Goal: Communication & Community: Answer question/provide support

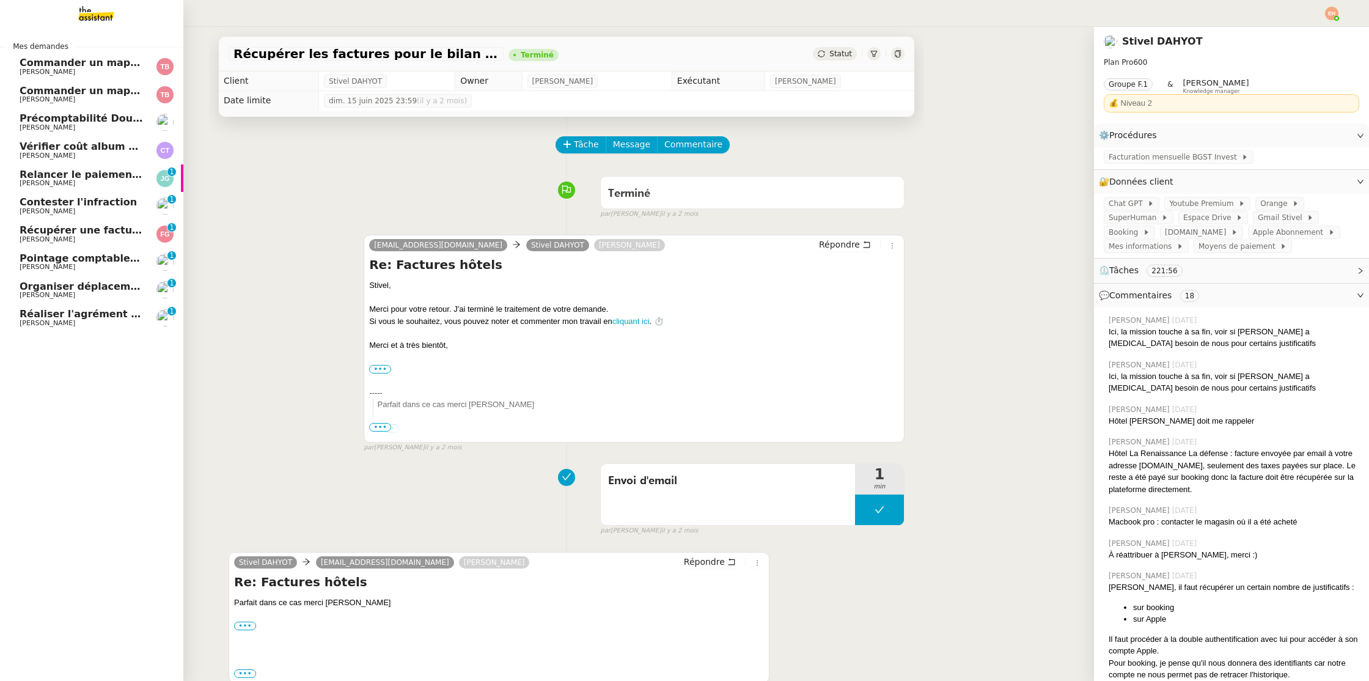
click at [86, 22] on img at bounding box center [86, 13] width 95 height 27
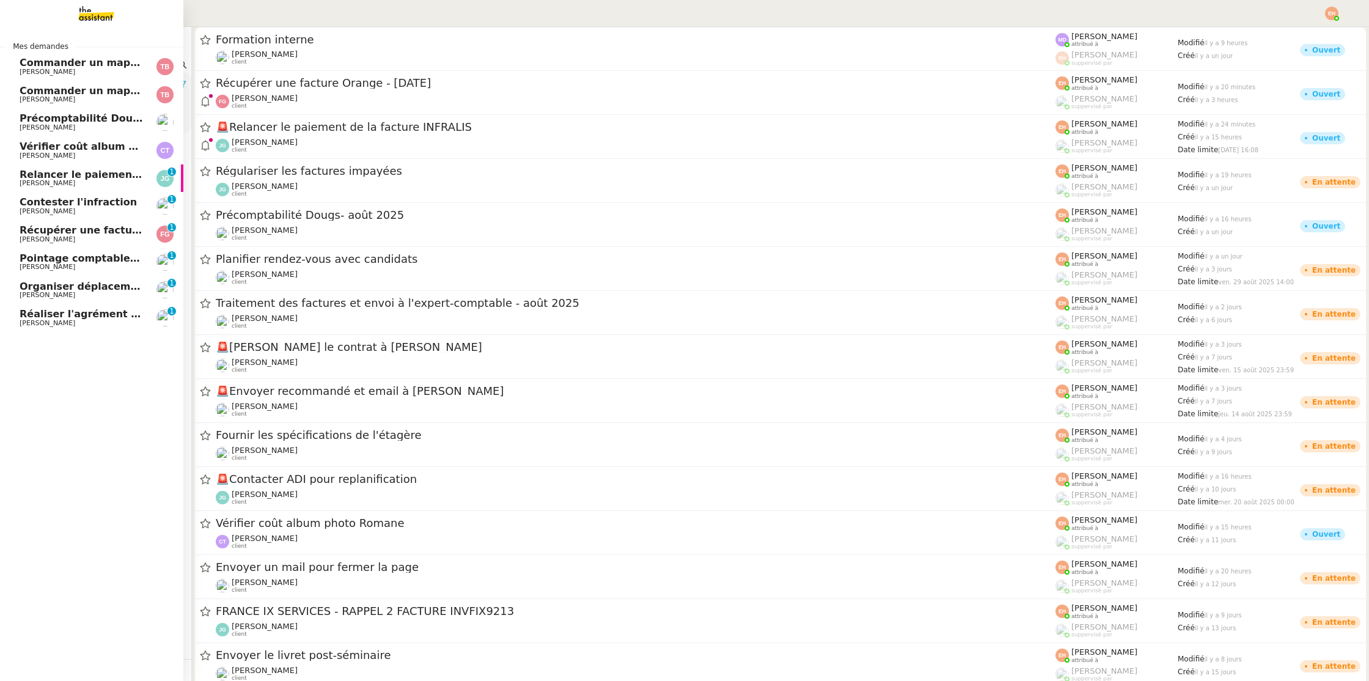
click at [78, 173] on span "Relancer le paiement de la facture INFRALIS" at bounding box center [142, 175] width 244 height 12
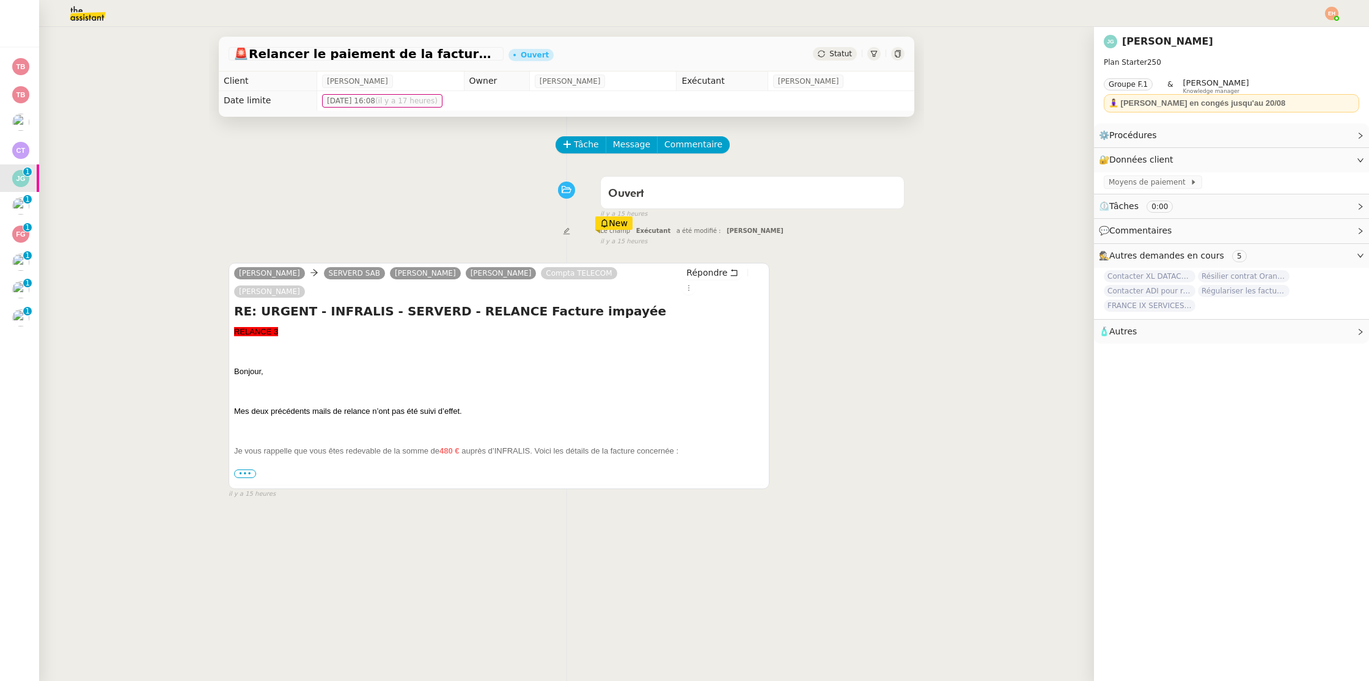
click at [248, 469] on span "•••" at bounding box center [245, 473] width 22 height 9
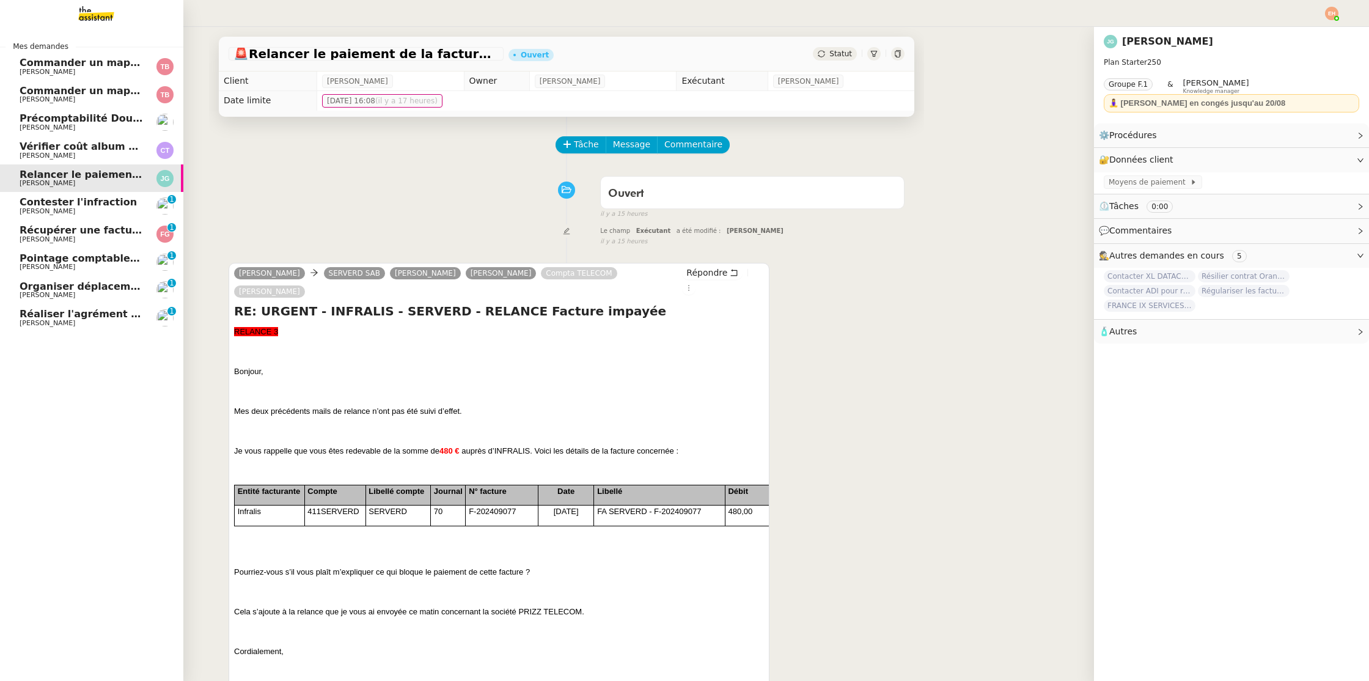
click at [33, 315] on span "Réaliser l'agrément CII pour Swebo" at bounding box center [117, 314] width 194 height 12
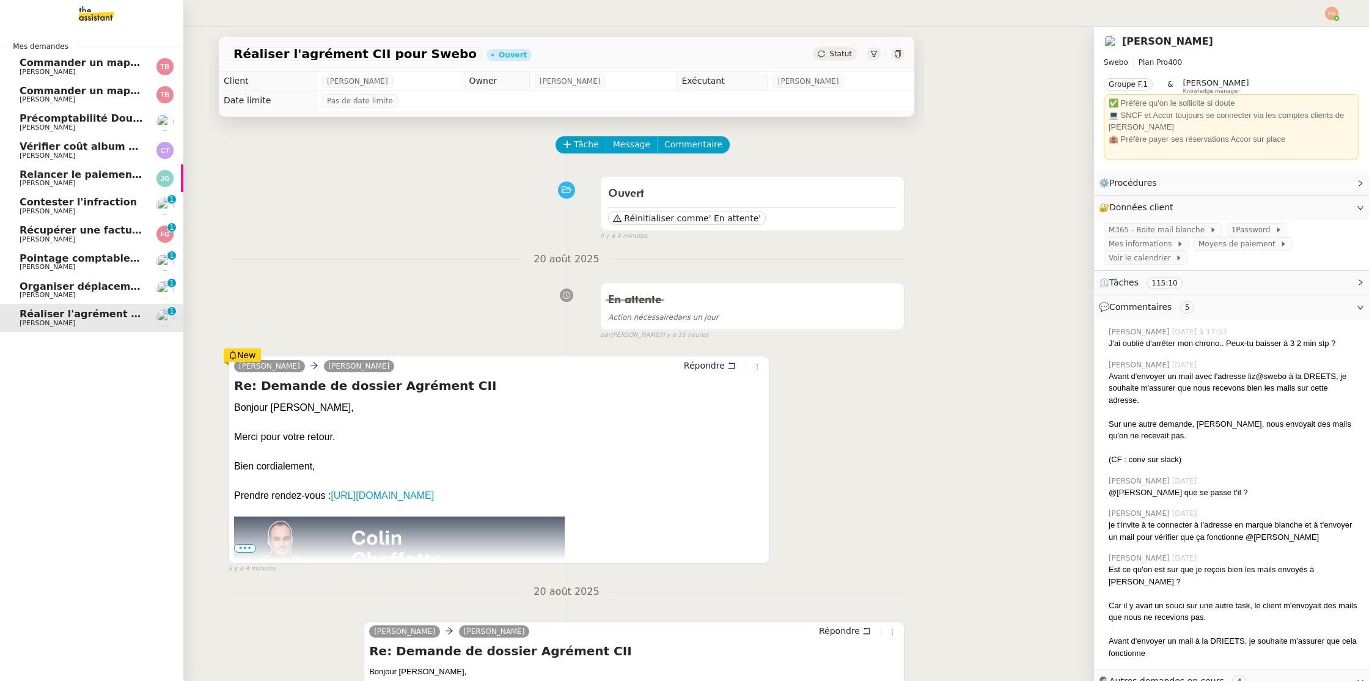
click at [52, 290] on span "Organiser déplacement à [GEOGRAPHIC_DATA]" at bounding box center [148, 287] width 257 height 12
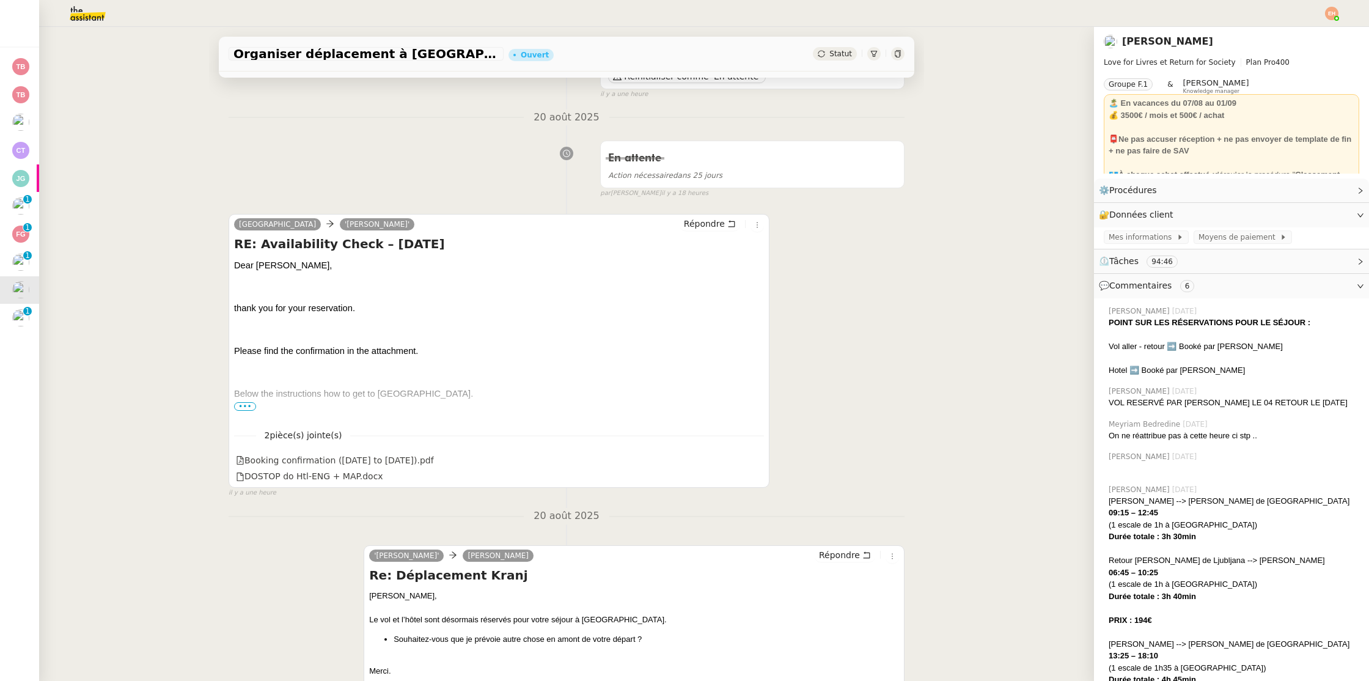
scroll to position [139, 0]
click at [253, 408] on span "•••" at bounding box center [245, 409] width 22 height 9
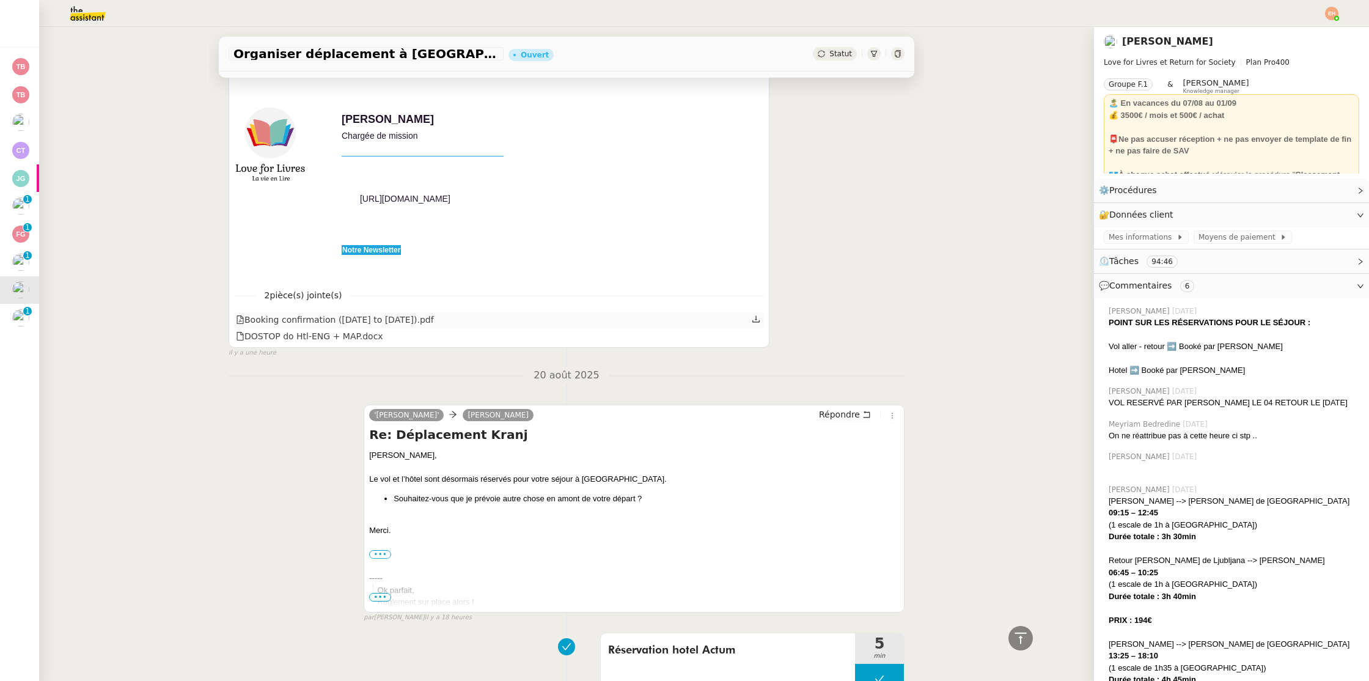
scroll to position [1551, 0]
click at [612, 329] on div "Booking confirmation ([DATE] to [DATE]).pdf" at bounding box center [499, 321] width 530 height 16
click at [395, 328] on div "Booking confirmation ([DATE] to [DATE]).pdf" at bounding box center [335, 321] width 198 height 14
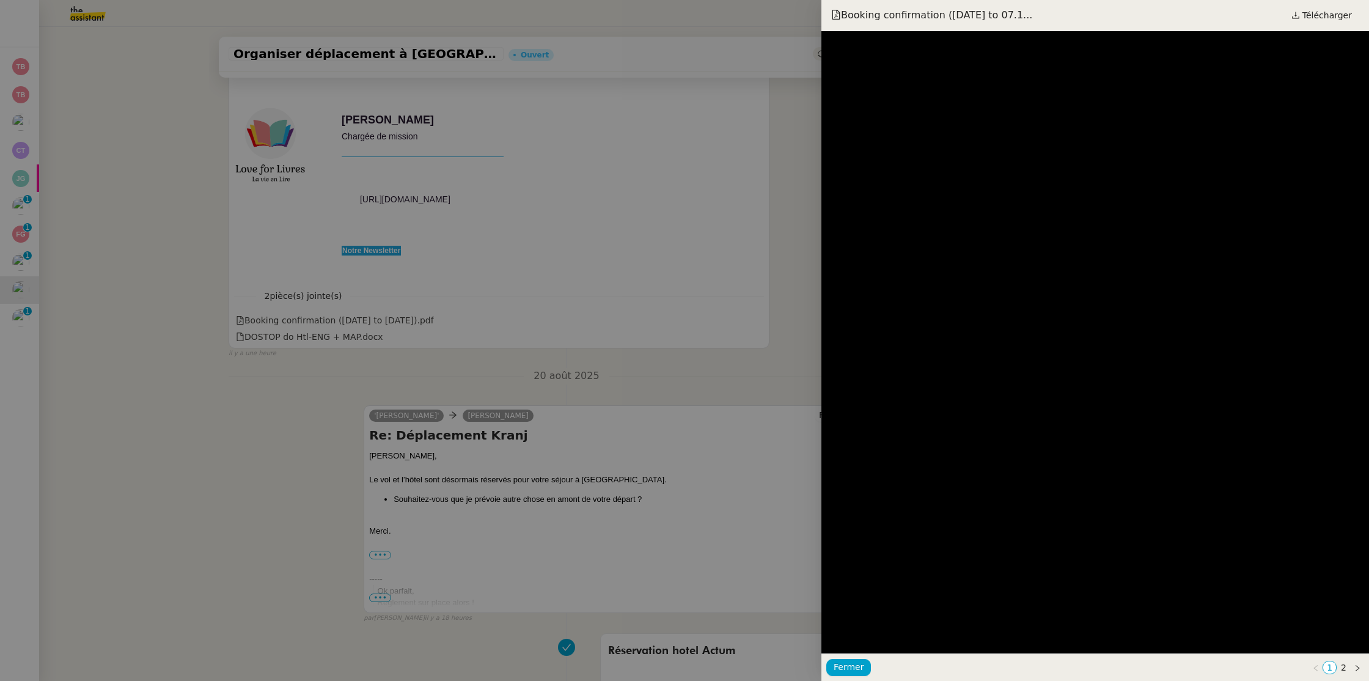
click at [567, 343] on div at bounding box center [684, 340] width 1369 height 681
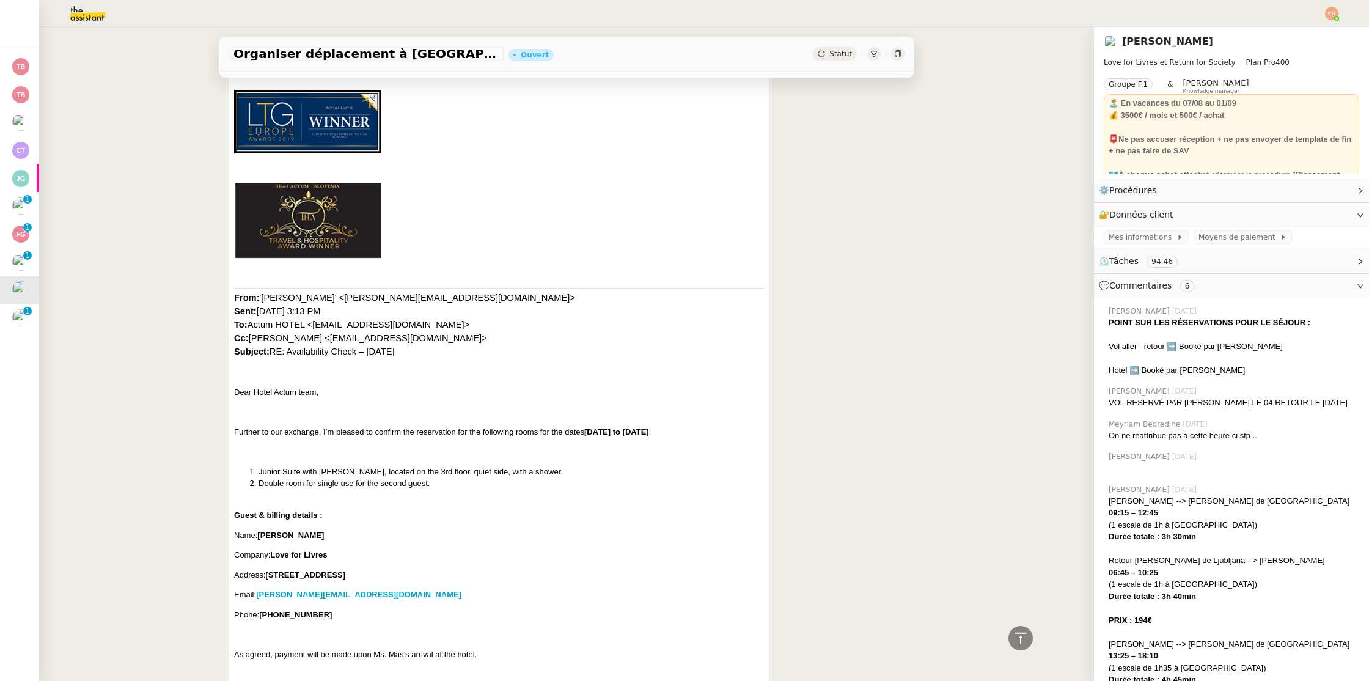
scroll to position [0, 0]
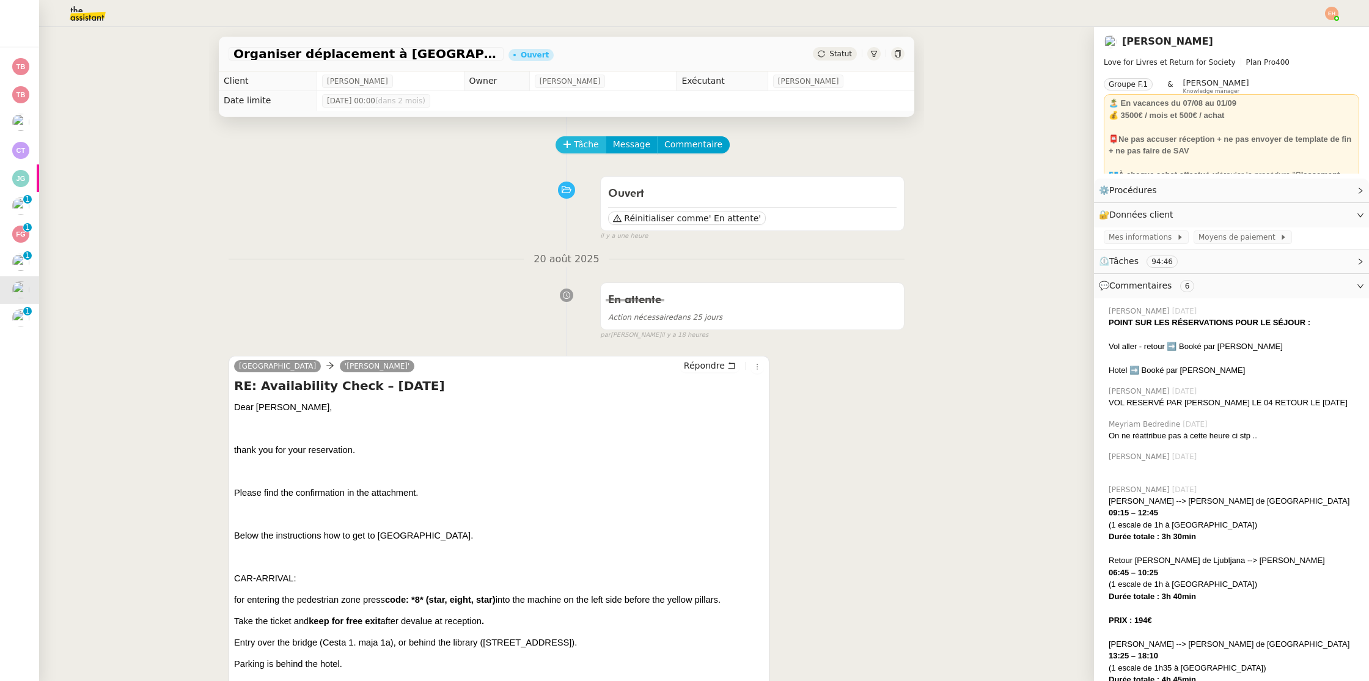
click at [574, 139] on span "Tâche" at bounding box center [586, 145] width 25 height 14
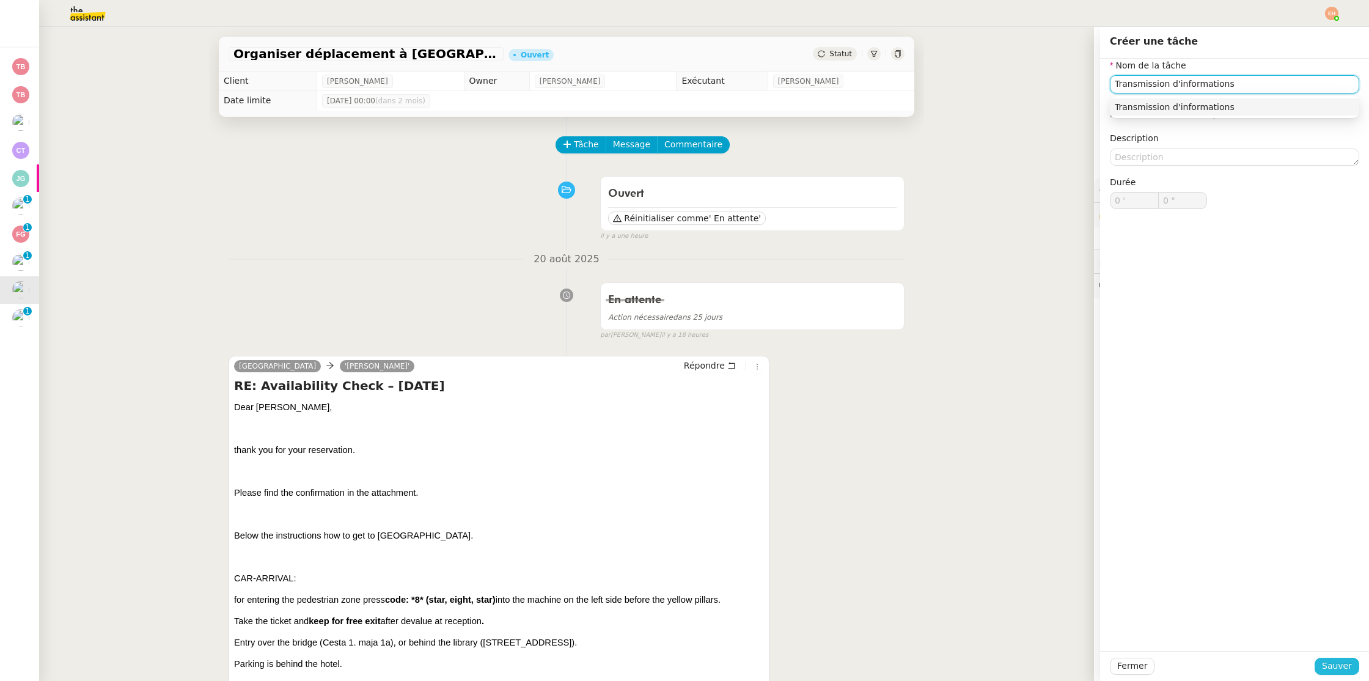
type input "Transmission d'informations"
click at [1337, 658] on button "Sauver" at bounding box center [1337, 666] width 45 height 17
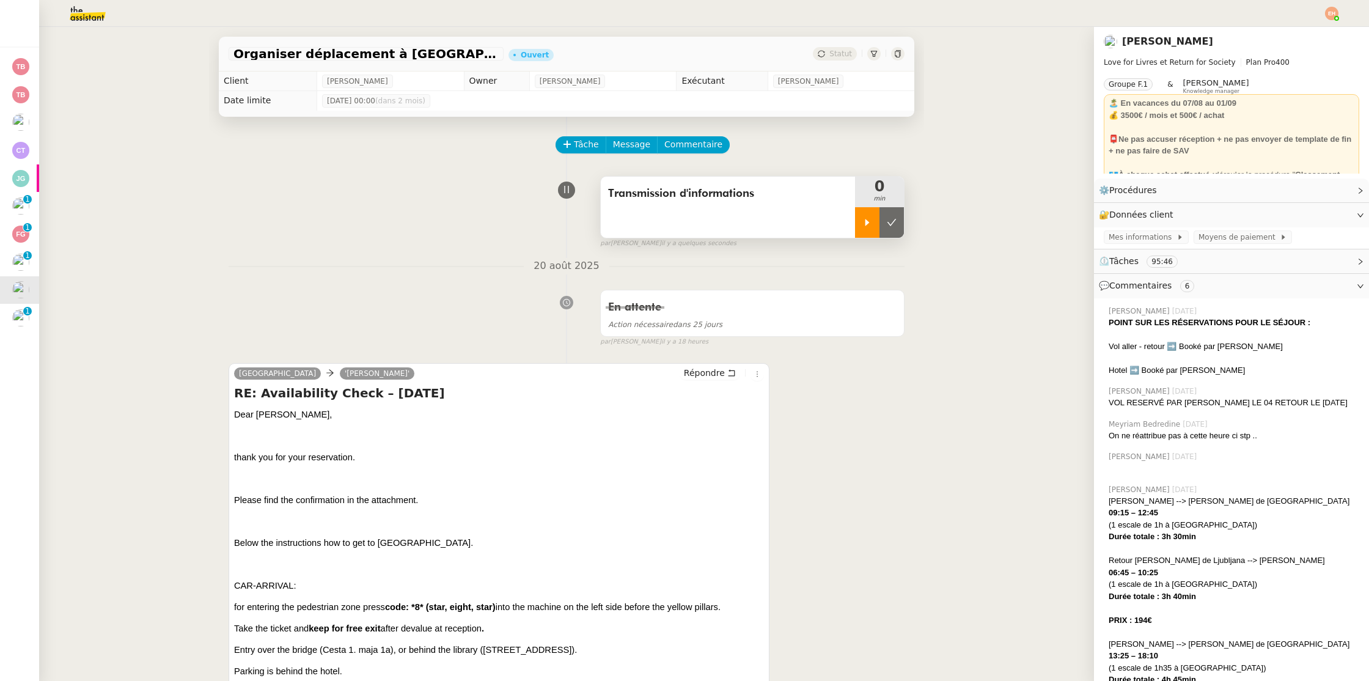
click at [867, 226] on icon at bounding box center [867, 223] width 10 height 10
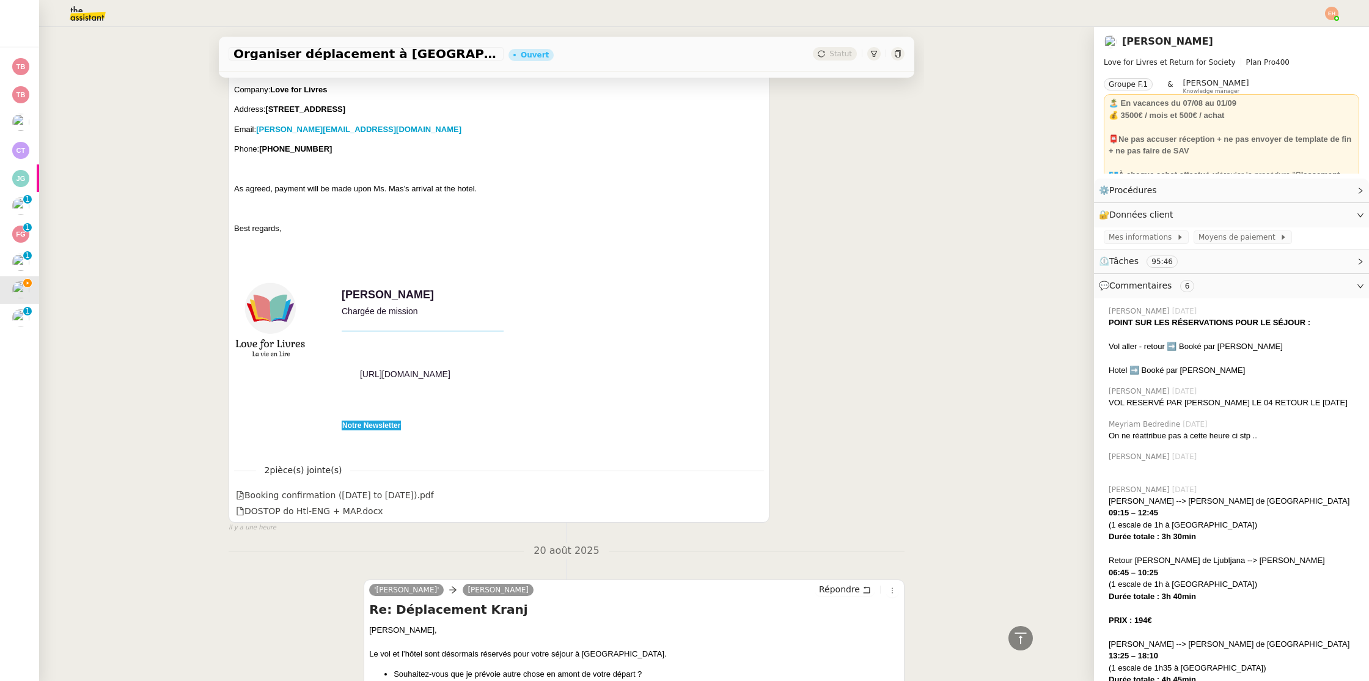
scroll to position [1378, 0]
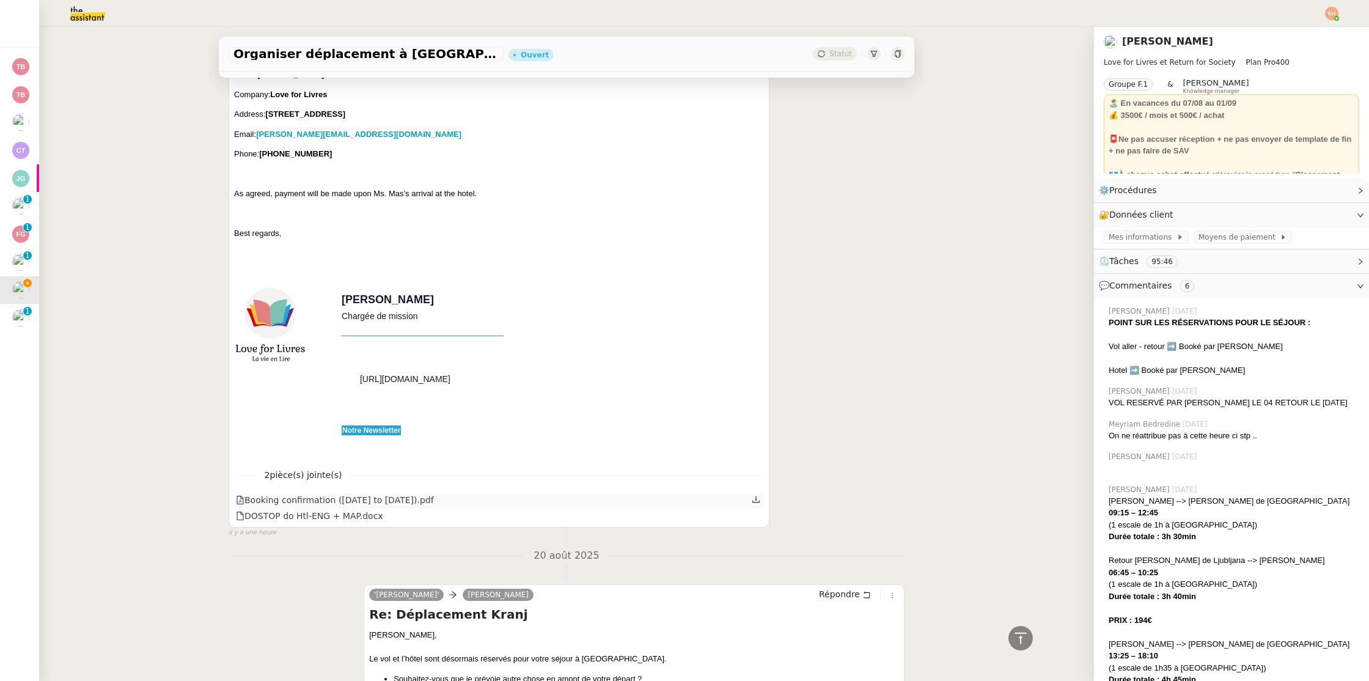
click at [757, 504] on icon at bounding box center [756, 499] width 9 height 9
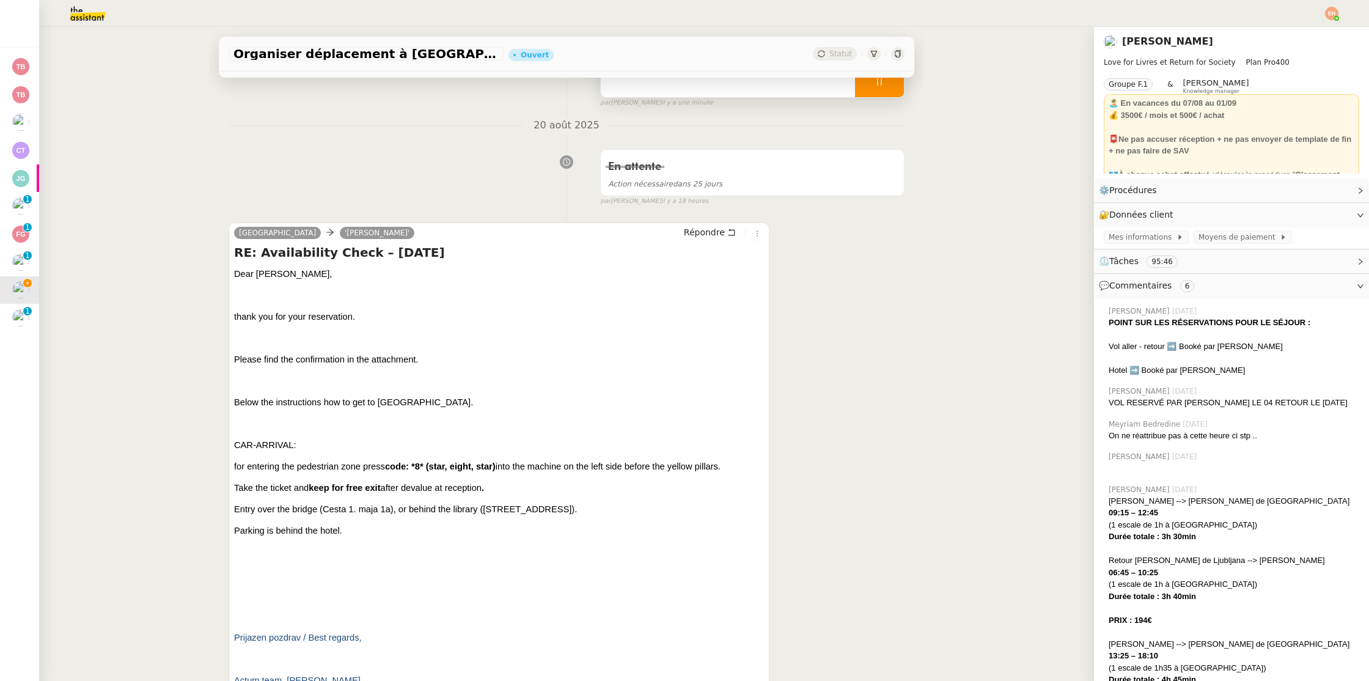
scroll to position [0, 0]
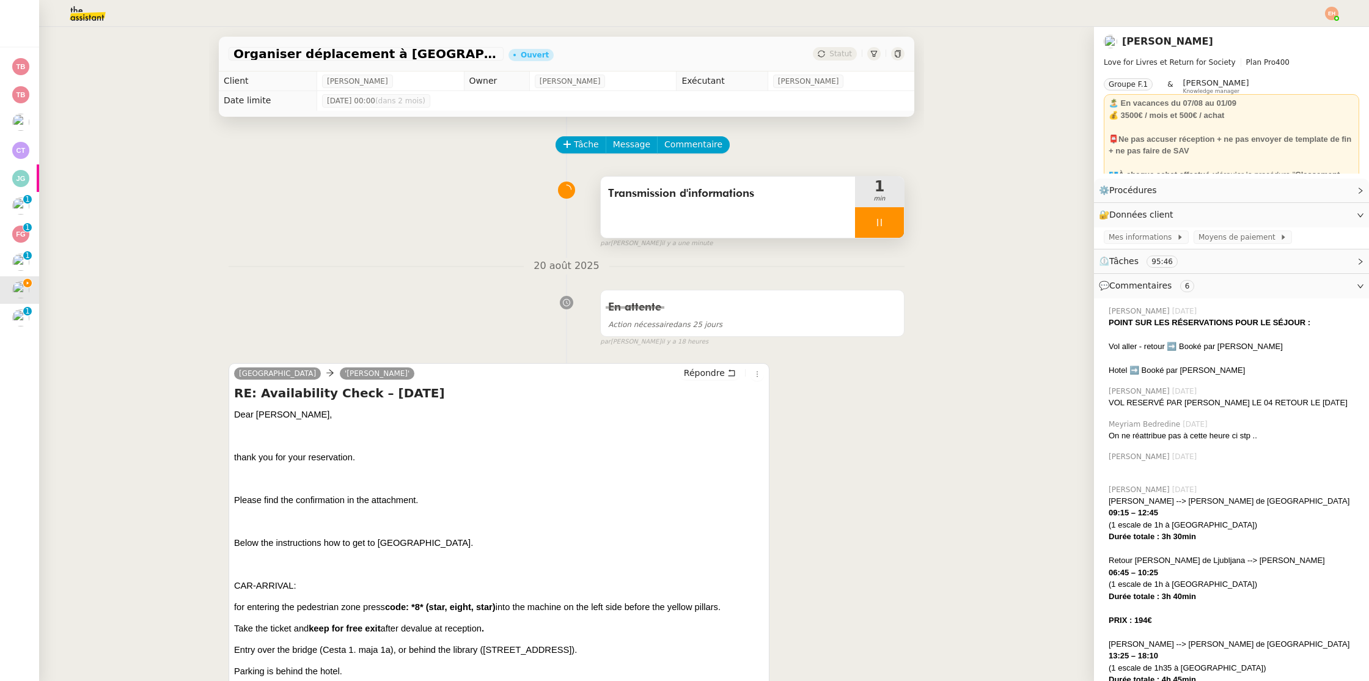
click at [700, 380] on div "Répondre" at bounding box center [722, 373] width 84 height 15
click at [709, 373] on span "Répondre" at bounding box center [704, 373] width 41 height 12
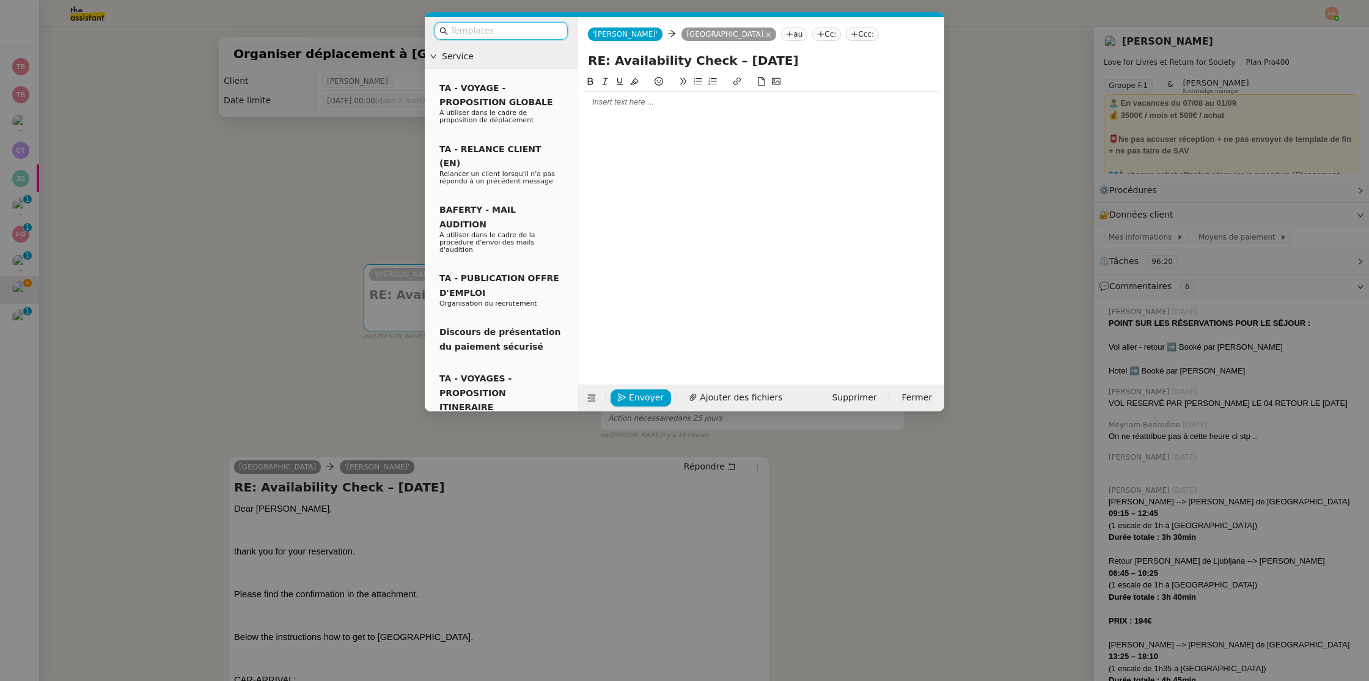
click at [678, 100] on div at bounding box center [761, 102] width 356 height 11
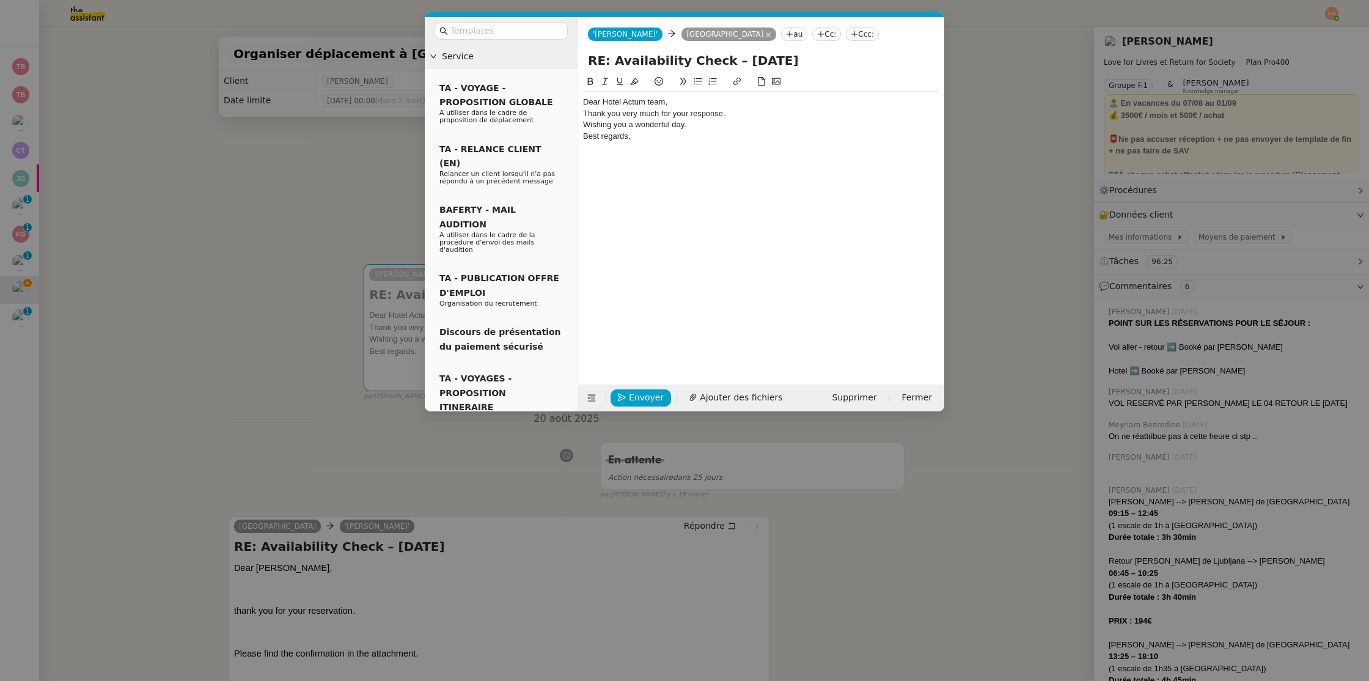
click at [699, 111] on div "Thank you very much for your response." at bounding box center [761, 113] width 356 height 11
click at [701, 106] on div "Dear Hotel Actum team," at bounding box center [761, 102] width 356 height 11
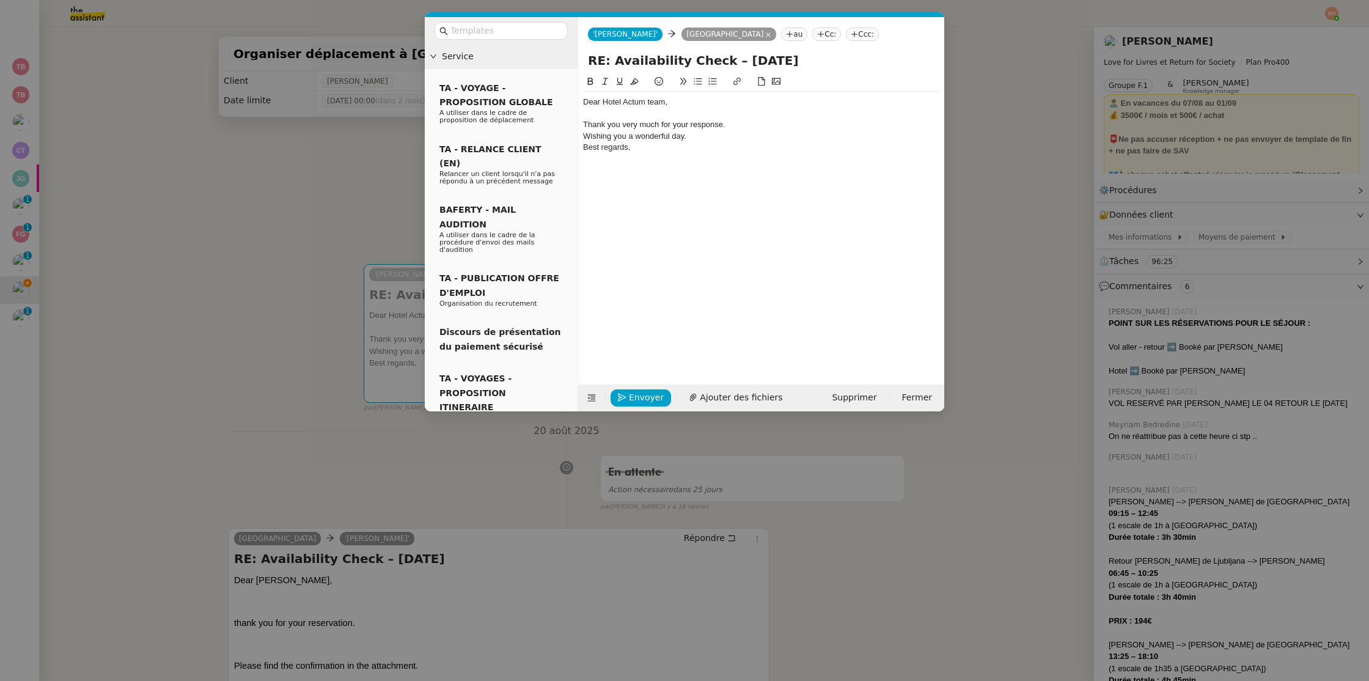
drag, startPoint x: 715, startPoint y: 135, endPoint x: 708, endPoint y: 162, distance: 27.6
click at [715, 135] on div "Wishing you a wonderful day." at bounding box center [761, 136] width 356 height 11
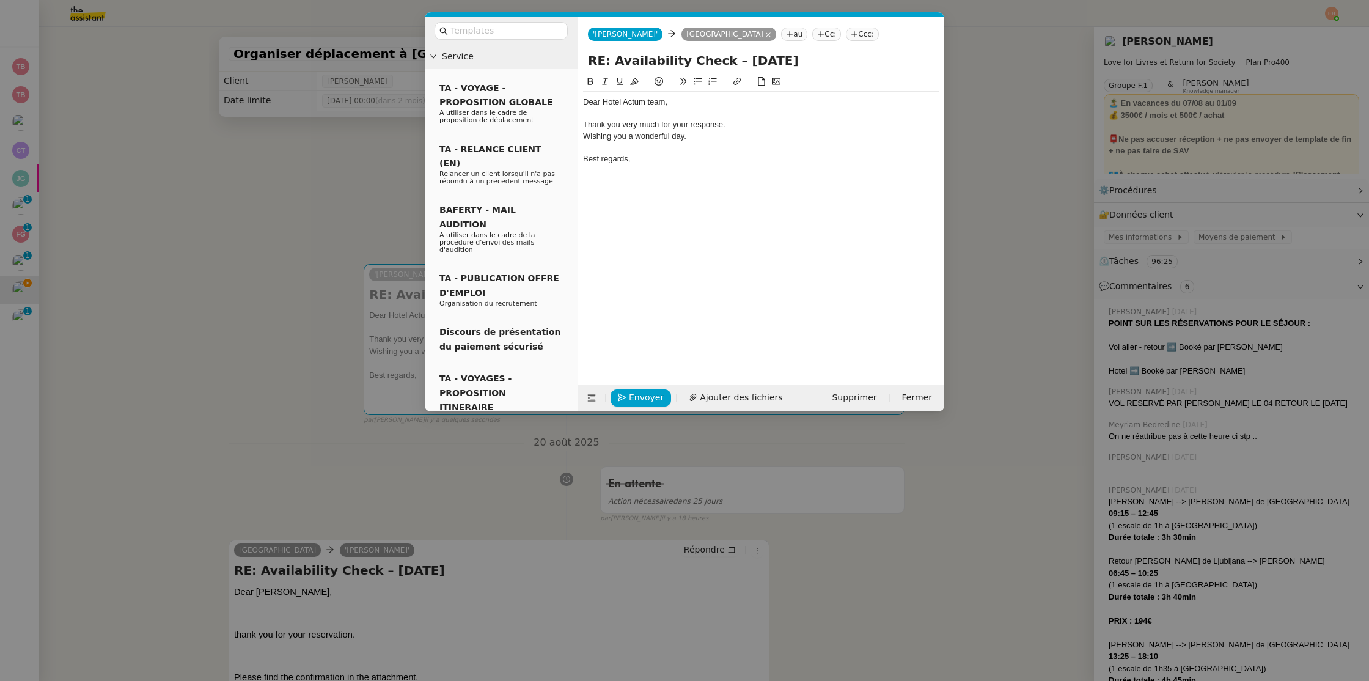
click at [619, 388] on div "Envoyer Ajouter des fichiers Supprimer Fermer" at bounding box center [761, 397] width 366 height 27
click at [632, 392] on span "Envoyer" at bounding box center [646, 398] width 35 height 14
click at [632, 388] on span "Confirmer l'envoi" at bounding box center [665, 380] width 73 height 14
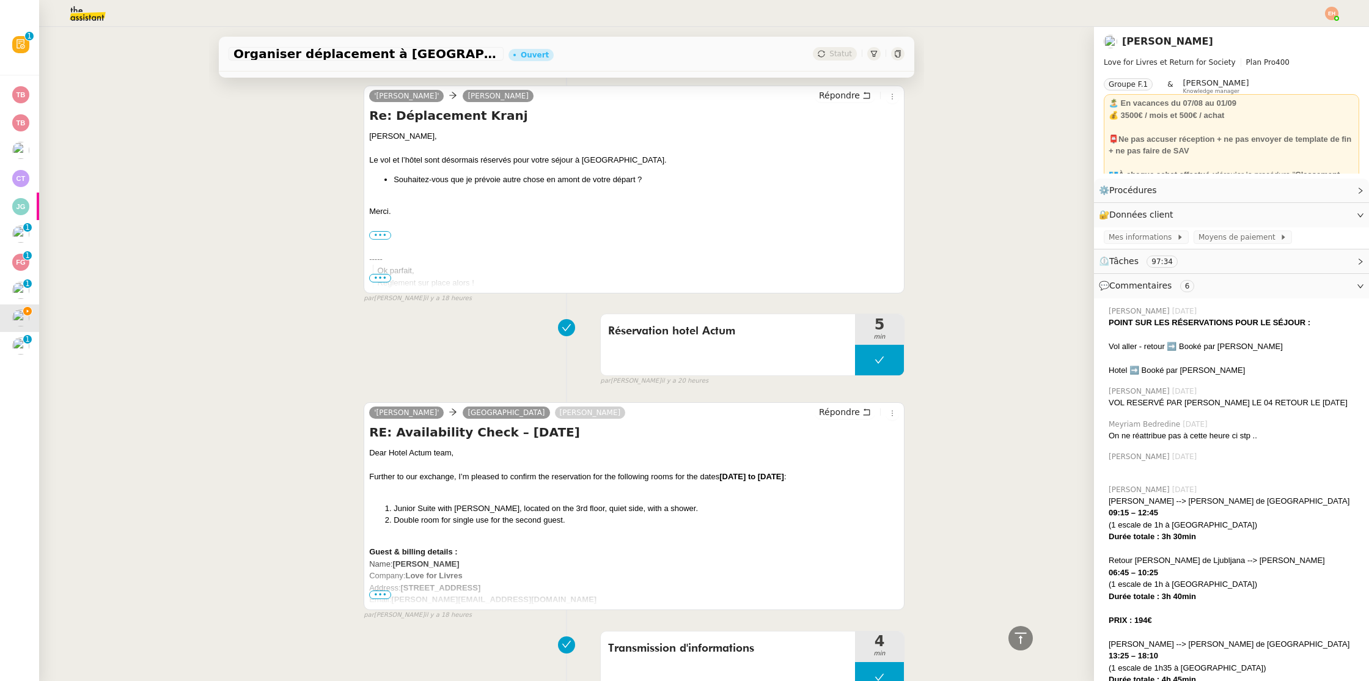
scroll to position [2013, 0]
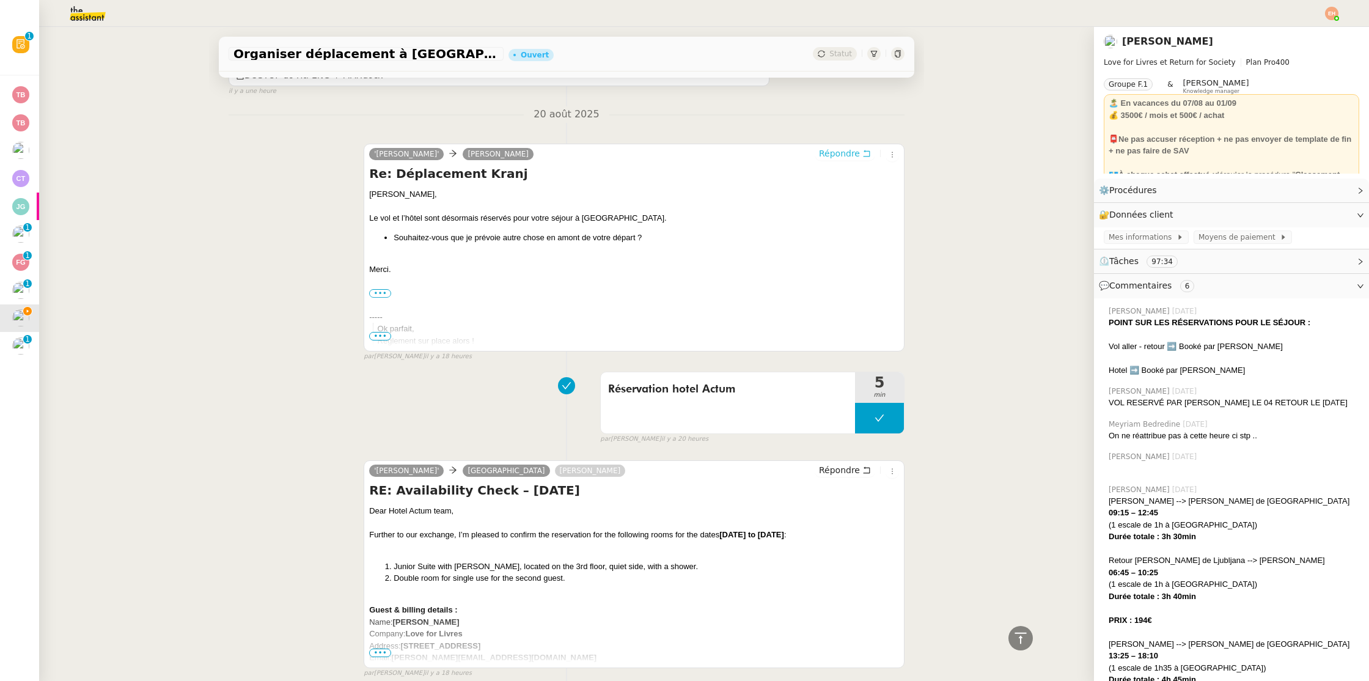
click at [840, 160] on span "Répondre" at bounding box center [839, 153] width 41 height 12
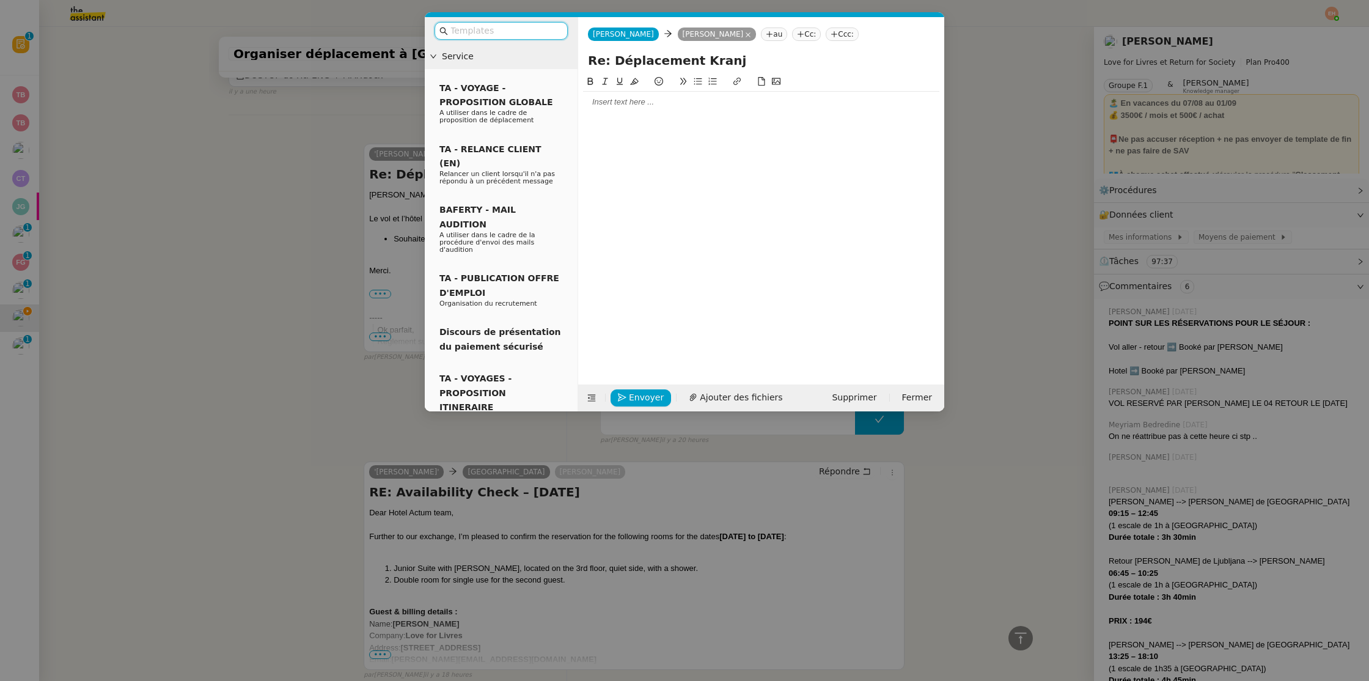
scroll to position [2109, 0]
click at [729, 99] on div at bounding box center [761, 102] width 356 height 11
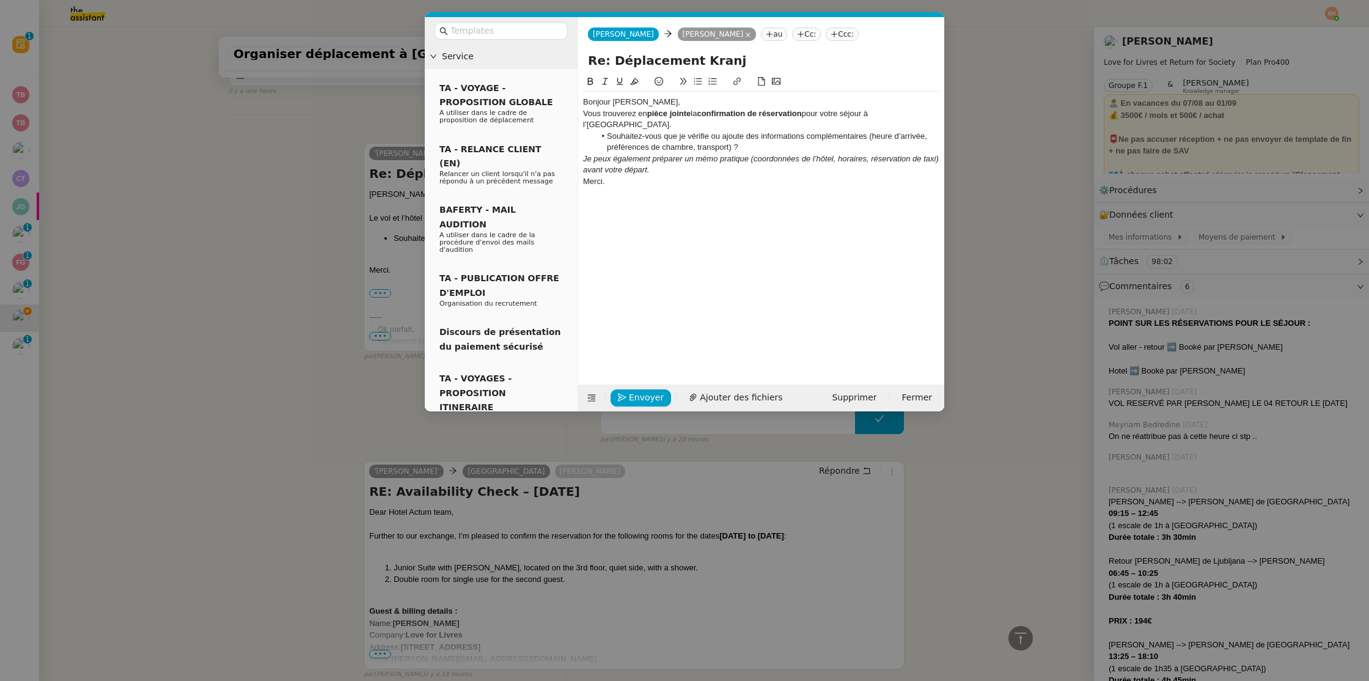
click at [726, 101] on div "Bonjour [PERSON_NAME]," at bounding box center [761, 102] width 356 height 11
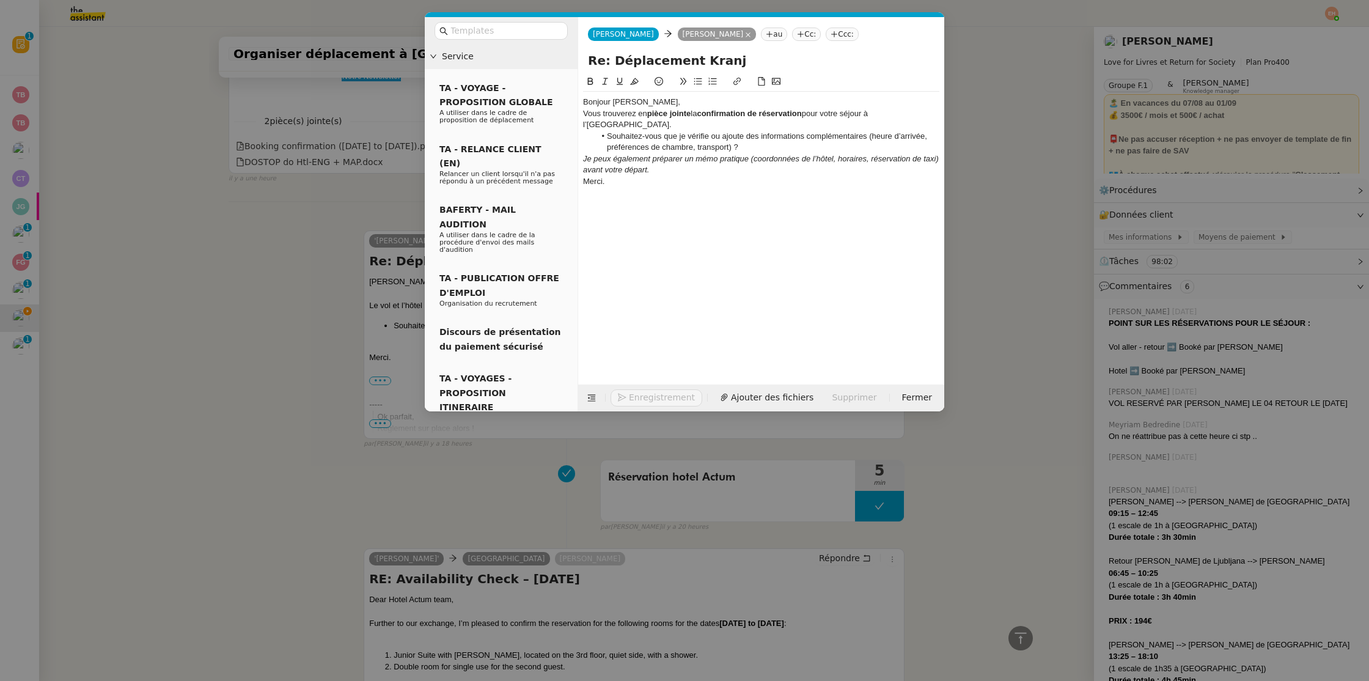
scroll to position [2196, 0]
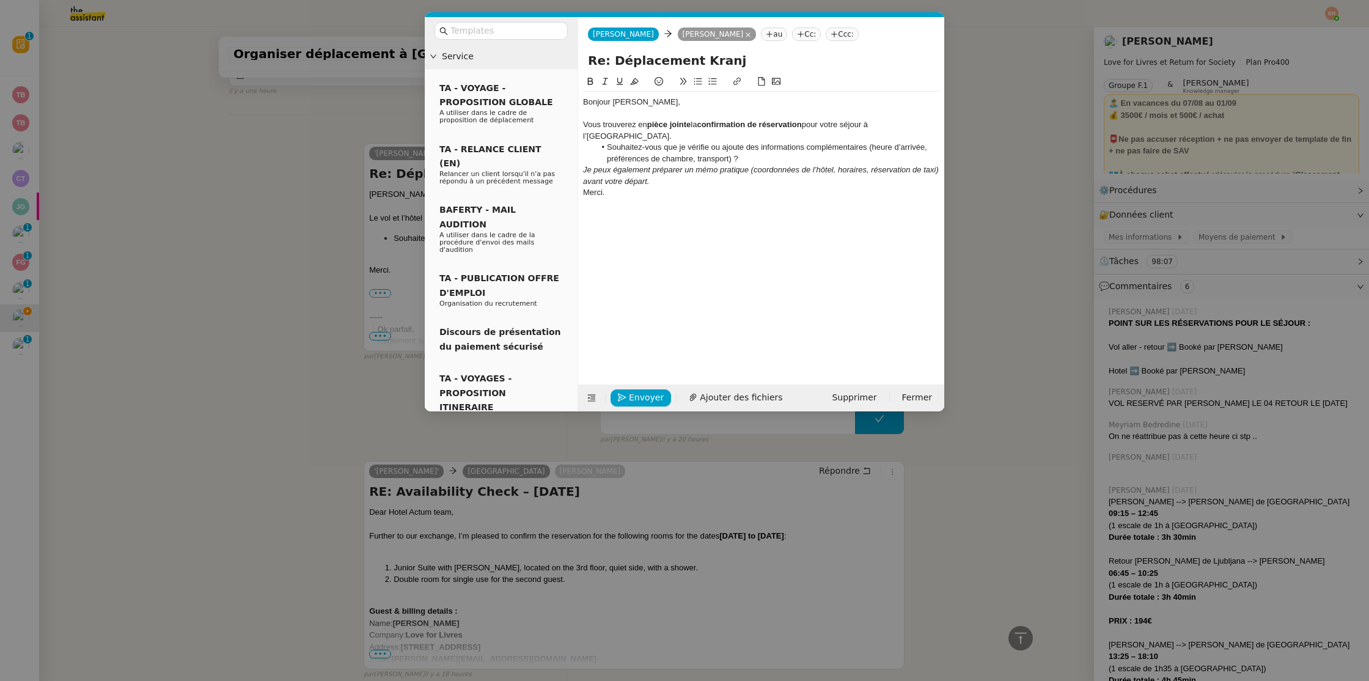
click at [759, 146] on li "Souhaitez-vous que je vérifie ou ajoute des informations complémentaires (heure…" at bounding box center [767, 153] width 345 height 23
click at [723, 182] on div "Je peux également préparer un mémo pratique (coordonnées de l’hôtel, horaires, …" at bounding box center [761, 187] width 356 height 23
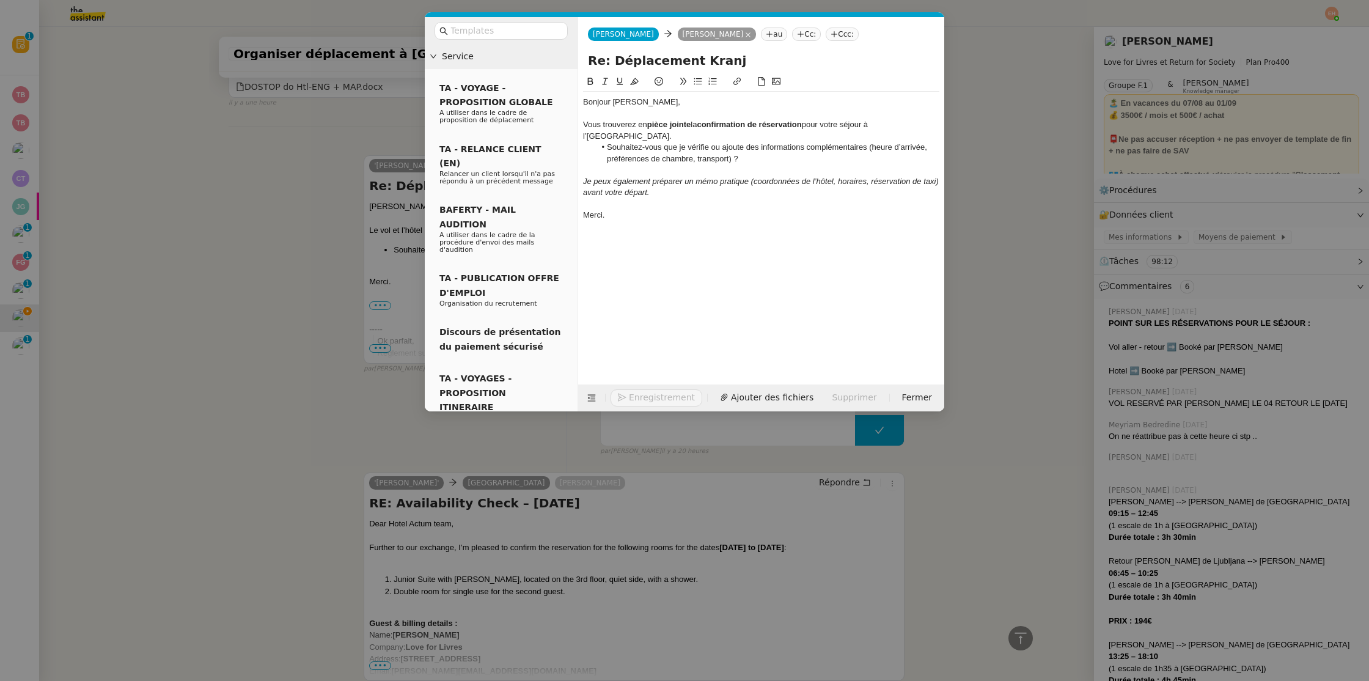
scroll to position [2232, 0]
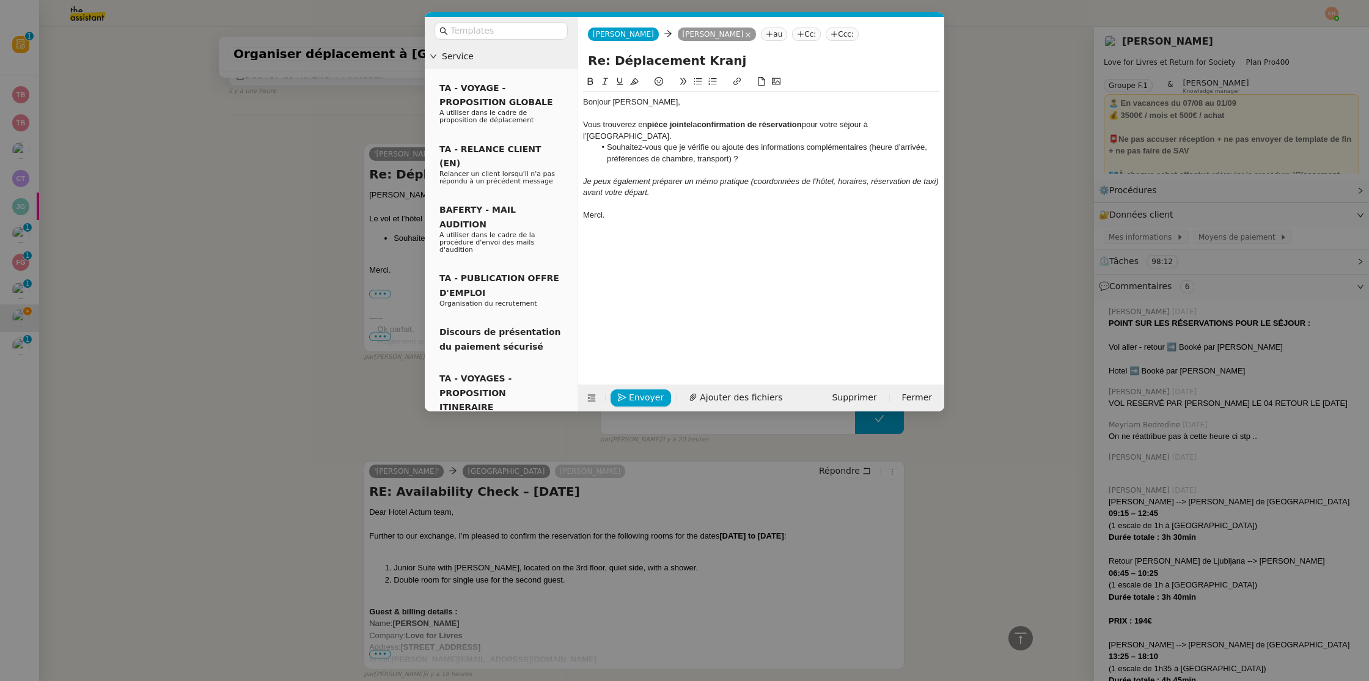
click at [928, 127] on div "Vous trouverez en pièce jointe la confirmation de réservation pour votre séjour…" at bounding box center [761, 130] width 356 height 23
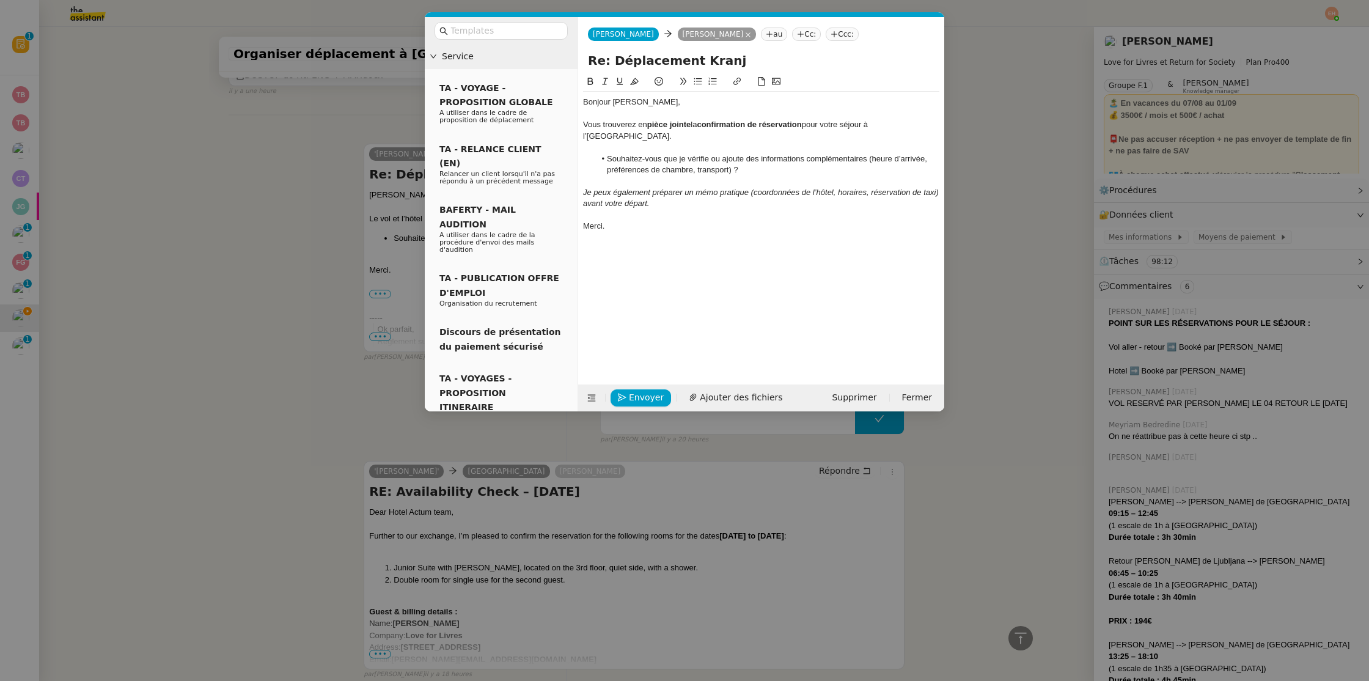
scroll to position [2244, 0]
click at [678, 189] on div "Je peux également préparer un mémo pratique (coordonnées de l’hôtel, horaires, …" at bounding box center [761, 198] width 356 height 23
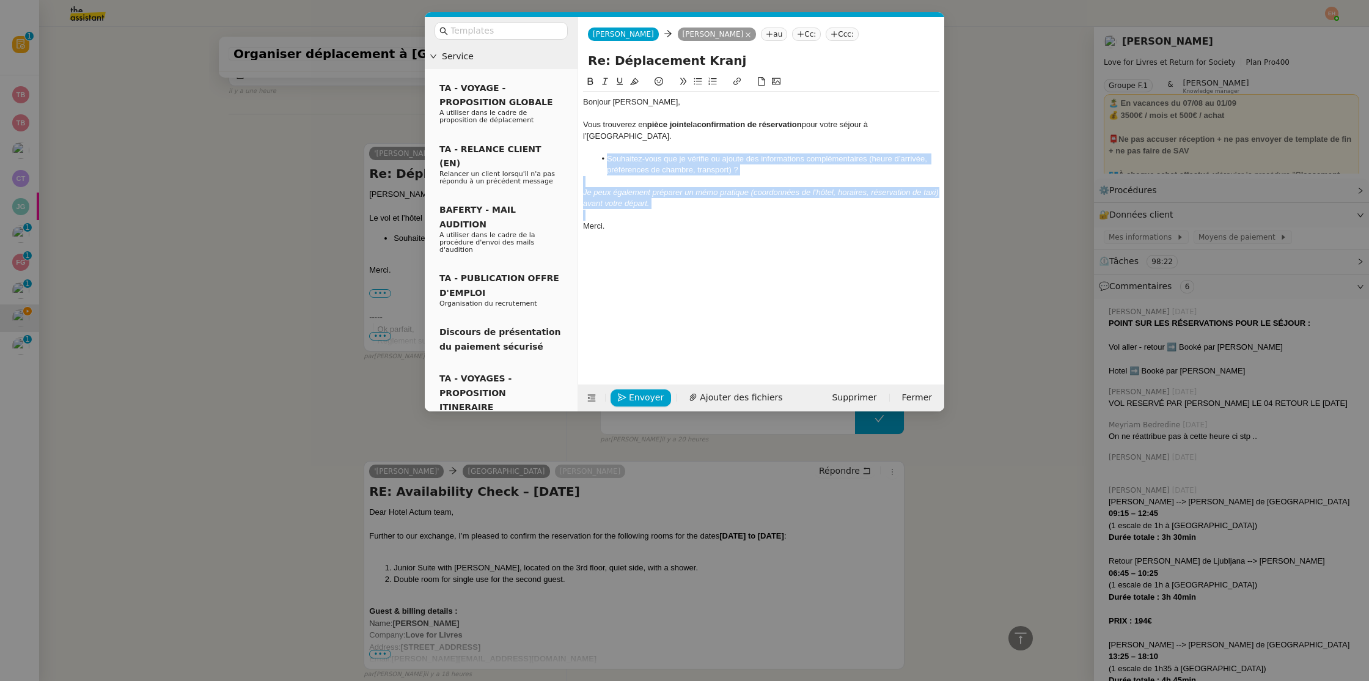
drag, startPoint x: 678, startPoint y: 193, endPoint x: 616, endPoint y: 142, distance: 80.4
click at [616, 142] on div "Bonjour [PERSON_NAME], Vous trouverez en pièce jointe la confirmation de réserv…" at bounding box center [761, 170] width 356 height 156
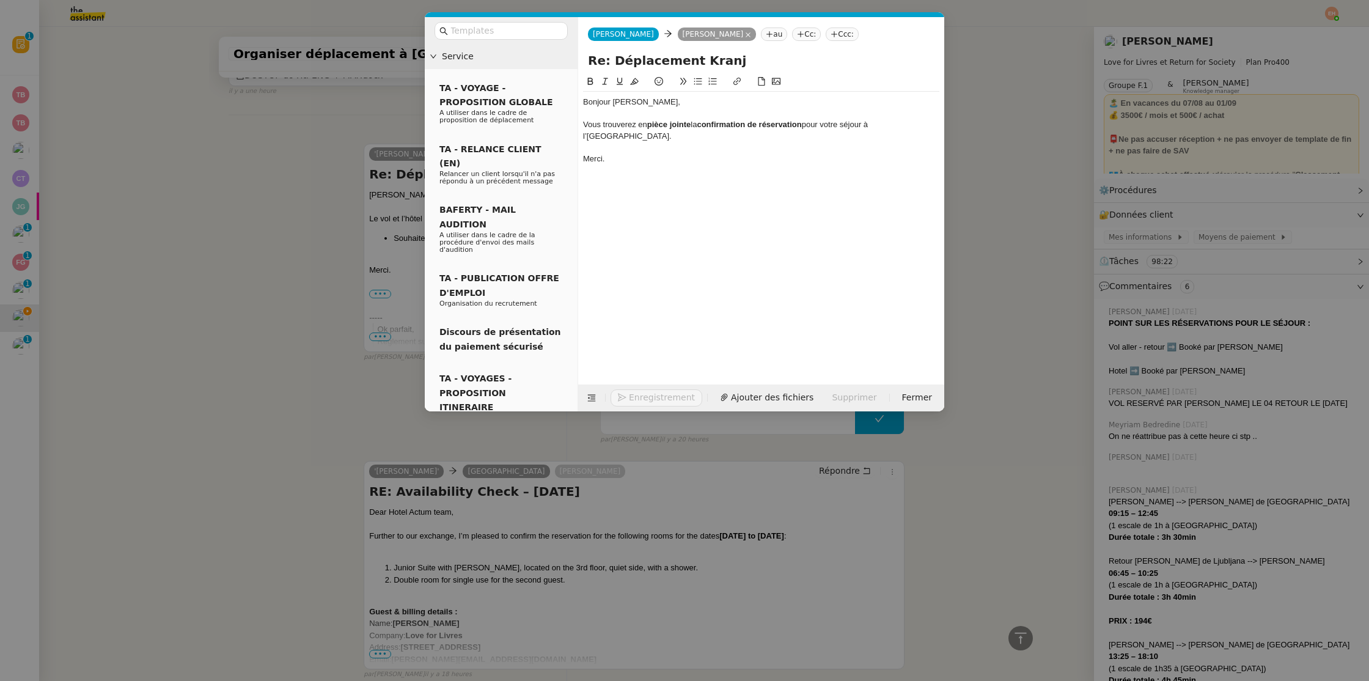
scroll to position [2180, 0]
click at [727, 405] on button "Ajouter des fichiers" at bounding box center [736, 397] width 108 height 17
click at [247, 244] on nz-modal-container "Service TA - VOYAGE - PROPOSITION GLOBALE A utiliser dans le cadre de propositi…" at bounding box center [684, 340] width 1369 height 681
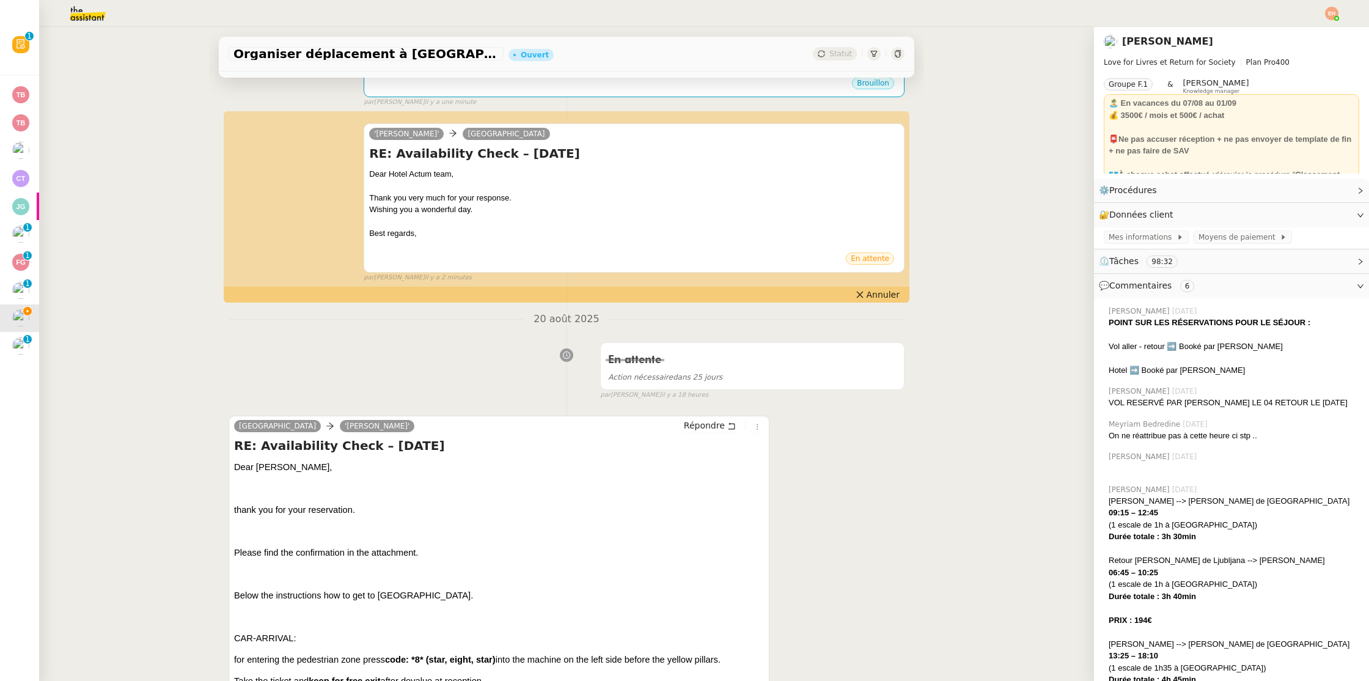
scroll to position [0, 0]
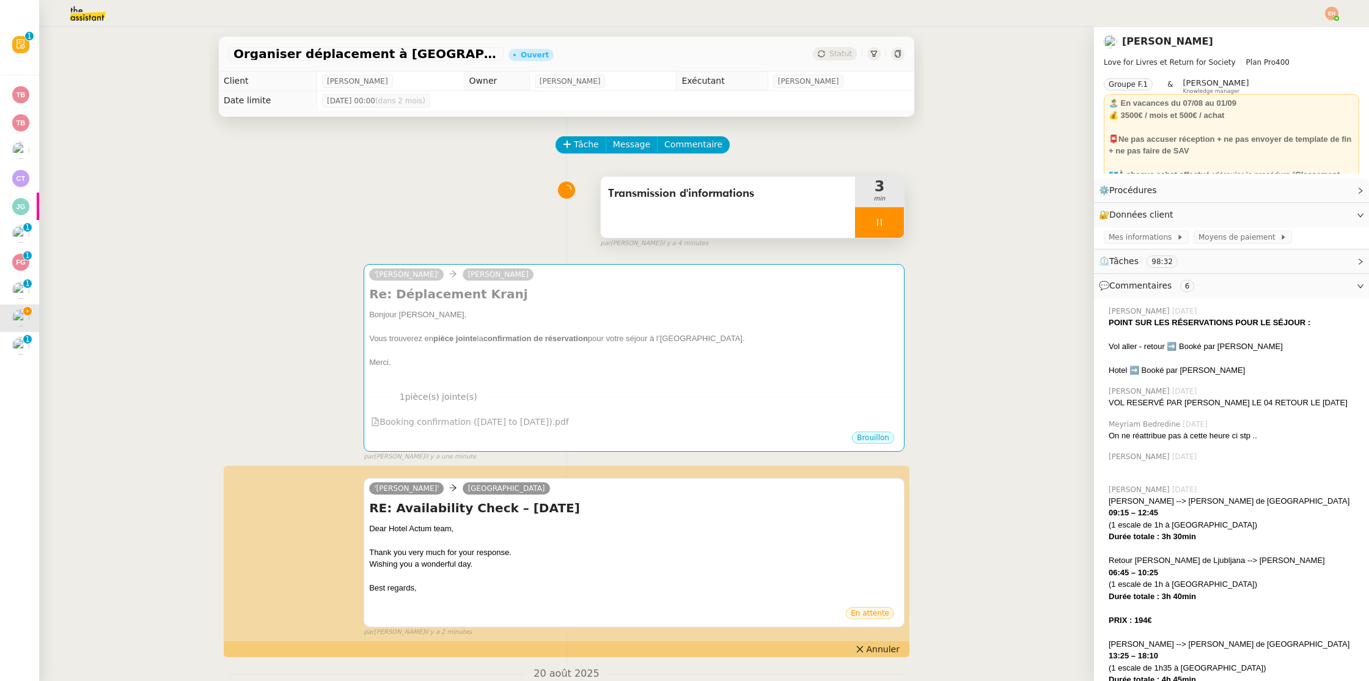
drag, startPoint x: 899, startPoint y: 218, endPoint x: 895, endPoint y: 223, distance: 7.0
click at [899, 218] on div at bounding box center [879, 222] width 49 height 31
drag, startPoint x: 895, startPoint y: 224, endPoint x: 890, endPoint y: 240, distance: 16.6
click at [895, 224] on icon at bounding box center [892, 223] width 10 height 10
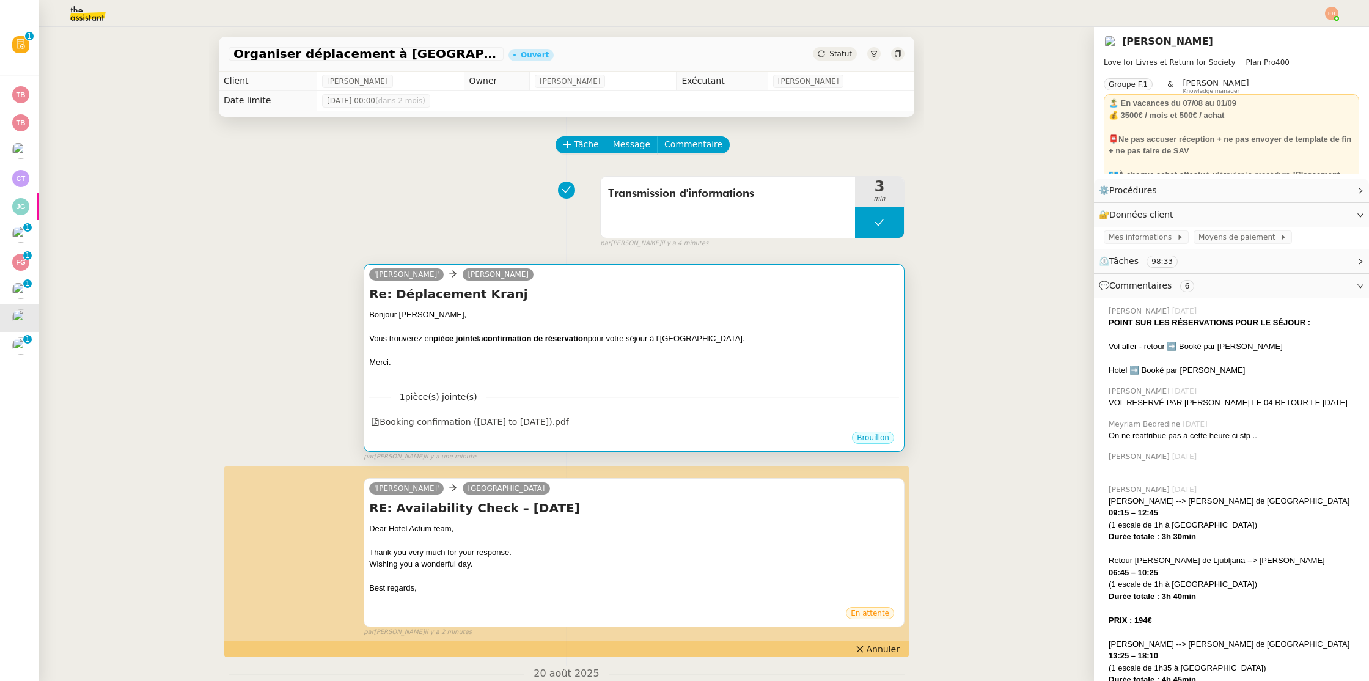
click at [826, 350] on div at bounding box center [634, 351] width 530 height 12
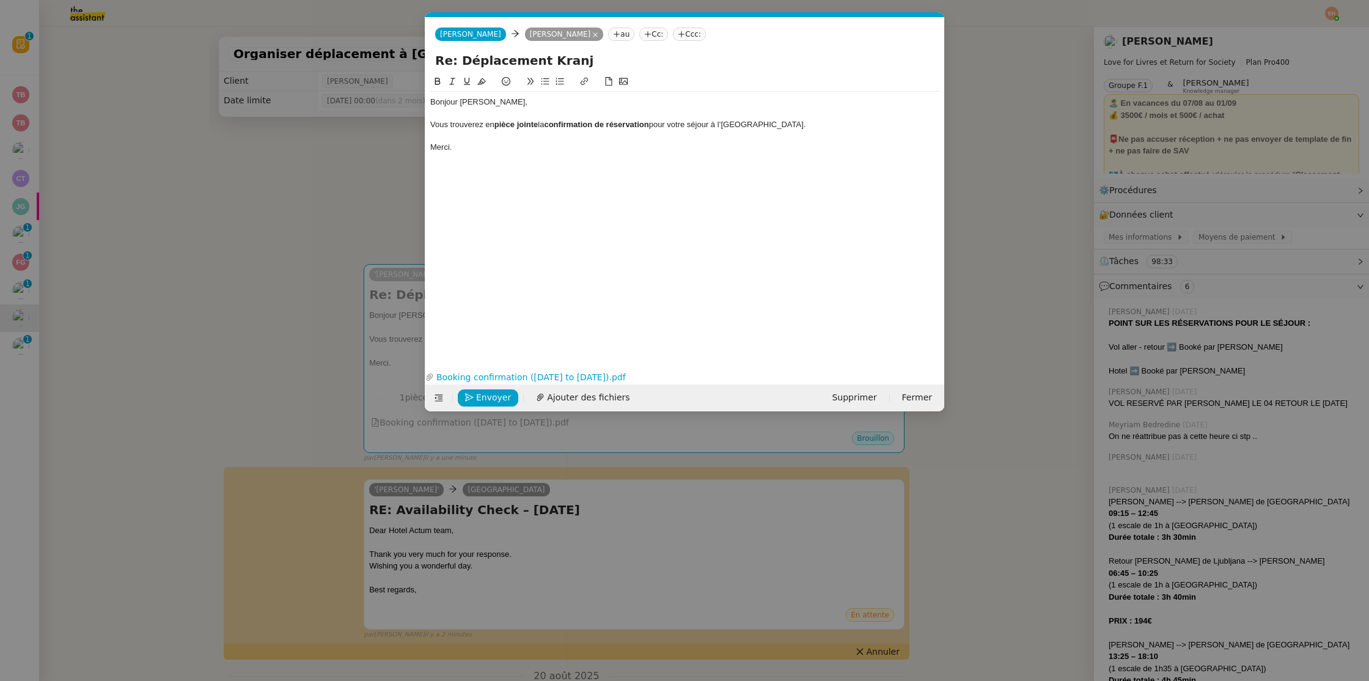
scroll to position [0, 26]
click at [488, 392] on span "Envoyer" at bounding box center [493, 398] width 35 height 14
click at [487, 394] on span "Confirmer l'envoi" at bounding box center [512, 398] width 73 height 14
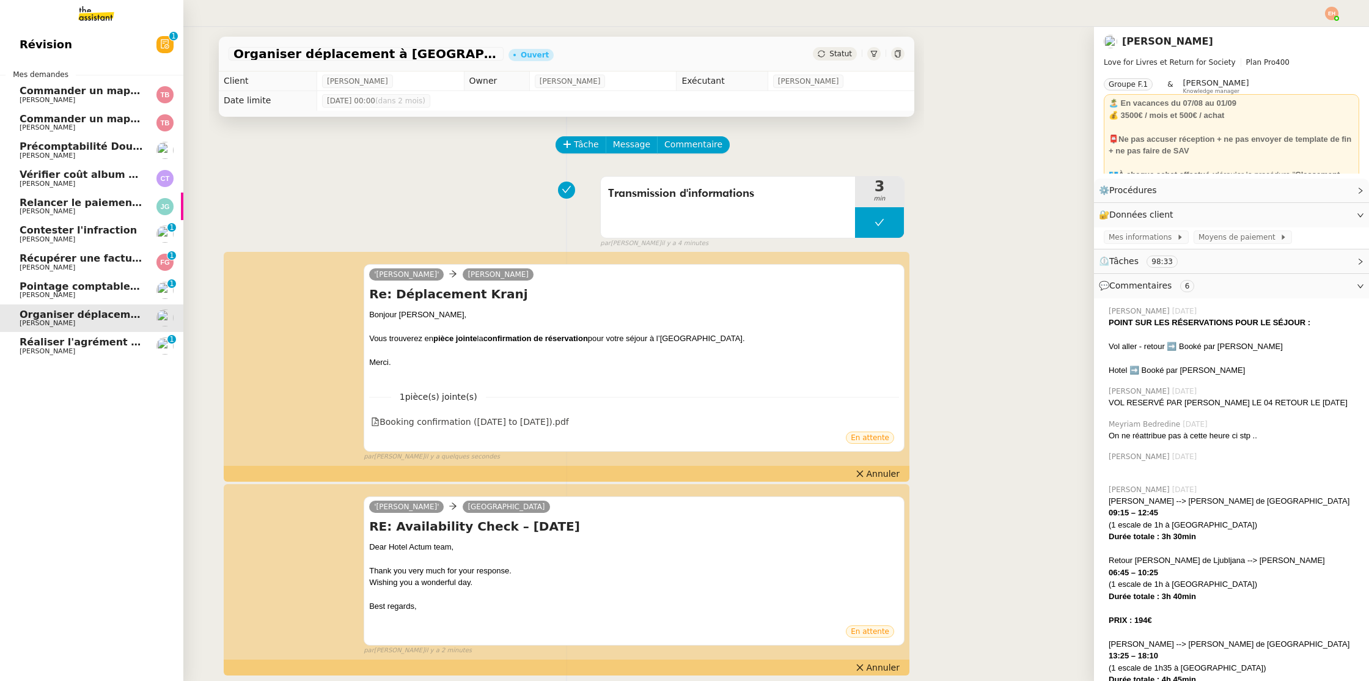
click at [81, 354] on span "[PERSON_NAME]" at bounding box center [81, 351] width 123 height 7
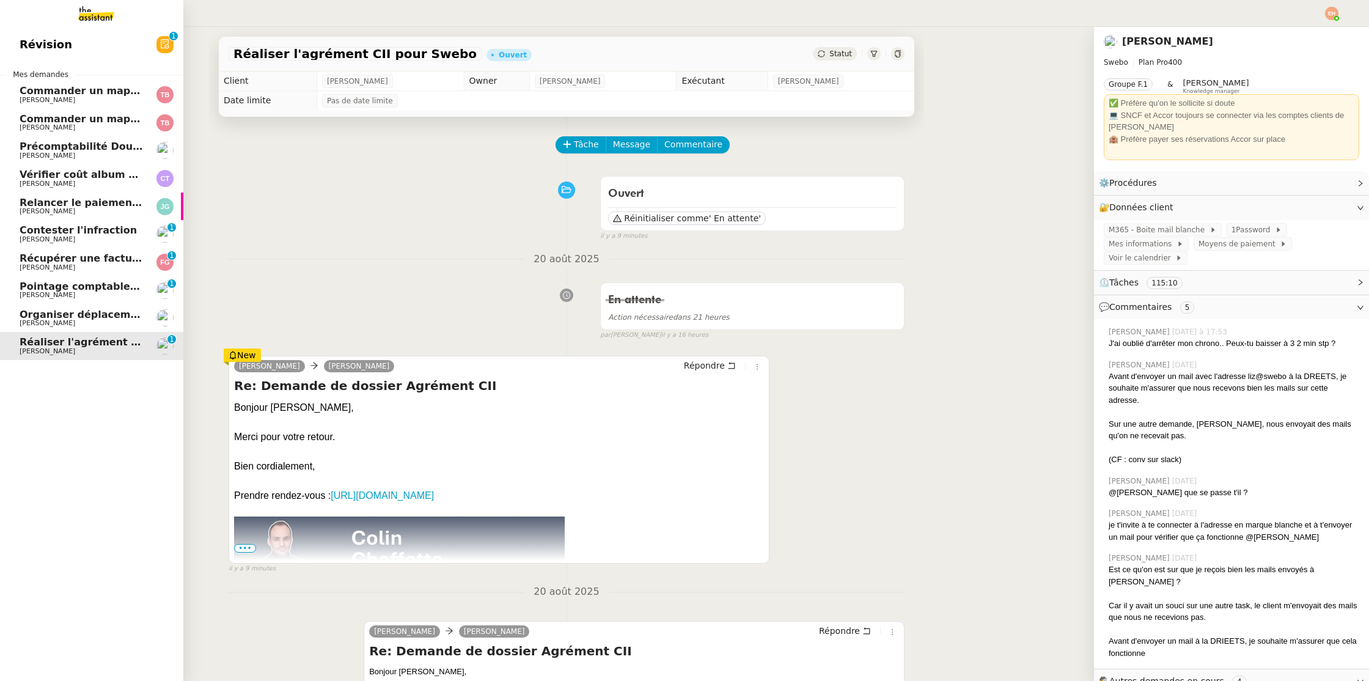
click at [94, 303] on link "Pointage comptable - [DATE] [PERSON_NAME] 0 1 2 3 4 5 6 7 8 9" at bounding box center [91, 290] width 183 height 28
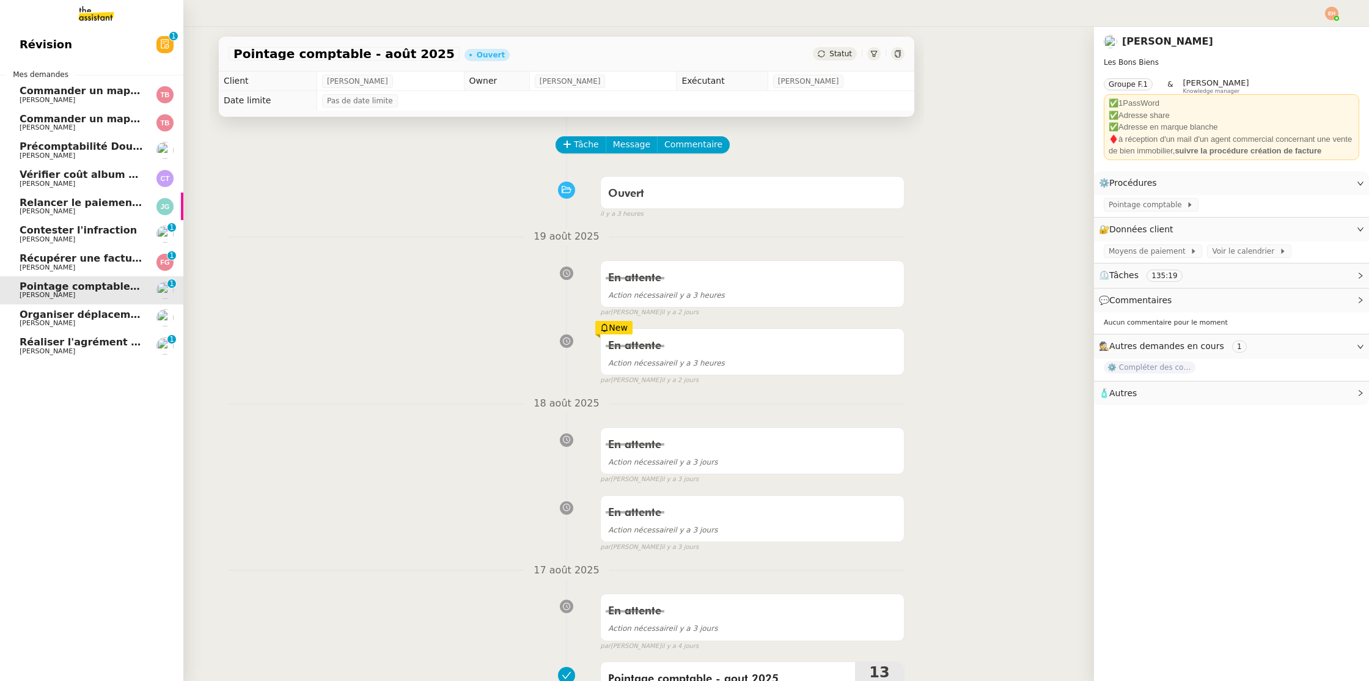
click at [92, 314] on span "Organiser déplacement à [GEOGRAPHIC_DATA]" at bounding box center [148, 315] width 257 height 12
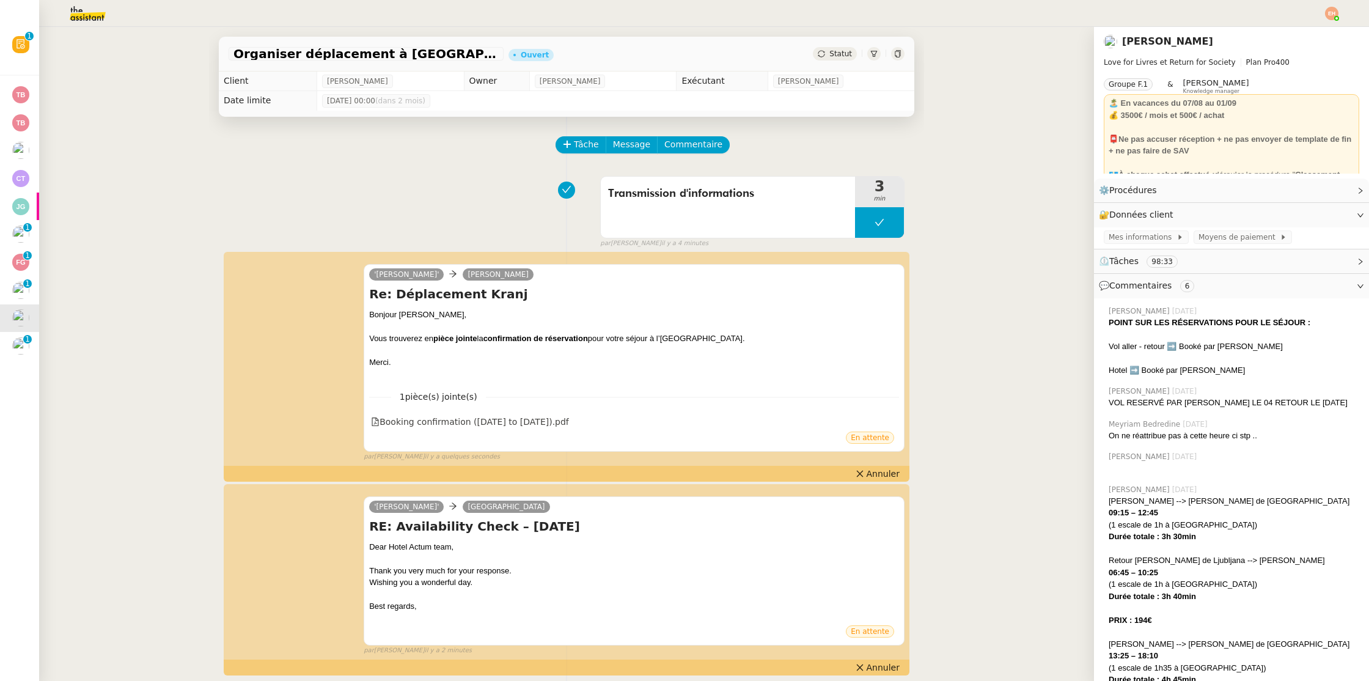
click at [848, 46] on div "Organiser déplacement à [GEOGRAPHIC_DATA] Ouvert Statut" at bounding box center [567, 54] width 696 height 35
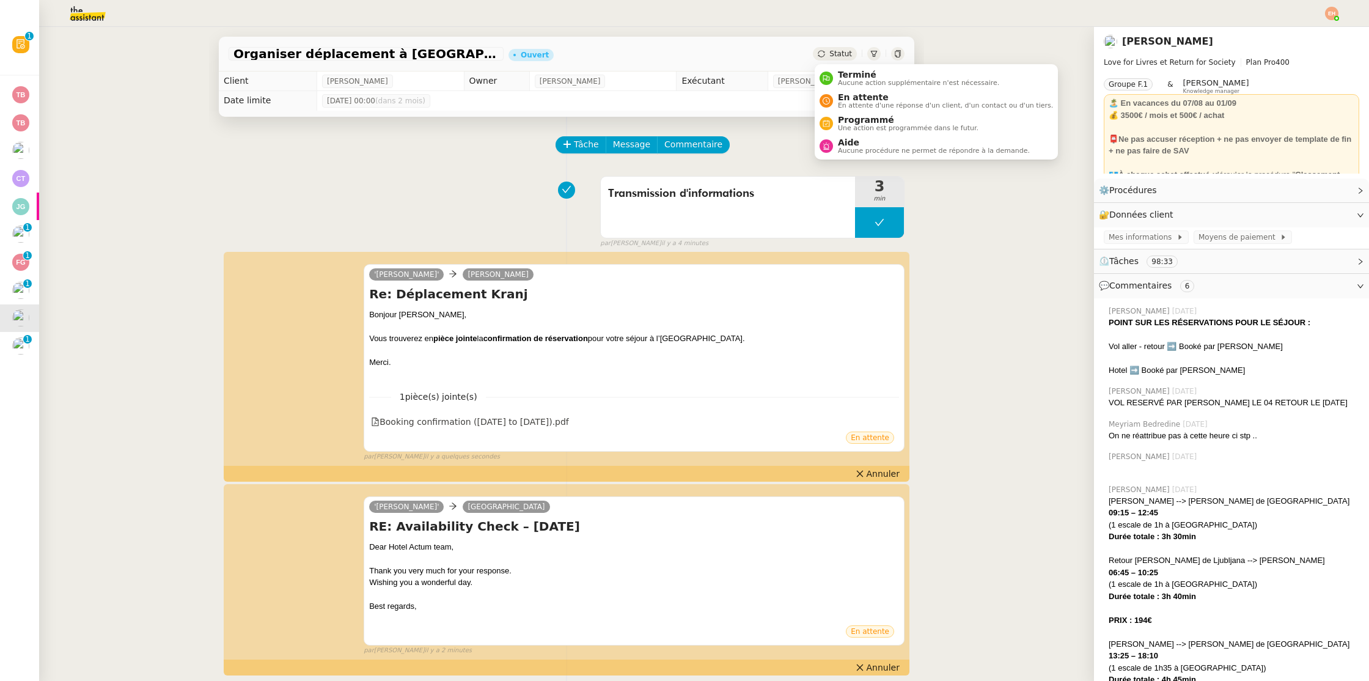
click at [843, 52] on span "Statut" at bounding box center [840, 54] width 23 height 9
click at [870, 95] on span "En attente" at bounding box center [945, 97] width 215 height 10
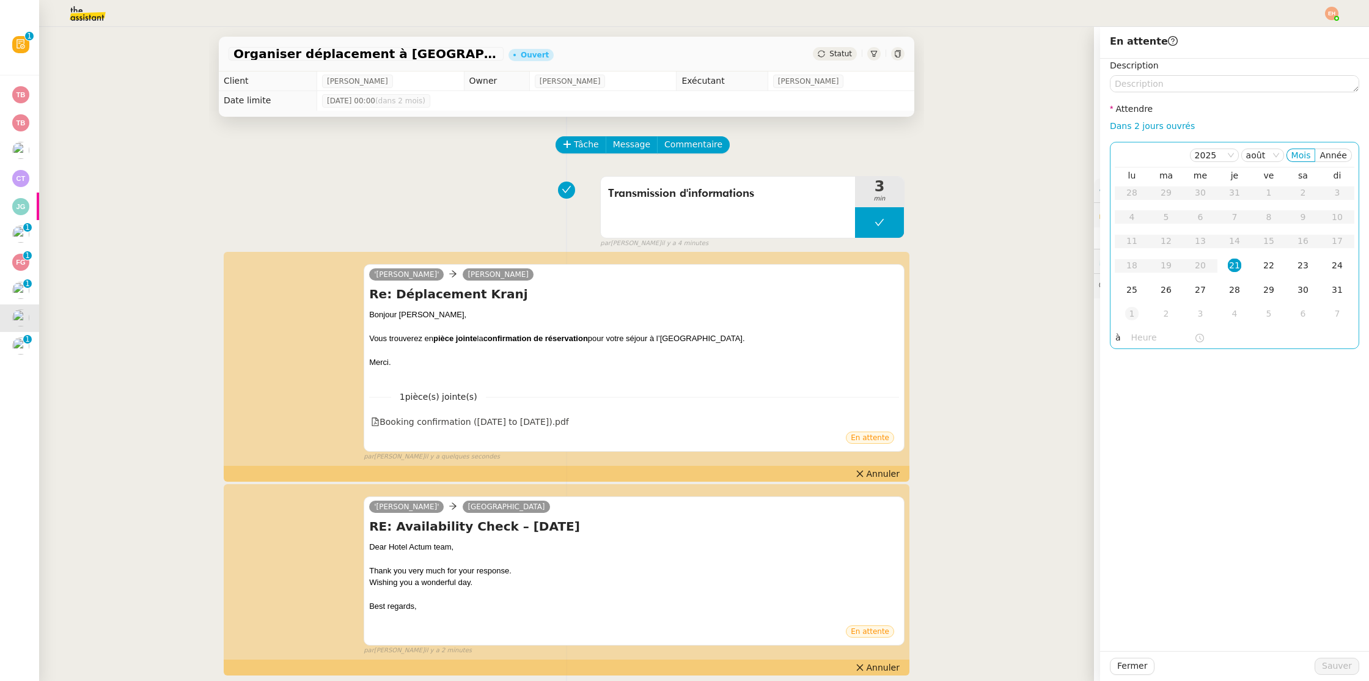
click at [1142, 314] on td "1" at bounding box center [1132, 314] width 34 height 24
click at [1342, 668] on span "Sauver" at bounding box center [1337, 666] width 30 height 14
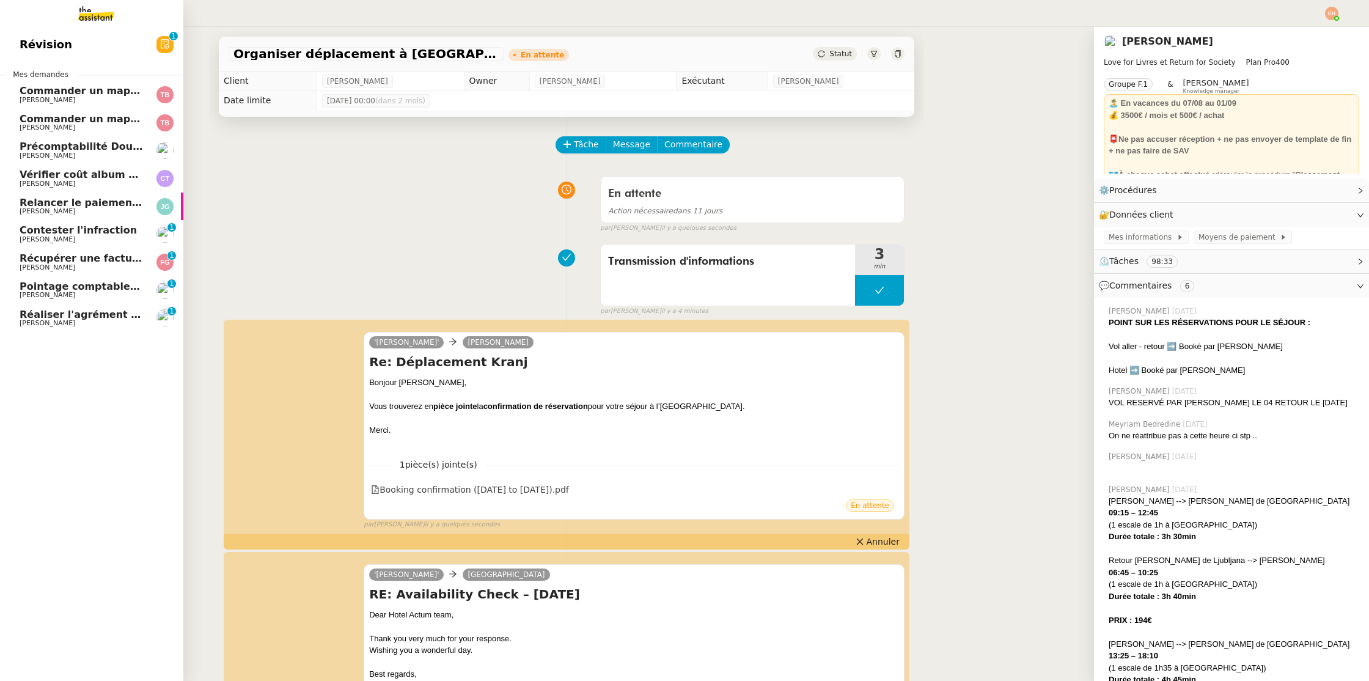
click at [104, 221] on link "Contester l'infraction [PERSON_NAME] 0 1 2 3 4 5 6 7 8 9" at bounding box center [91, 234] width 183 height 28
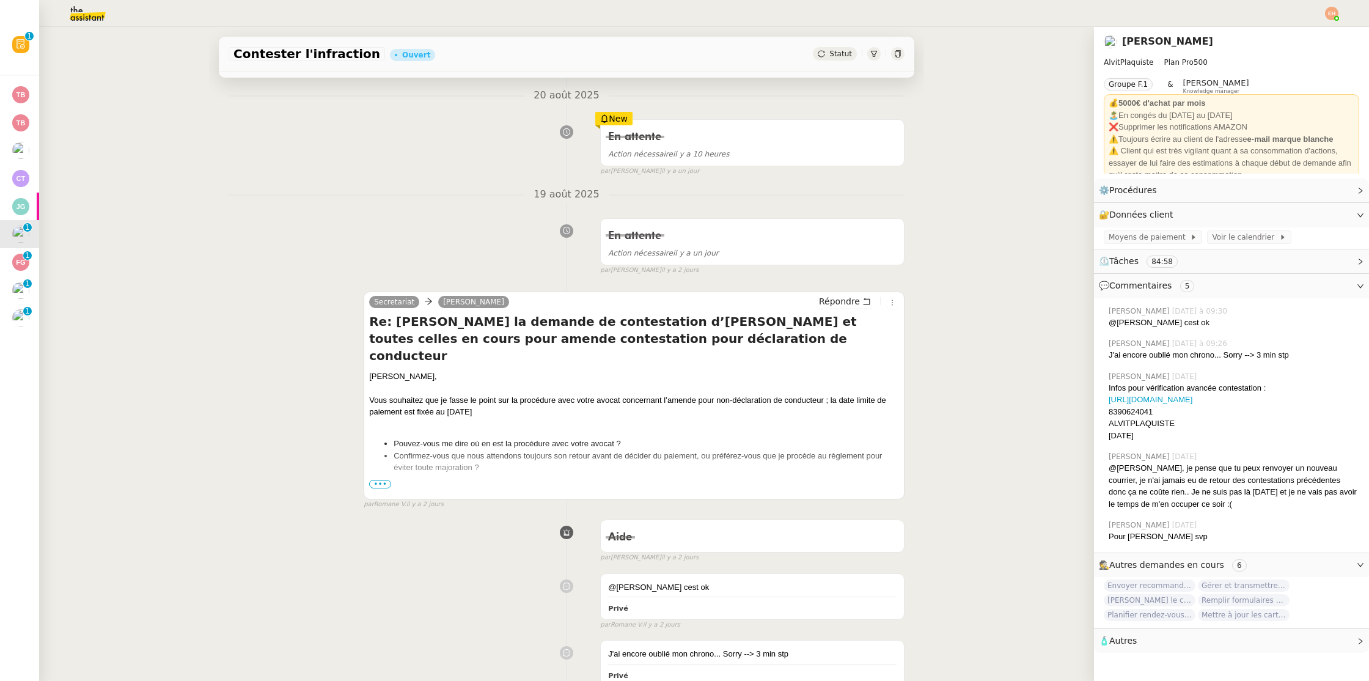
scroll to position [260, 0]
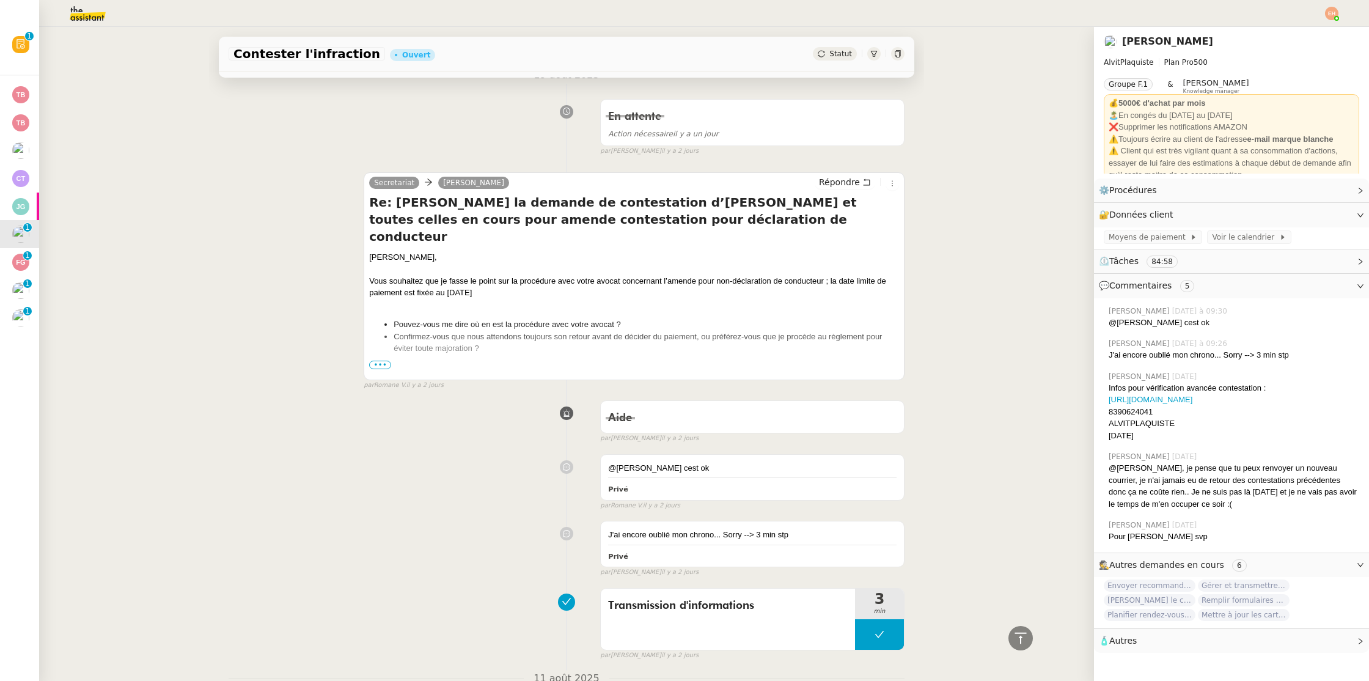
click at [391, 374] on div "Merci." at bounding box center [634, 380] width 530 height 12
click at [384, 365] on span "•••" at bounding box center [380, 365] width 22 height 9
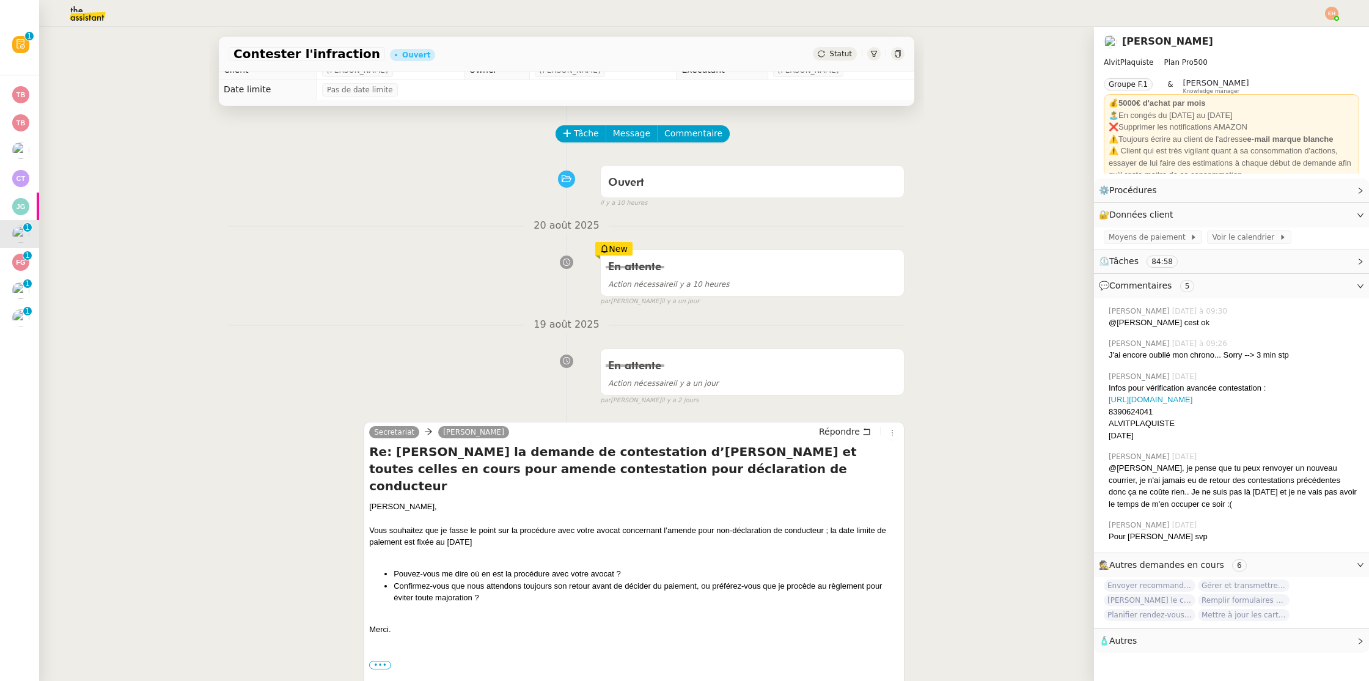
scroll to position [0, 0]
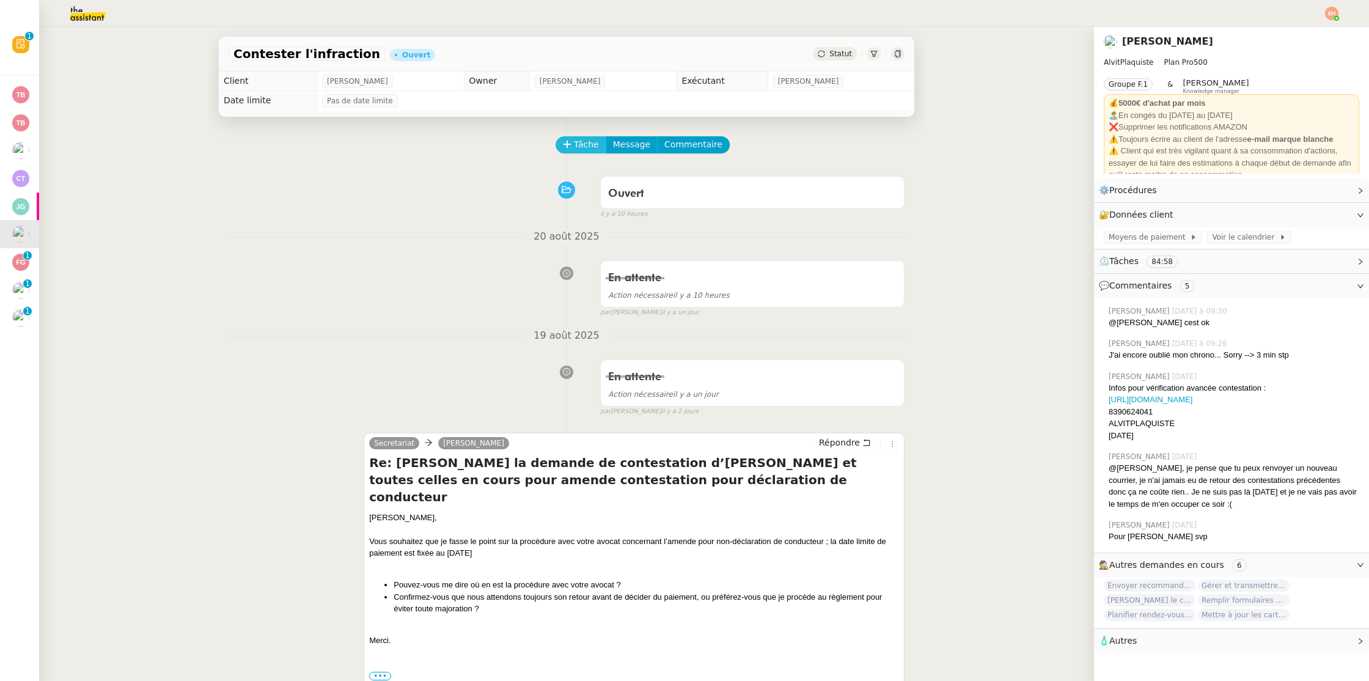
click at [567, 139] on button "Tâche" at bounding box center [581, 144] width 51 height 17
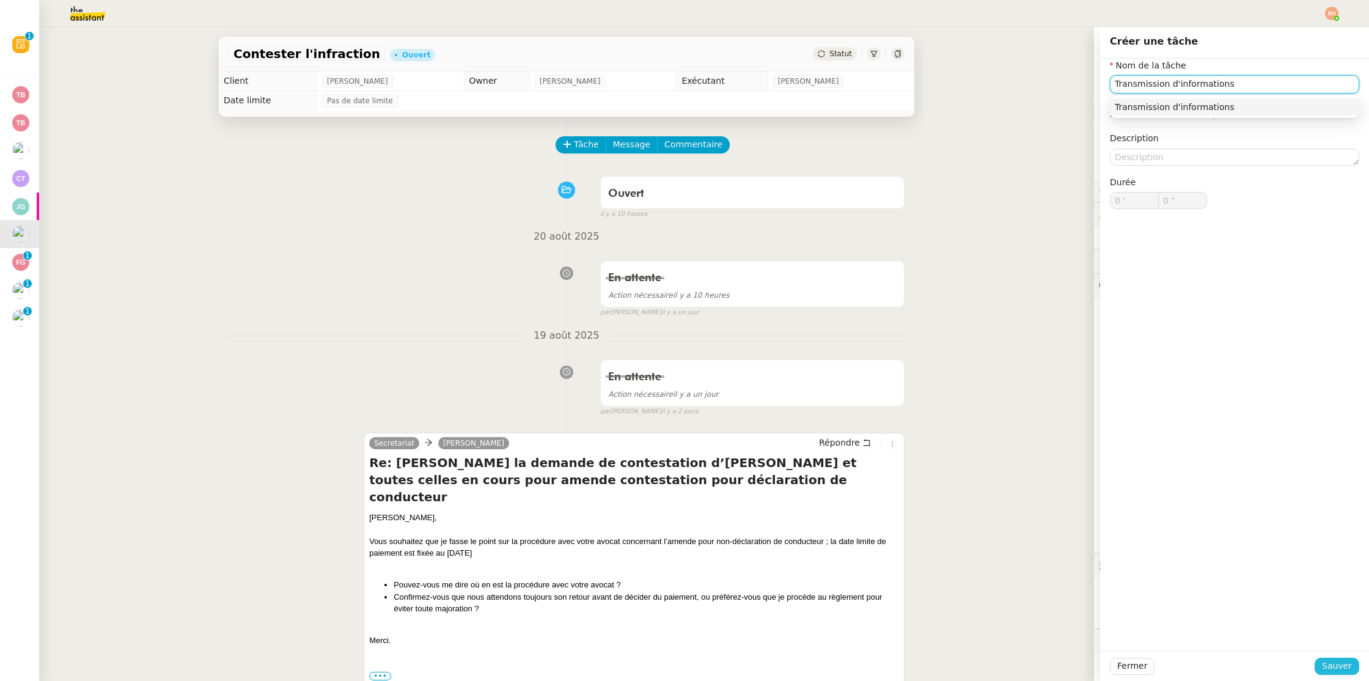
type input "Transmission d'informations"
click at [1345, 659] on span "Sauver" at bounding box center [1337, 666] width 30 height 14
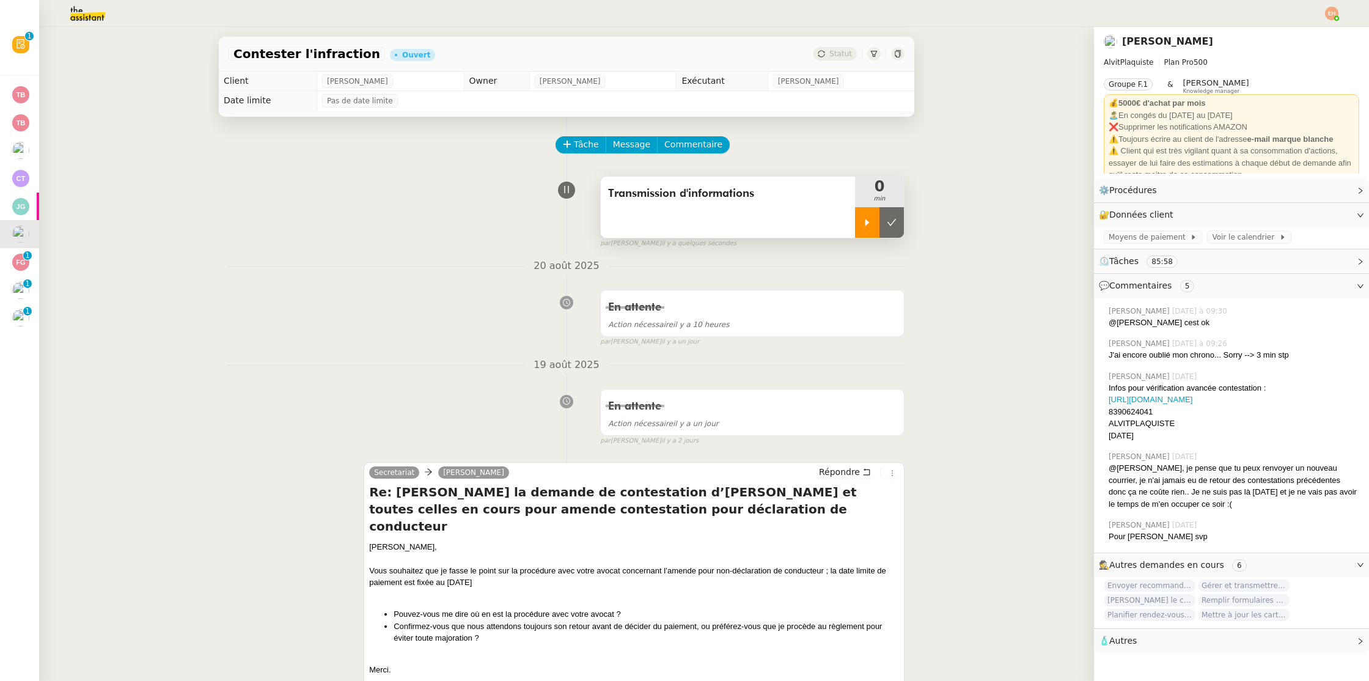
click at [866, 228] on div at bounding box center [867, 222] width 24 height 31
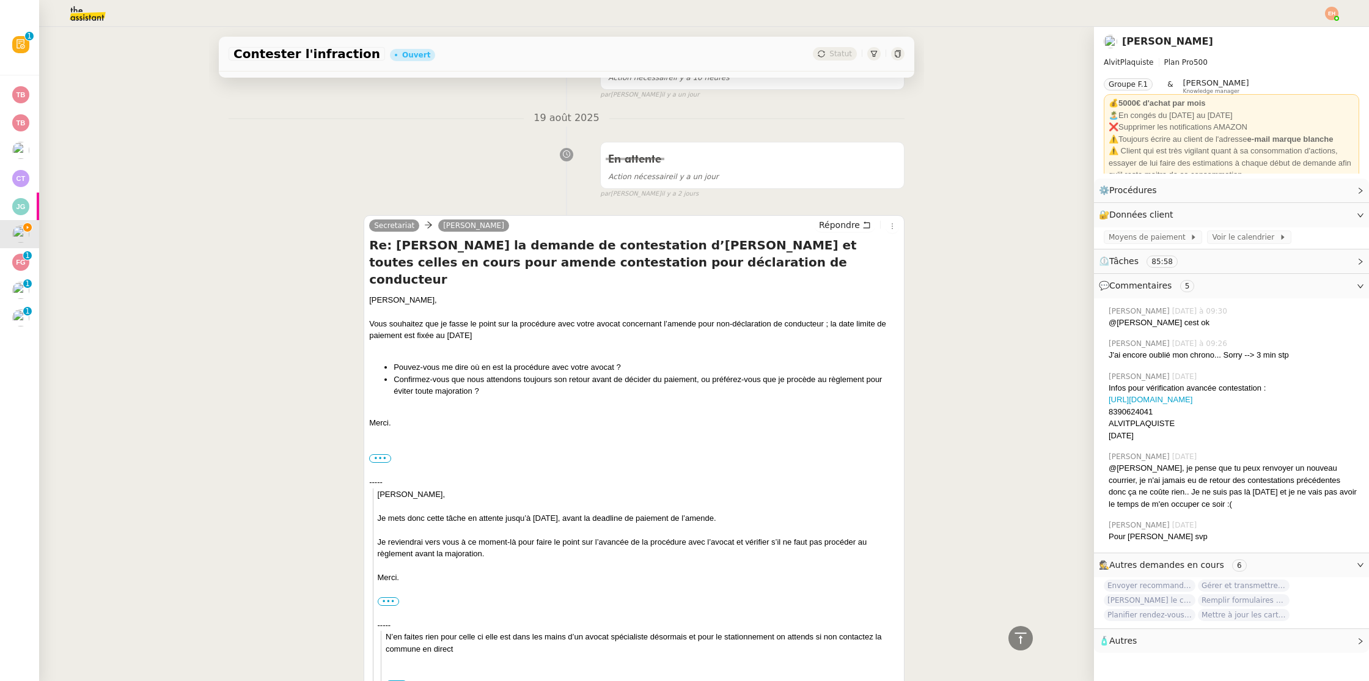
scroll to position [246, 0]
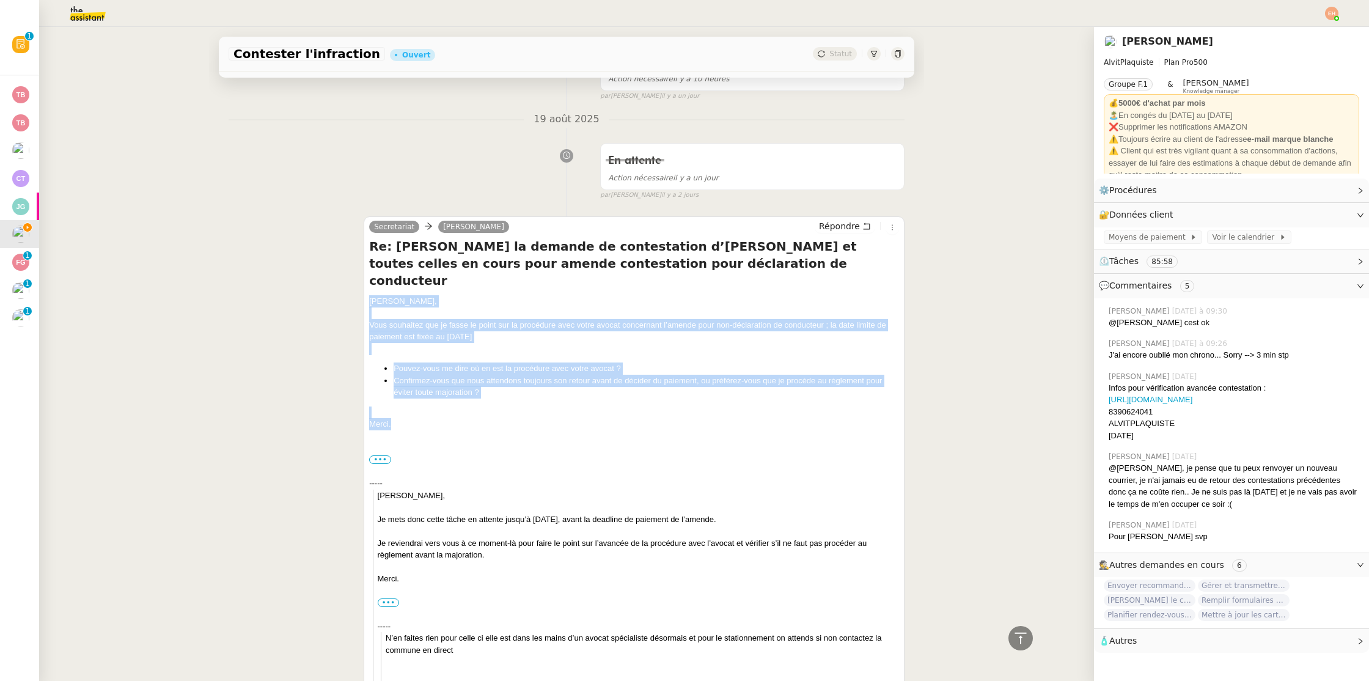
drag, startPoint x: 453, startPoint y: 407, endPoint x: 353, endPoint y: 287, distance: 156.7
click at [353, 287] on div "Secretariat [PERSON_NAME] Répondre Re: [PERSON_NAME] la demande de contestation…" at bounding box center [567, 478] width 676 height 547
click at [682, 362] on li "Pouvez-vous me dire où en est la procédure avec votre avocat ?" at bounding box center [646, 368] width 505 height 12
drag, startPoint x: 509, startPoint y: 380, endPoint x: 369, endPoint y: 303, distance: 159.5
click at [369, 303] on div "[PERSON_NAME], [PERSON_NAME] souhaitez que je fasse le point sur la procédure a…" at bounding box center [634, 517] width 530 height 444
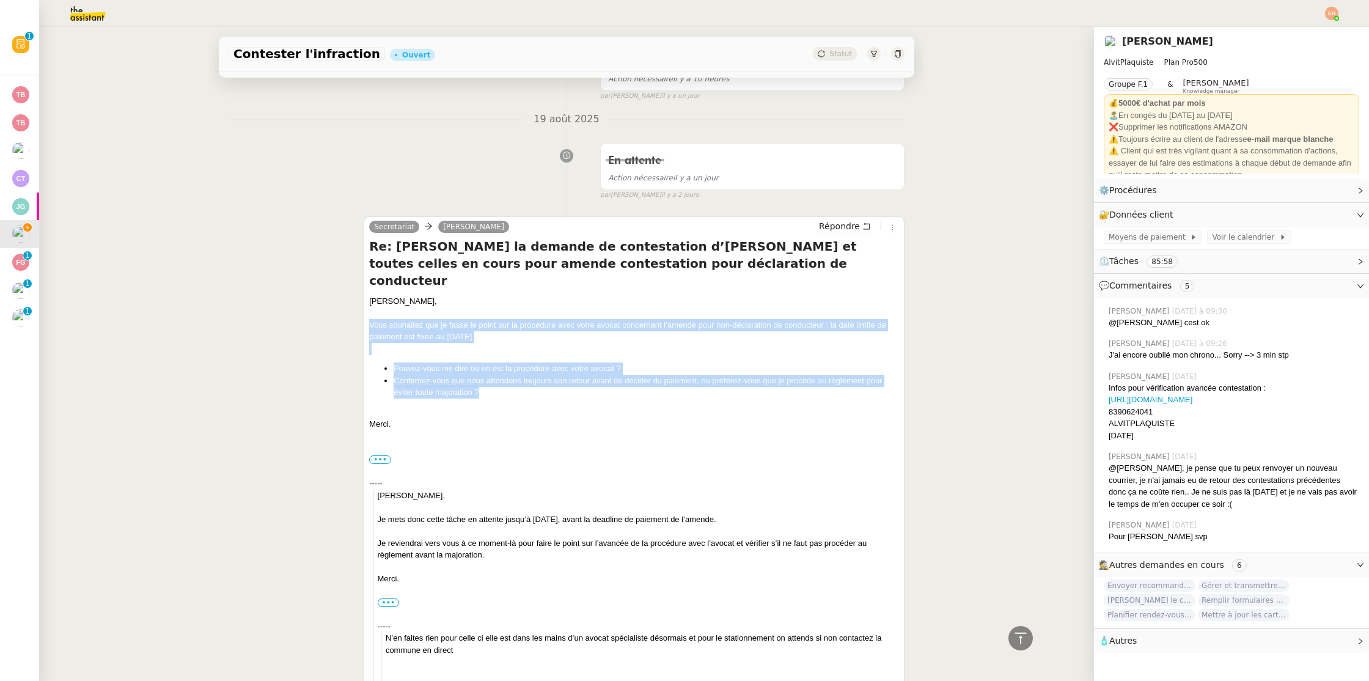
copy div "Vous souhaitez que je fasse le point sur la procédure avec votre avocat concern…"
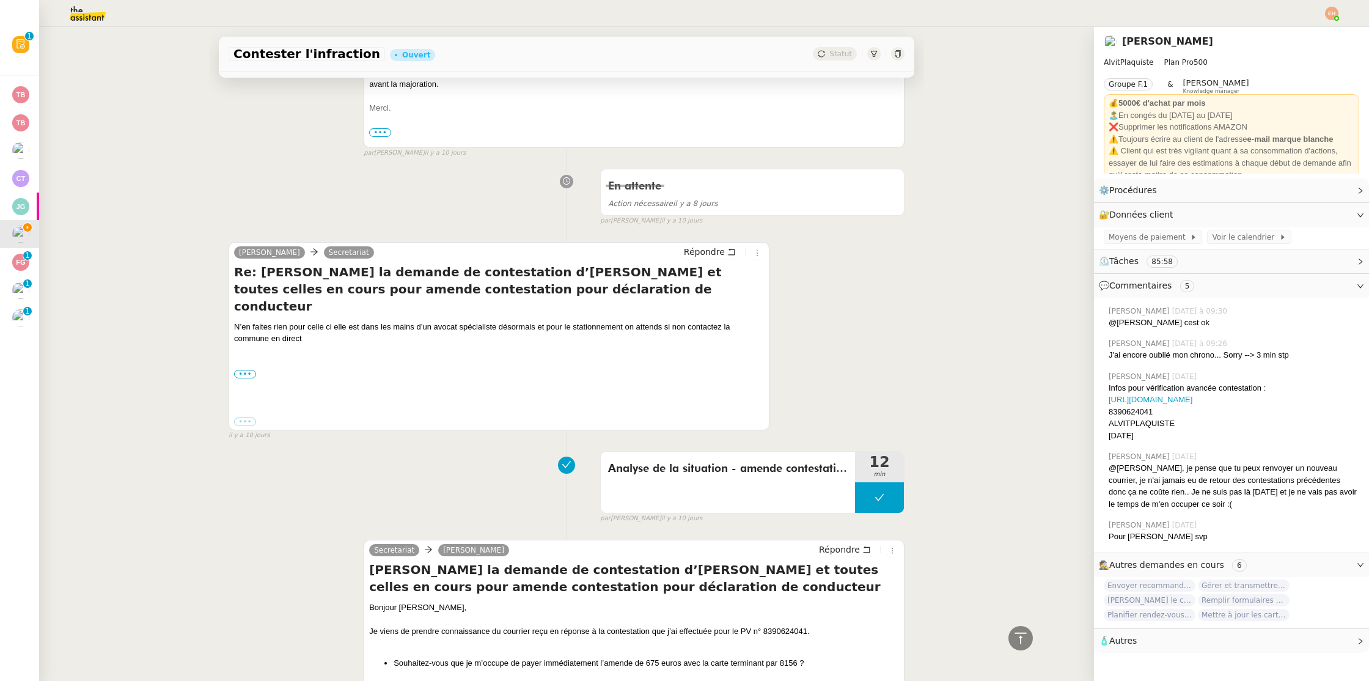
scroll to position [0, 0]
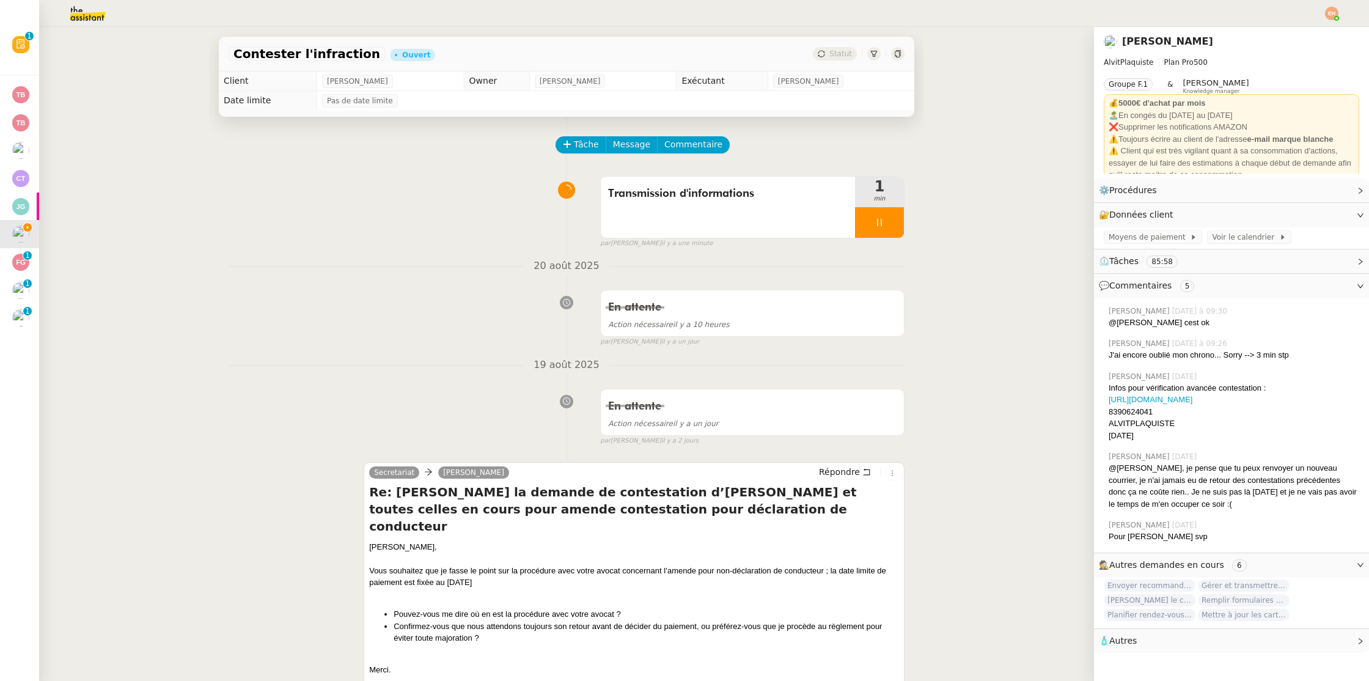
click at [447, 358] on nz-divider "[DATE]" at bounding box center [567, 365] width 676 height 17
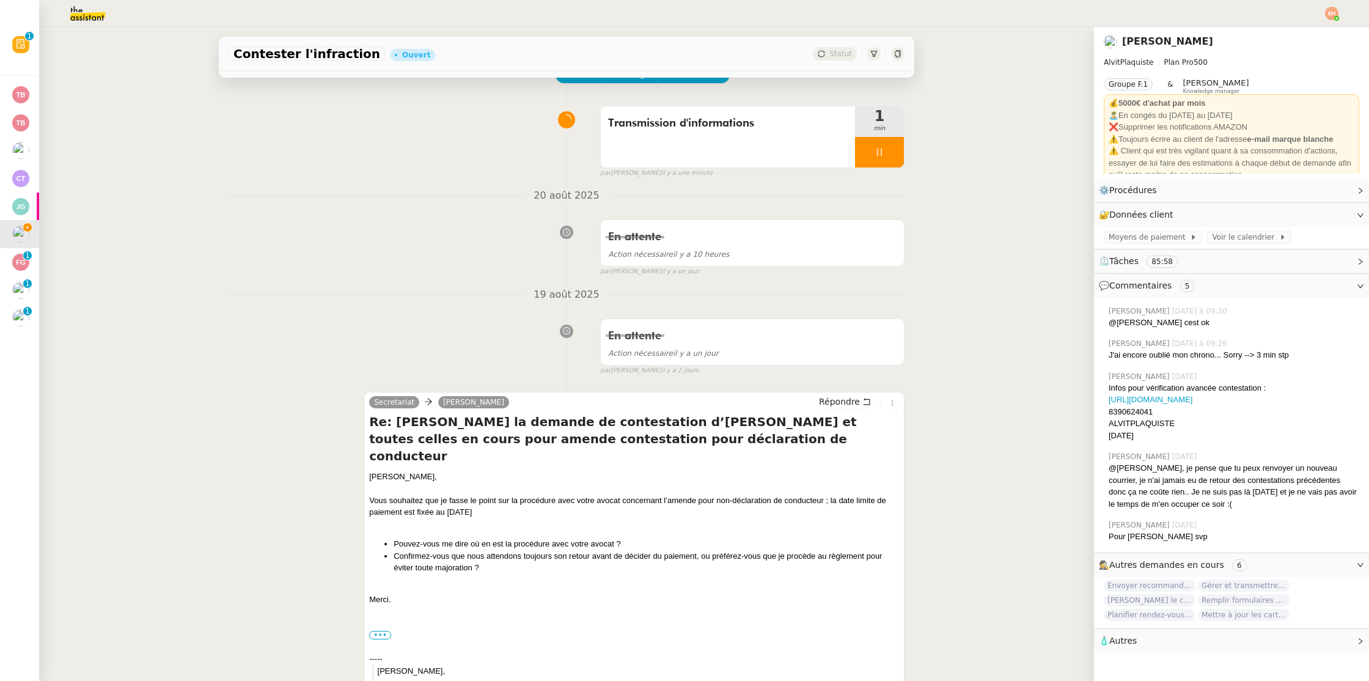
scroll to position [134, 0]
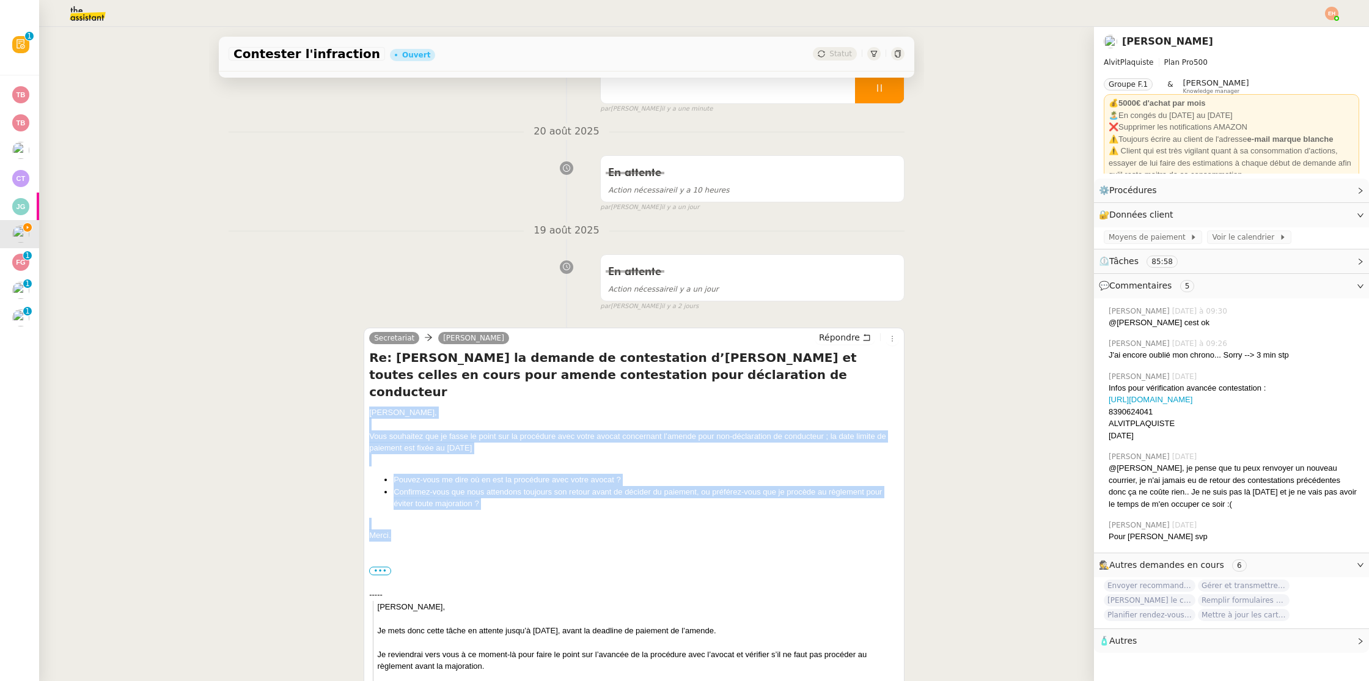
drag, startPoint x: 456, startPoint y: 513, endPoint x: 365, endPoint y: 400, distance: 145.2
click at [365, 400] on div "Secretariat [PERSON_NAME] Répondre Re: [PERSON_NAME] la demande de contestation…" at bounding box center [634, 591] width 541 height 526
copy div "[PERSON_NAME], [PERSON_NAME] souhaitez que je fasse le point sur la procédure a…"
click at [845, 339] on span "Répondre" at bounding box center [839, 337] width 41 height 12
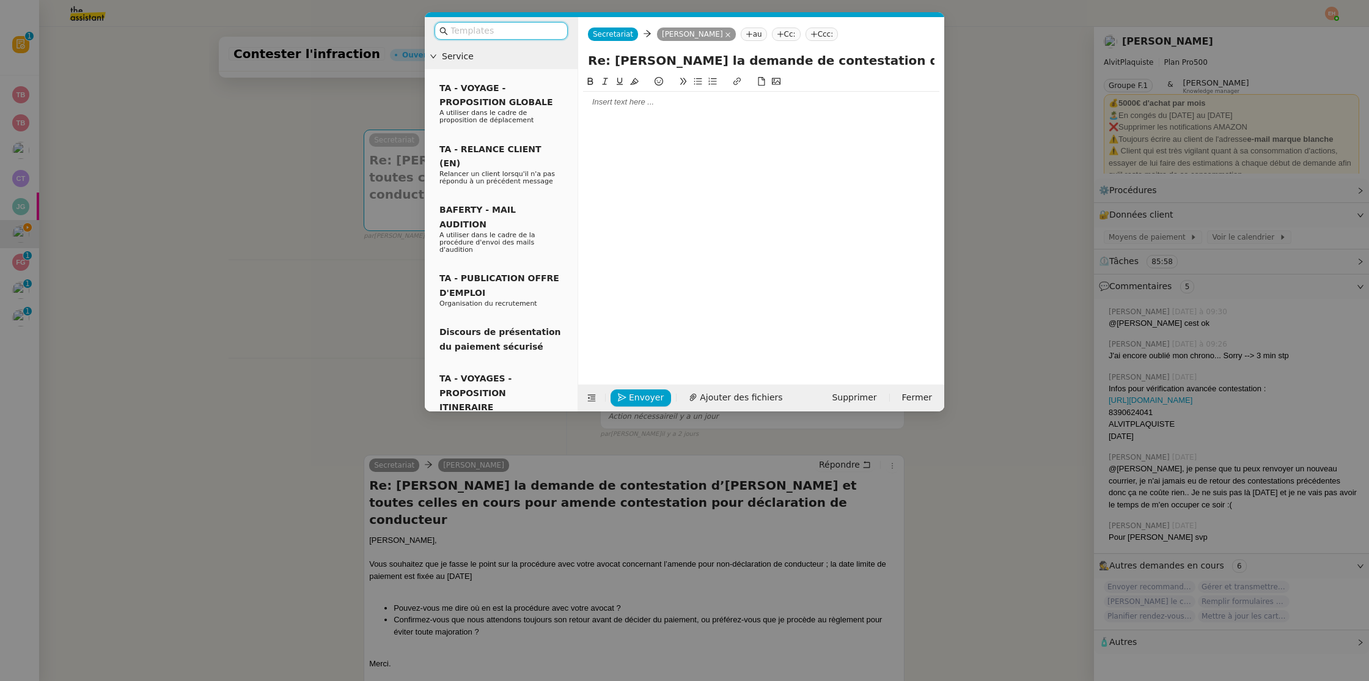
click at [644, 103] on div at bounding box center [761, 102] width 356 height 11
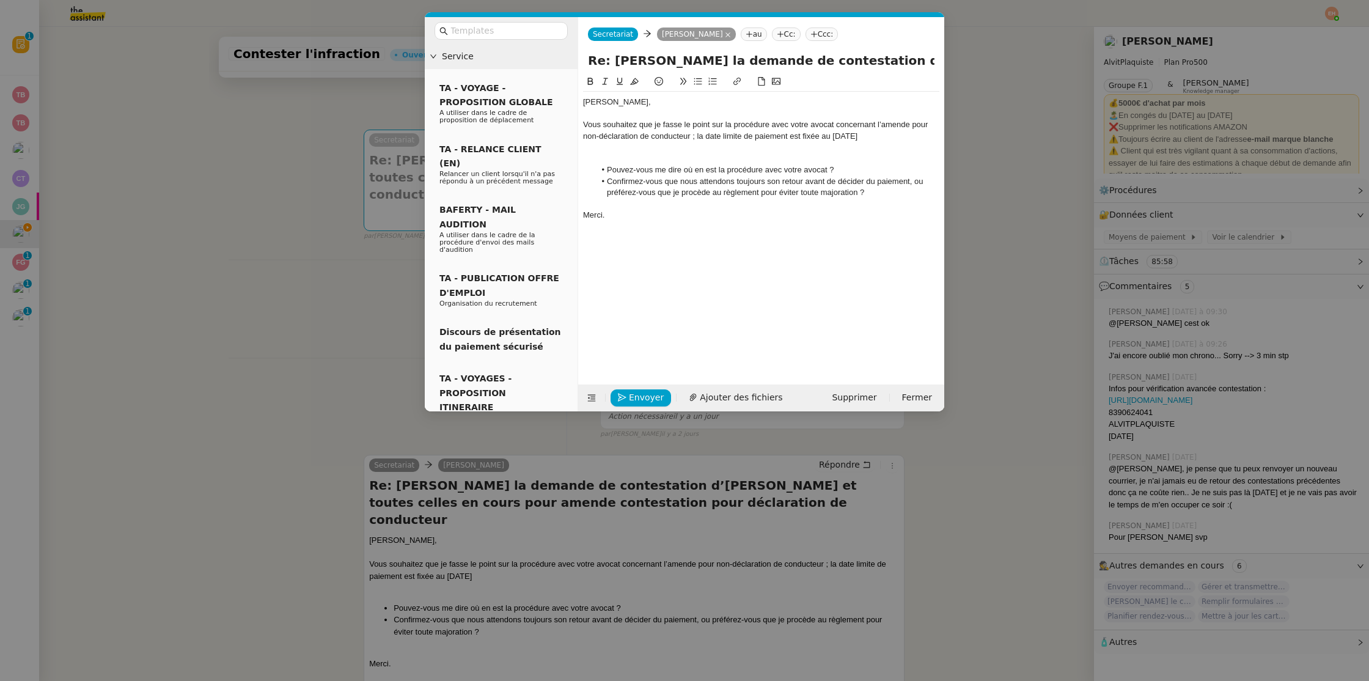
scroll to position [0, 0]
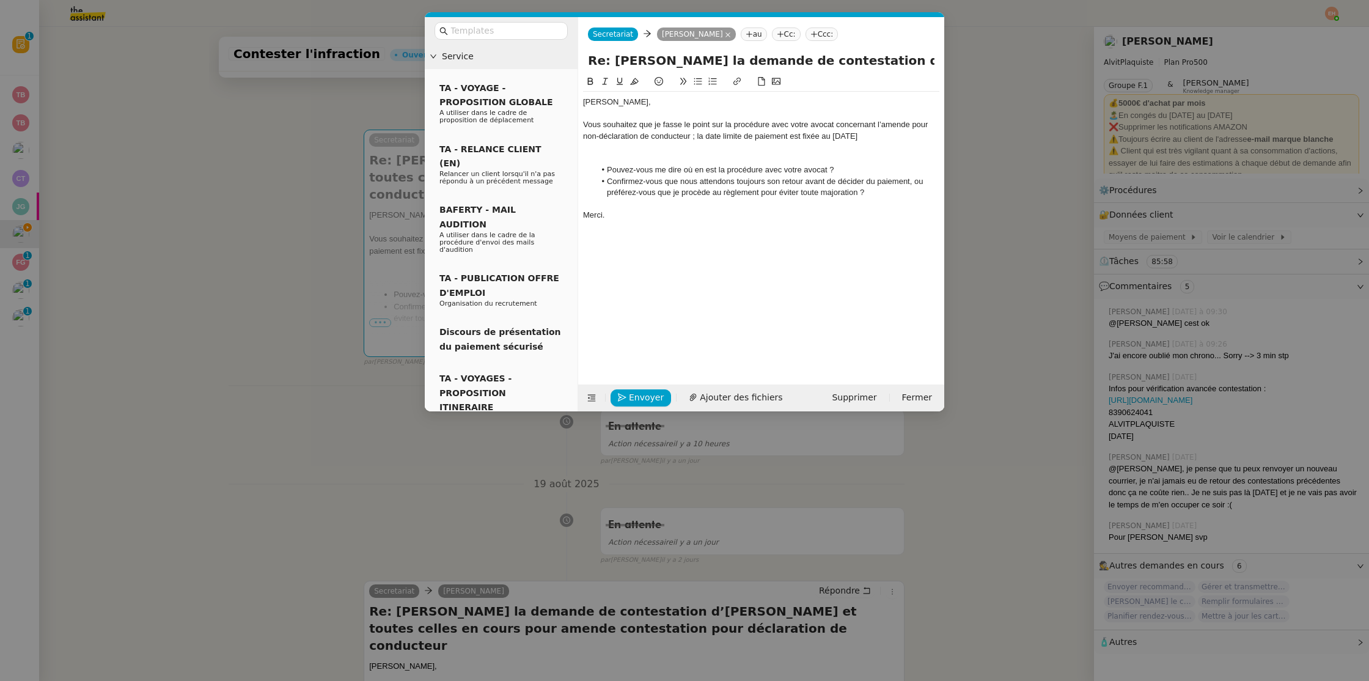
click at [591, 101] on div "[PERSON_NAME]," at bounding box center [761, 102] width 356 height 11
click at [592, 101] on div "[PERSON_NAME]," at bounding box center [761, 102] width 356 height 11
click at [619, 122] on div "Vous souhaitez que je fasse le point sur la procédure avec votre avocat concern…" at bounding box center [761, 130] width 356 height 23
click at [687, 132] on div "Vous souhaitez que je fasse le point sur la procédure avec votre avocat concern…" at bounding box center [761, 130] width 356 height 23
click at [688, 131] on div "Vous souhaitez que je fasse le point sur la procédure avec votre avocat concern…" at bounding box center [761, 130] width 356 height 23
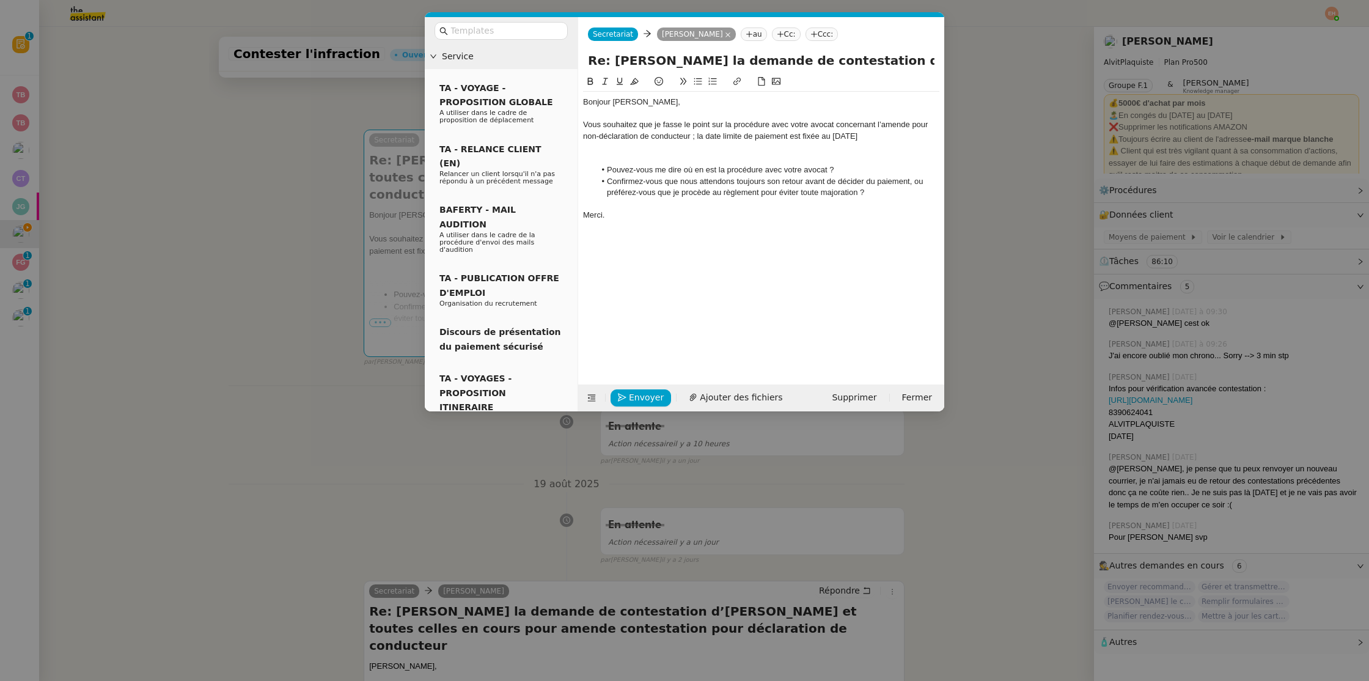
click at [707, 128] on div "Vous souhaitez que je fasse le point sur la procédure avec votre avocat concern…" at bounding box center [761, 130] width 356 height 23
drag, startPoint x: 825, startPoint y: 137, endPoint x: 858, endPoint y: 138, distance: 33.6
click at [858, 138] on div "Vous souhaitez que je fasse le point sur la procédure avec votre avocat concern…" at bounding box center [761, 130] width 356 height 23
click at [703, 131] on div "Vous souhaitez que je fasse le point sur la procédure avec votre avocat concern…" at bounding box center [761, 130] width 356 height 23
click at [657, 125] on div "Vous souhaitez que je fasse le point sur la procédure avec votre avocat concern…" at bounding box center [761, 130] width 356 height 23
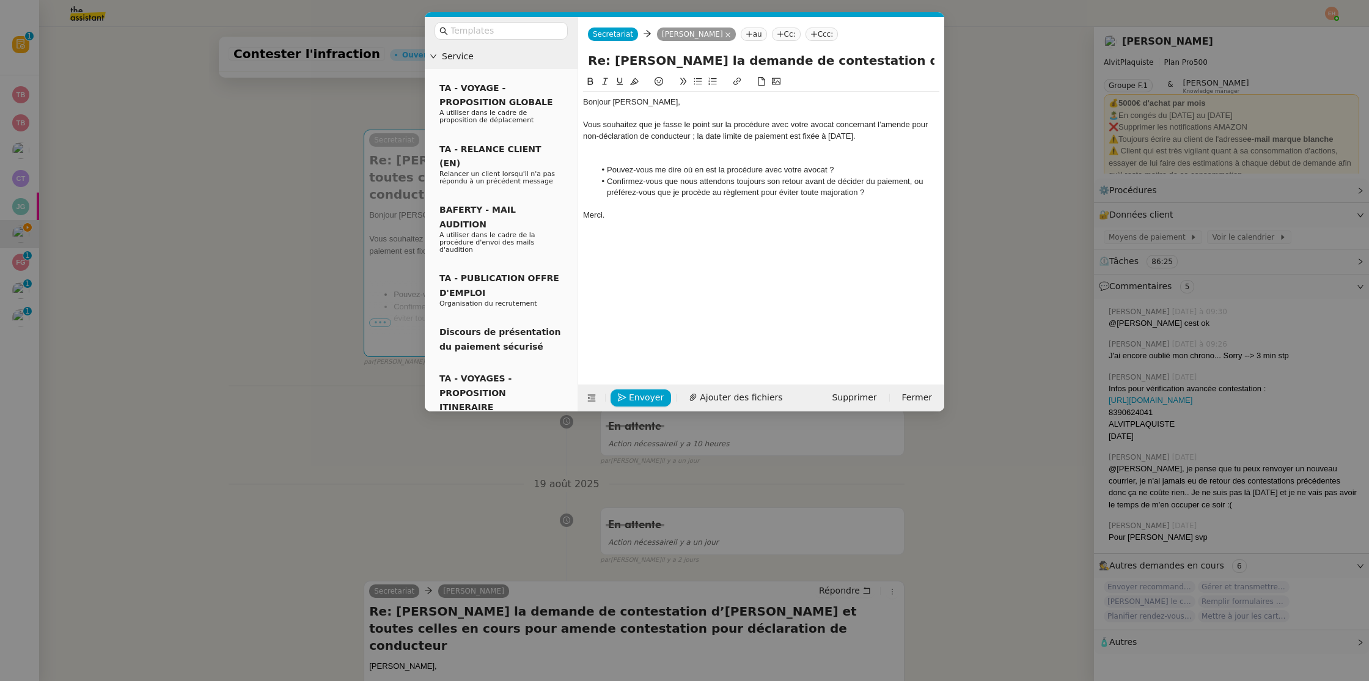
click at [689, 131] on div "Vous souhaitez que je fasse le point sur la procédure avec votre avocat concern…" at bounding box center [761, 130] width 356 height 23
drag, startPoint x: 586, startPoint y: 123, endPoint x: 630, endPoint y: 124, distance: 44.0
click at [630, 124] on div "Vous souhaitez que je fasse le point sur la procédure avec votre avocat concern…" at bounding box center [761, 130] width 356 height 23
drag, startPoint x: 684, startPoint y: 126, endPoint x: 563, endPoint y: 123, distance: 121.1
click at [563, 123] on nz-layout "Service TA - VOYAGE - PROPOSITION GLOBALE A utiliser dans le cadre de propositi…" at bounding box center [685, 214] width 520 height 394
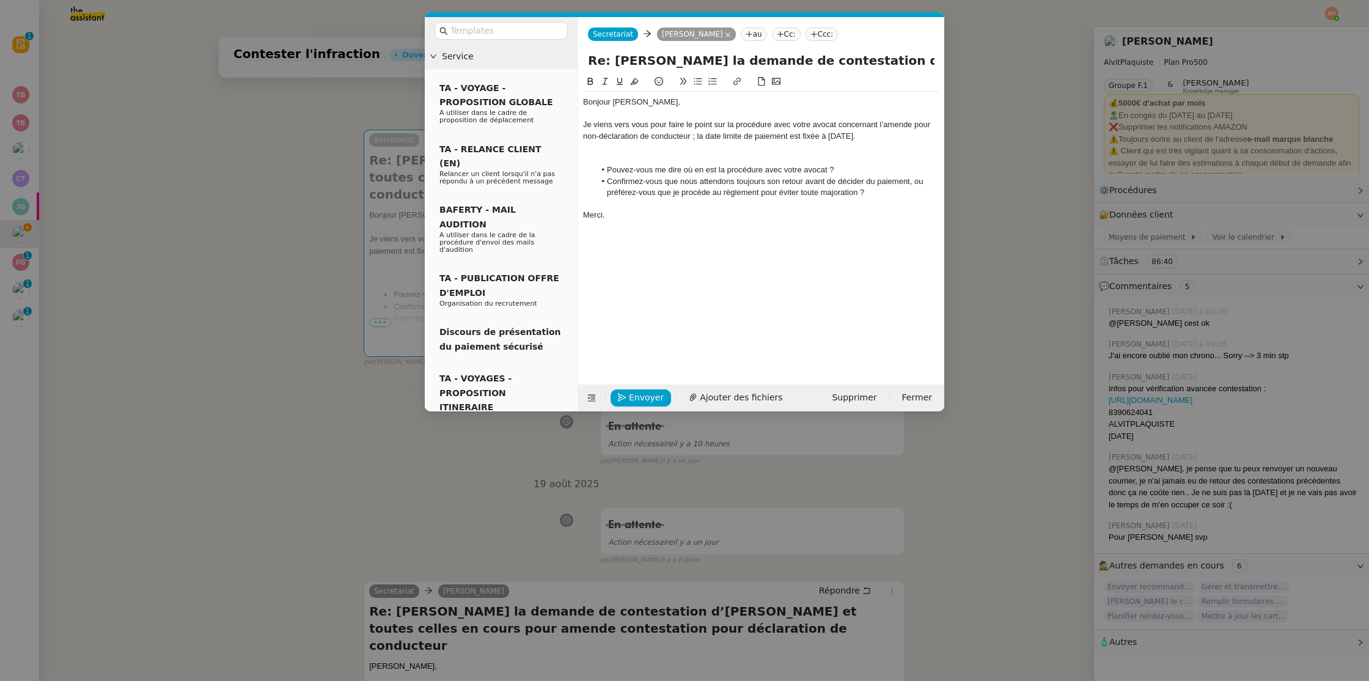
click at [820, 125] on div "Je viens vers vous pour faire le point sur la procédure avec votre avocat conce…" at bounding box center [761, 130] width 356 height 23
click at [717, 133] on div "Je viens vers vous pour faire le point sur la procédure avec votre avocat conce…" at bounding box center [761, 130] width 356 height 23
click at [710, 124] on div "Je viens vers vous pour faire le point sur la procédure avec votre avocat conce…" at bounding box center [761, 130] width 356 height 23
drag, startPoint x: 625, startPoint y: 128, endPoint x: 786, endPoint y: 130, distance: 160.8
click at [786, 130] on div "Je viens vers vous pour connaitre l'avancement sur la procédure avec votre avoc…" at bounding box center [761, 130] width 356 height 23
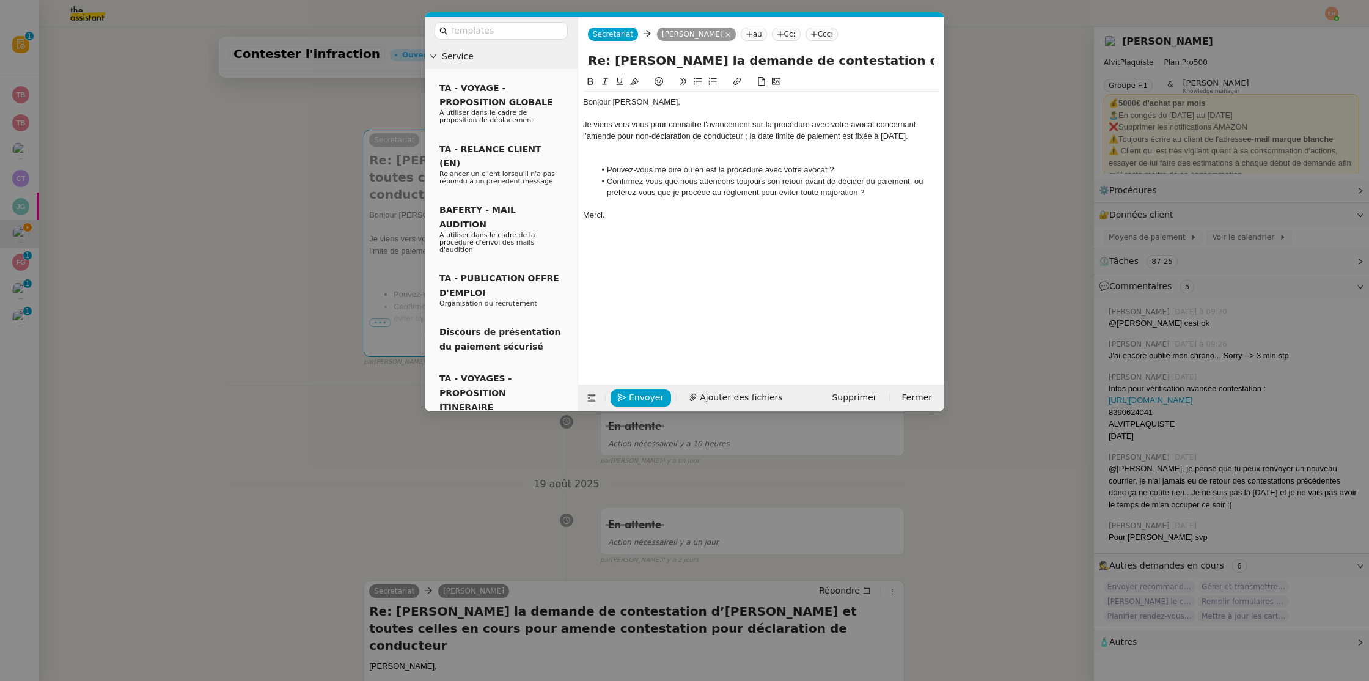
click at [813, 127] on div "Je viens vers vous pour connaitre l'avancement sur la procédure avec votre avoc…" at bounding box center [761, 130] width 356 height 23
click at [758, 125] on div "Je viens vers vous pour connaitre l'avancement sur la procédure avec votre avoc…" at bounding box center [761, 130] width 356 height 23
click at [758, 124] on div "Je viens vers vous pour connaitre l'avancement sur la procédure avec votre avoc…" at bounding box center [761, 130] width 356 height 23
click at [766, 154] on div at bounding box center [761, 158] width 356 height 11
click at [687, 160] on li "Pouvez-vous me dire où en est la procédure avec votre avocat ?" at bounding box center [767, 158] width 345 height 11
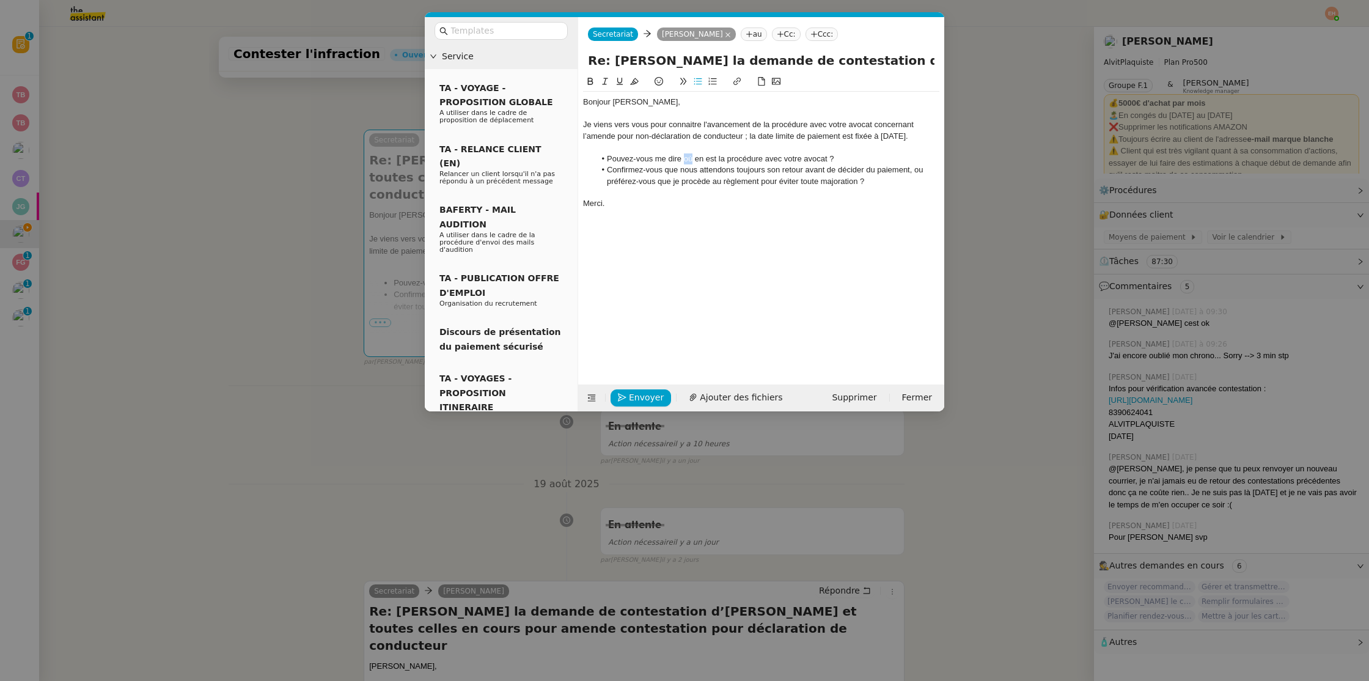
click at [687, 160] on li "Pouvez-vous me dire où en est la procédure avec votre avocat ?" at bounding box center [767, 158] width 345 height 11
click at [706, 158] on li "Pouvez-vous me dire où en est la procédure avec votre avocat ?" at bounding box center [767, 158] width 345 height 11
click at [698, 158] on li "Pouvez-vous me dire où en est la procédure avec votre avocat ?" at bounding box center [767, 158] width 345 height 11
drag, startPoint x: 694, startPoint y: 158, endPoint x: 703, endPoint y: 160, distance: 9.4
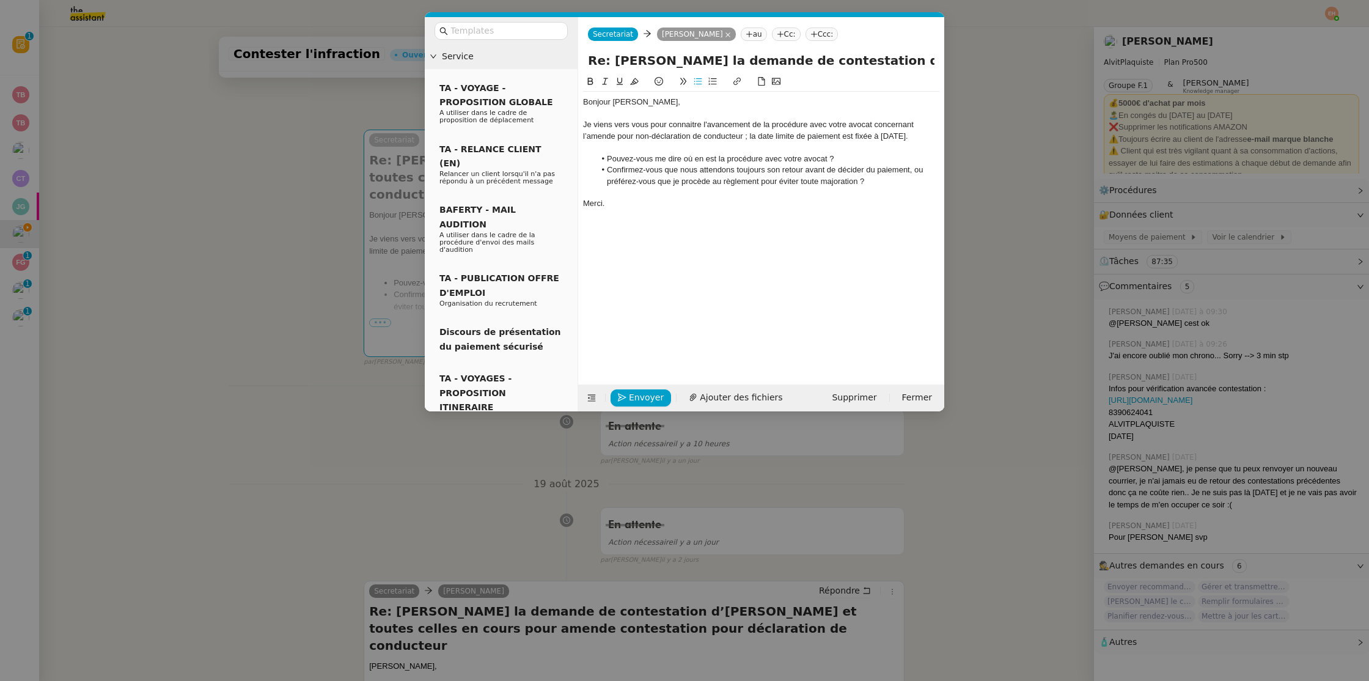
click at [694, 158] on li "Pouvez-vous me dire où en est la procédure avec votre avocat ?" at bounding box center [767, 158] width 345 height 11
drag, startPoint x: 735, startPoint y: 158, endPoint x: 844, endPoint y: 156, distance: 108.8
click at [844, 156] on li "Pouvez-vous me dire où elle en est la procédure avec votre avocat ?" at bounding box center [767, 158] width 345 height 11
drag, startPoint x: 696, startPoint y: 159, endPoint x: 711, endPoint y: 161, distance: 16.1
click at [696, 159] on li "Pouvez-vous me dire où elle en est ?" at bounding box center [767, 158] width 345 height 11
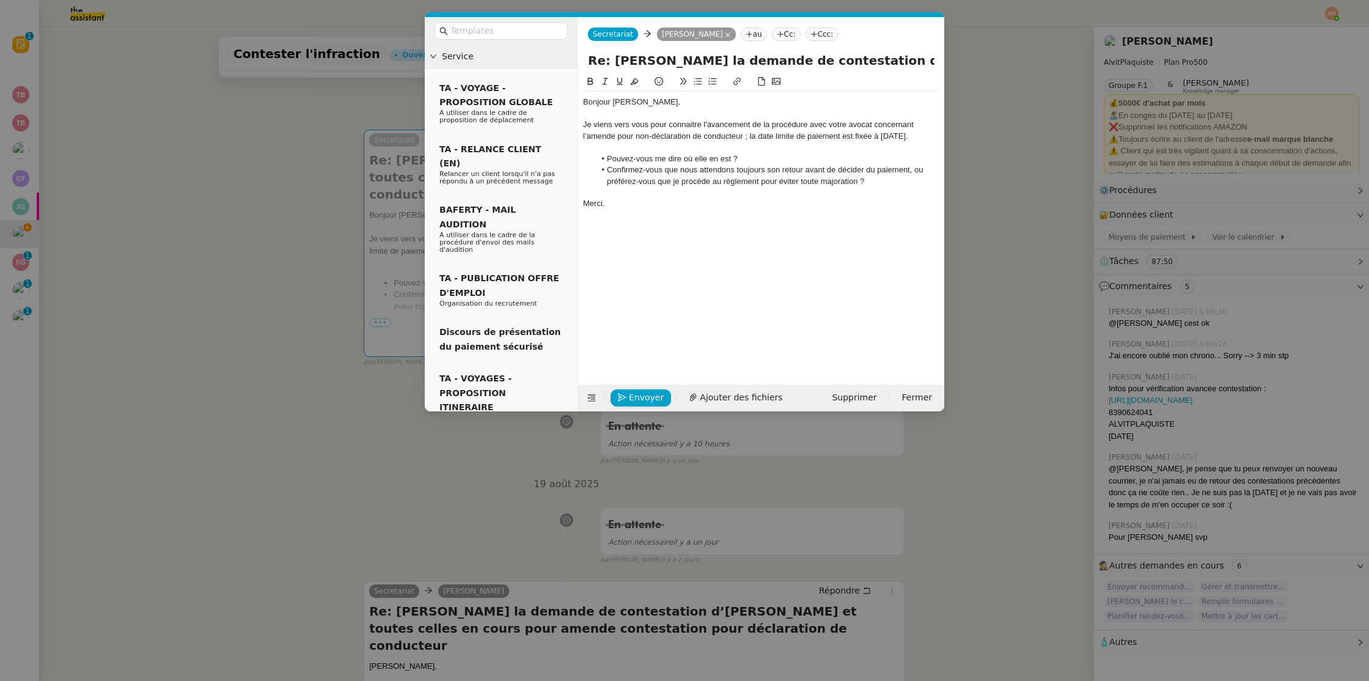
click at [745, 210] on div "Bonjour [PERSON_NAME], Je viens vers vous pour connaitre l'avancement de la pro…" at bounding box center [761, 153] width 356 height 123
click at [615, 391] on button "Envoyer" at bounding box center [641, 397] width 61 height 17
click at [615, 389] on button "Confirmer l'envoi" at bounding box center [660, 380] width 99 height 17
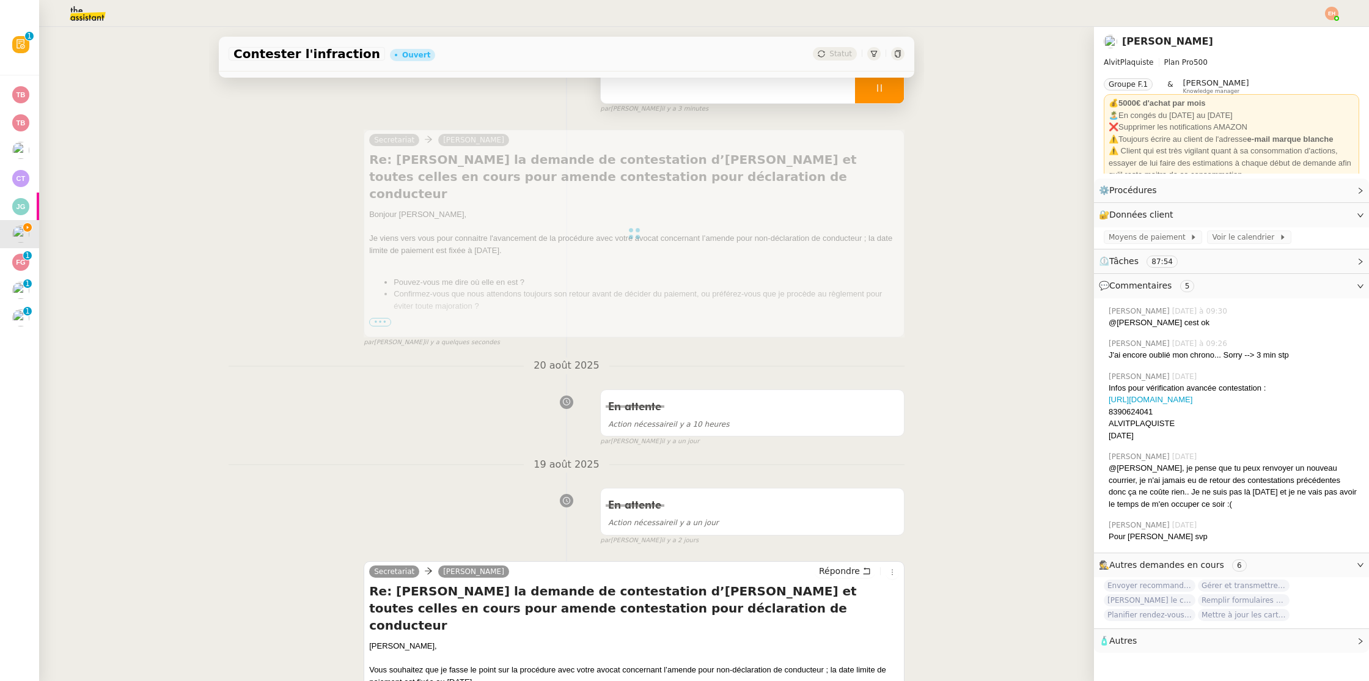
click at [884, 94] on div at bounding box center [879, 88] width 49 height 31
click at [895, 95] on button at bounding box center [892, 88] width 24 height 31
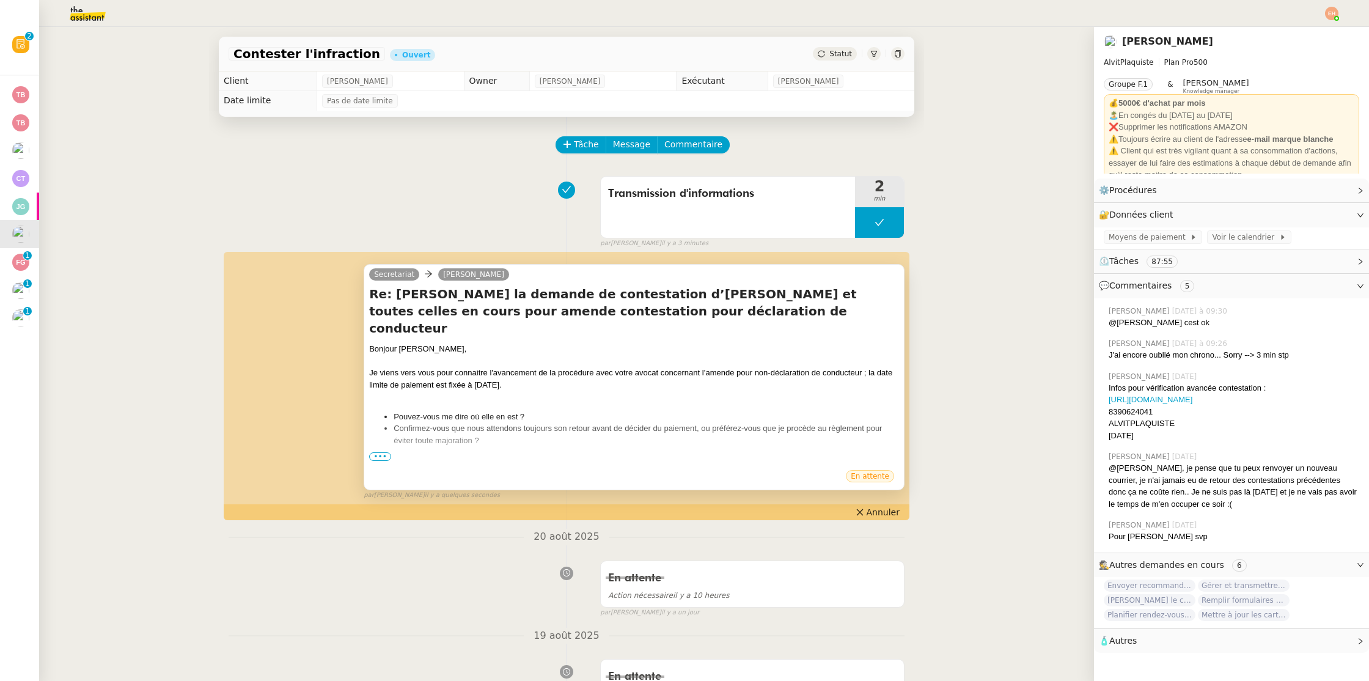
click at [845, 50] on span "Statut" at bounding box center [840, 54] width 23 height 9
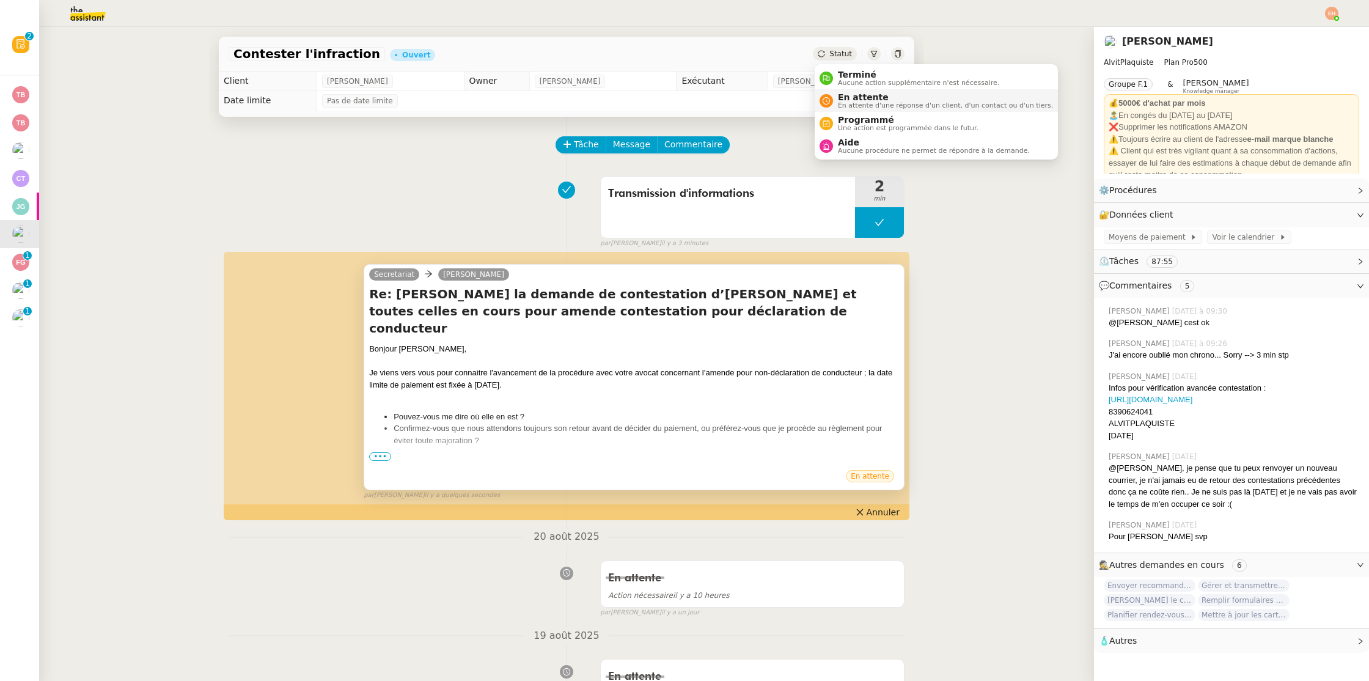
click at [886, 98] on span "En attente" at bounding box center [945, 97] width 215 height 10
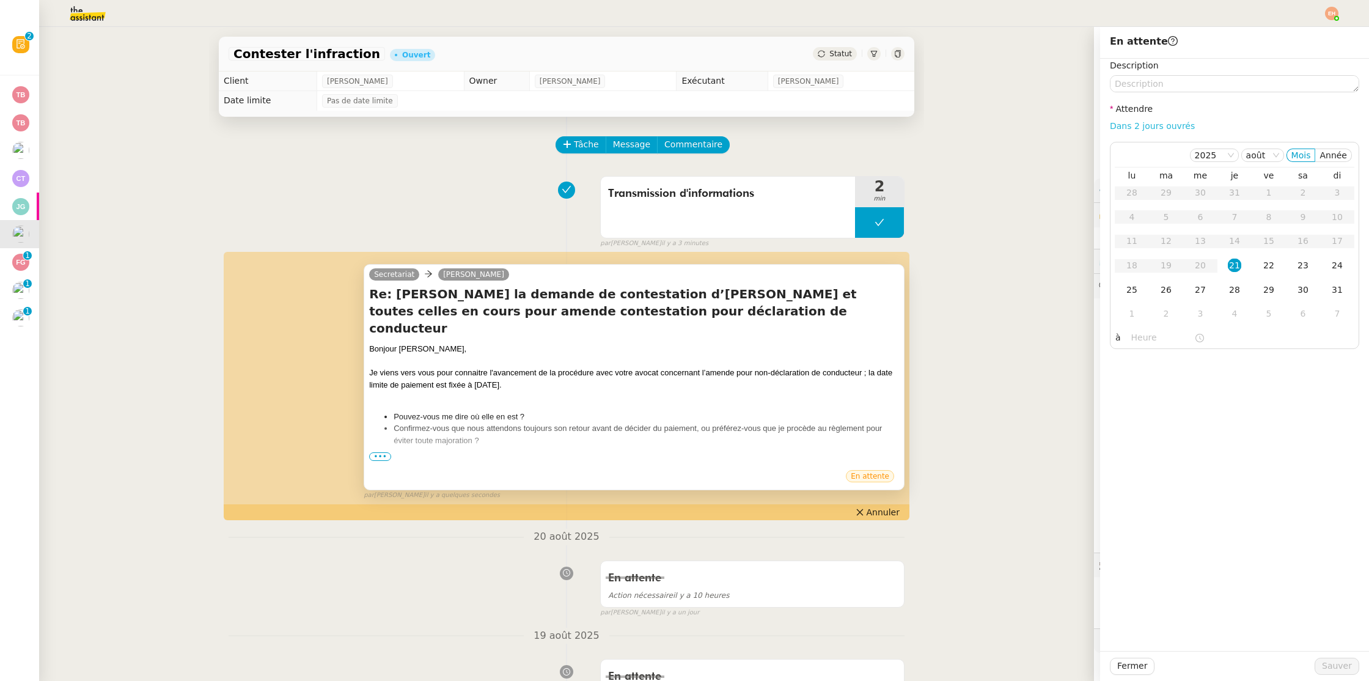
click at [1145, 126] on link "Dans 2 jours ouvrés" at bounding box center [1152, 126] width 85 height 10
type input "07:00"
click at [1282, 264] on td "22" at bounding box center [1269, 266] width 34 height 24
drag, startPoint x: 1345, startPoint y: 669, endPoint x: 1083, endPoint y: 590, distance: 274.4
click at [1345, 669] on span "Sauver" at bounding box center [1337, 666] width 30 height 14
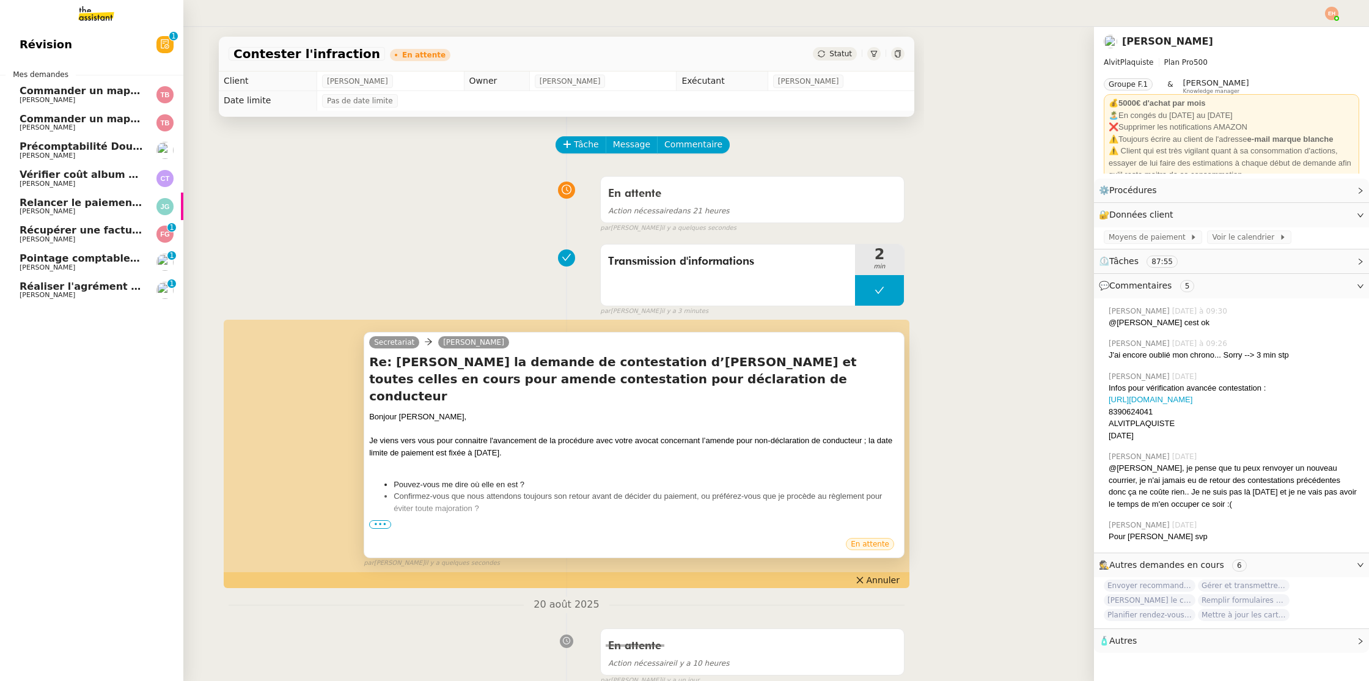
click at [68, 235] on span "Récupérer une facture Orange - [DATE]" at bounding box center [128, 230] width 216 height 12
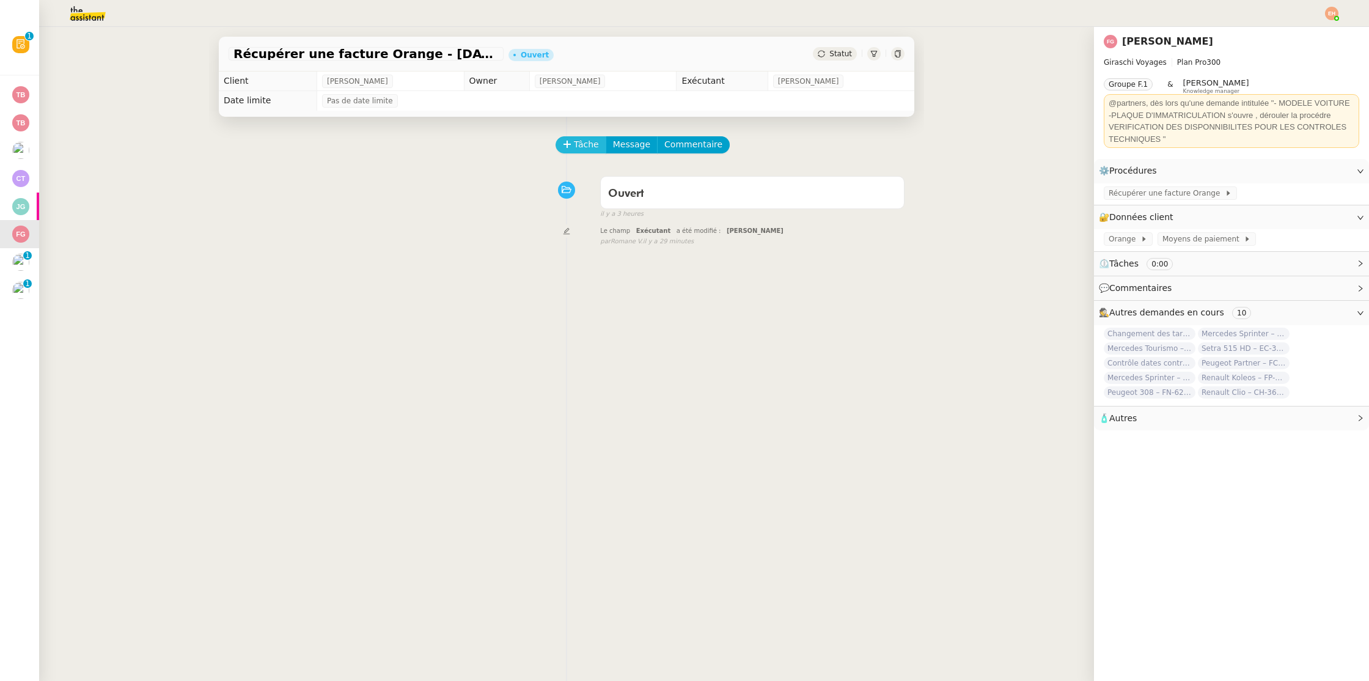
click at [586, 148] on span "Tâche" at bounding box center [586, 145] width 25 height 14
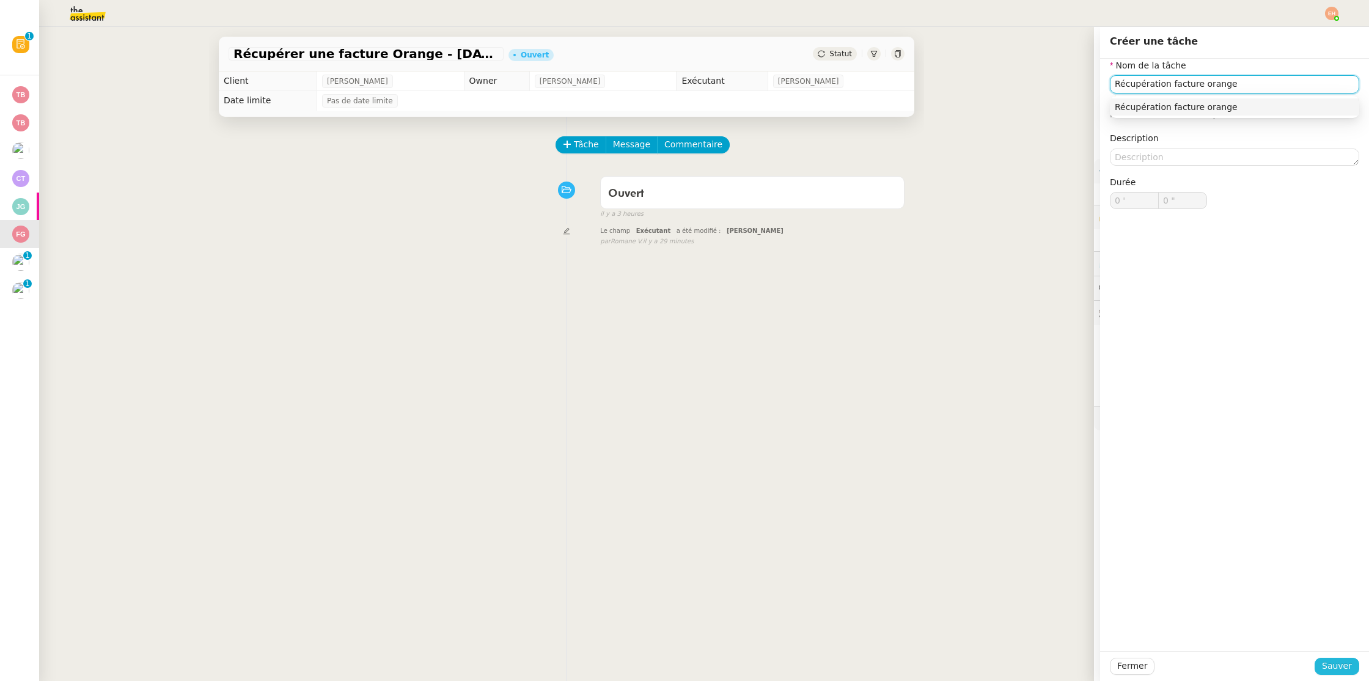
type input "Récupération facture orange"
click at [1326, 667] on span "Sauver" at bounding box center [1337, 666] width 30 height 14
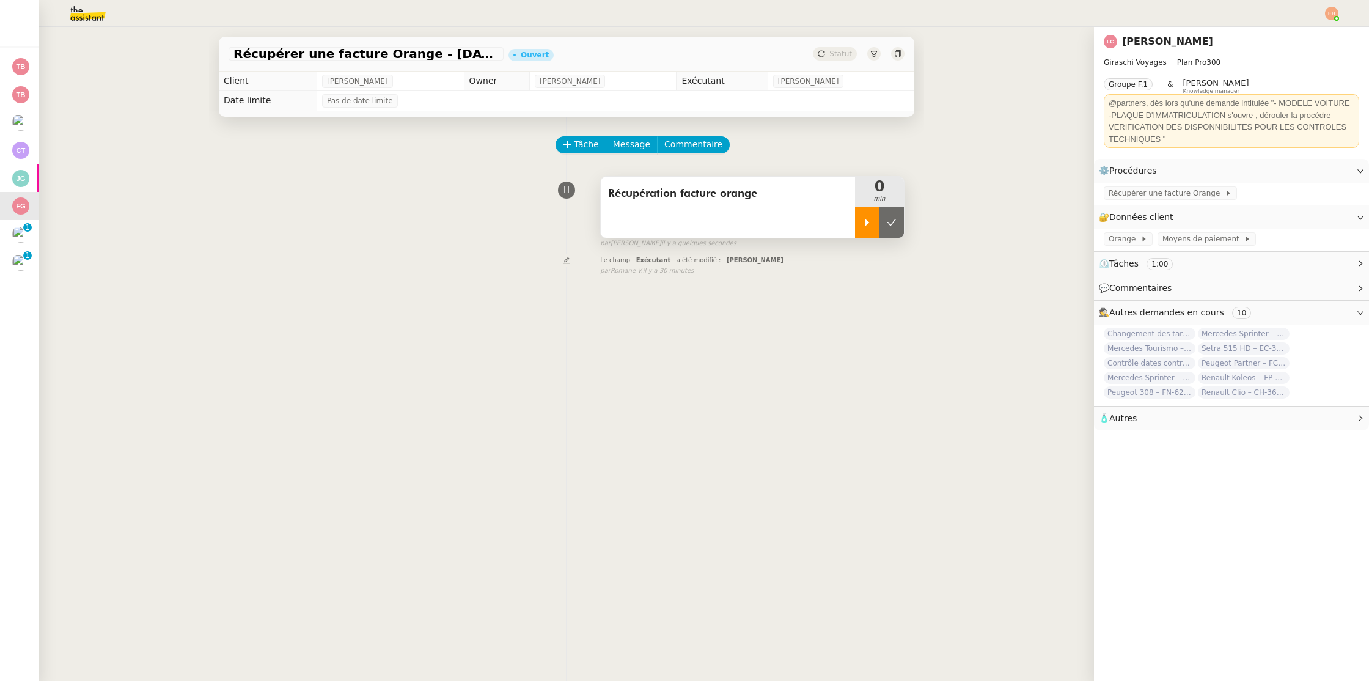
click at [872, 221] on div at bounding box center [867, 222] width 24 height 31
click at [1155, 191] on span "Récupérer une facture Orange" at bounding box center [1167, 193] width 116 height 12
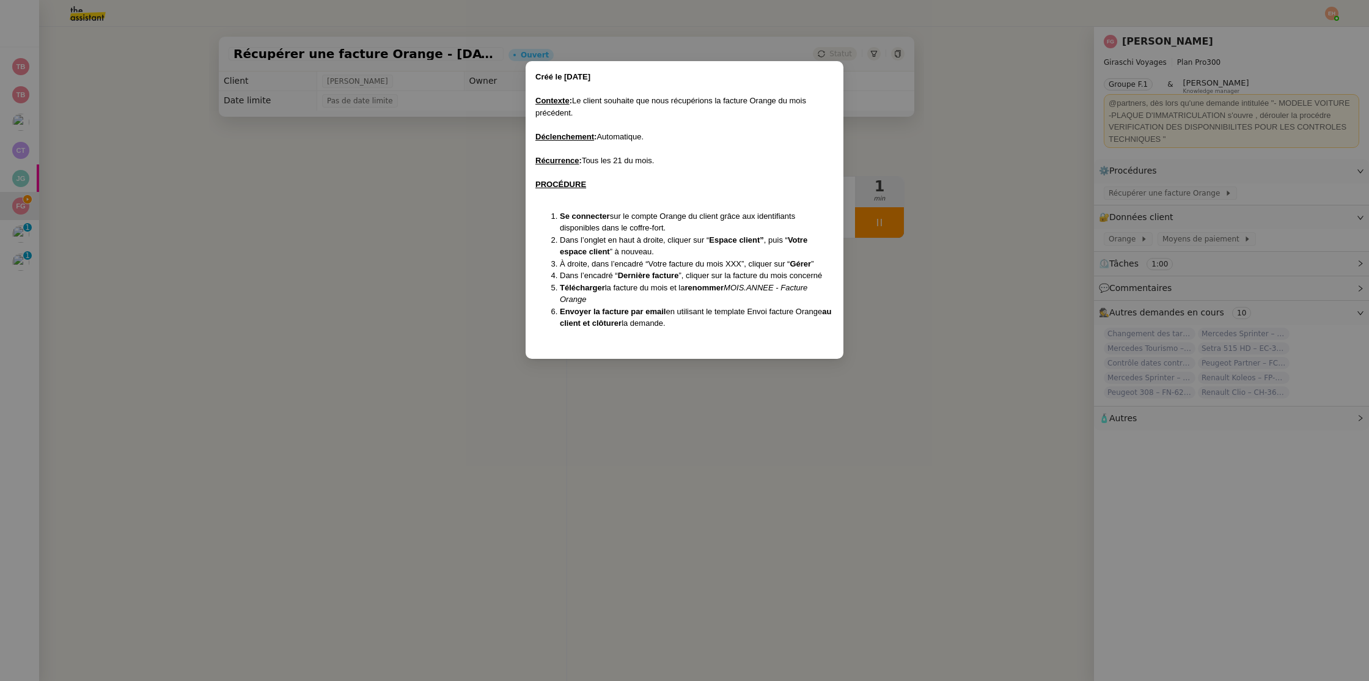
click at [928, 185] on nz-modal-container "Créé le [DATE] Contexte : Le client souhaite que nous récupérions la facture Or…" at bounding box center [684, 340] width 1369 height 681
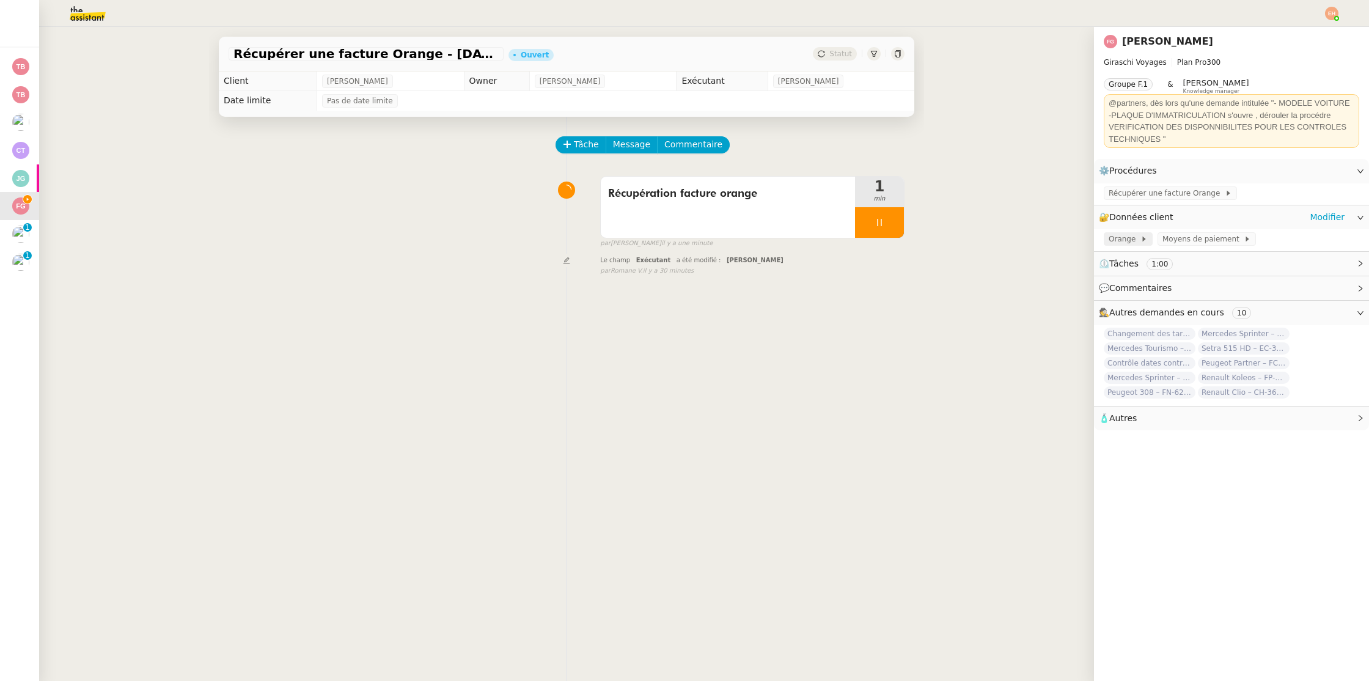
click at [1131, 240] on span "Orange" at bounding box center [1125, 239] width 32 height 12
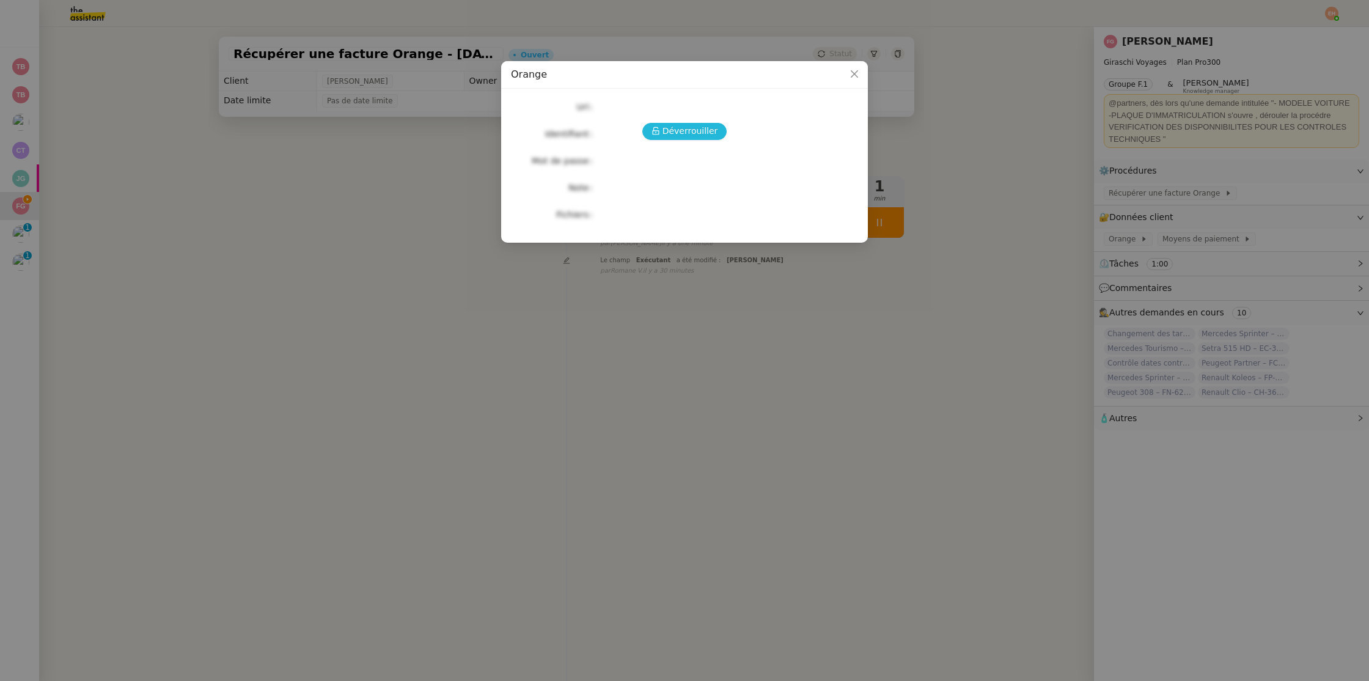
click at [691, 131] on span "Déverrouiller" at bounding box center [691, 131] width 56 height 14
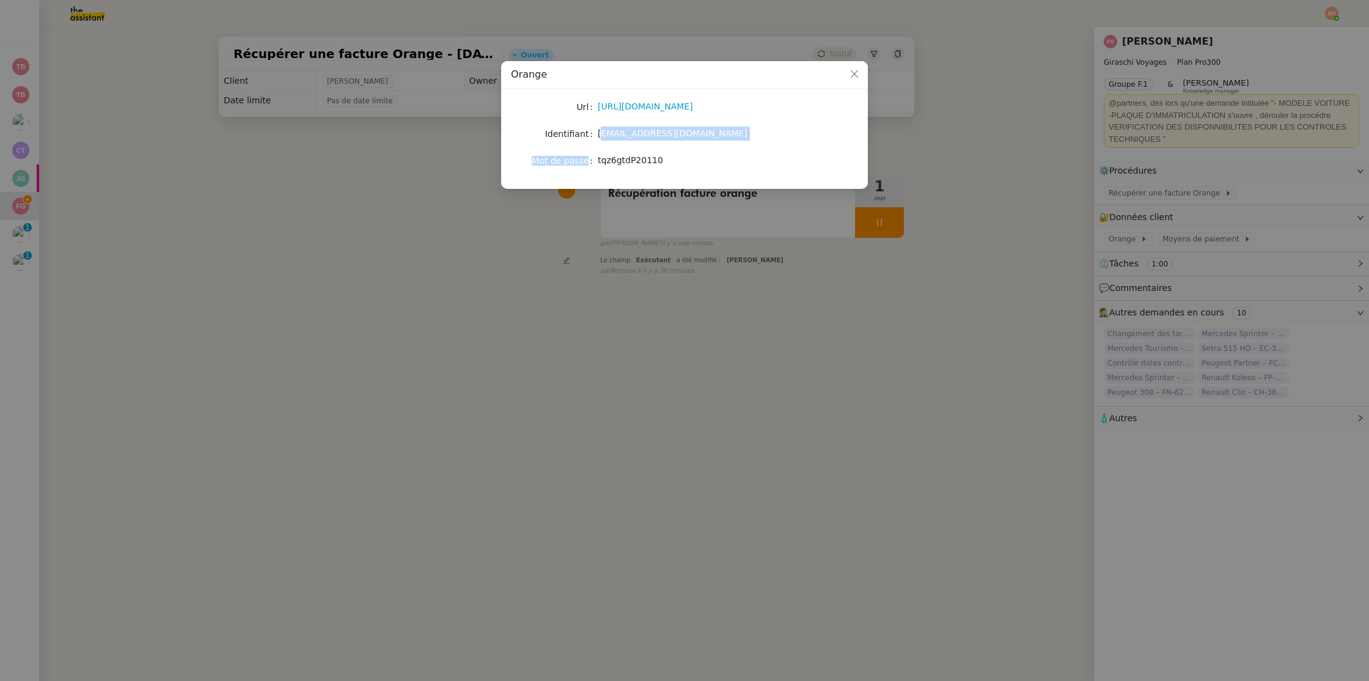
drag, startPoint x: 719, startPoint y: 143, endPoint x: 603, endPoint y: 136, distance: 116.3
click at [603, 136] on div "Url [URL][DOMAIN_NAME] Identifiant [EMAIL_ADDRESS][DOMAIN_NAME] Mot de passe [S…" at bounding box center [684, 133] width 347 height 71
click at [604, 137] on span "[EMAIL_ADDRESS][DOMAIN_NAME]" at bounding box center [673, 133] width 150 height 10
click at [762, 134] on div "[EMAIL_ADDRESS][DOMAIN_NAME]" at bounding box center [699, 134] width 202 height 14
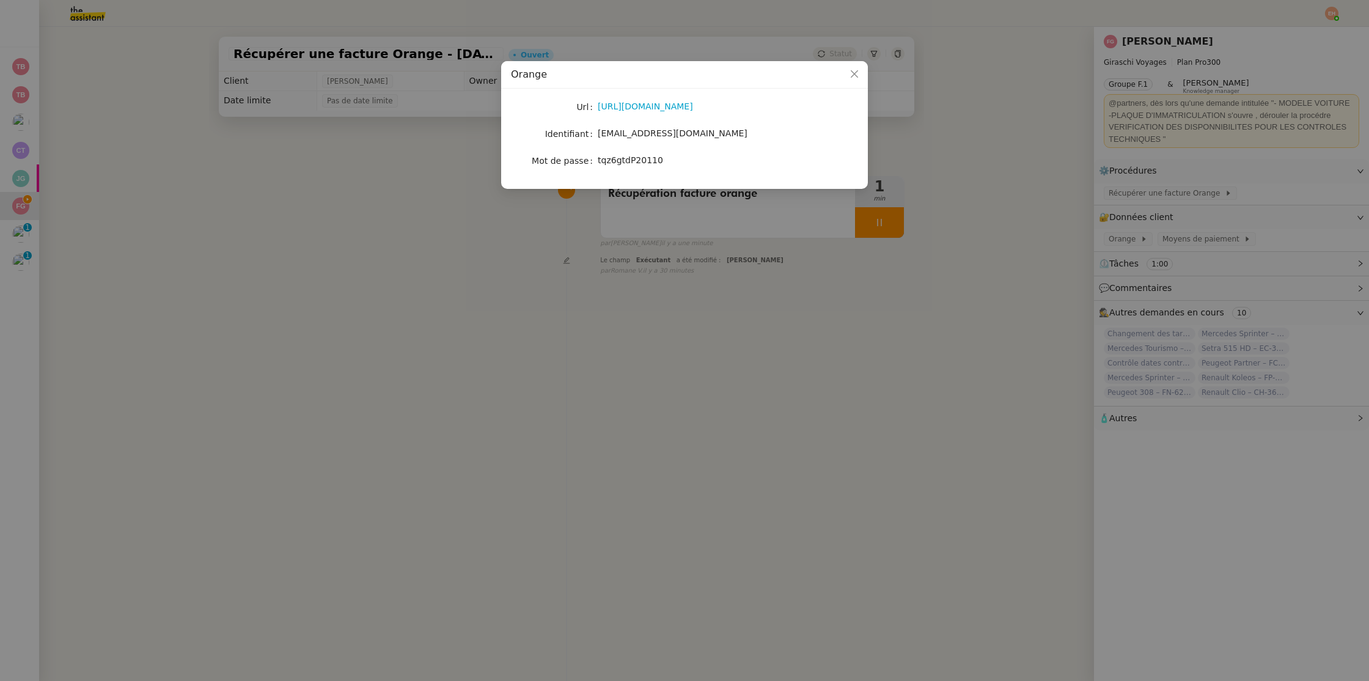
drag, startPoint x: 708, startPoint y: 133, endPoint x: 598, endPoint y: 134, distance: 109.4
click at [598, 134] on div "[EMAIL_ADDRESS][DOMAIN_NAME]" at bounding box center [699, 134] width 202 height 14
copy span "[EMAIL_ADDRESS][DOMAIN_NAME]"
click at [628, 108] on link "[URL][DOMAIN_NAME]" at bounding box center [645, 106] width 95 height 10
click at [644, 157] on span "tqz6gtdP20110" at bounding box center [630, 160] width 65 height 10
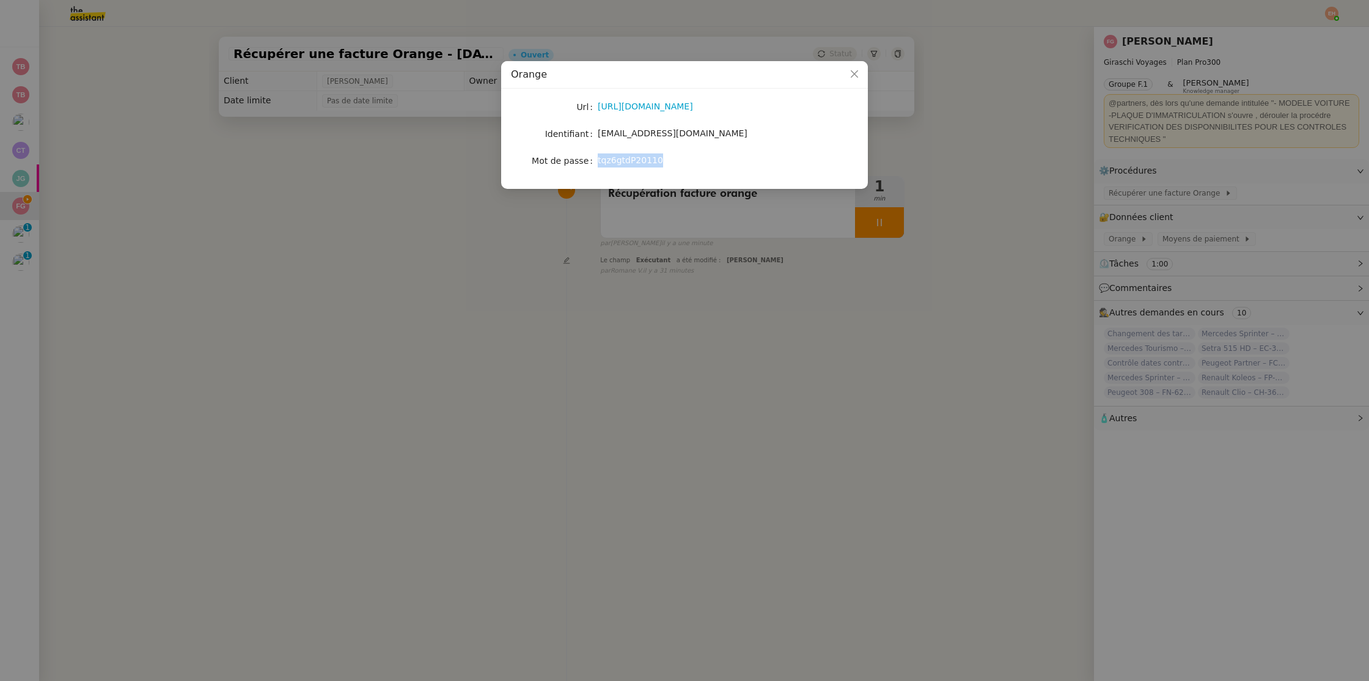
click at [644, 157] on span "tqz6gtdP20110" at bounding box center [630, 160] width 65 height 10
copy span "tqz6gtdP20110"
click at [413, 183] on nz-modal-container "Orange Url [URL][DOMAIN_NAME] Identifiant [EMAIL_ADDRESS][DOMAIN_NAME] Mot de p…" at bounding box center [684, 340] width 1369 height 681
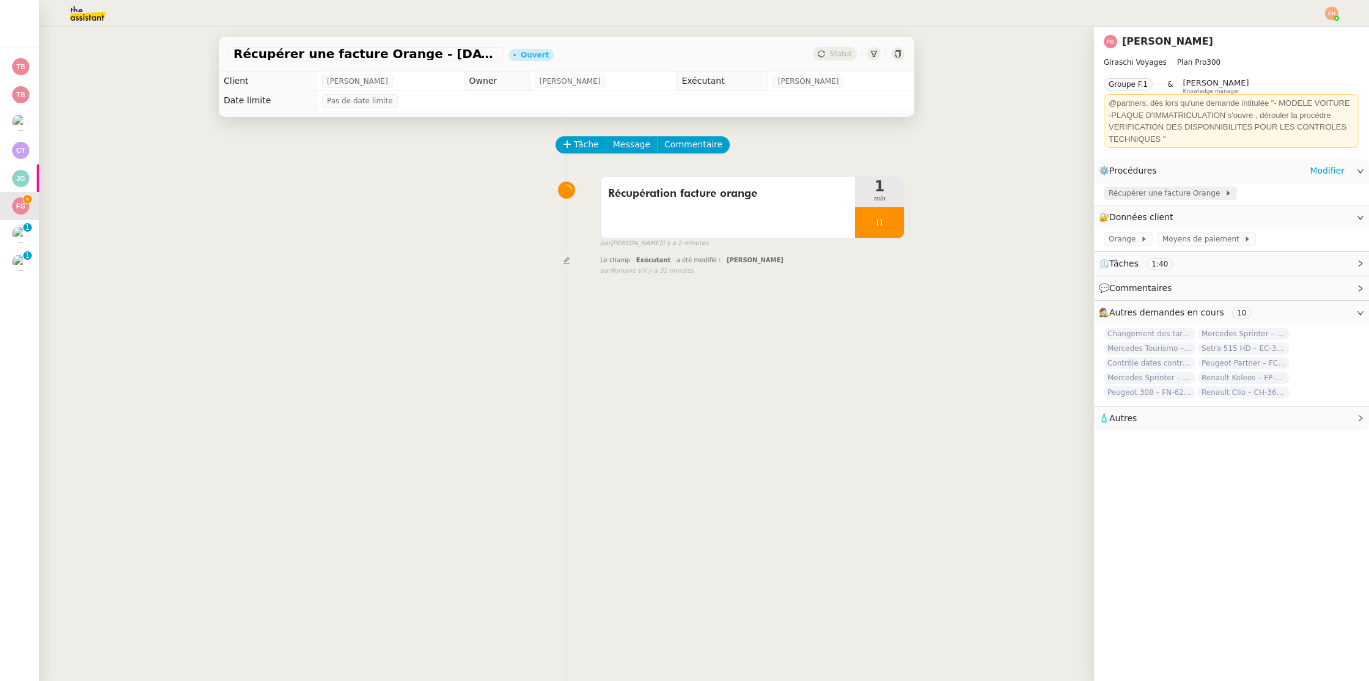
click at [1150, 195] on span "Récupérer une facture Orange" at bounding box center [1167, 193] width 116 height 12
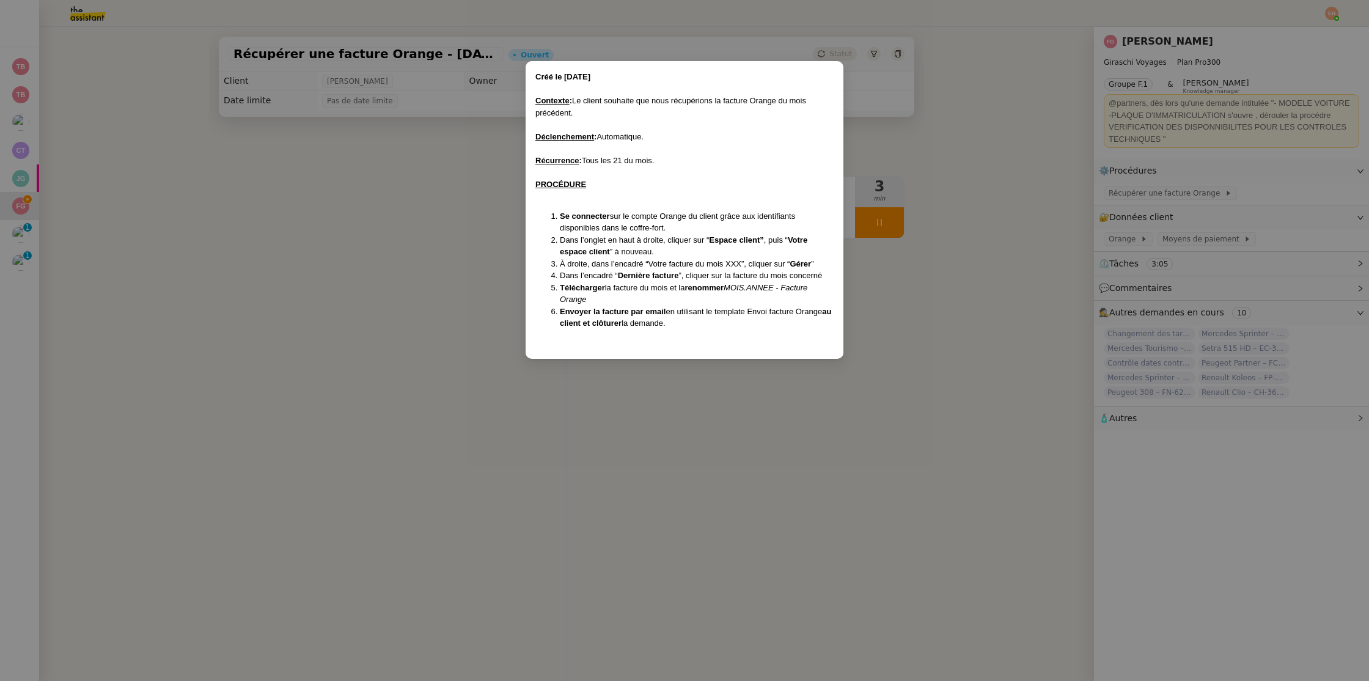
click at [424, 313] on nz-modal-container "Créé le [DATE] Contexte : Le client souhaite que nous récupérions la facture Or…" at bounding box center [684, 340] width 1369 height 681
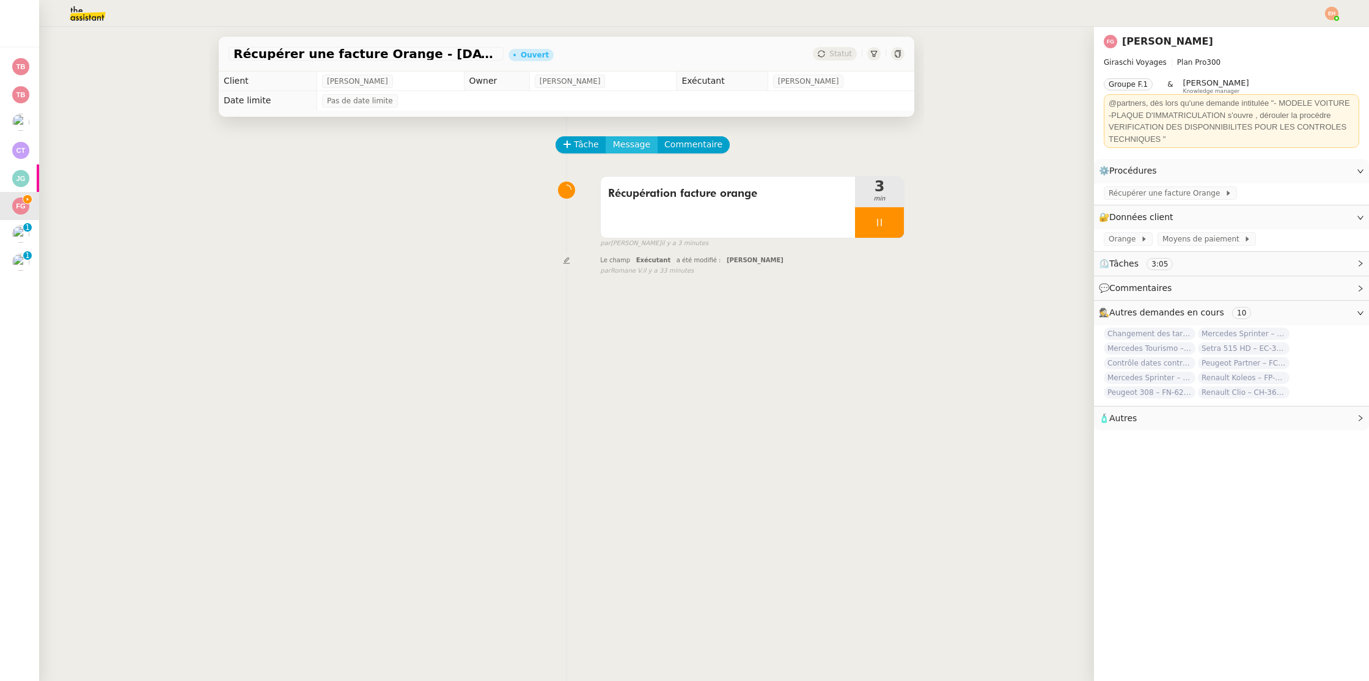
click at [617, 145] on span "Message" at bounding box center [631, 145] width 37 height 14
click at [652, 177] on span "Nouvelle conversation" at bounding box center [685, 179] width 108 height 10
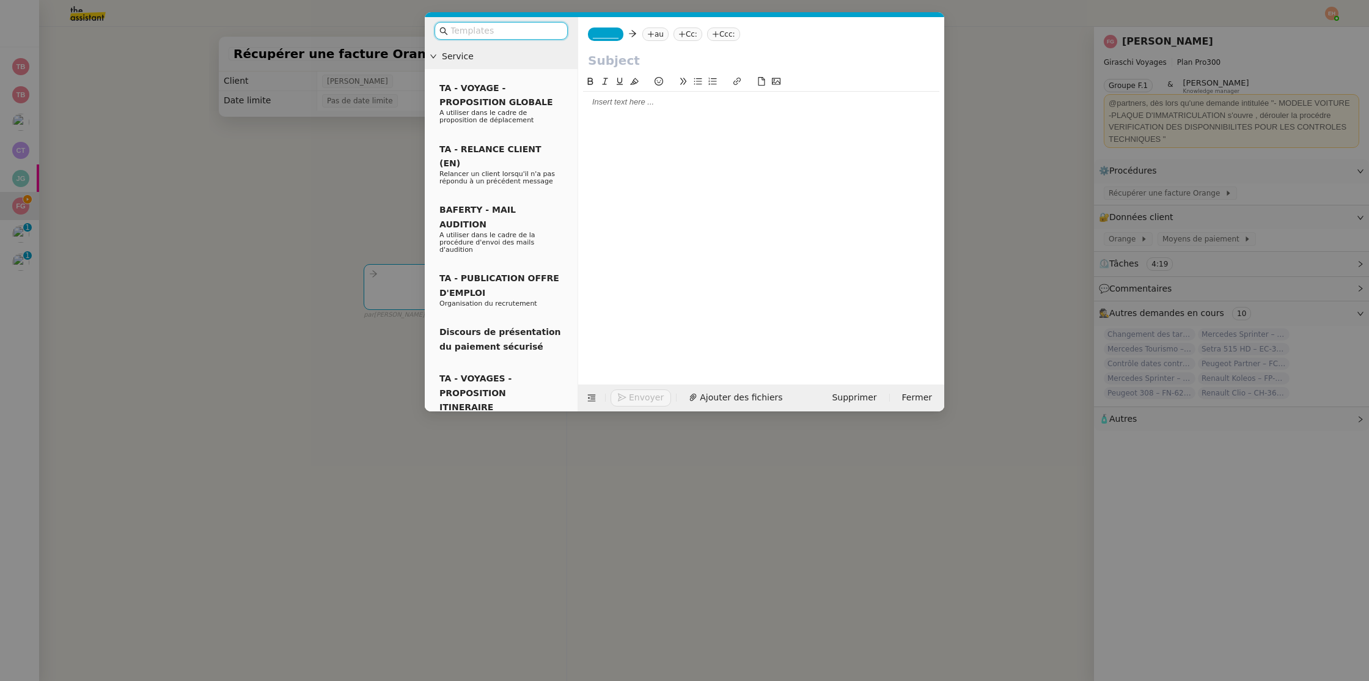
click at [694, 103] on div at bounding box center [761, 102] width 356 height 11
click at [615, 34] on span "_______" at bounding box center [606, 34] width 26 height 9
click at [634, 56] on span "Iris" at bounding box center [651, 54] width 117 height 10
click at [644, 35] on nz-tag "au" at bounding box center [641, 34] width 26 height 13
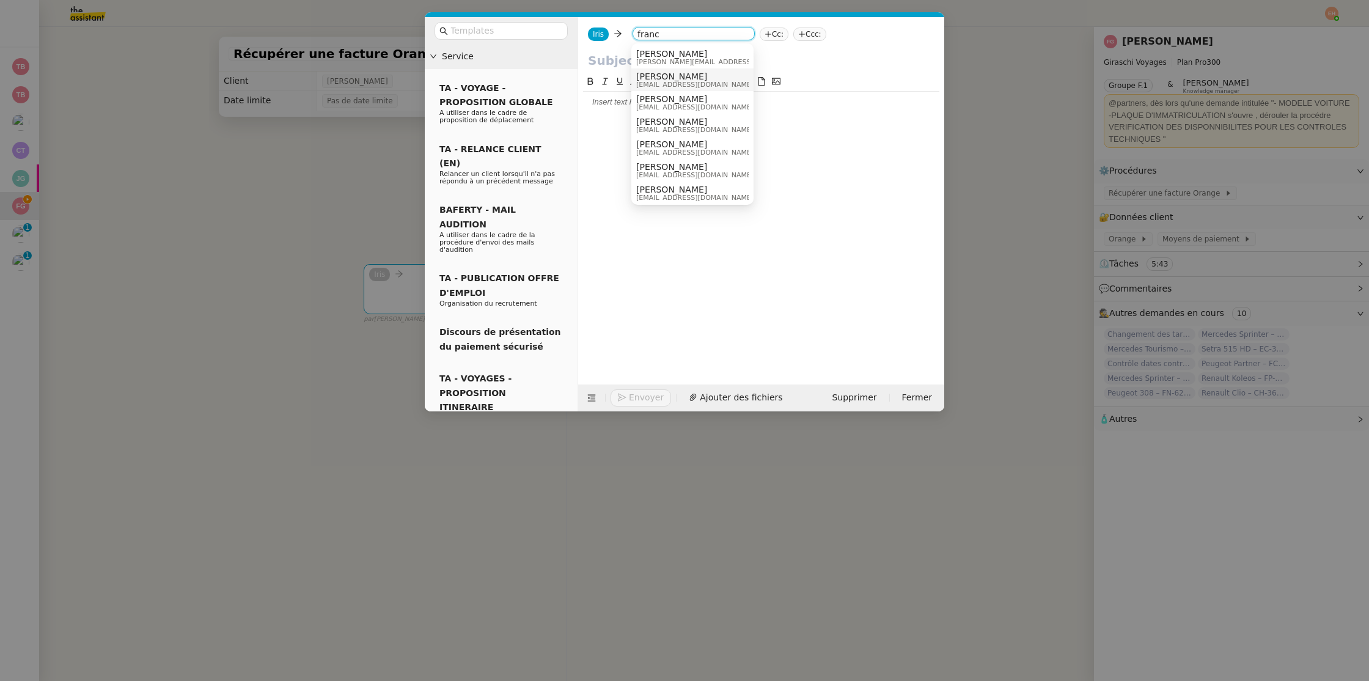
type input "franc"
drag, startPoint x: 993, startPoint y: 180, endPoint x: 986, endPoint y: 182, distance: 7.4
click at [991, 180] on nz-modal-container "Service TA - VOYAGE - PROPOSITION GLOBALE A utiliser dans le cadre de propositi…" at bounding box center [684, 340] width 1369 height 681
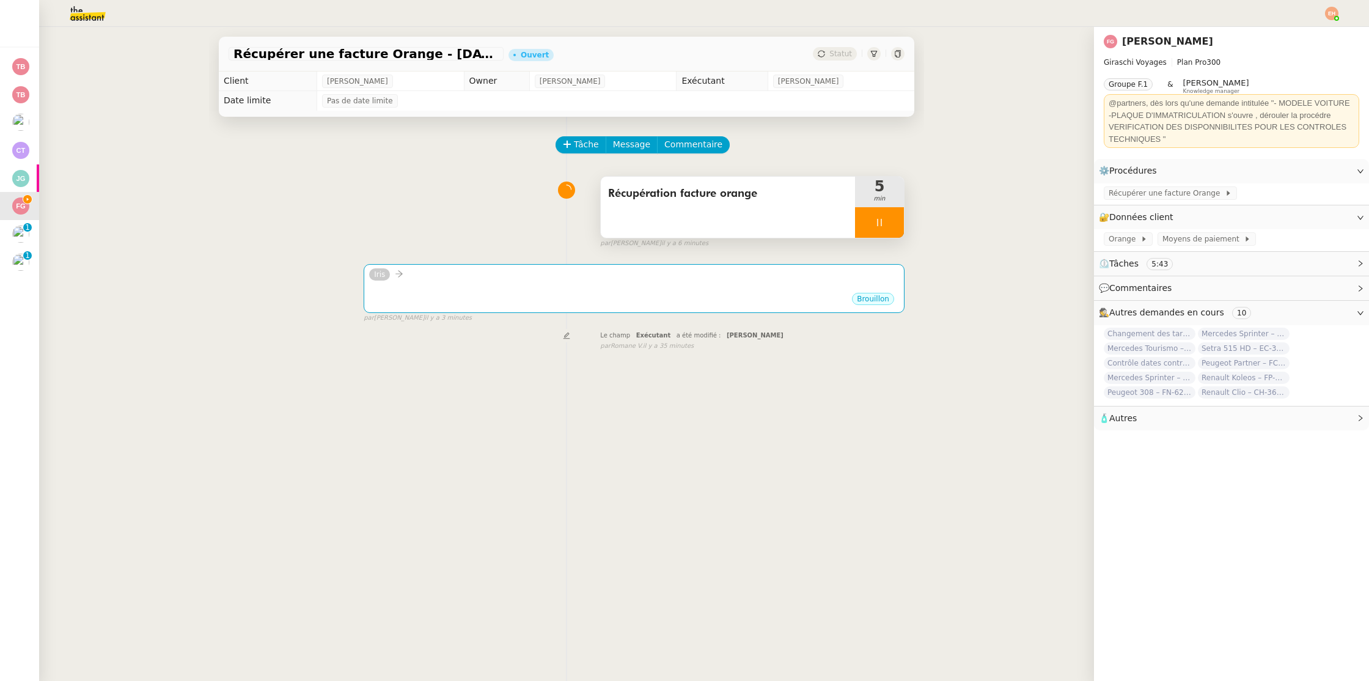
click at [884, 217] on div at bounding box center [879, 222] width 49 height 31
click at [895, 226] on icon at bounding box center [892, 223] width 10 height 10
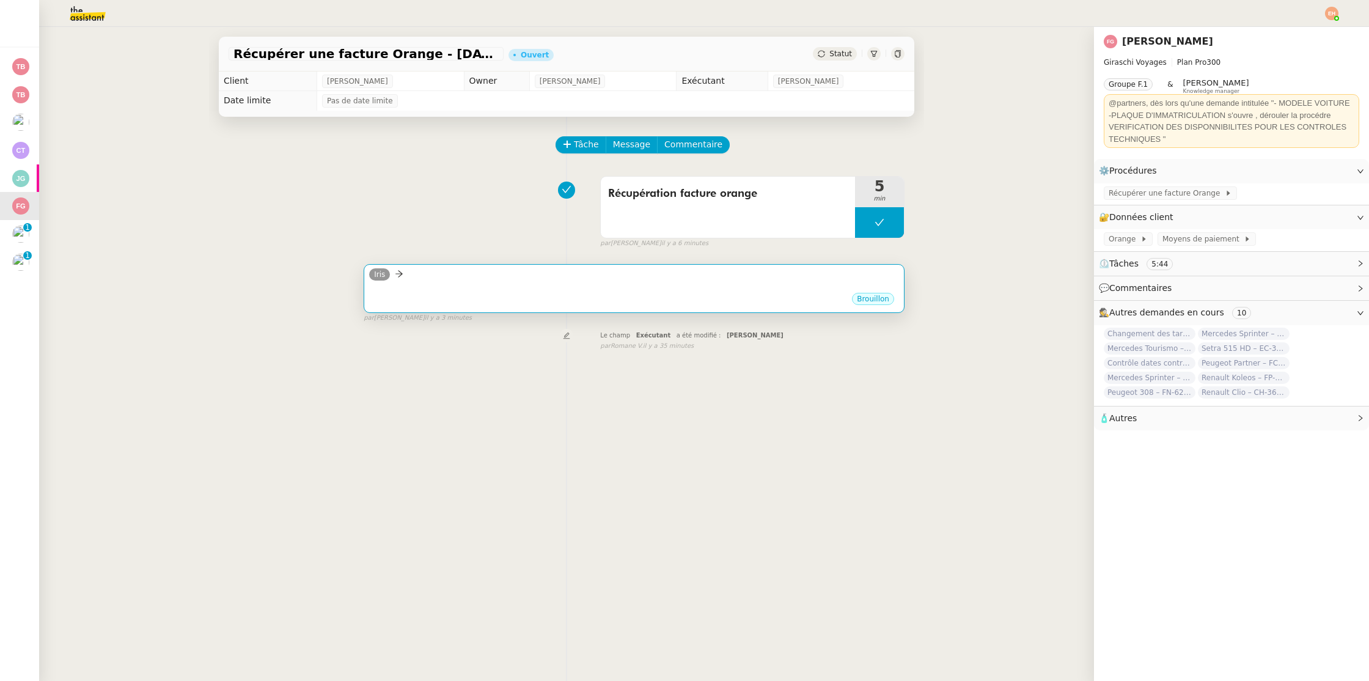
click at [598, 289] on div "•••" at bounding box center [634, 288] width 530 height 6
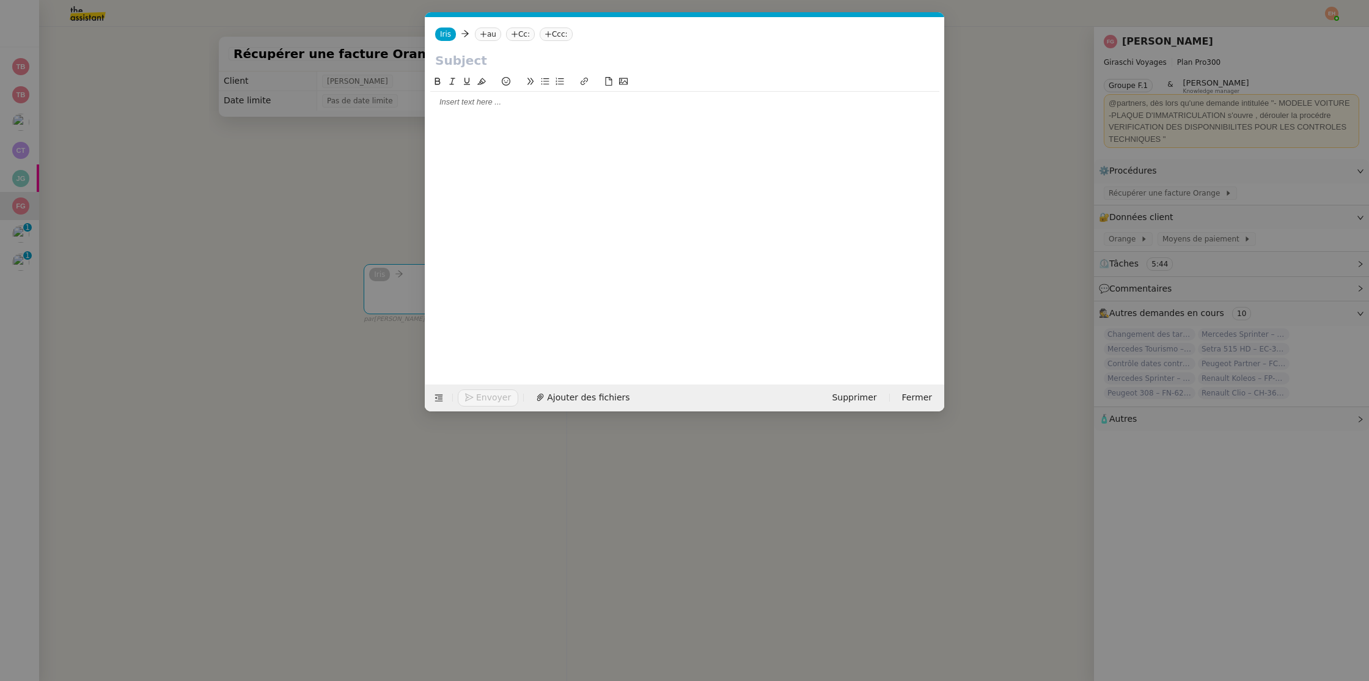
scroll to position [0, 26]
drag, startPoint x: 494, startPoint y: 61, endPoint x: 606, endPoint y: 12, distance: 121.5
click at [494, 60] on input "text" at bounding box center [684, 60] width 499 height 18
click at [565, 390] on button "Ajouter des fichiers" at bounding box center [583, 397] width 108 height 17
click at [592, 62] on input "text" at bounding box center [684, 60] width 499 height 18
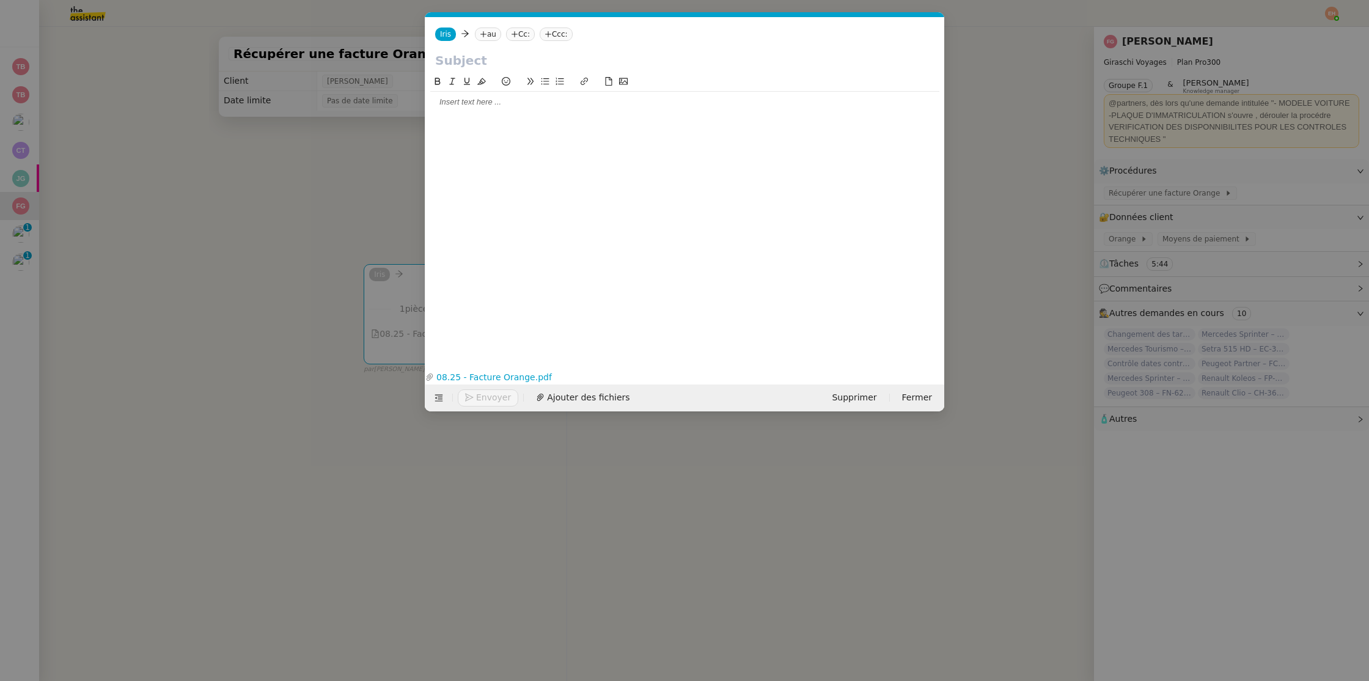
paste input "Objet :"
click at [511, 66] on input "Objet :" at bounding box center [684, 60] width 499 height 18
click at [511, 67] on input "Objet :" at bounding box center [684, 60] width 499 height 18
paste input "text"
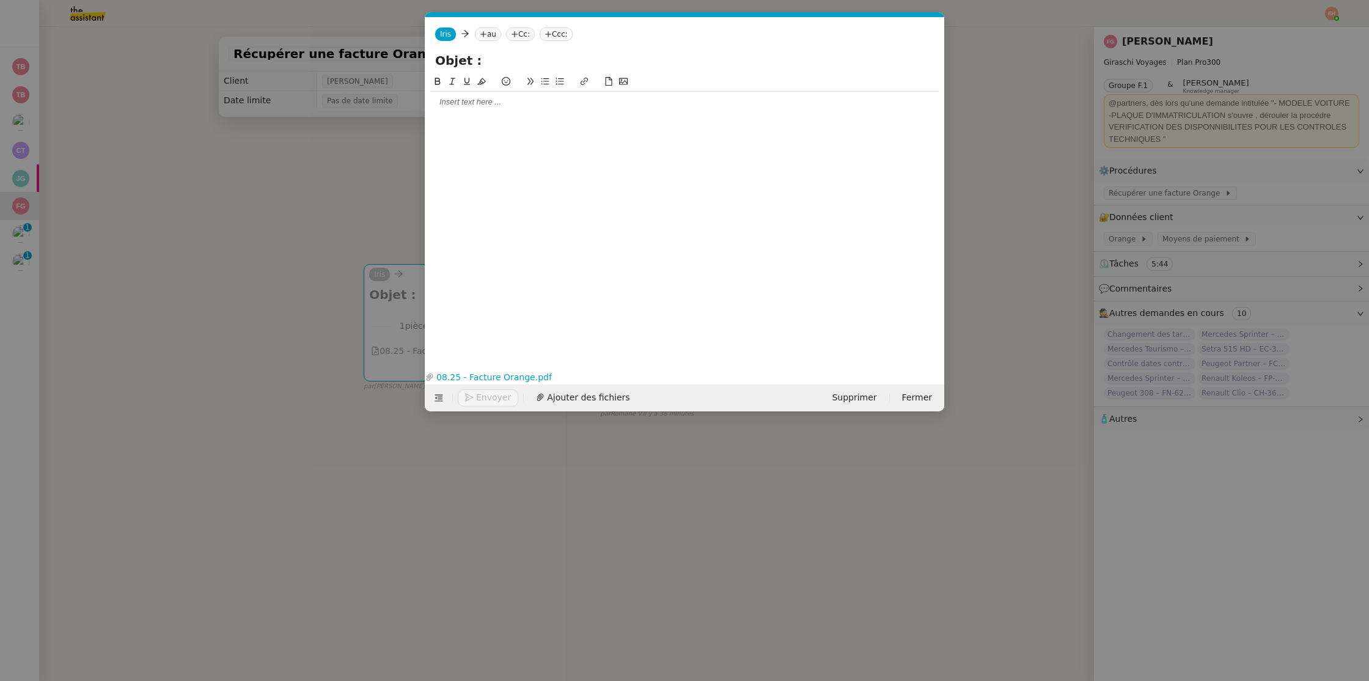
paste input "Facture Orange – [DATE]"
type input "Facture Orange – [DATE]"
click at [457, 100] on div at bounding box center [684, 102] width 509 height 11
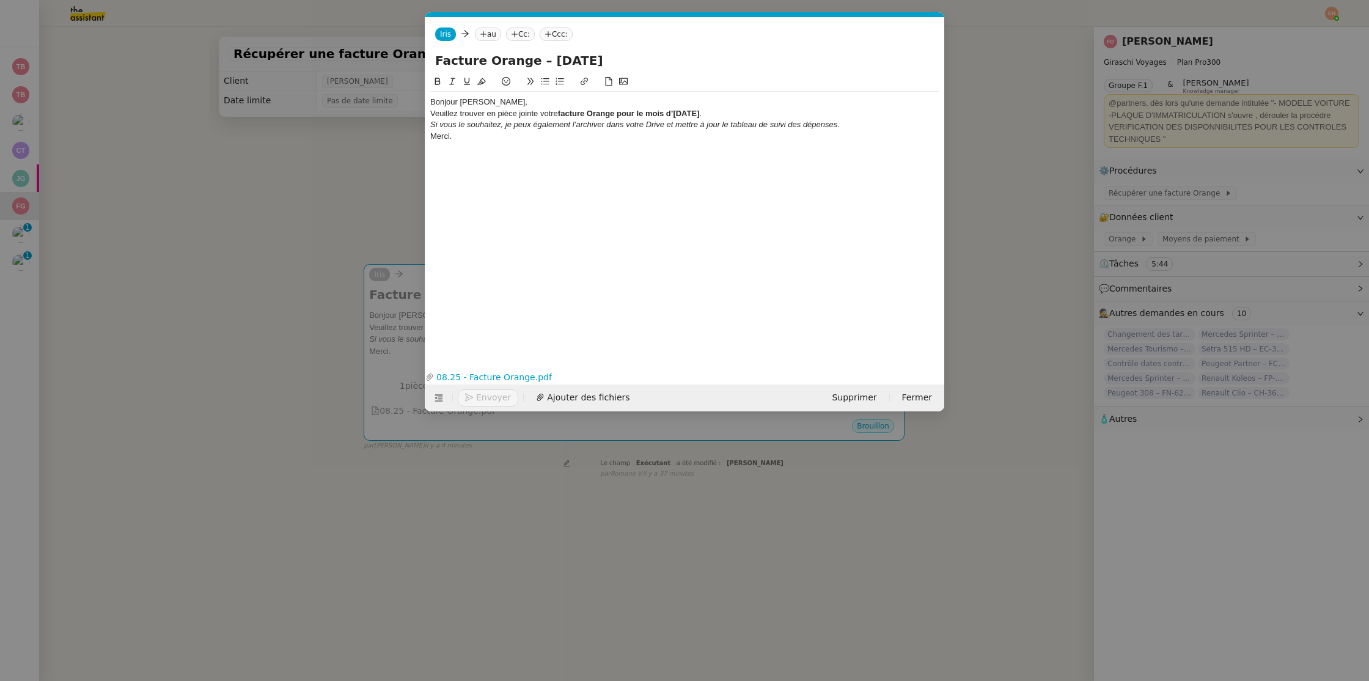
click at [527, 103] on div "Bonjour [PERSON_NAME]," at bounding box center [684, 102] width 509 height 11
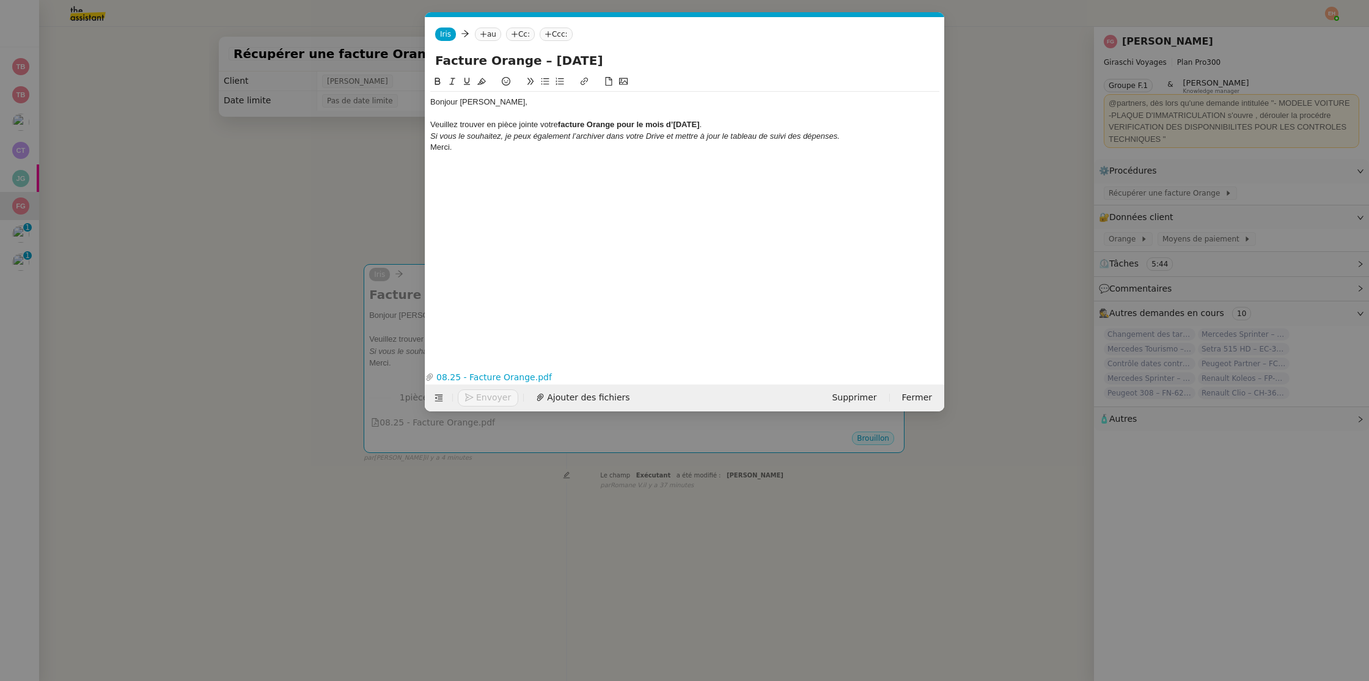
click at [754, 118] on div at bounding box center [684, 113] width 509 height 11
drag, startPoint x: 754, startPoint y: 130, endPoint x: 760, endPoint y: 131, distance: 6.1
click at [754, 130] on div "Veuillez trouver en pièce jointe votre facture Orange pour le mois d’[DATE] ." at bounding box center [684, 124] width 509 height 11
click at [858, 147] on div "Si vous le souhaitez, je peux également l’archiver dans votre Drive et mettre à…" at bounding box center [684, 147] width 509 height 11
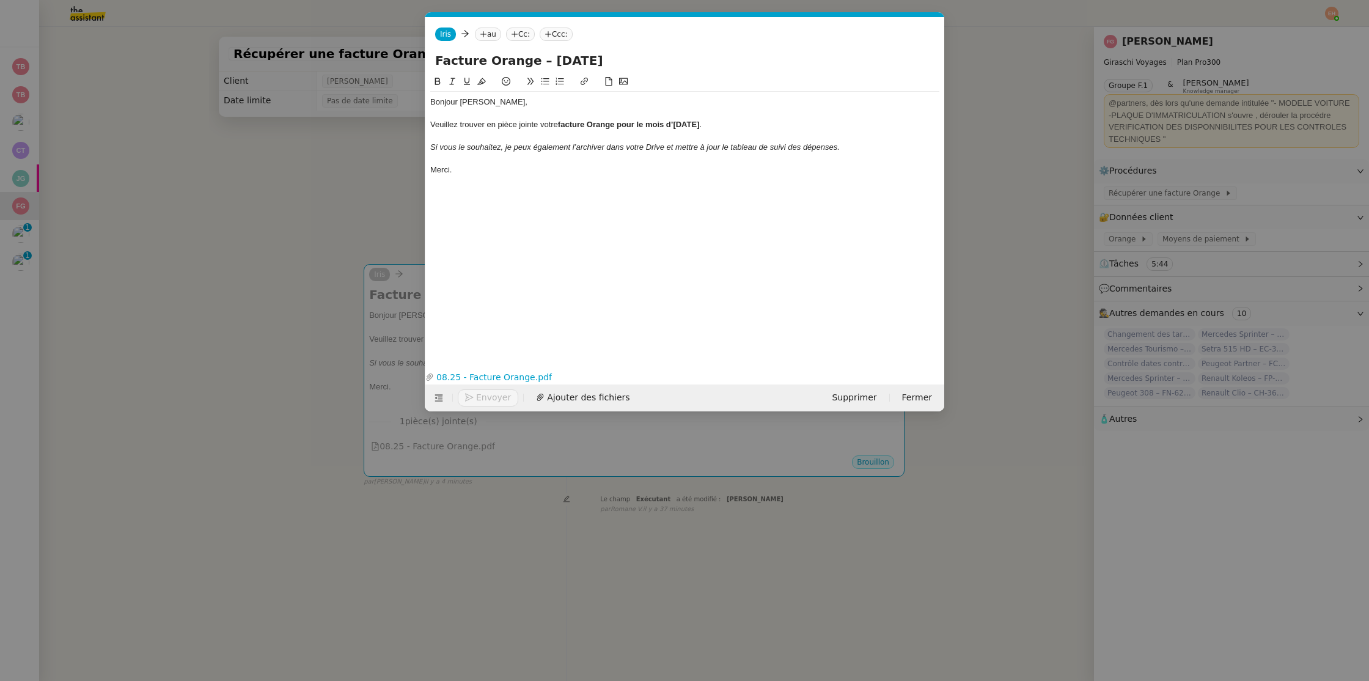
click at [634, 126] on strong "facture Orange pour le mois d’[DATE]" at bounding box center [629, 124] width 142 height 9
click at [619, 141] on div at bounding box center [684, 136] width 509 height 11
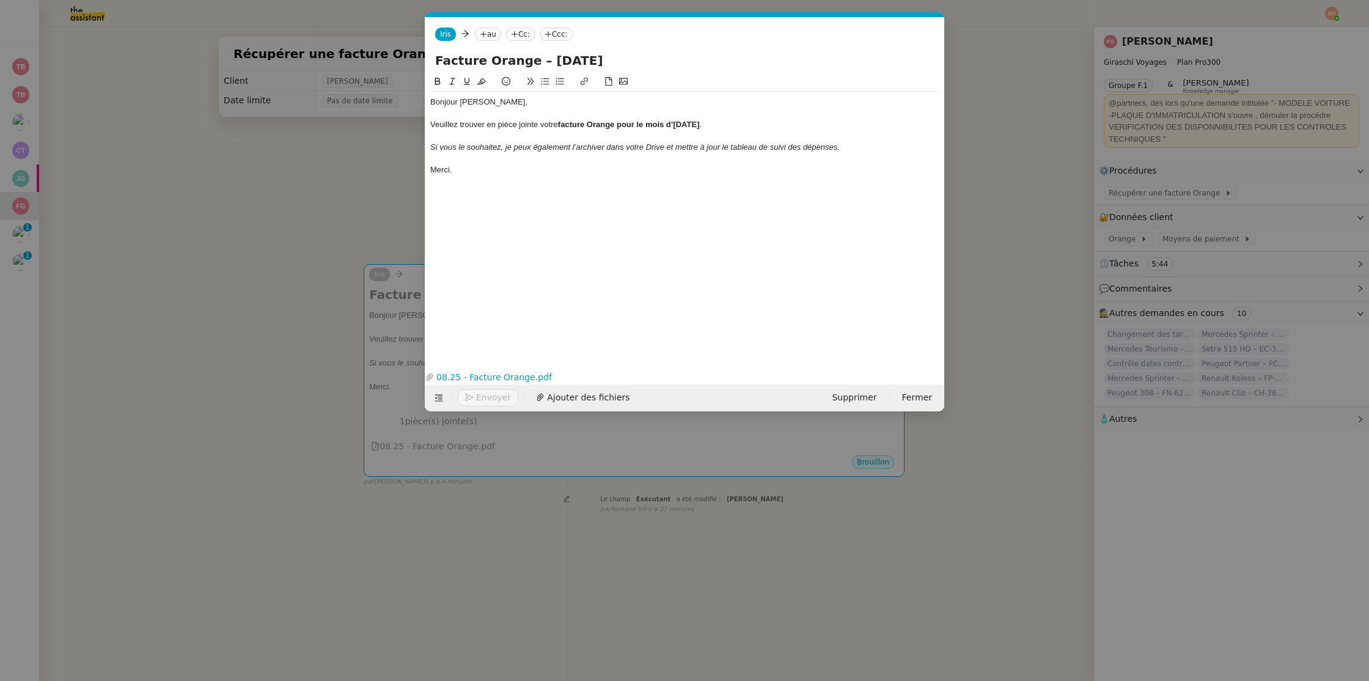
click at [614, 150] on em "Si vous le souhaitez, je peux également l’archiver dans votre Drive et mettre à…" at bounding box center [635, 146] width 410 height 9
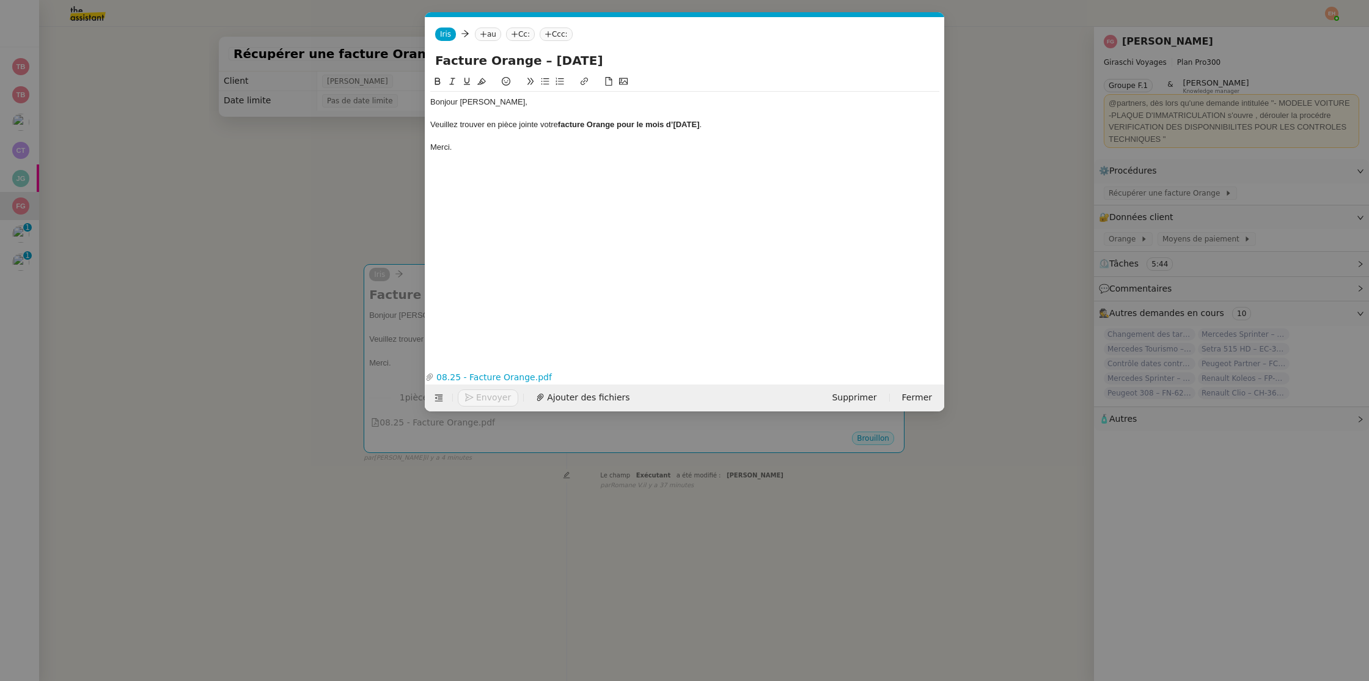
click at [490, 35] on nz-tag "au" at bounding box center [488, 34] width 26 height 13
drag, startPoint x: 455, startPoint y: 171, endPoint x: 459, endPoint y: 162, distance: 9.9
click at [455, 171] on div "Bonjour [PERSON_NAME], [PERSON_NAME] trouver en pièce jointe votre facture Oran…" at bounding box center [684, 212] width 509 height 274
click at [489, 124] on div "Veuillez trouver en pièce jointe votre facture Orange pour le mois d’[DATE] ." at bounding box center [684, 124] width 509 height 11
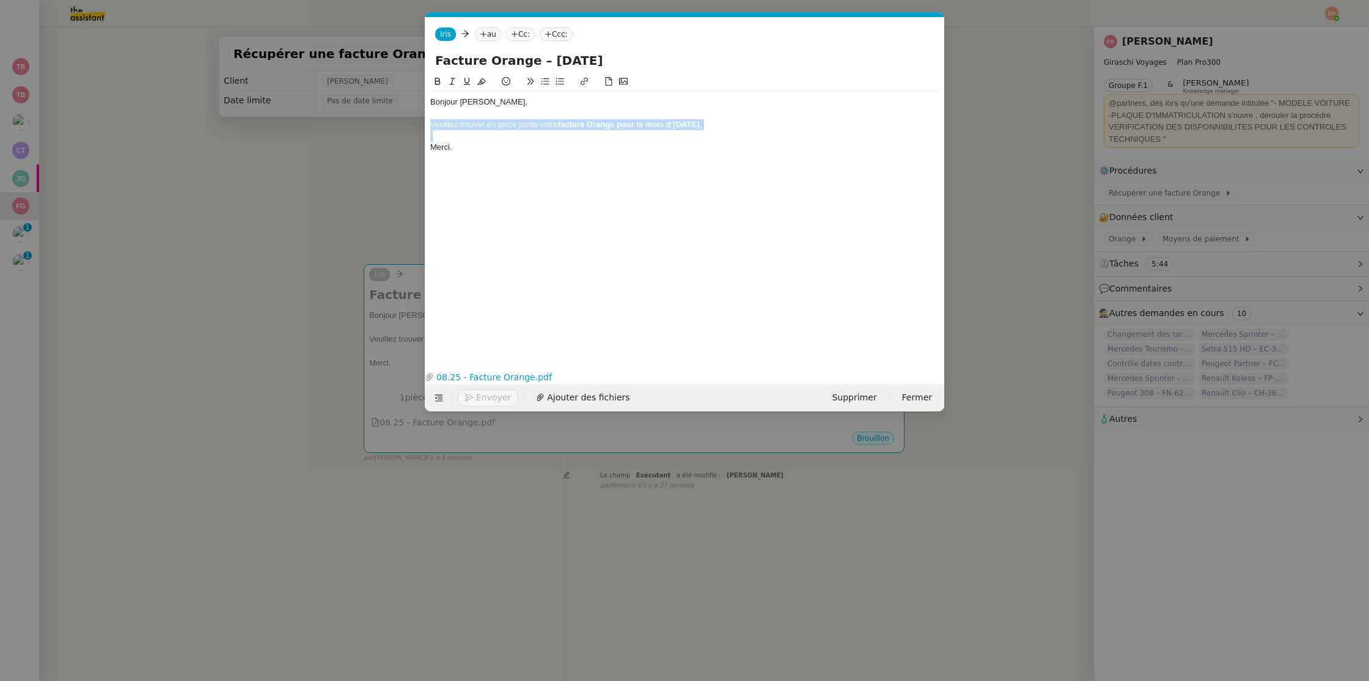
click at [489, 124] on div "Veuillez trouver en pièce jointe votre facture Orange pour le mois d’[DATE] ." at bounding box center [684, 124] width 509 height 11
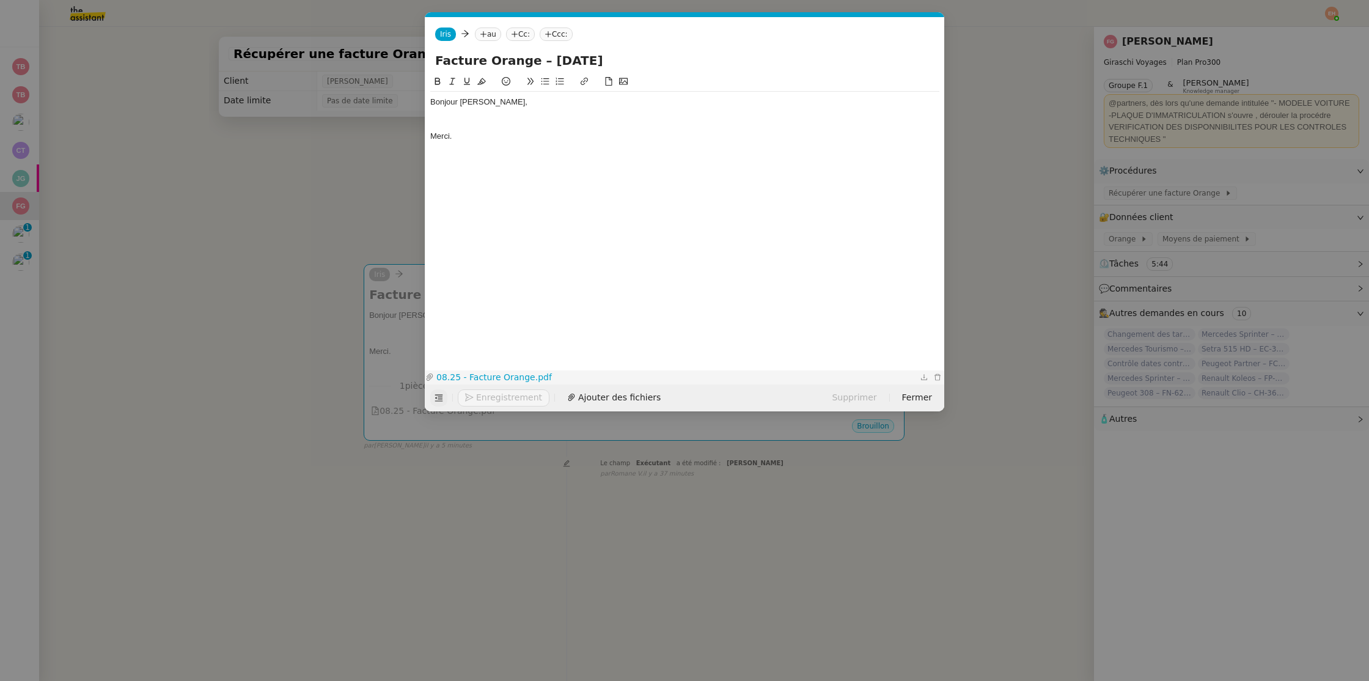
drag, startPoint x: 436, startPoint y: 400, endPoint x: 430, endPoint y: 372, distance: 29.3
click at [436, 400] on icon at bounding box center [439, 398] width 9 height 9
click at [435, 394] on icon at bounding box center [439, 398] width 9 height 9
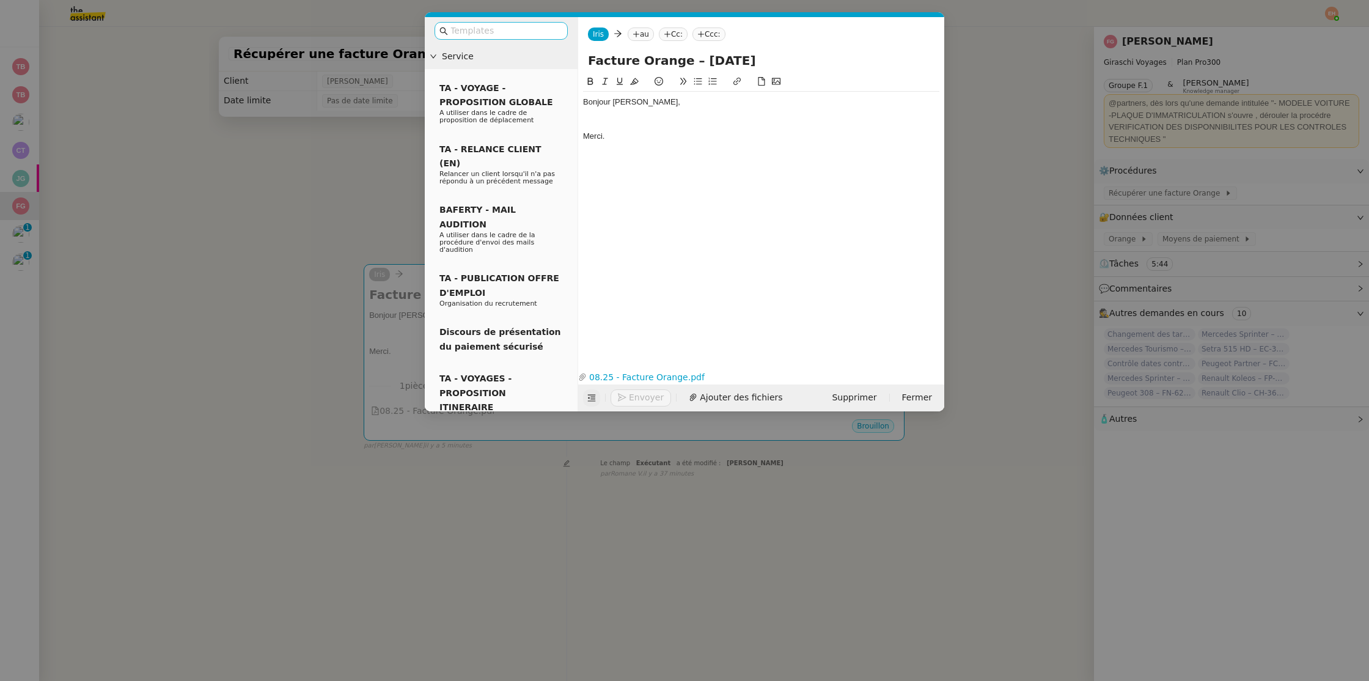
click at [481, 25] on input "text" at bounding box center [505, 31] width 110 height 14
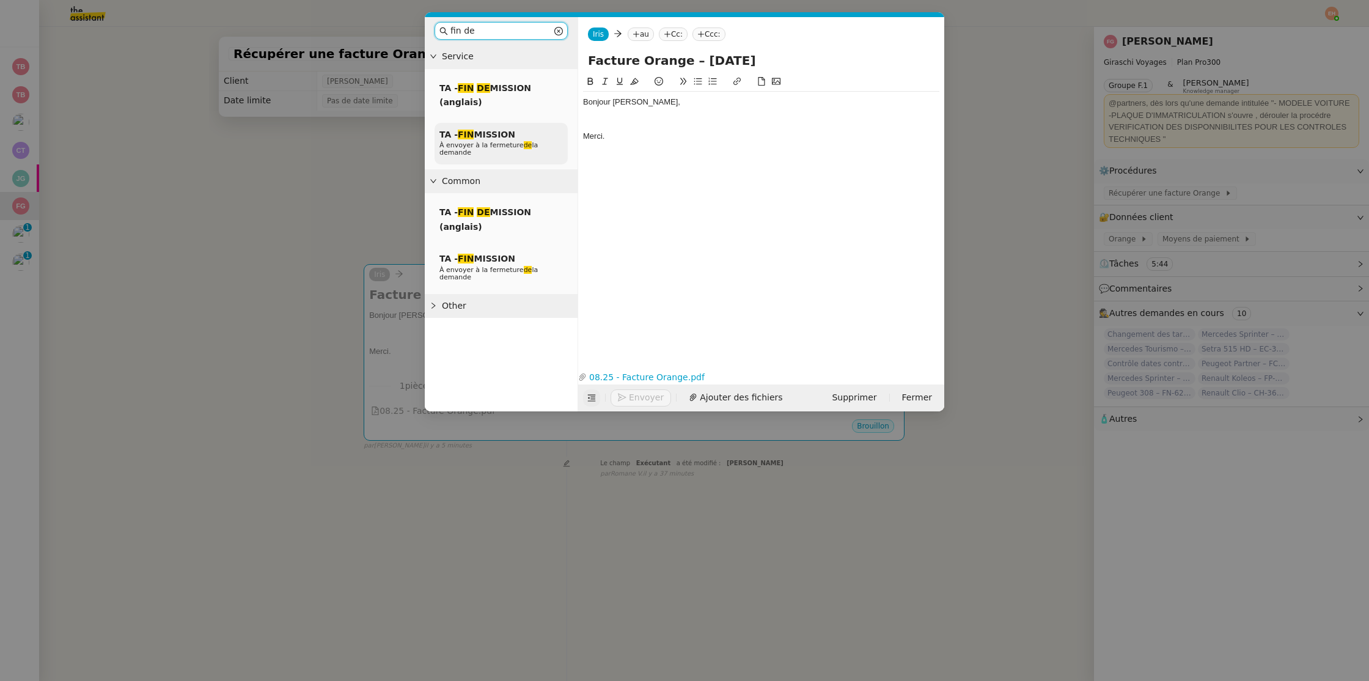
type input "fin de"
click at [495, 145] on span "À envoyer à la fermeture de la demande" at bounding box center [488, 148] width 98 height 15
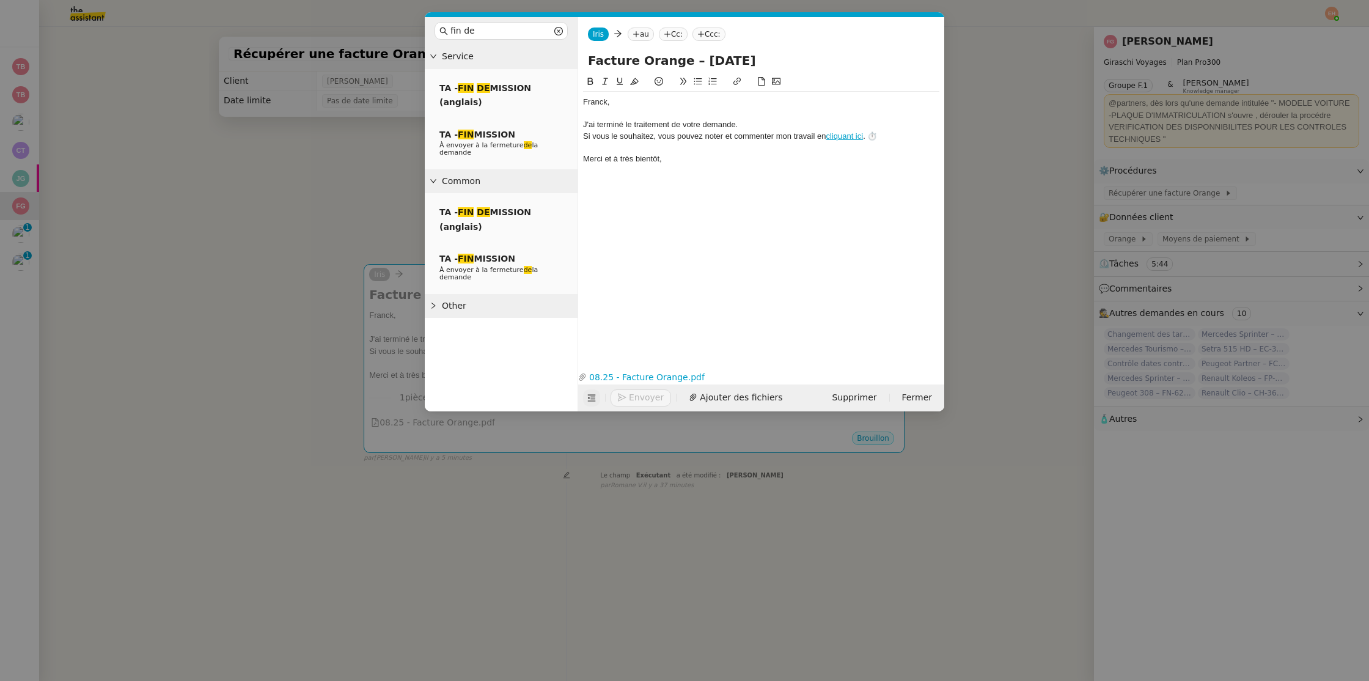
click at [647, 123] on div "J'ai terminé le traitement de votre demande." at bounding box center [761, 124] width 356 height 11
click at [872, 122] on div "Veuillez trouver en pièce jointe votre facture Orange pour le mois d’[DATE] ." at bounding box center [761, 124] width 356 height 11
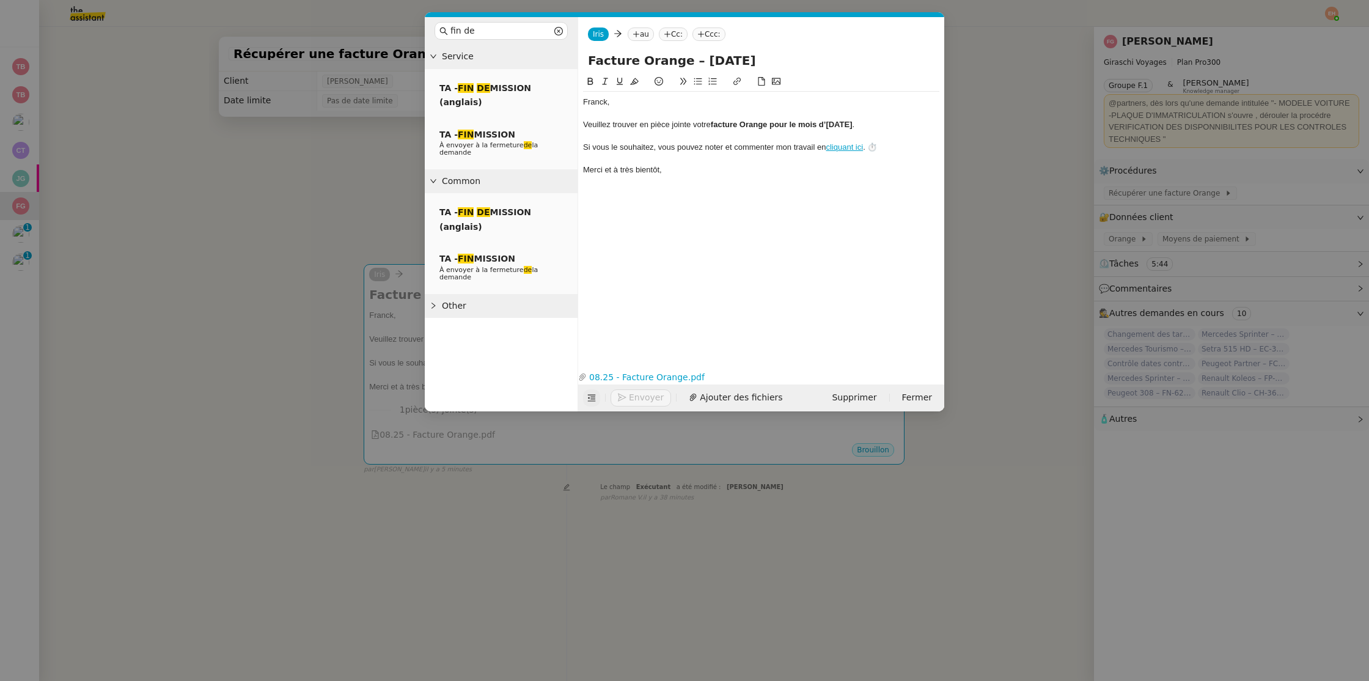
click at [642, 35] on nz-tag "au" at bounding box center [641, 34] width 26 height 13
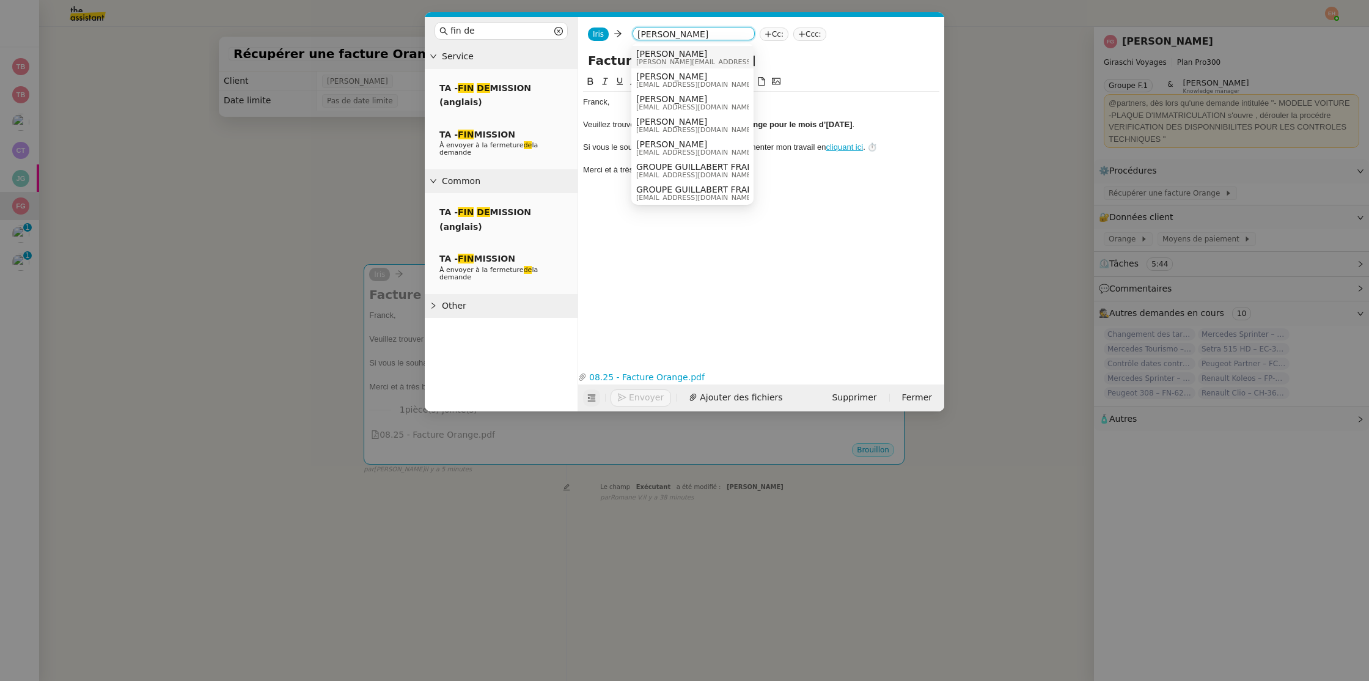
type input "[PERSON_NAME]"
click at [689, 53] on span "[PERSON_NAME]" at bounding box center [723, 54] width 174 height 10
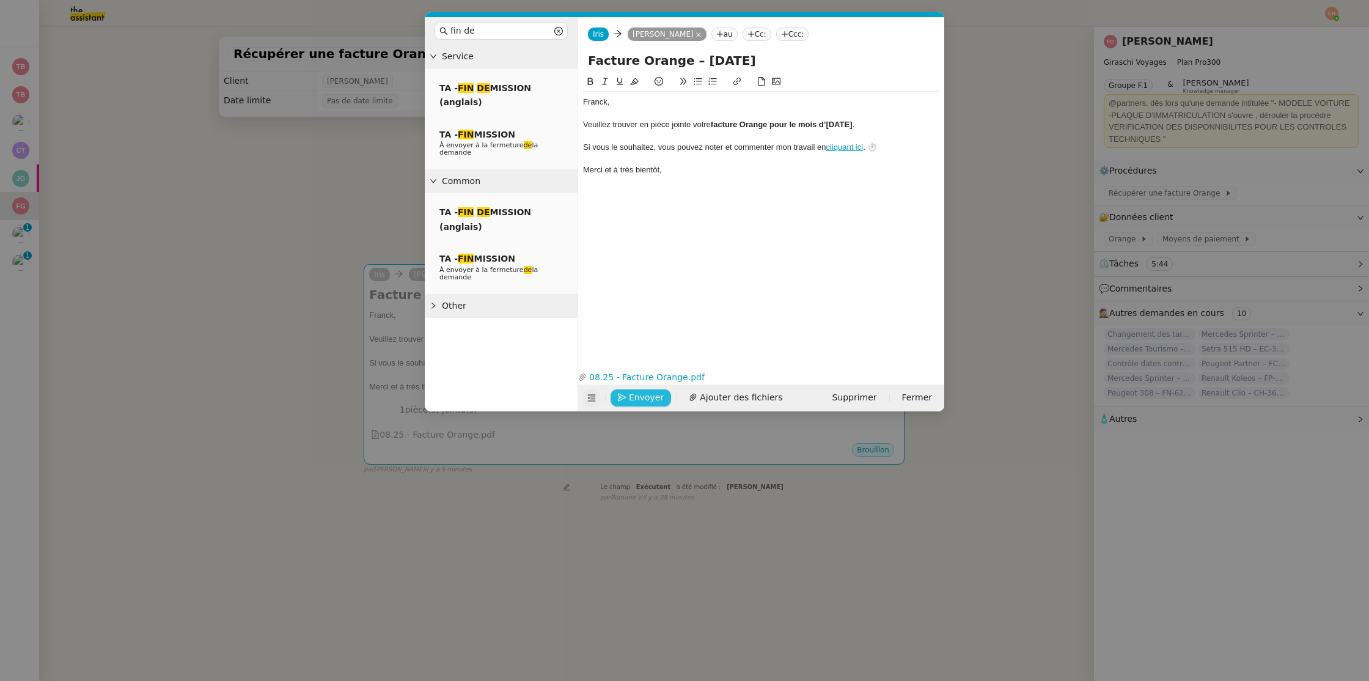
click at [638, 395] on span "Envoyer" at bounding box center [646, 398] width 35 height 14
click at [638, 388] on span "Confirmer l'envoi" at bounding box center [665, 380] width 73 height 14
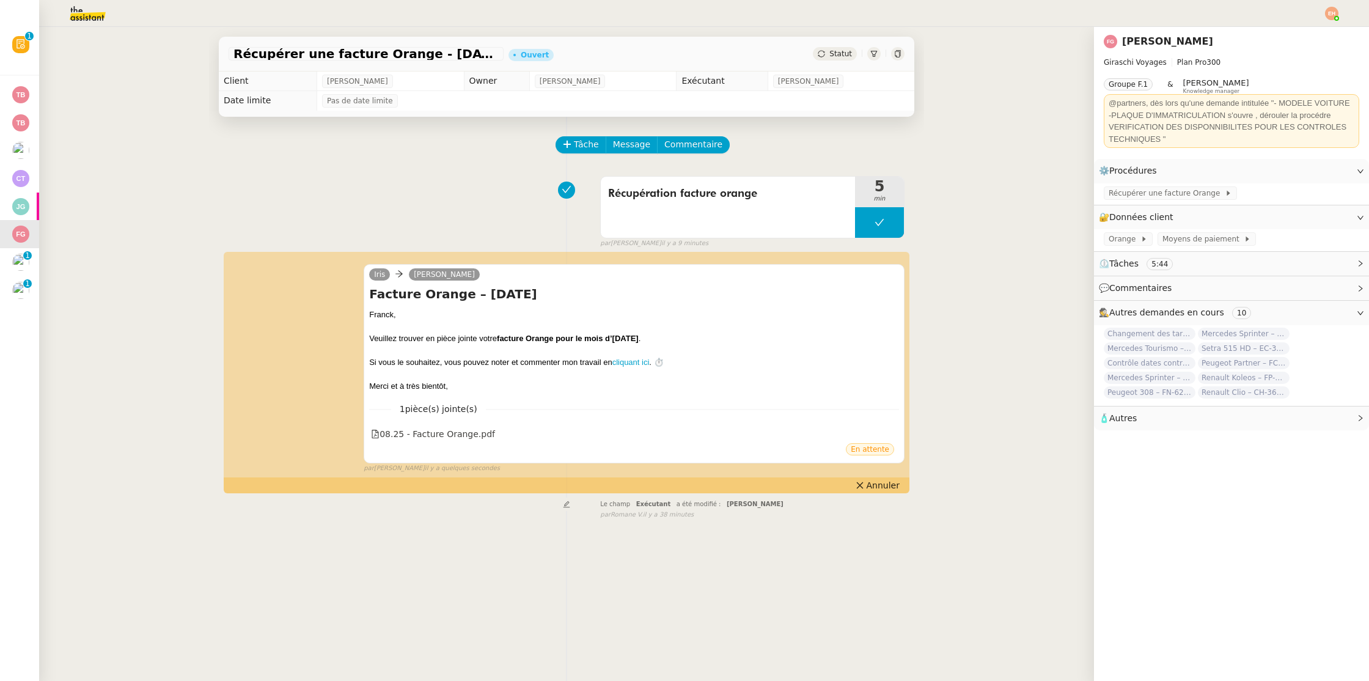
click at [822, 53] on icon at bounding box center [821, 53] width 7 height 7
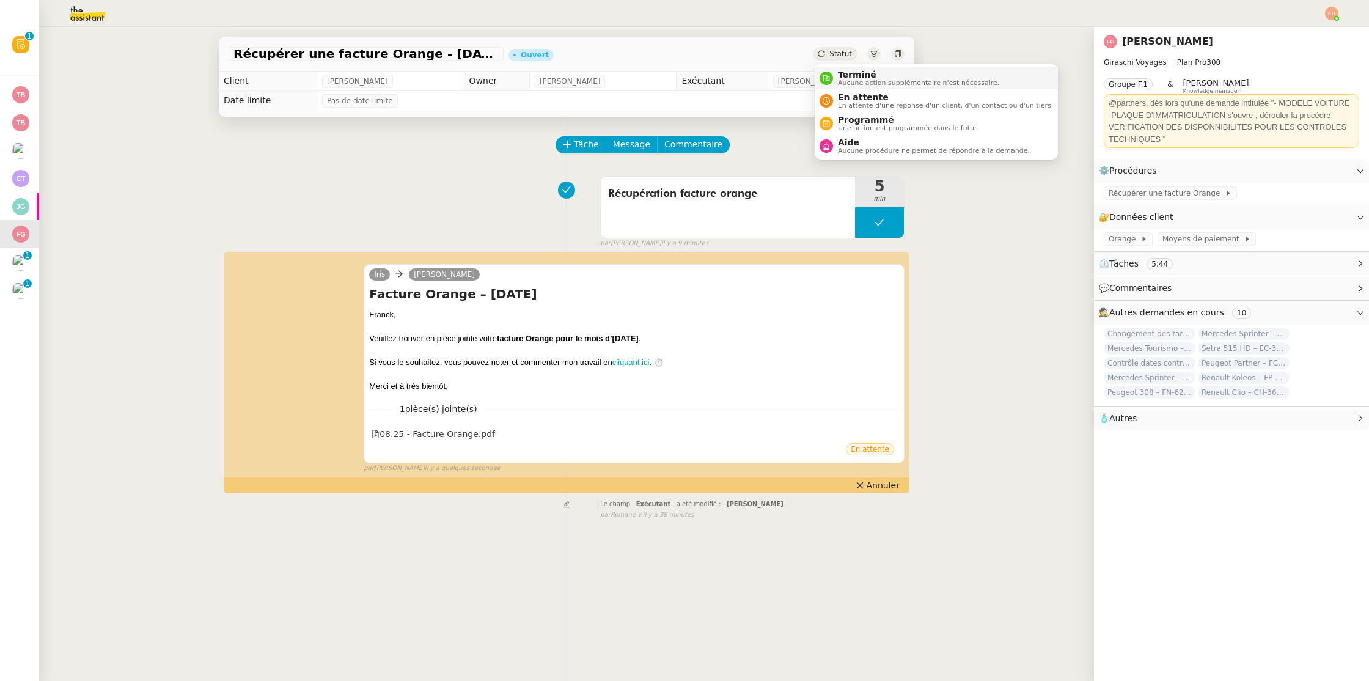
click at [846, 70] on span "Terminé" at bounding box center [918, 75] width 161 height 10
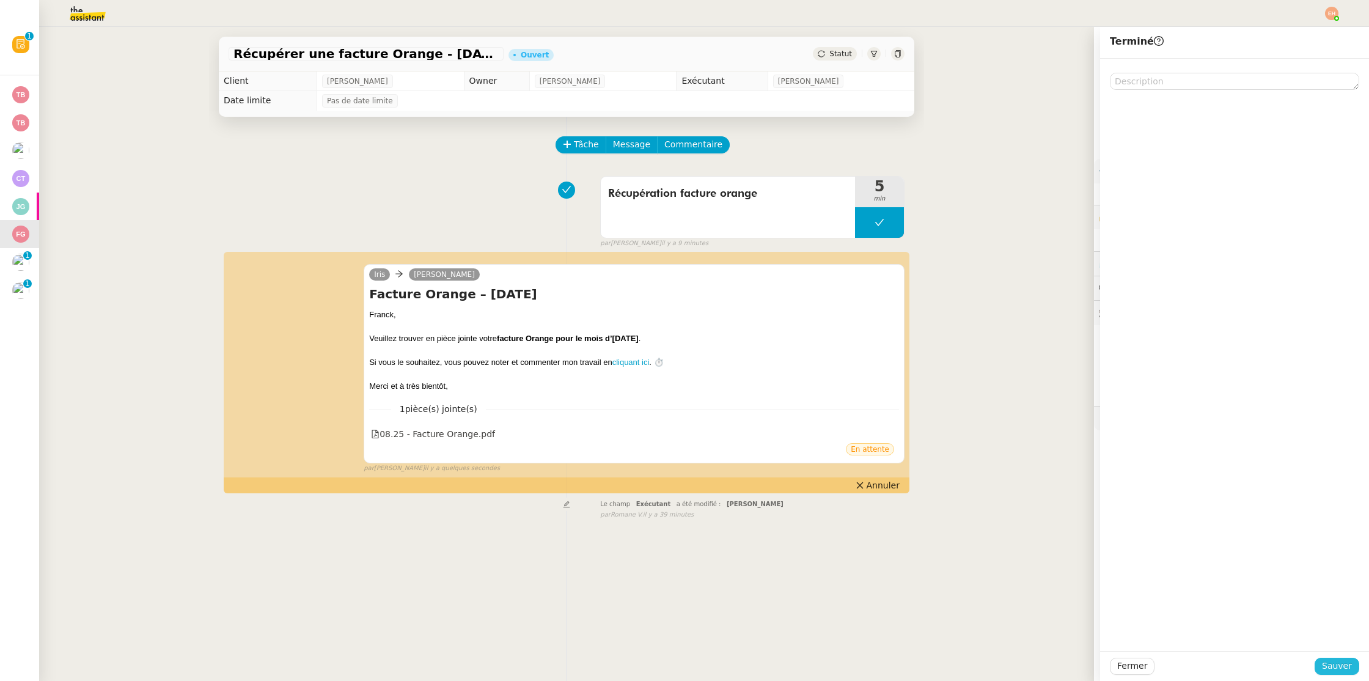
click at [1347, 671] on span "Sauver" at bounding box center [1337, 666] width 30 height 14
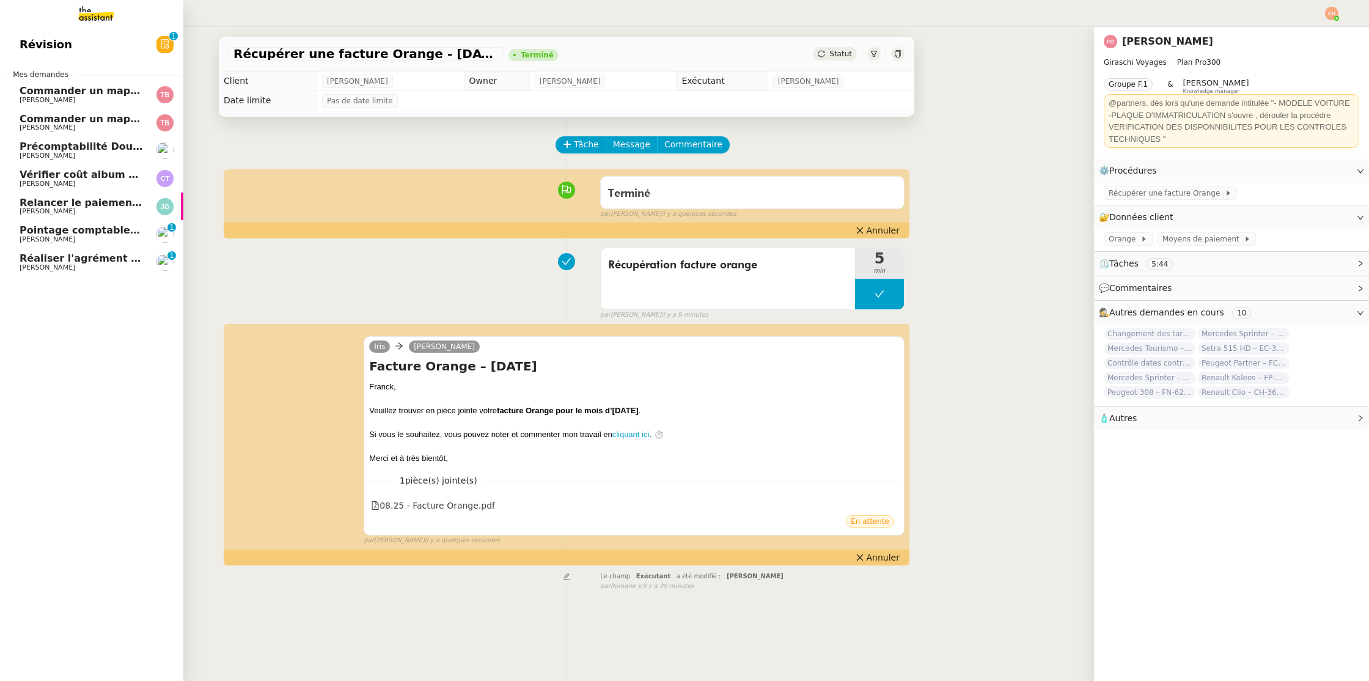
click at [50, 230] on span "Pointage comptable - août 2025" at bounding box center [108, 230] width 177 height 12
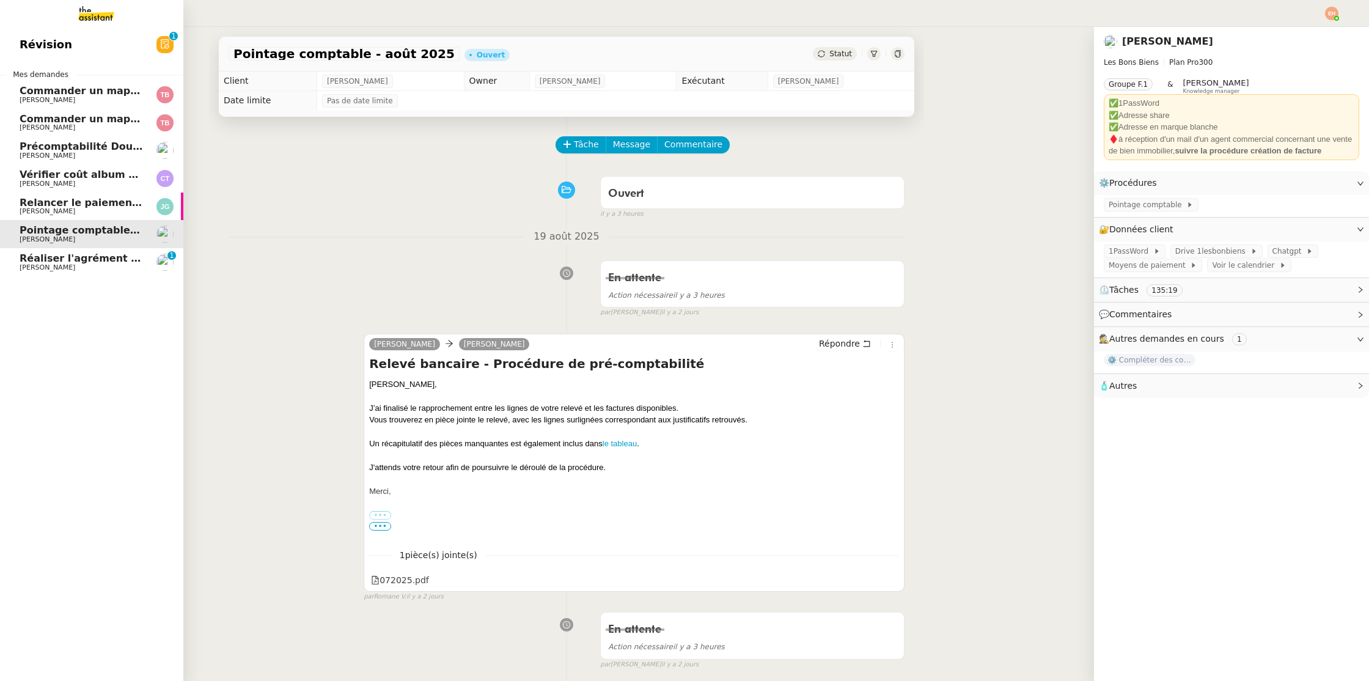
click at [48, 247] on link "Pointage comptable - [DATE] [PERSON_NAME]" at bounding box center [91, 234] width 183 height 28
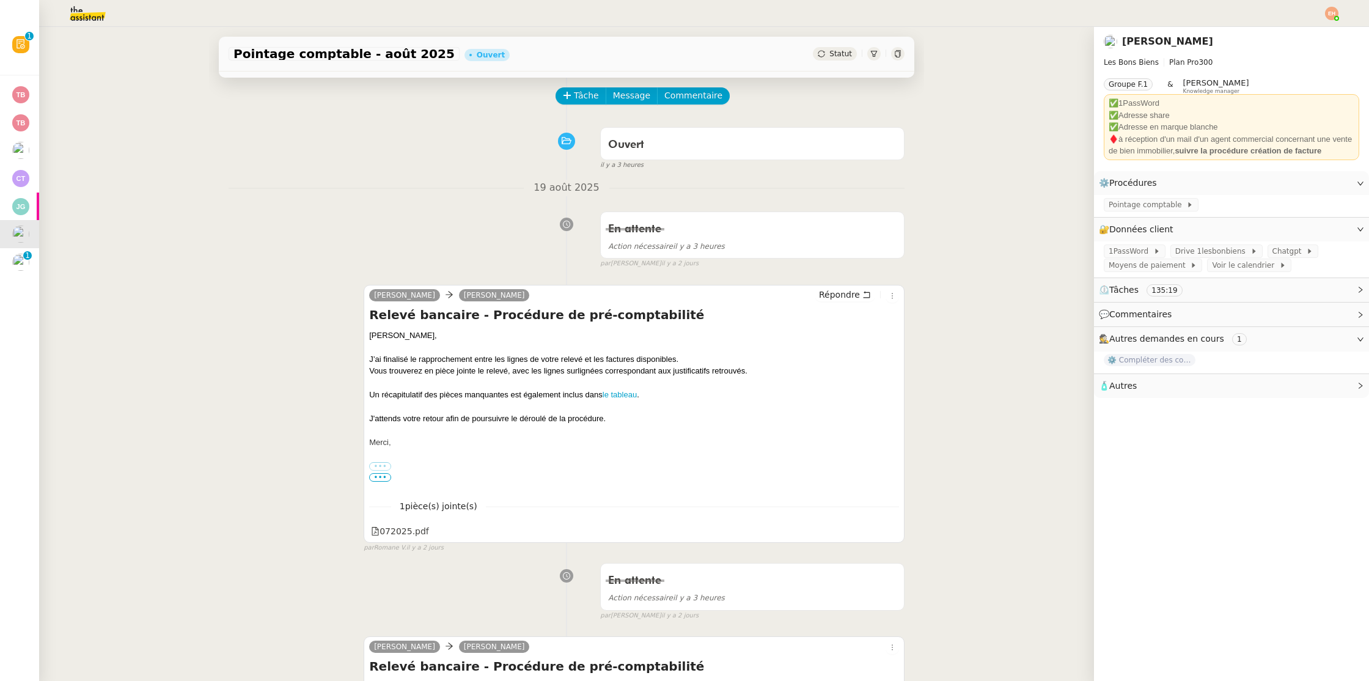
scroll to position [54, 0]
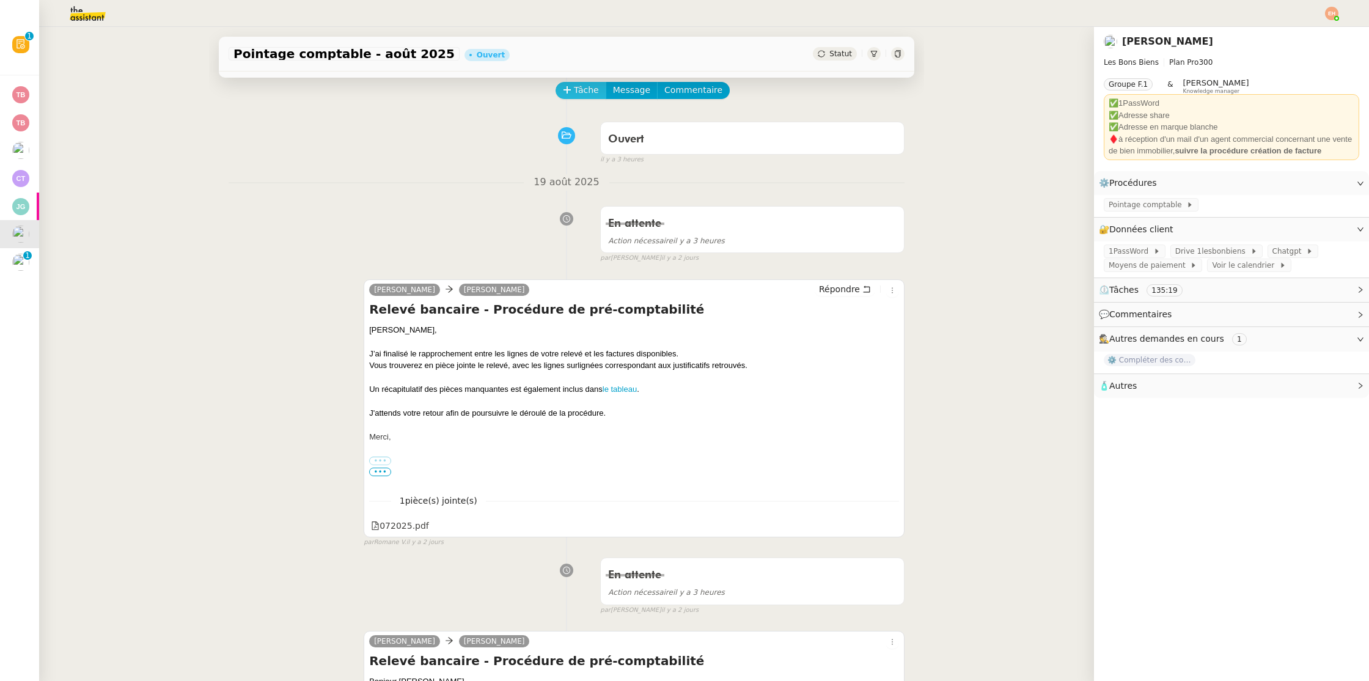
click at [570, 93] on icon at bounding box center [567, 90] width 9 height 9
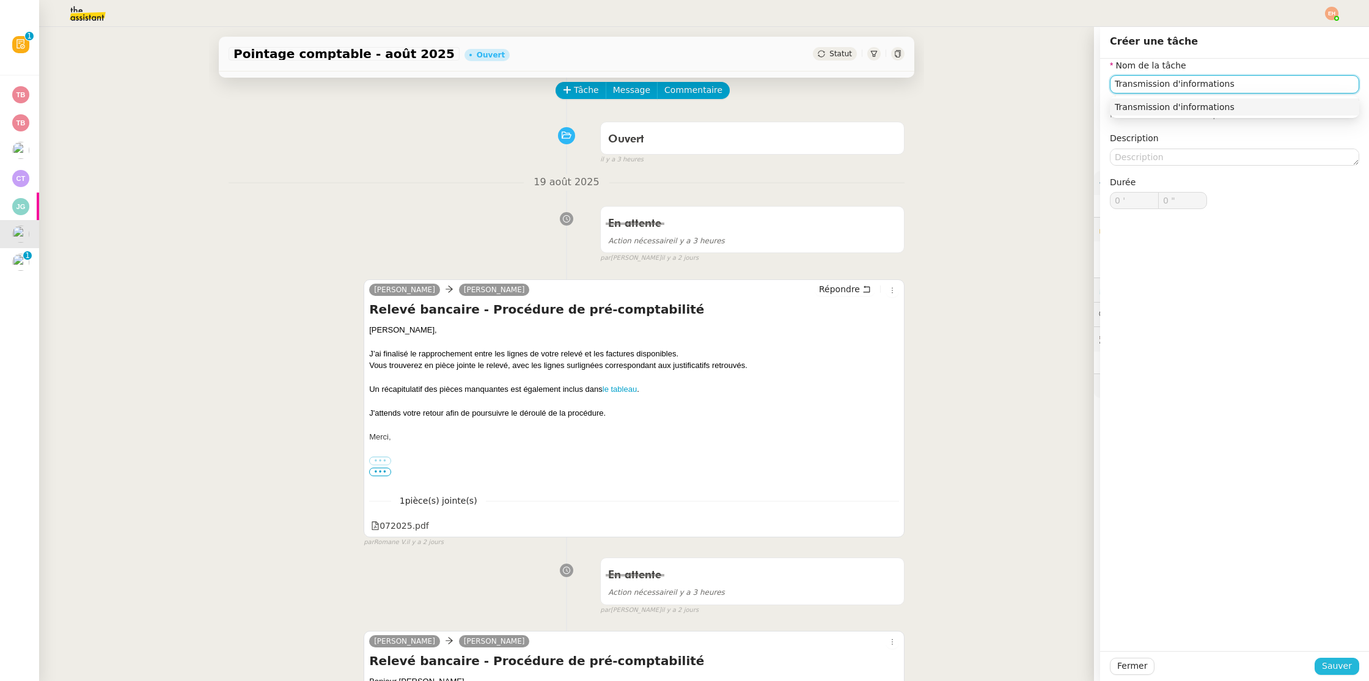
type input "Transmission d'informations"
click at [1349, 669] on span "Sauver" at bounding box center [1337, 666] width 30 height 14
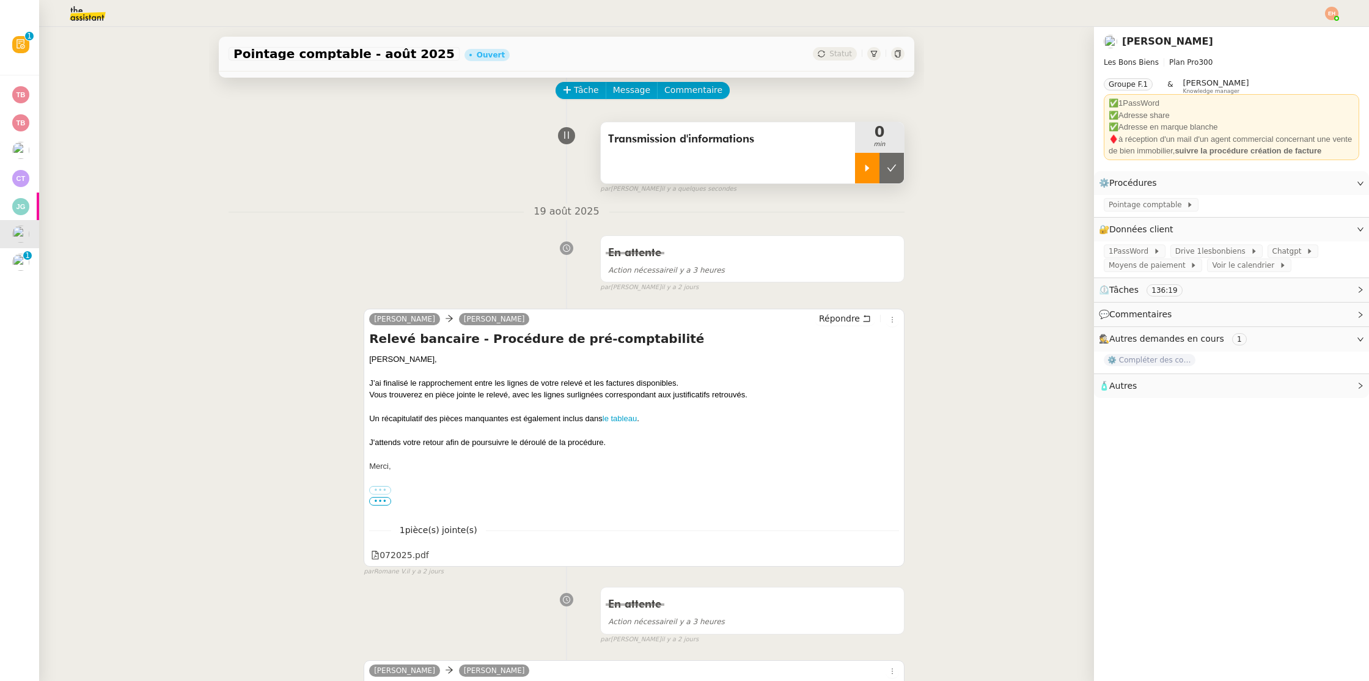
click at [873, 166] on div at bounding box center [867, 168] width 24 height 31
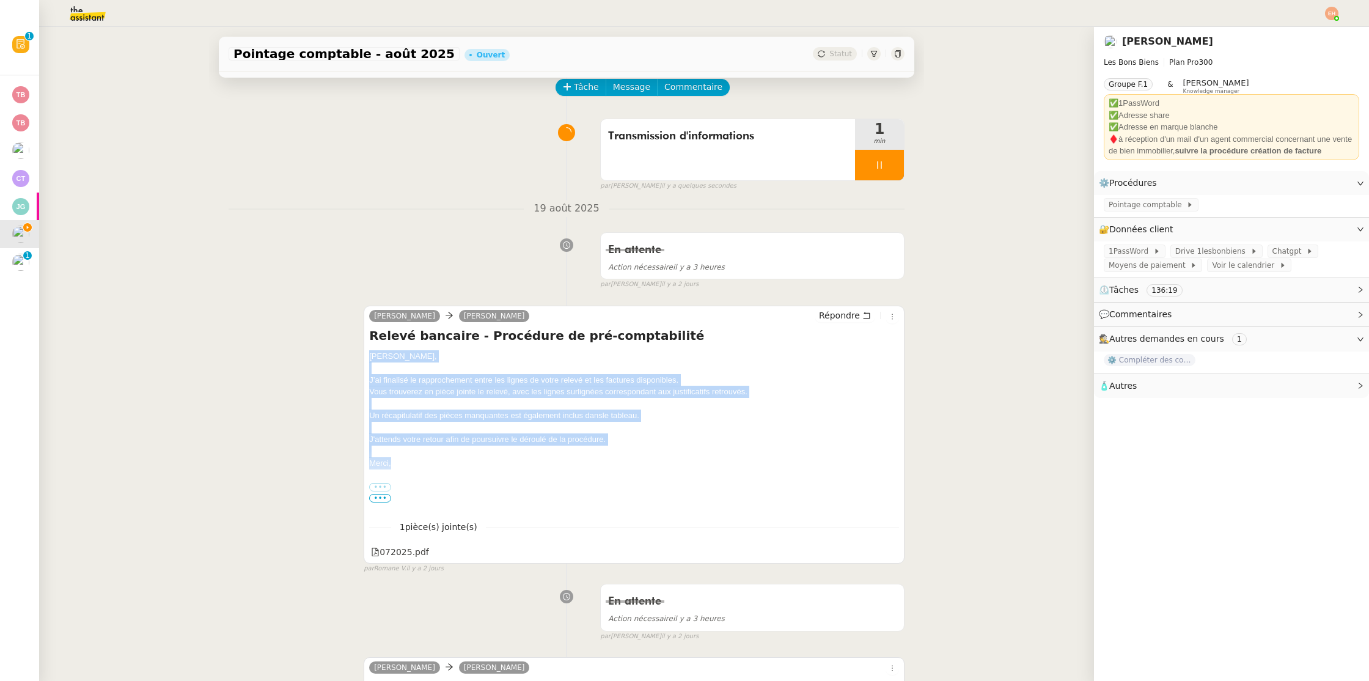
drag, startPoint x: 416, startPoint y: 450, endPoint x: 366, endPoint y: 355, distance: 107.4
click at [366, 355] on div "[PERSON_NAME] Répondre Relevé bancaire - Procédure de pré-comptabilité [PERSON_…" at bounding box center [634, 435] width 541 height 258
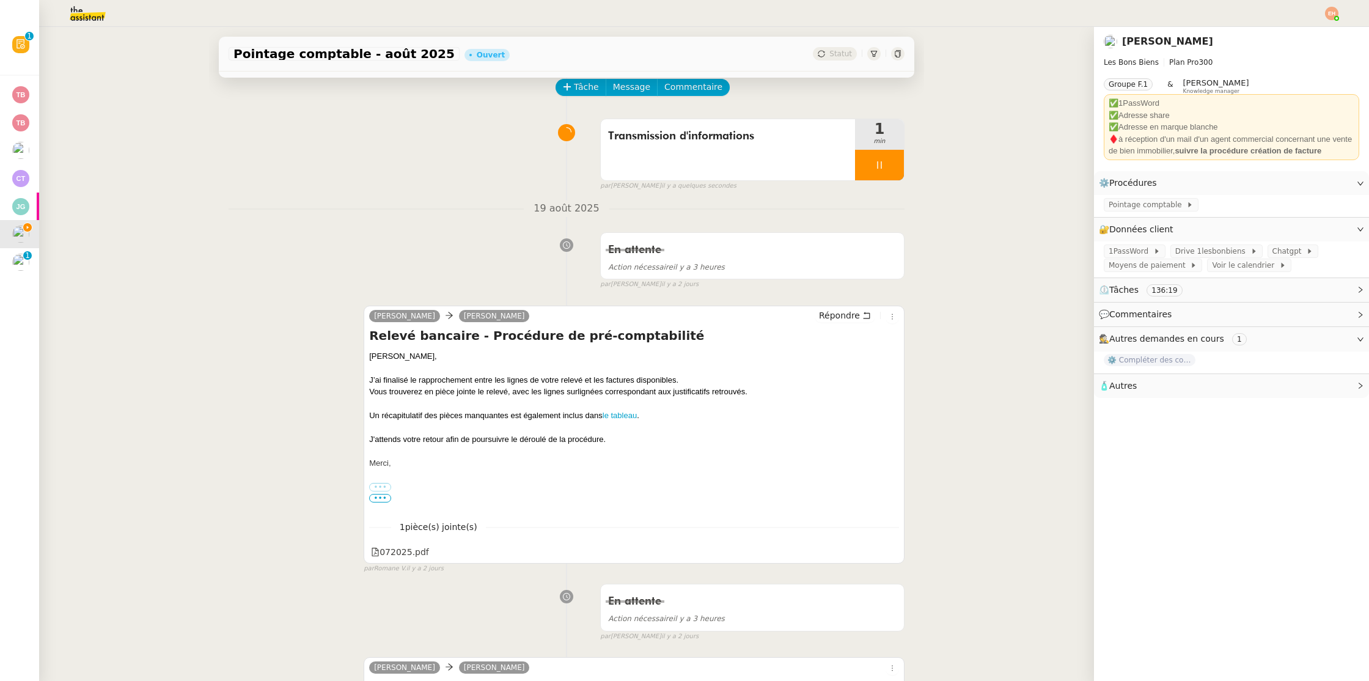
click at [424, 387] on div "Vous trouverez en pièce jointe le relevé, avec les lignes surlignées correspond…" at bounding box center [634, 392] width 530 height 12
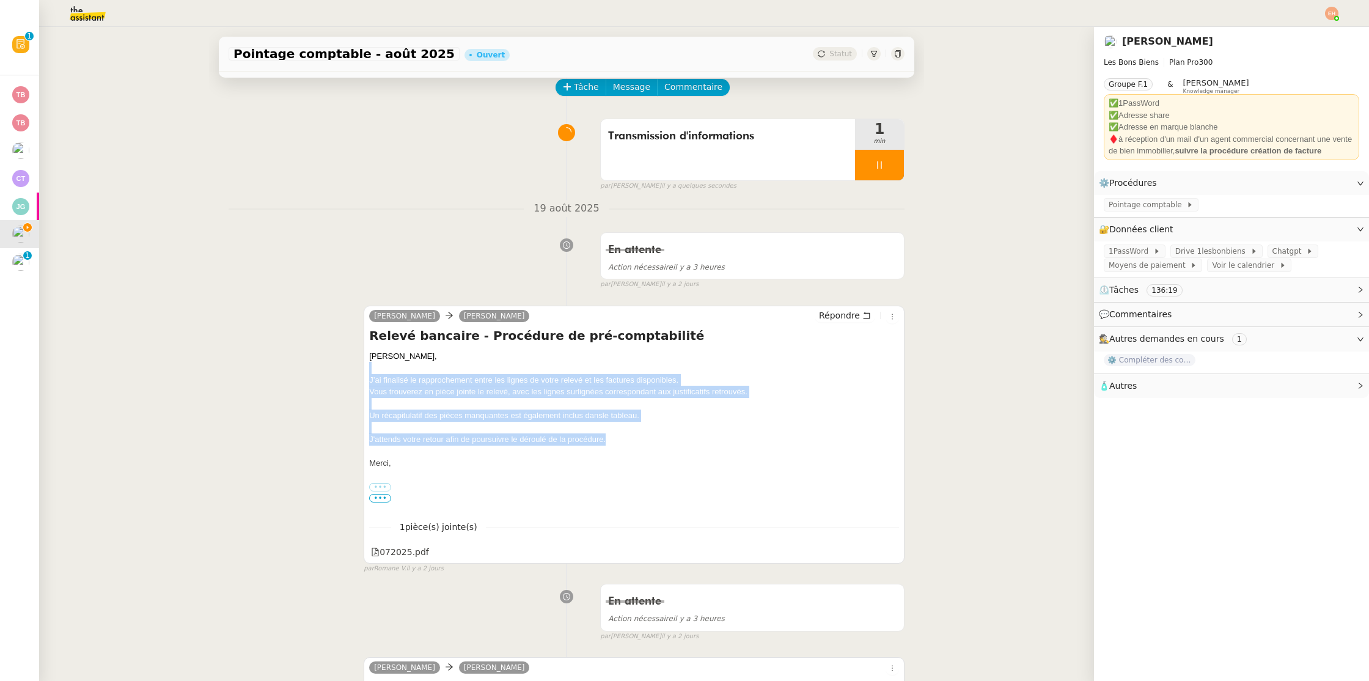
drag, startPoint x: 622, startPoint y: 440, endPoint x: 362, endPoint y: 373, distance: 268.2
click at [362, 373] on div "[PERSON_NAME] Répondre Relevé bancaire - Procédure de pré-comptabilité [PERSON_…" at bounding box center [567, 434] width 676 height 279
copy div "J’ai finalisé le rapprochement entre les lignes de votre relevé et les factures…"
click at [839, 312] on span "Répondre" at bounding box center [839, 315] width 41 height 12
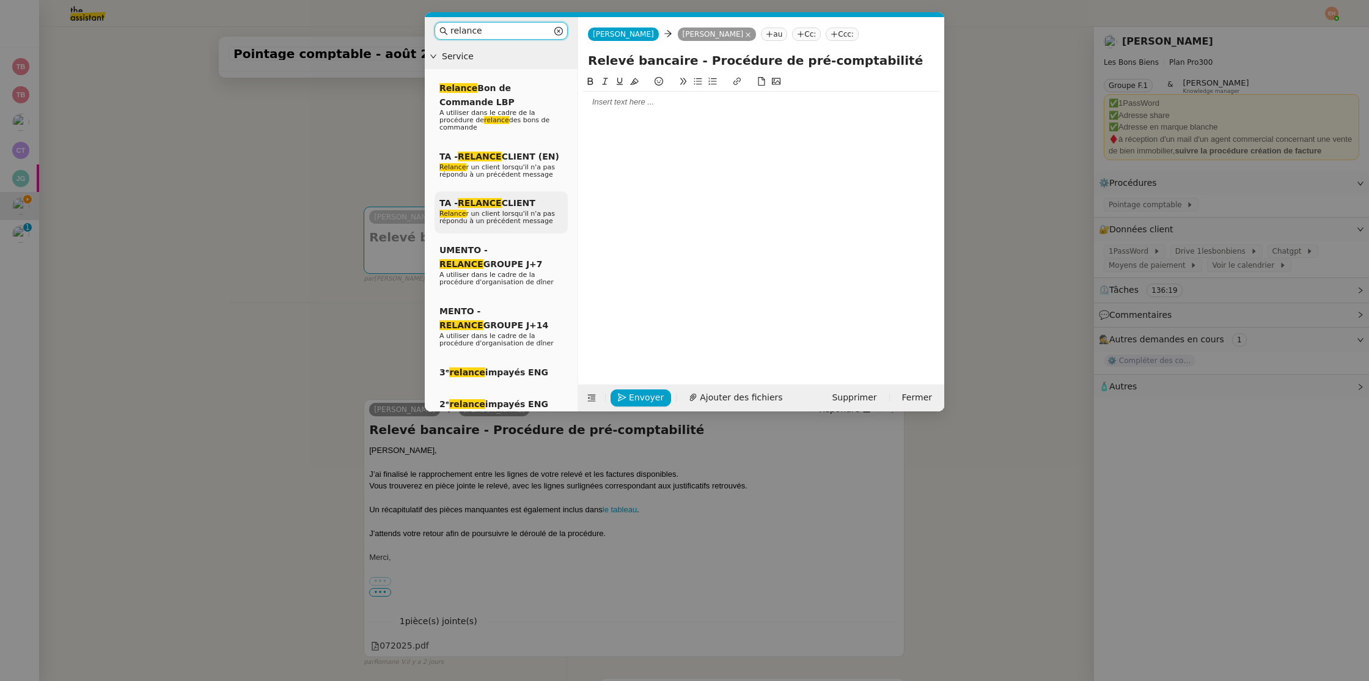
type input "relance"
click at [496, 209] on div "TA - RELANCE CLIENT Relance r un client lorsqu'il n'a pas répondu à un précéden…" at bounding box center [501, 212] width 133 height 42
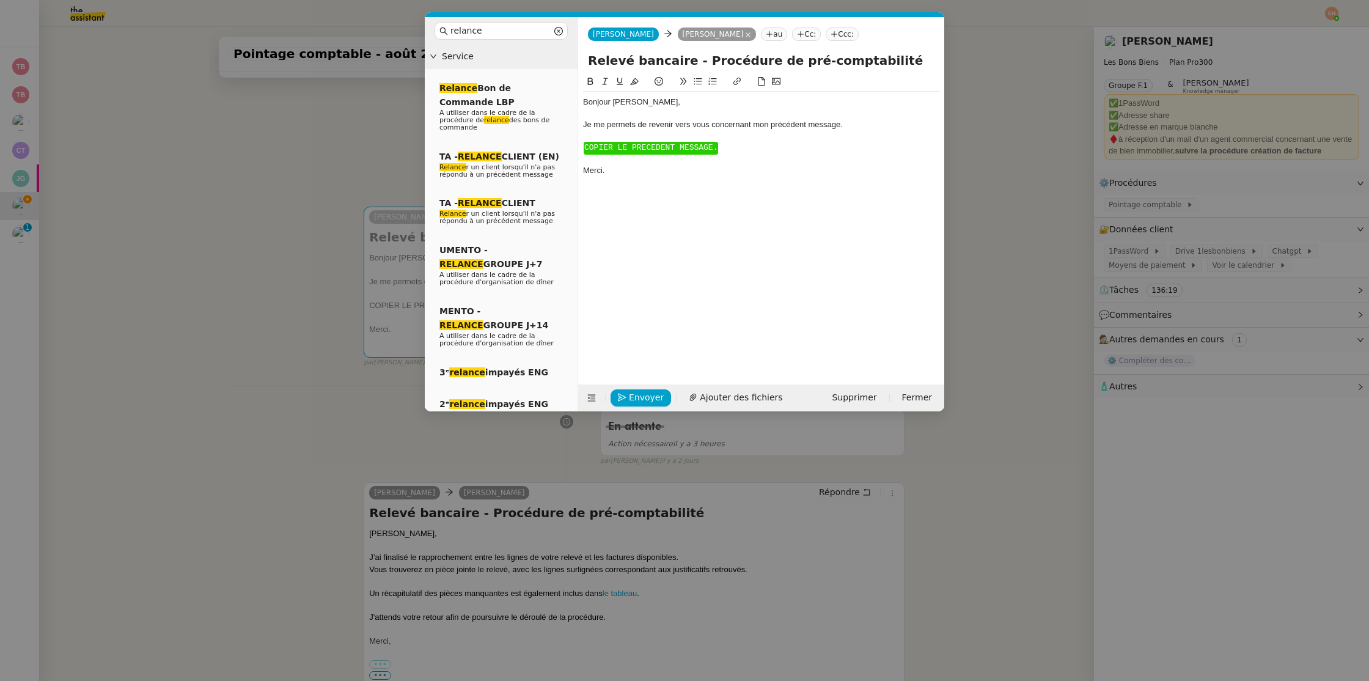
click at [660, 153] on span "﻿ COPIER LE PRECEDENT MESSAGE. ﻿" at bounding box center [651, 148] width 134 height 13
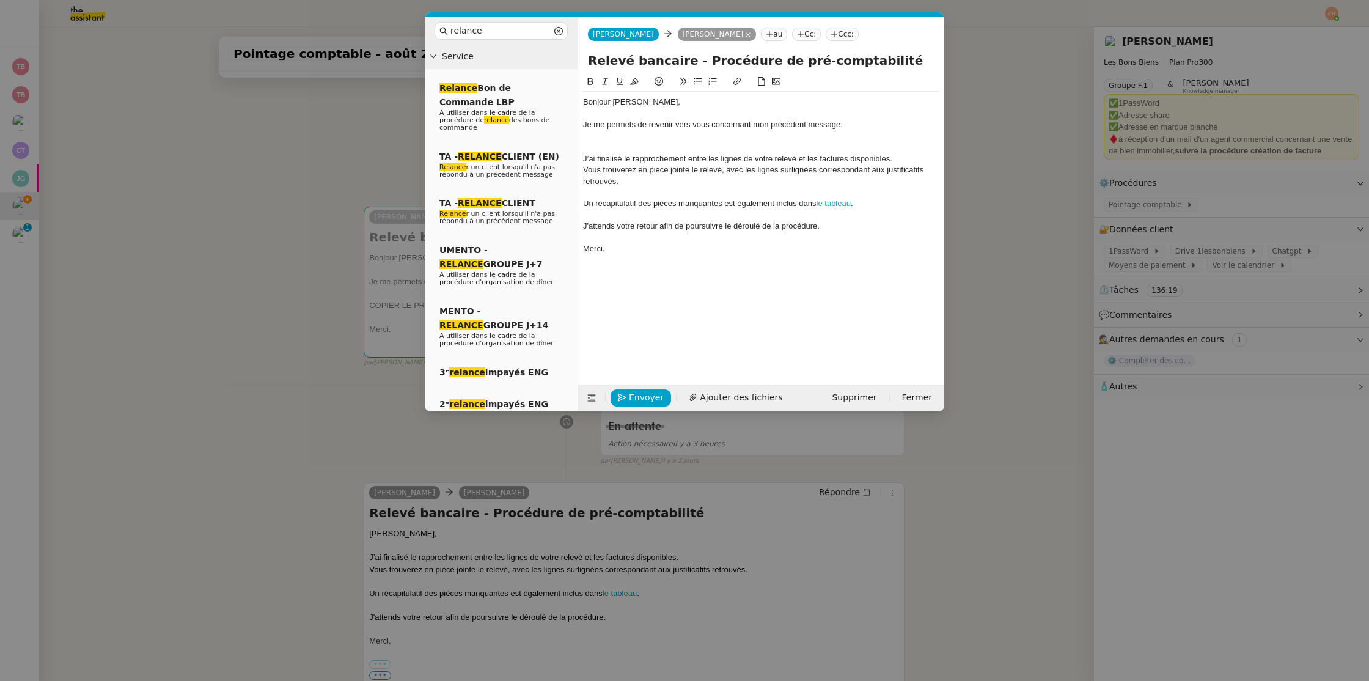
scroll to position [0, 0]
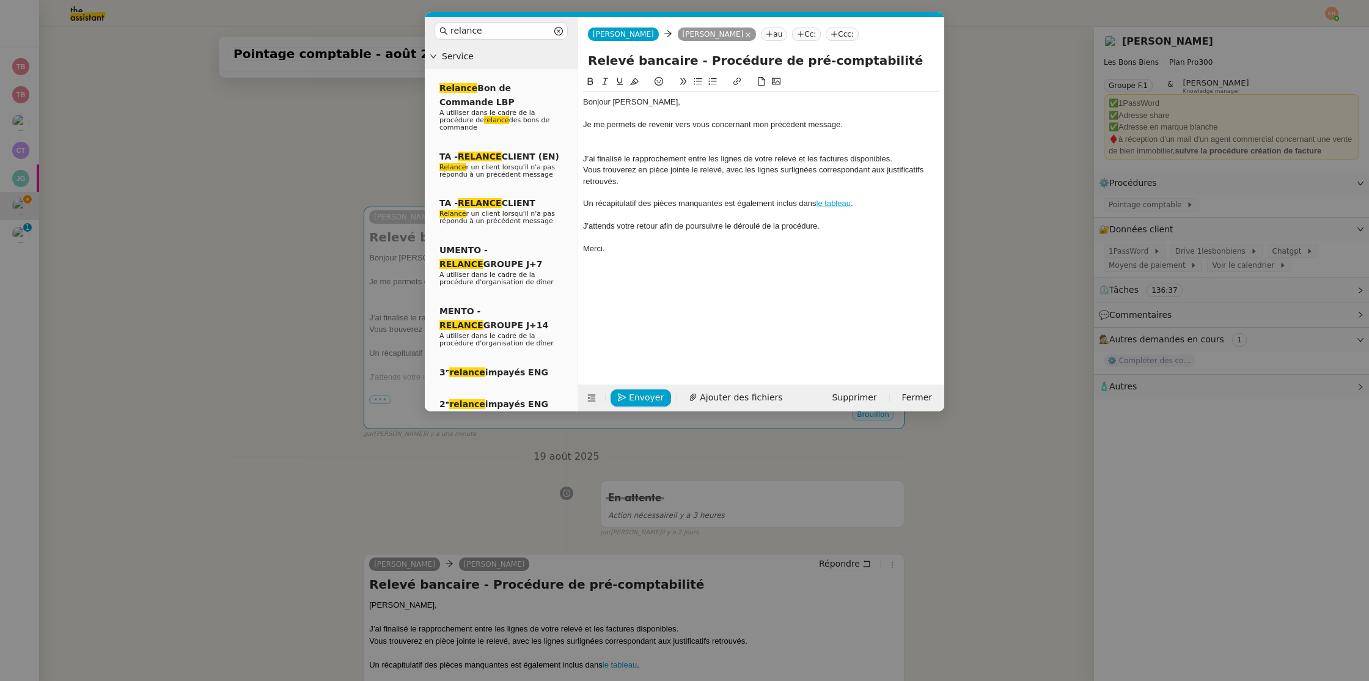
click at [631, 152] on div at bounding box center [761, 147] width 356 height 11
click at [337, 213] on nz-modal-container "relance Service Relance Bon de Commande LBP A utiliser dans le cadre de la proc…" at bounding box center [684, 340] width 1369 height 681
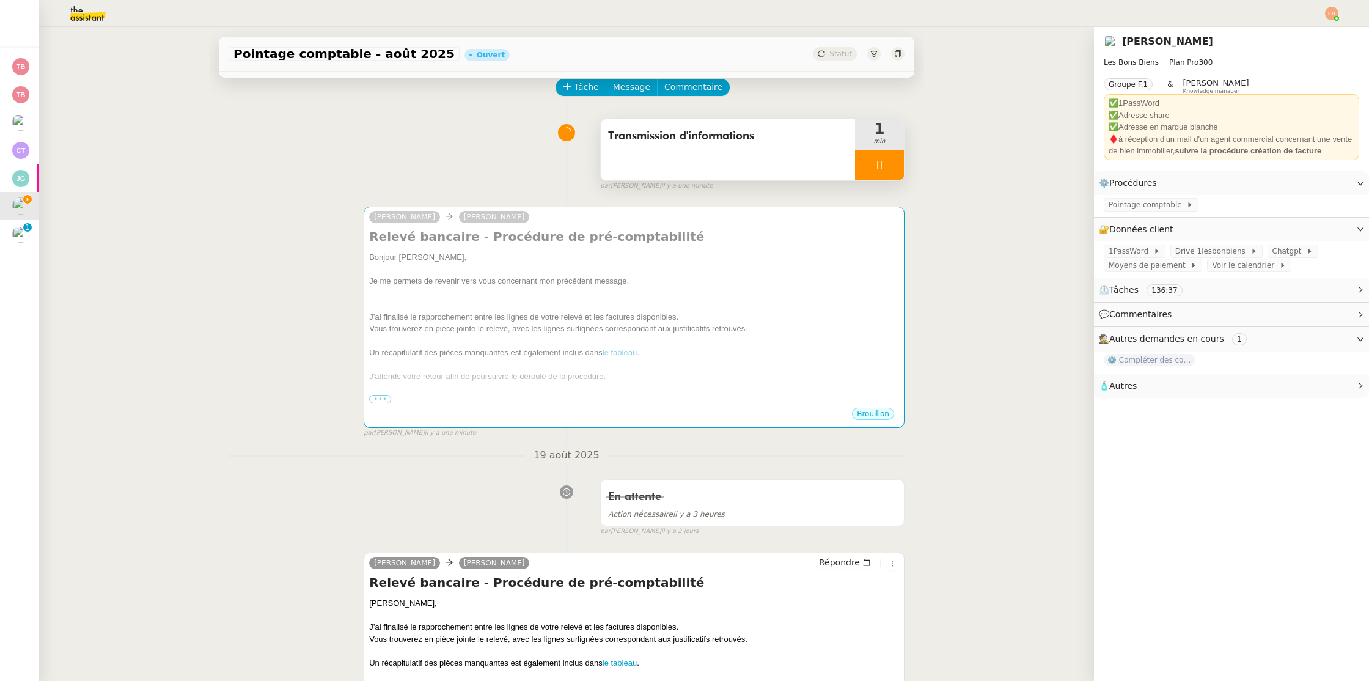
click at [877, 166] on icon at bounding box center [879, 164] width 4 height 7
click at [885, 167] on button at bounding box center [892, 165] width 24 height 31
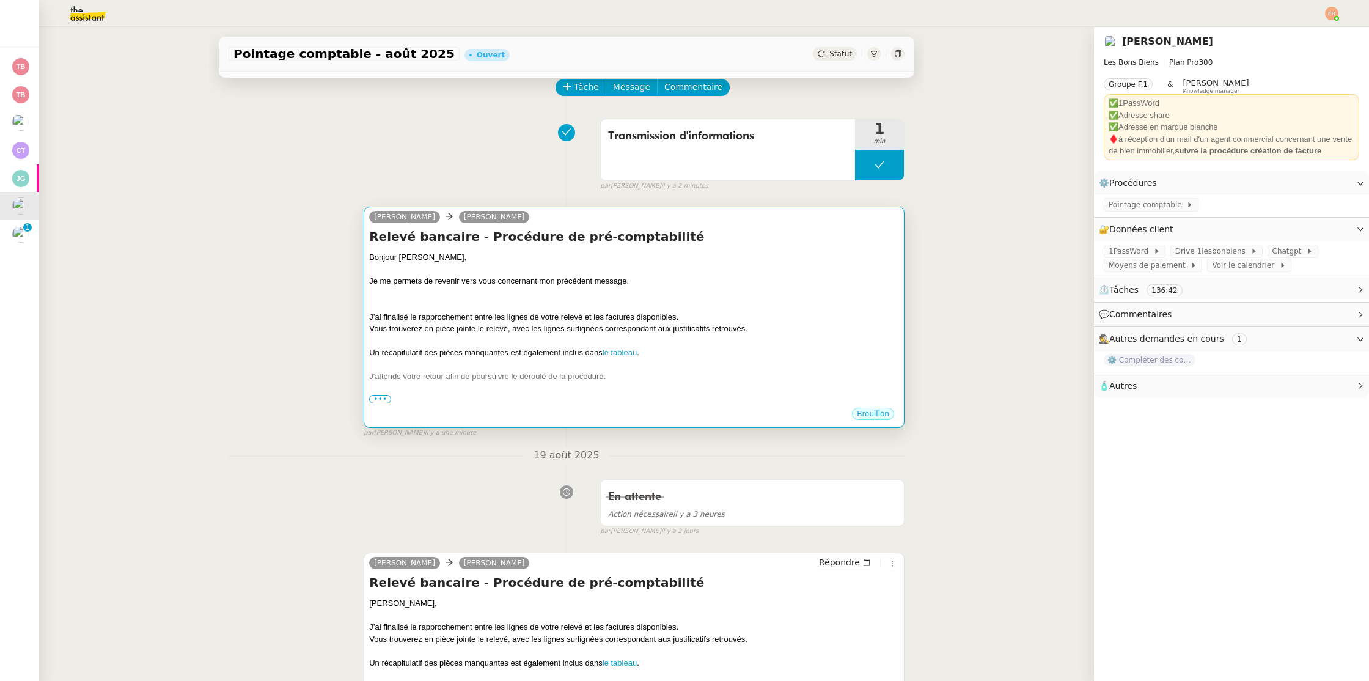
click at [751, 311] on div "J’ai finalisé le rapprochement entre les lignes de votre relevé et les factures…" at bounding box center [634, 317] width 530 height 12
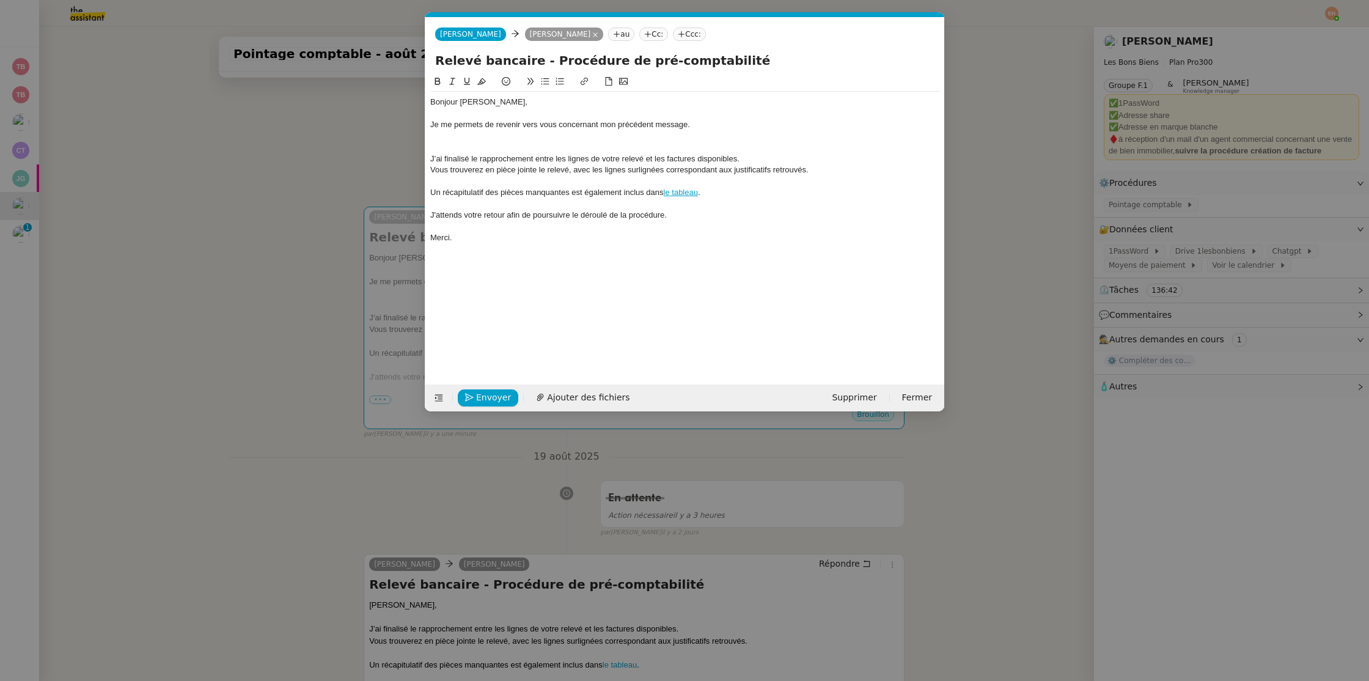
scroll to position [0, 54]
click at [572, 139] on div at bounding box center [684, 136] width 509 height 11
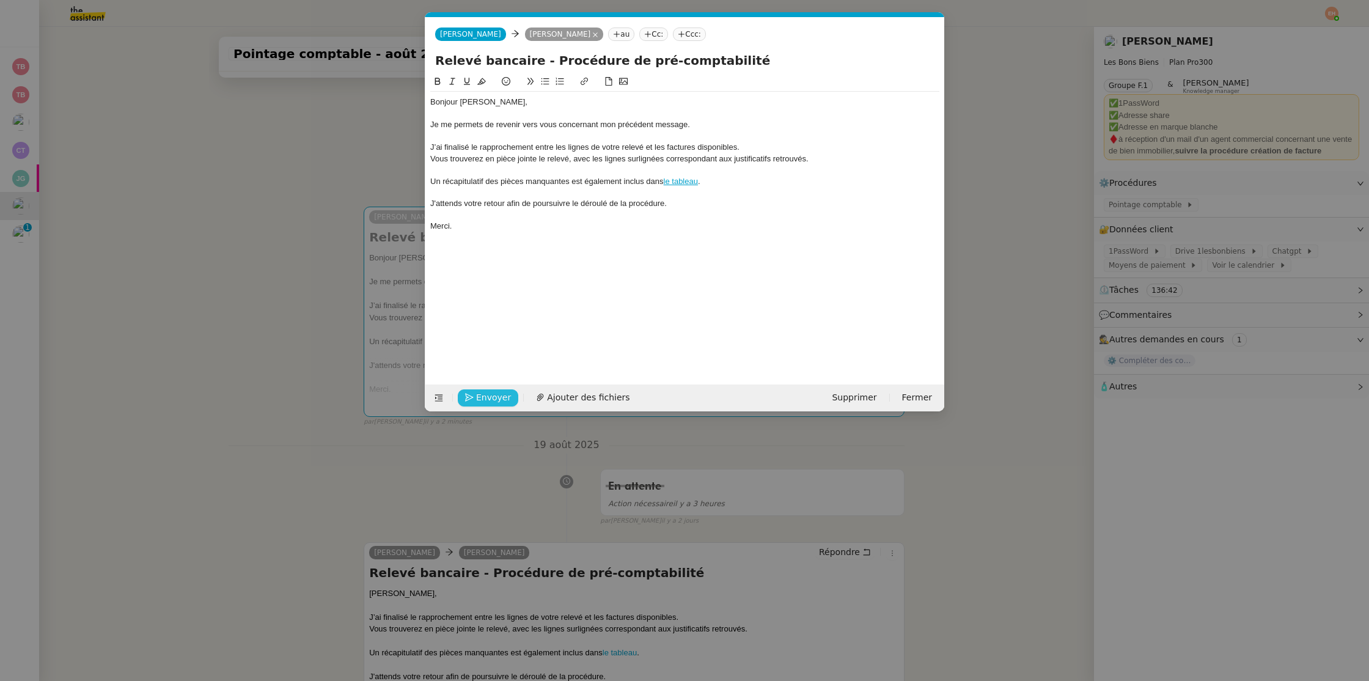
click at [487, 399] on span "Envoyer" at bounding box center [493, 398] width 35 height 14
click at [487, 399] on span "Confirmer l'envoi" at bounding box center [512, 398] width 73 height 14
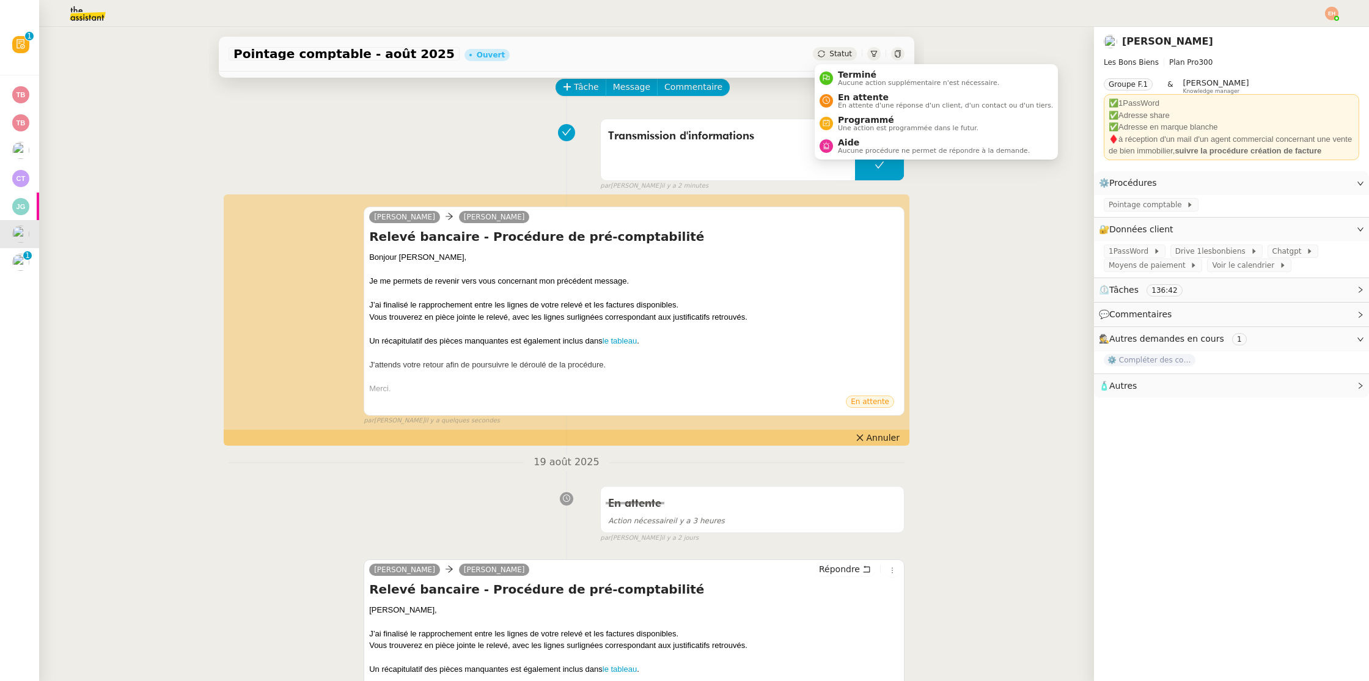
click at [831, 60] on div "Statut" at bounding box center [835, 53] width 44 height 13
click at [851, 102] on span "En attente d'une réponse d'un client, d'un contact ou d'un tiers." at bounding box center [945, 105] width 215 height 7
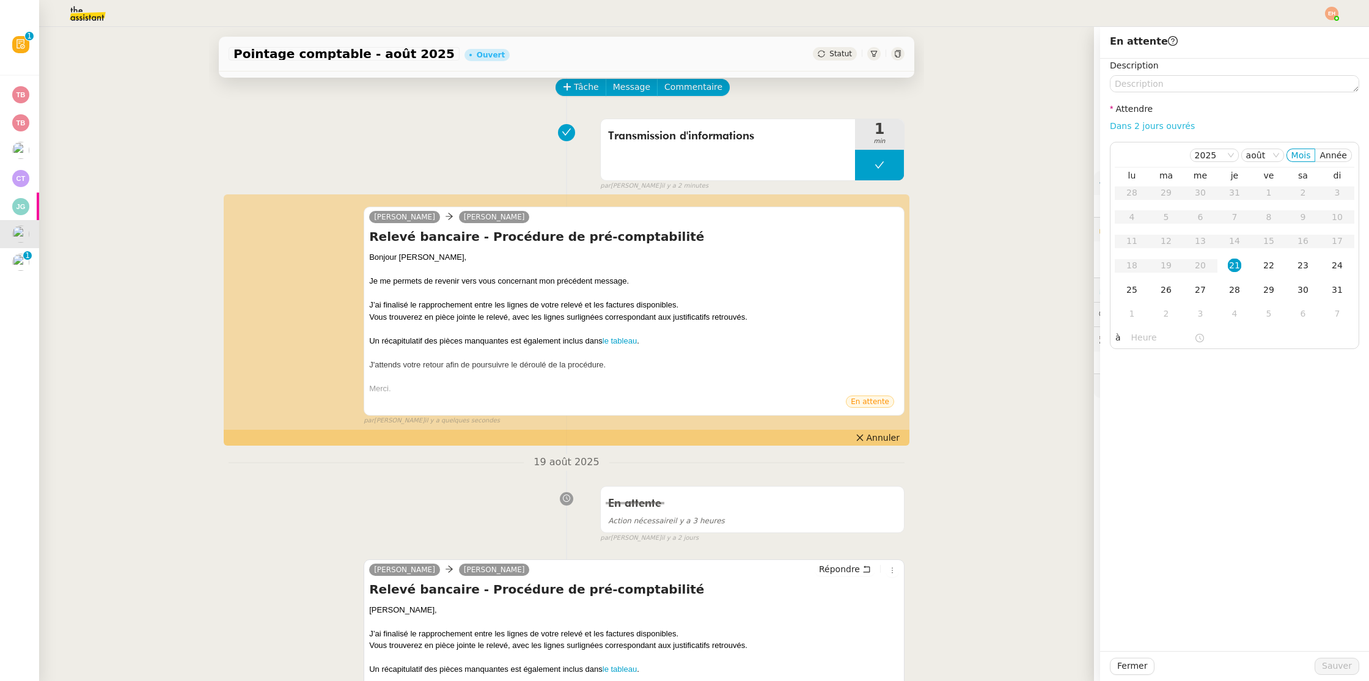
click at [1140, 122] on link "Dans 2 jours ouvrés" at bounding box center [1152, 126] width 85 height 10
type input "07:00"
click at [1328, 660] on span "Sauver" at bounding box center [1337, 666] width 30 height 14
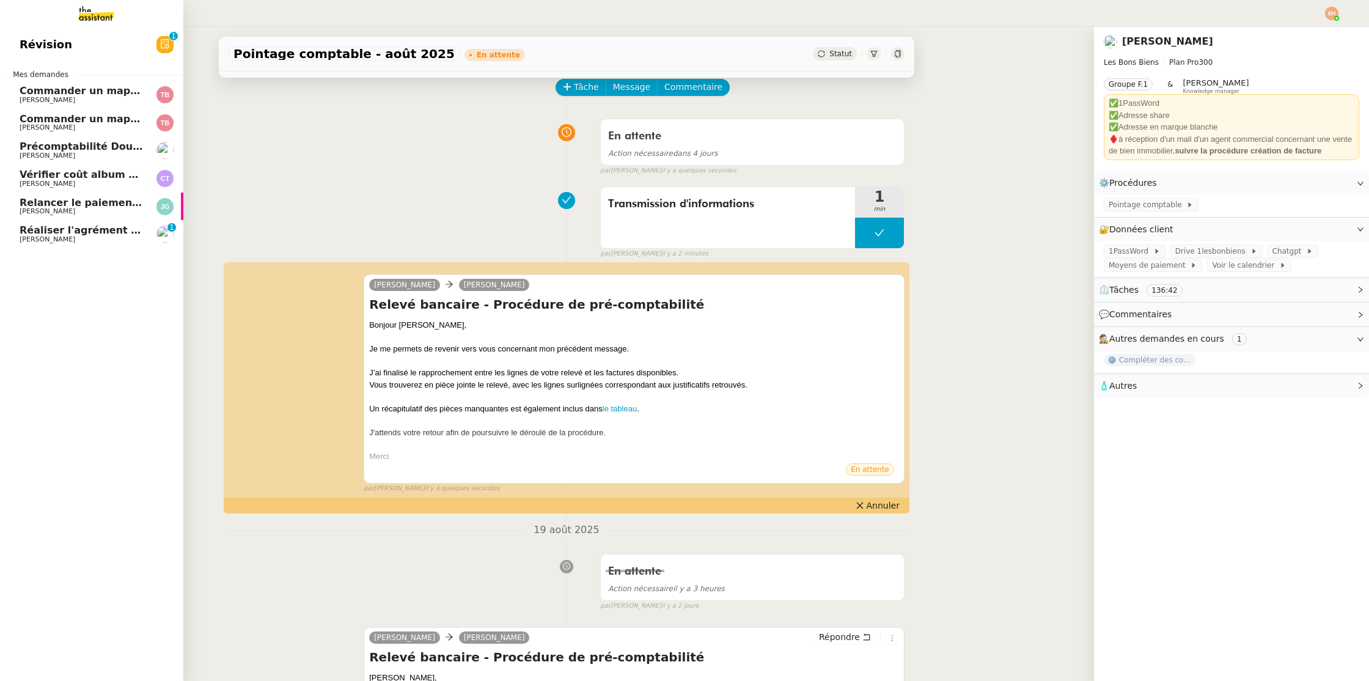
click at [95, 200] on span "Relancer le paiement de la facture INFRALIS" at bounding box center [142, 203] width 244 height 12
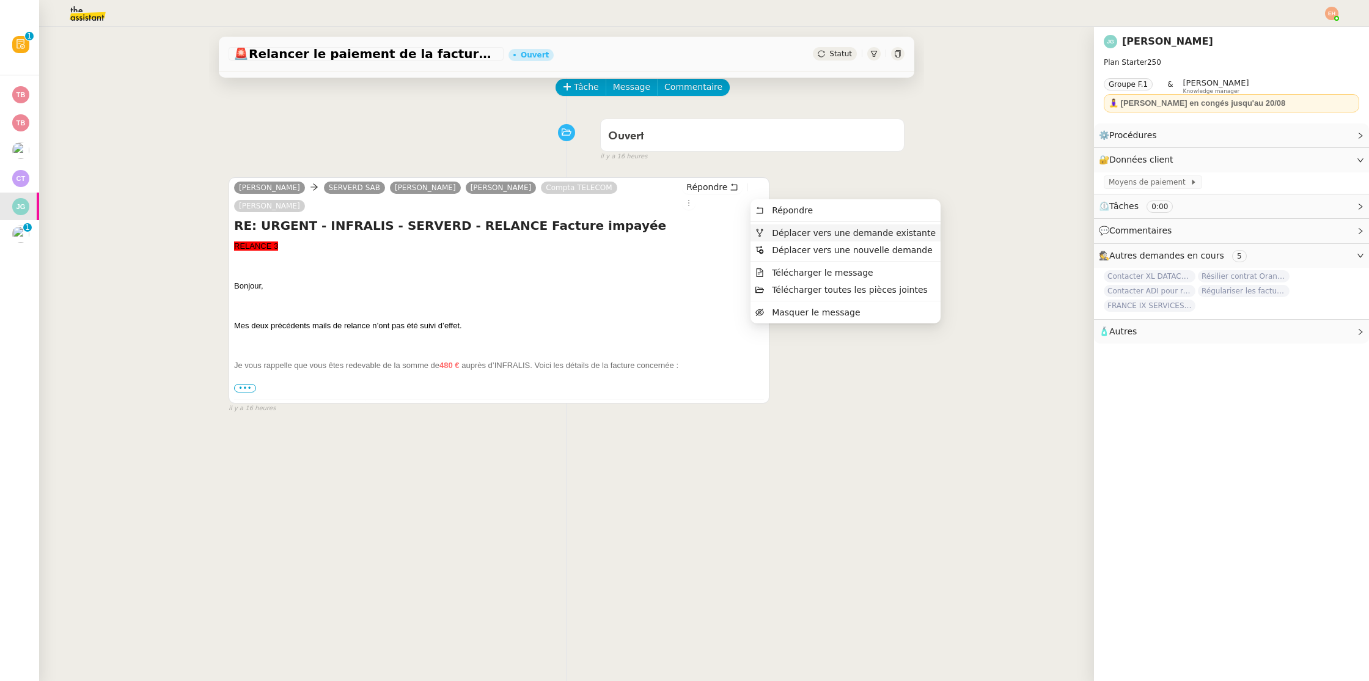
click at [825, 235] on span "Déplacer vers une demande existante" at bounding box center [854, 233] width 164 height 10
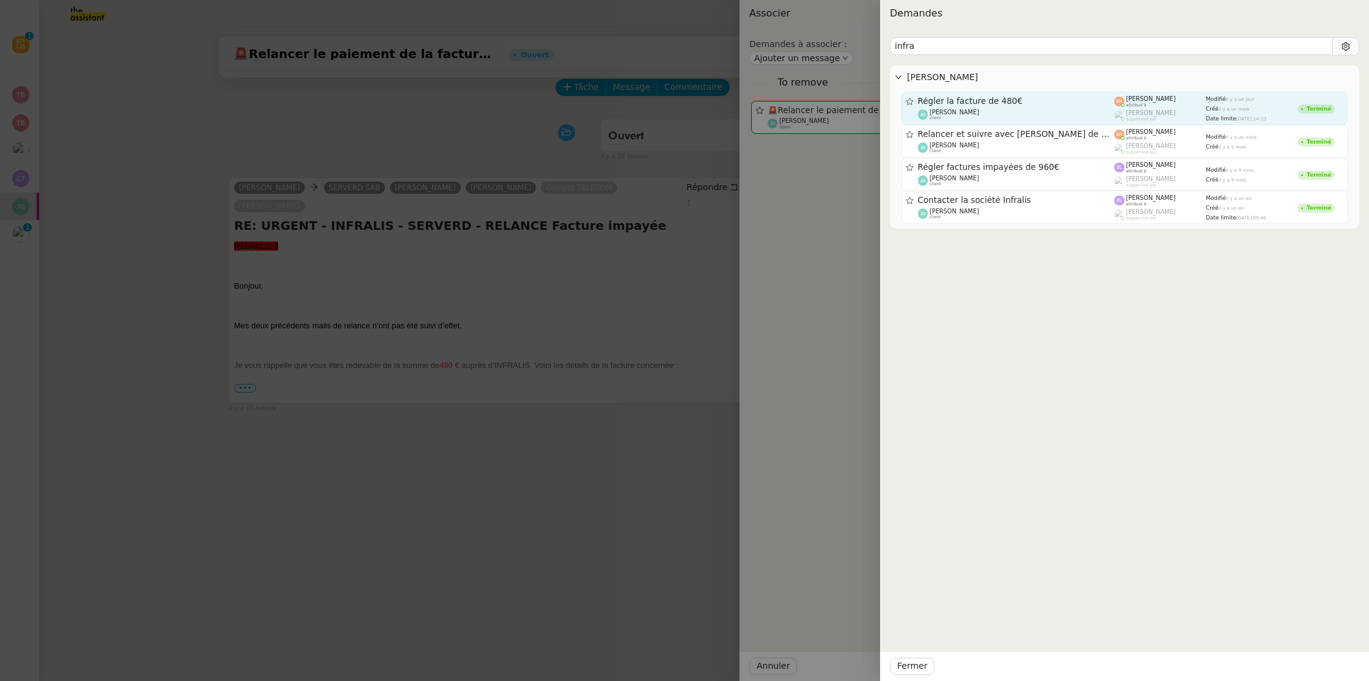
type input "infra"
click at [1079, 103] on span "Régler la facture de 480€" at bounding box center [1016, 101] width 197 height 9
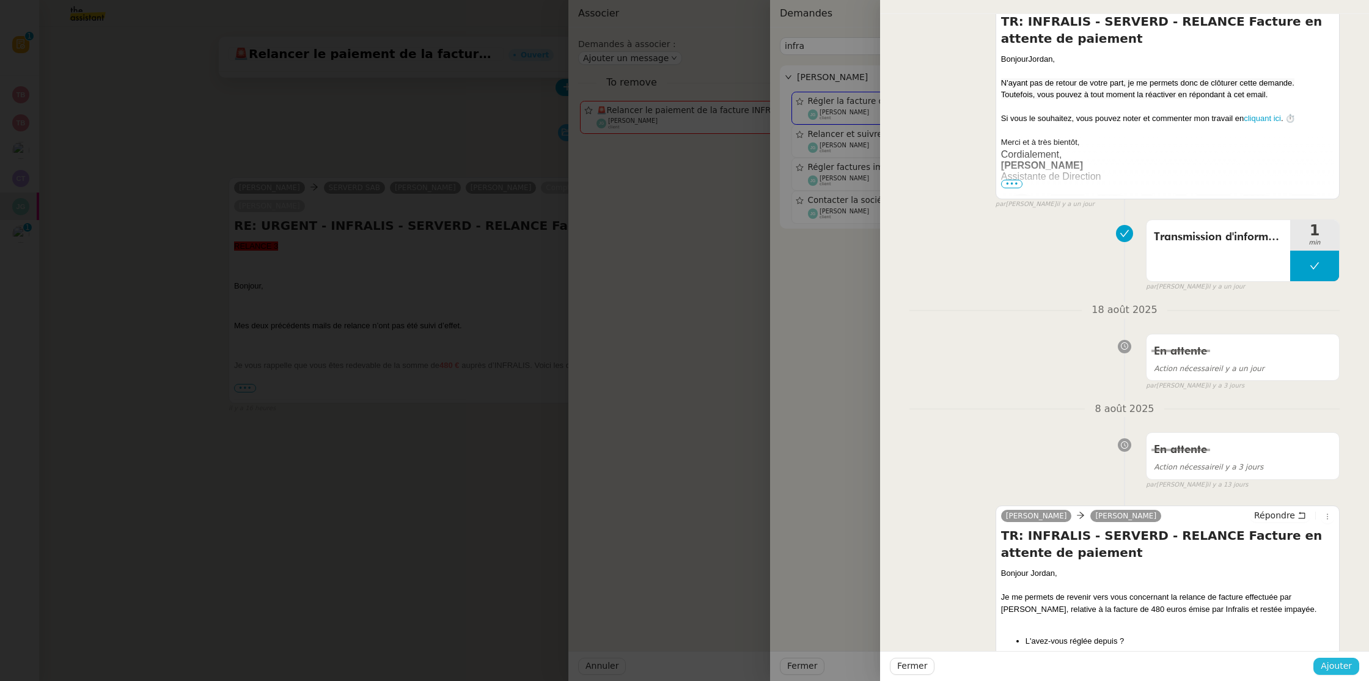
scroll to position [125, 0]
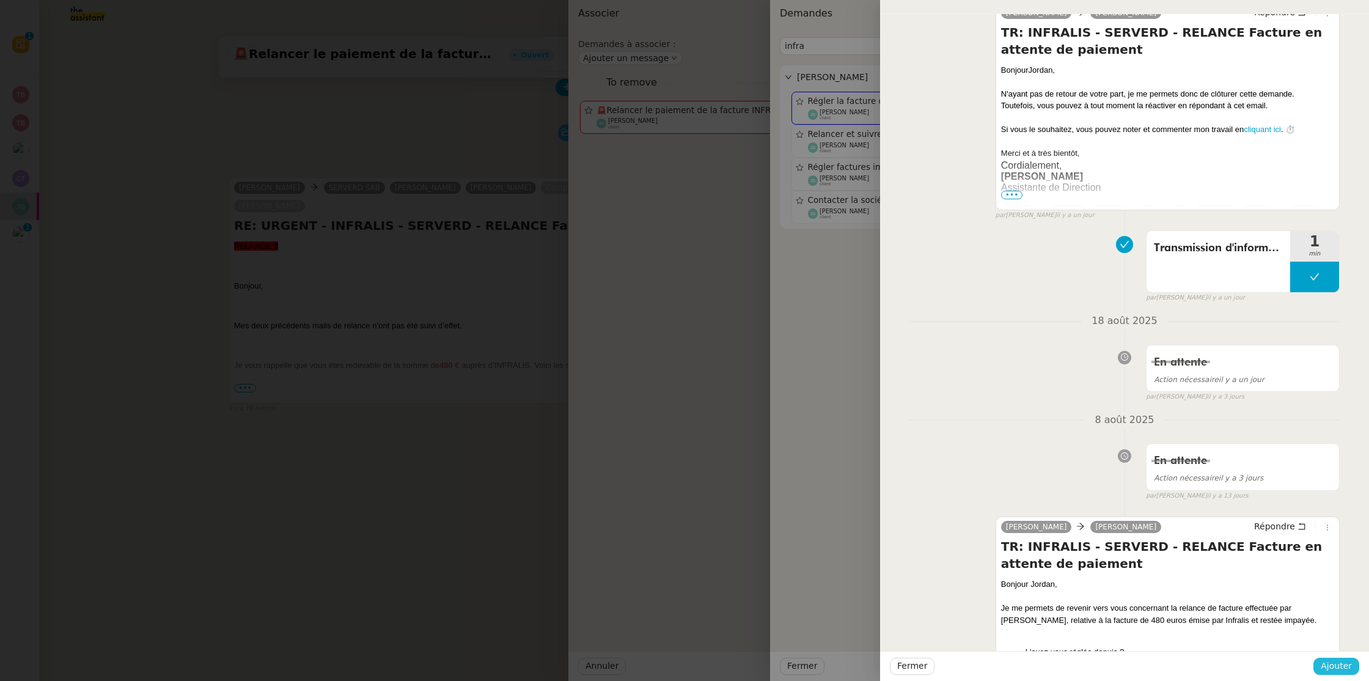
click at [1344, 670] on span "Ajouter" at bounding box center [1336, 666] width 31 height 14
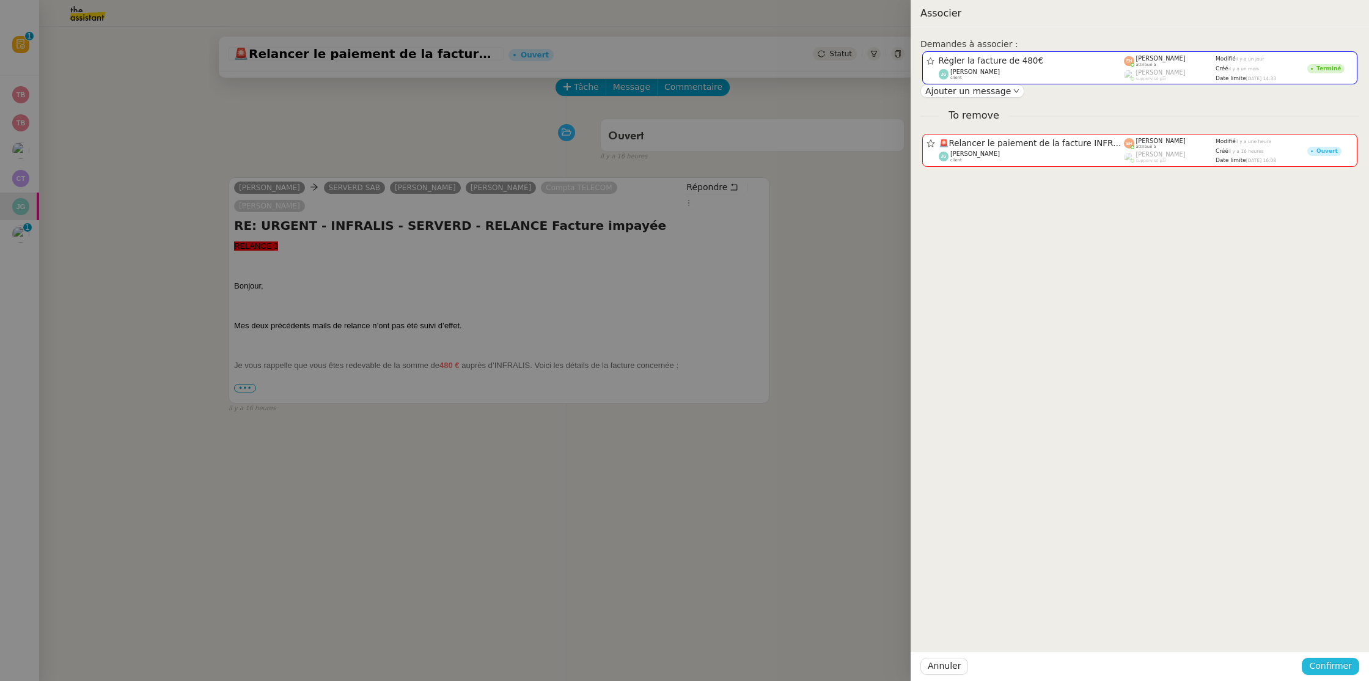
click at [1334, 660] on span "Confirmer" at bounding box center [1330, 666] width 43 height 14
click at [1336, 631] on span "Ajouter" at bounding box center [1331, 633] width 31 height 12
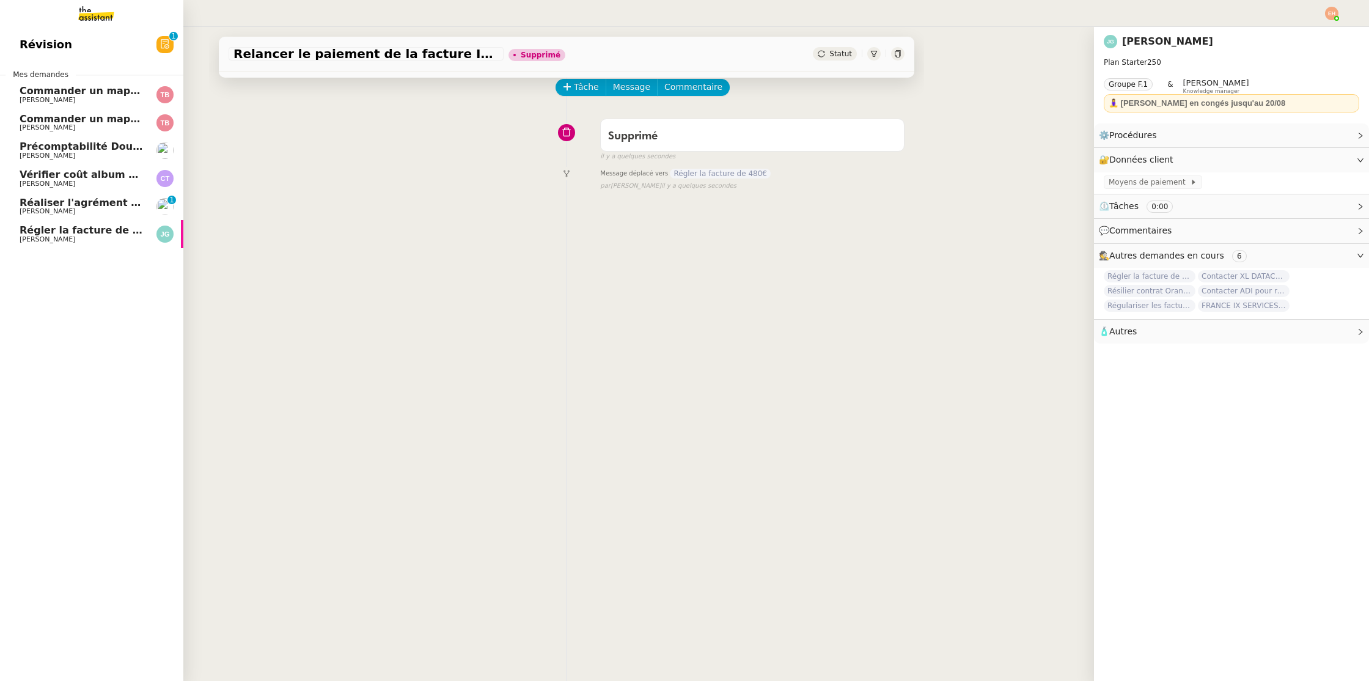
click at [25, 232] on span "Régler la facture de 480€" at bounding box center [90, 230] width 140 height 12
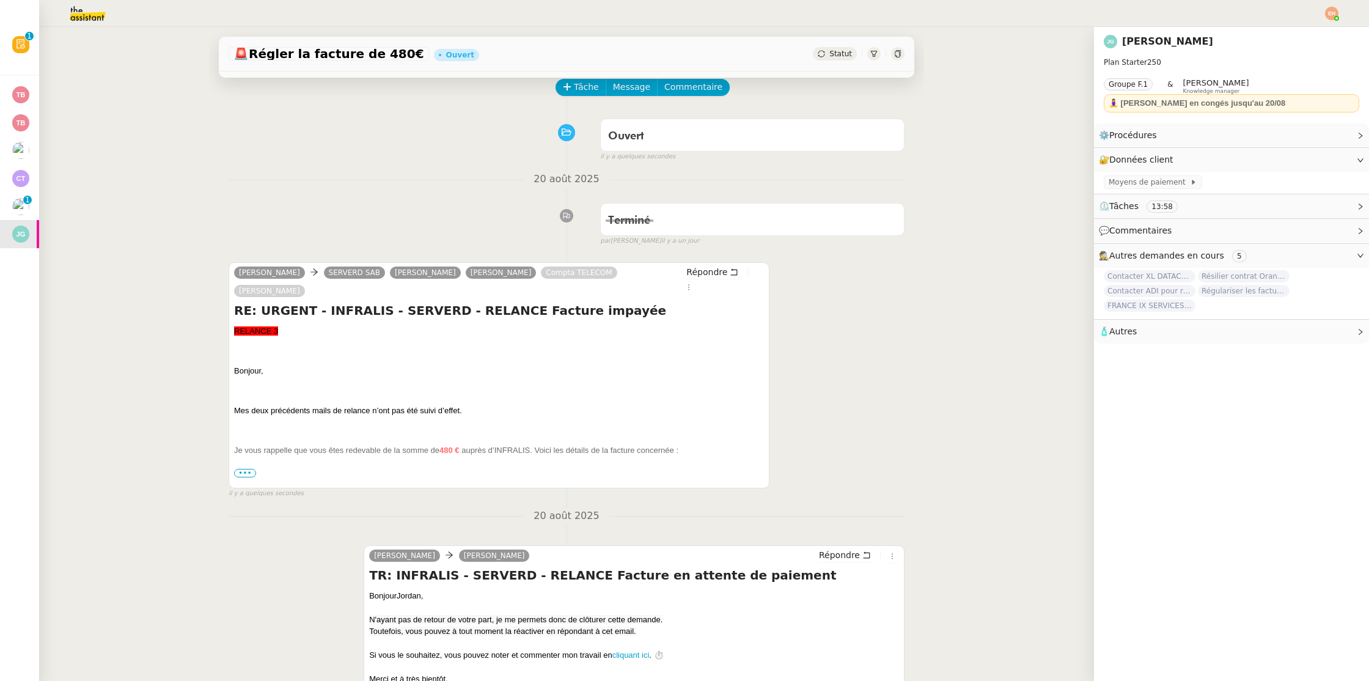
click at [836, 54] on span "Statut" at bounding box center [840, 54] width 23 height 9
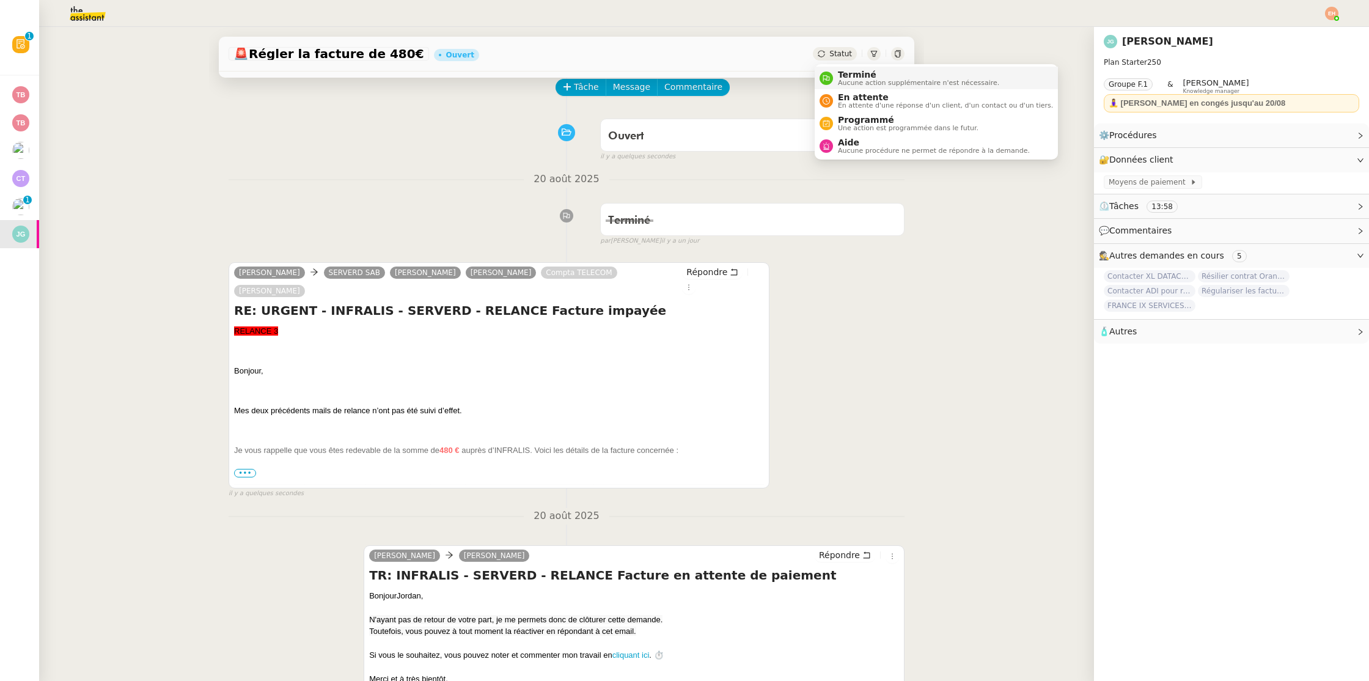
click at [851, 81] on span "Aucune action supplémentaire n'est nécessaire." at bounding box center [918, 82] width 161 height 7
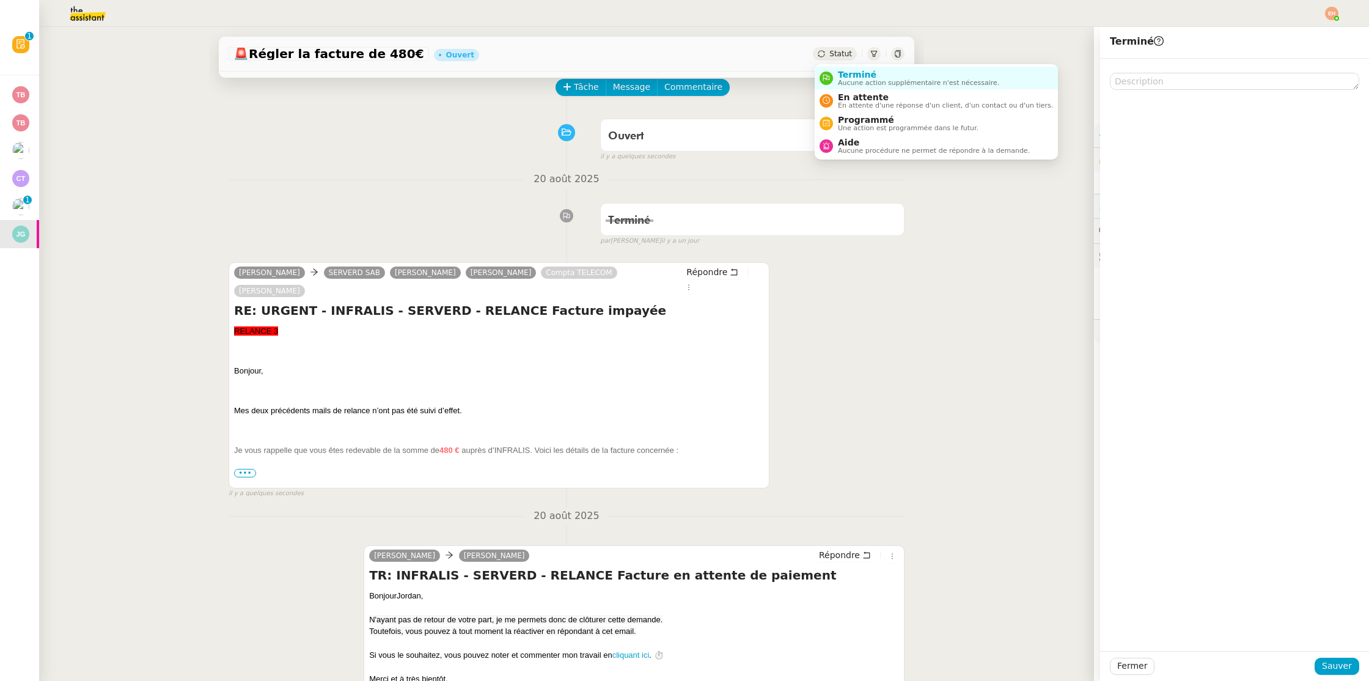
click at [838, 51] on span "Statut" at bounding box center [840, 54] width 23 height 9
click at [877, 103] on span "En attente d'une réponse d'un client, d'un contact ou d'un tiers." at bounding box center [945, 105] width 215 height 7
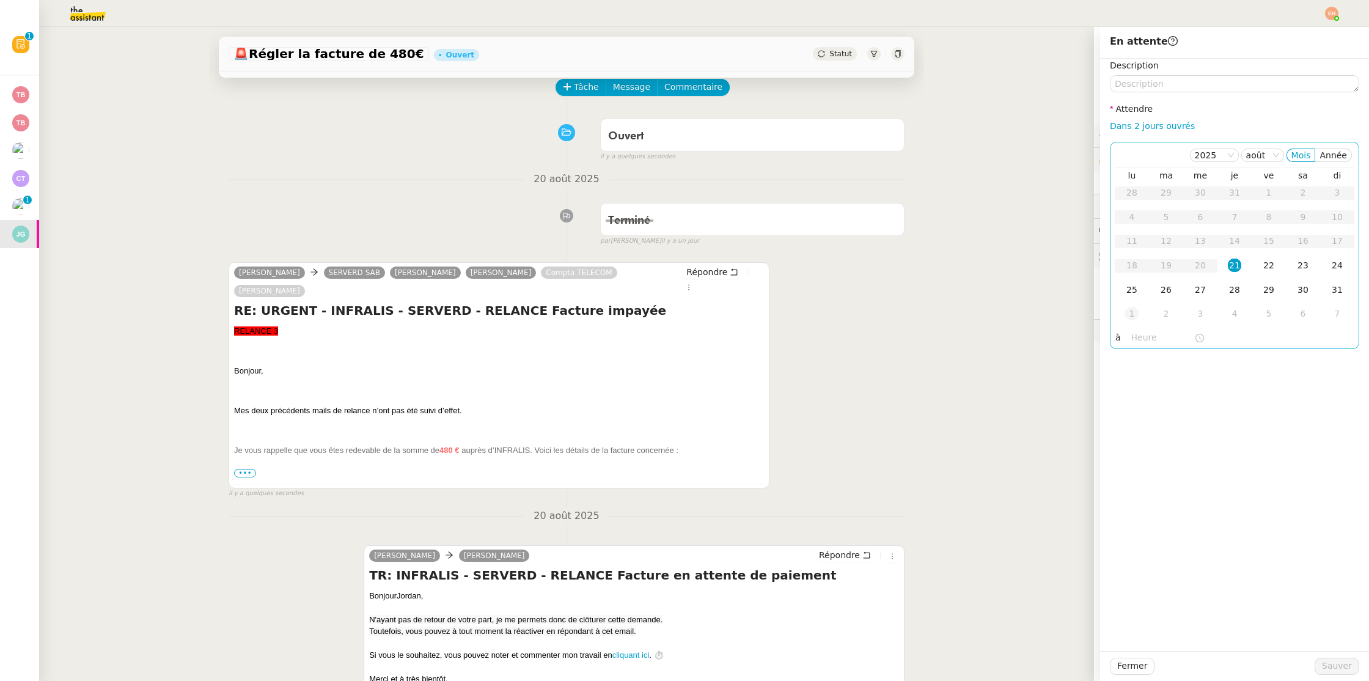
click at [1139, 318] on td "1" at bounding box center [1132, 314] width 34 height 24
drag, startPoint x: 1236, startPoint y: 196, endPoint x: 1273, endPoint y: 313, distance: 122.4
click at [1236, 196] on div "4" at bounding box center [1234, 192] width 13 height 13
drag, startPoint x: 1333, startPoint y: 663, endPoint x: 871, endPoint y: 480, distance: 496.6
click at [1332, 663] on span "Sauver" at bounding box center [1337, 666] width 30 height 14
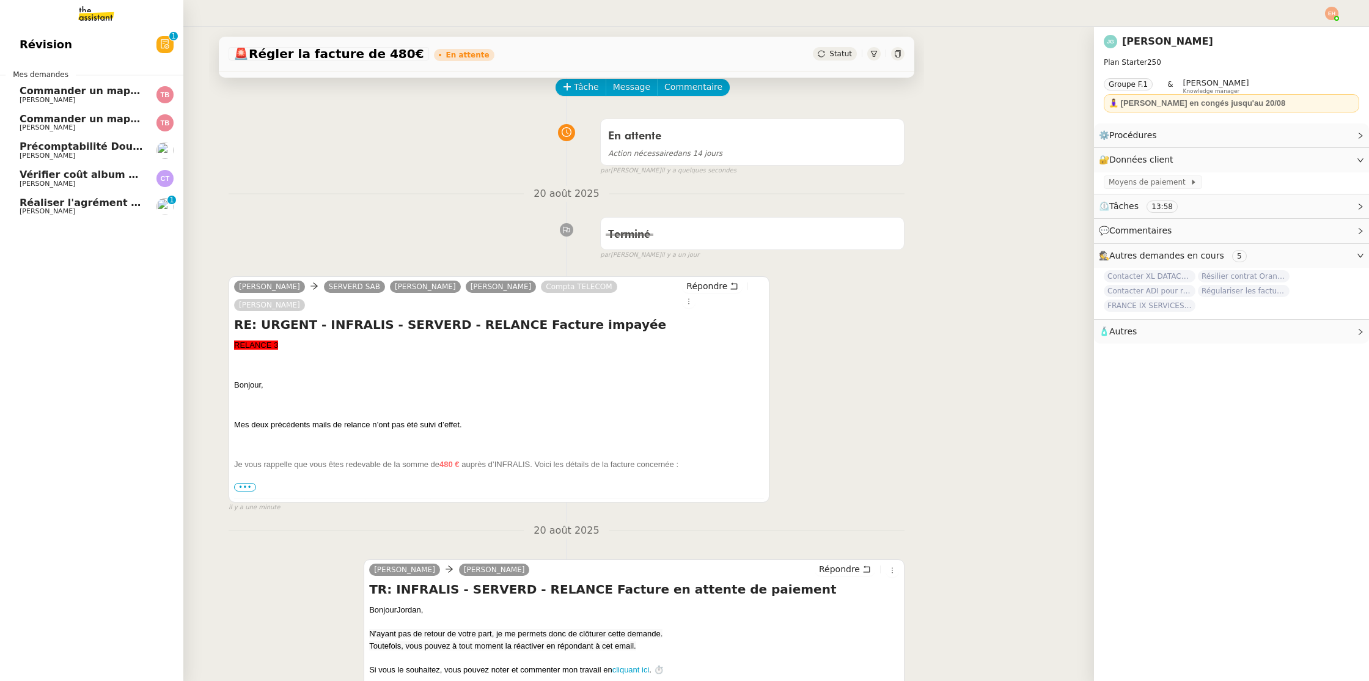
click at [131, 180] on span "[PERSON_NAME]" at bounding box center [81, 183] width 123 height 7
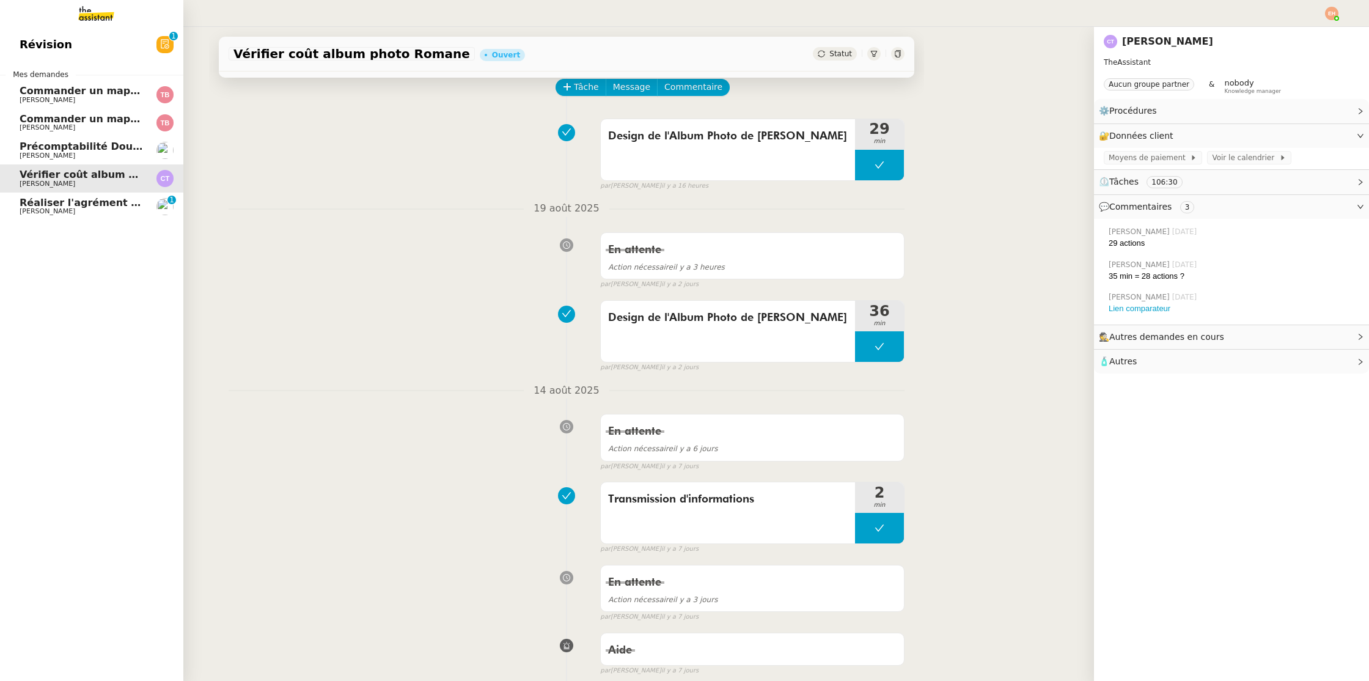
click at [94, 212] on span "[PERSON_NAME]" at bounding box center [81, 211] width 123 height 7
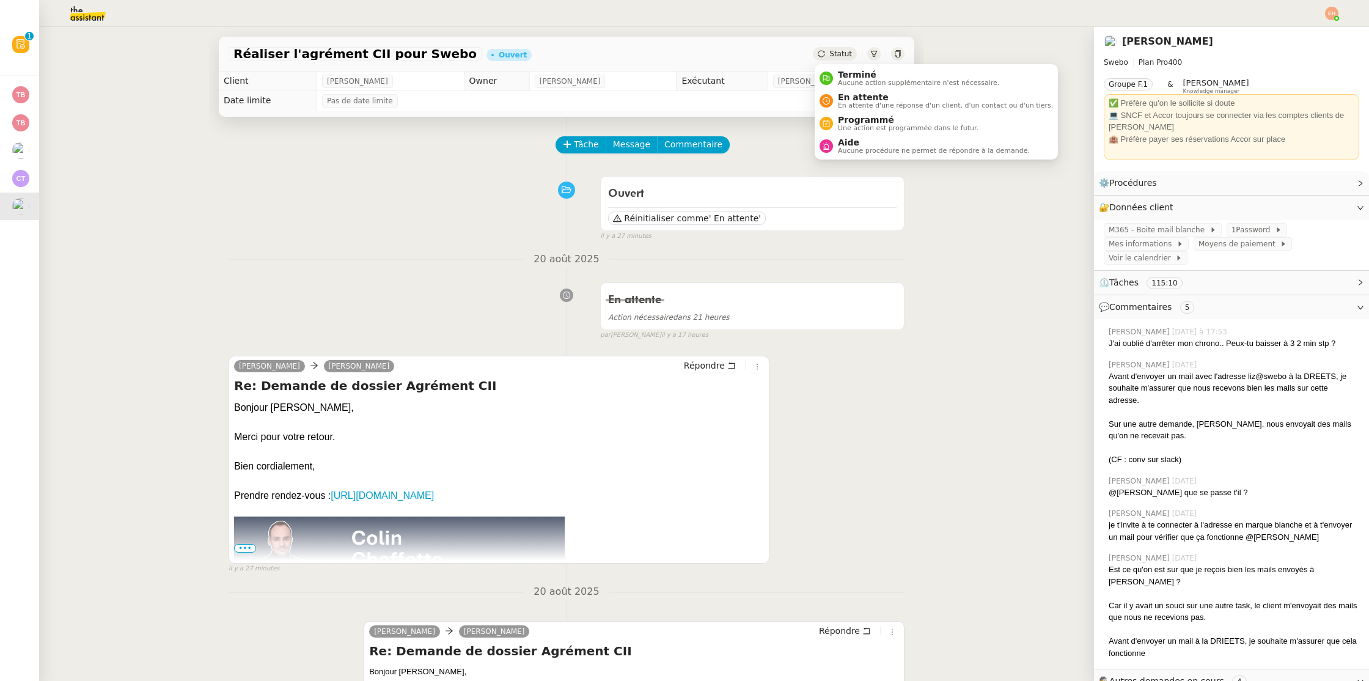
click at [837, 51] on span "Statut" at bounding box center [840, 54] width 23 height 9
click at [844, 92] on span "En attente" at bounding box center [945, 97] width 215 height 10
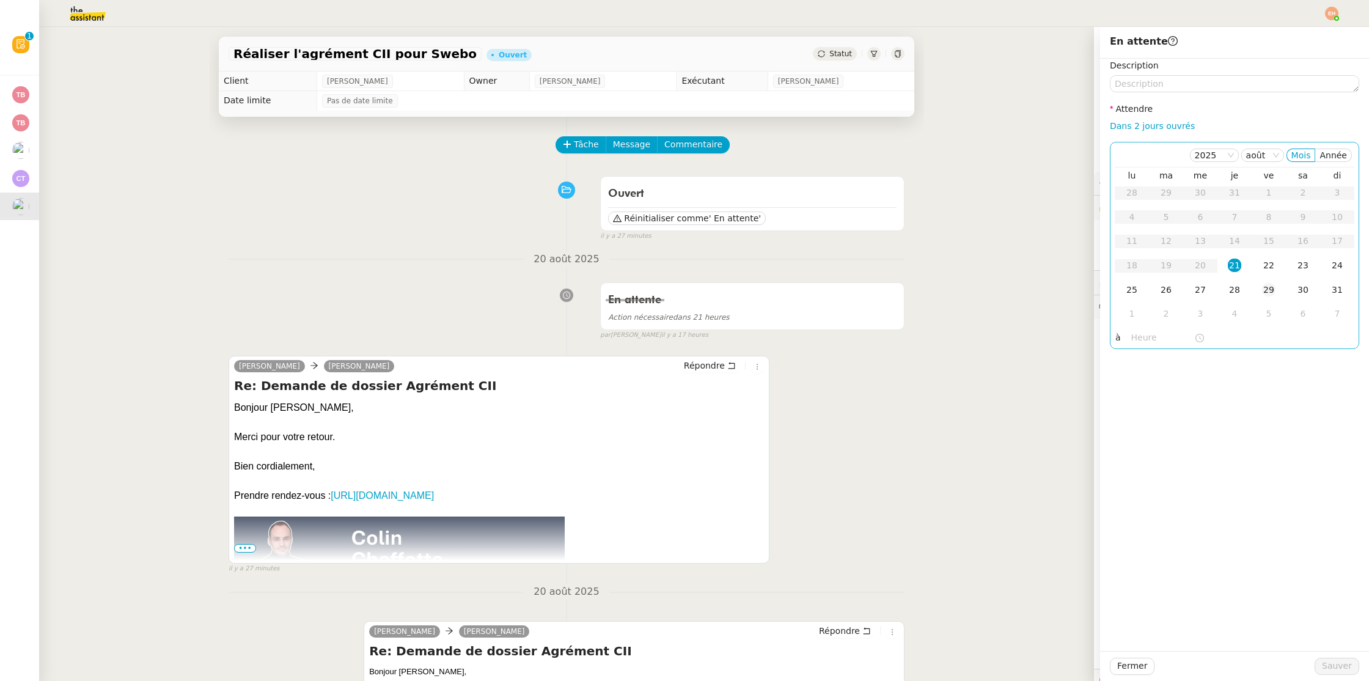
drag, startPoint x: 1273, startPoint y: 270, endPoint x: 1274, endPoint y: 291, distance: 21.4
click at [1273, 272] on div "22" at bounding box center [1268, 265] width 13 height 13
click at [1334, 673] on button "Sauver" at bounding box center [1337, 666] width 45 height 17
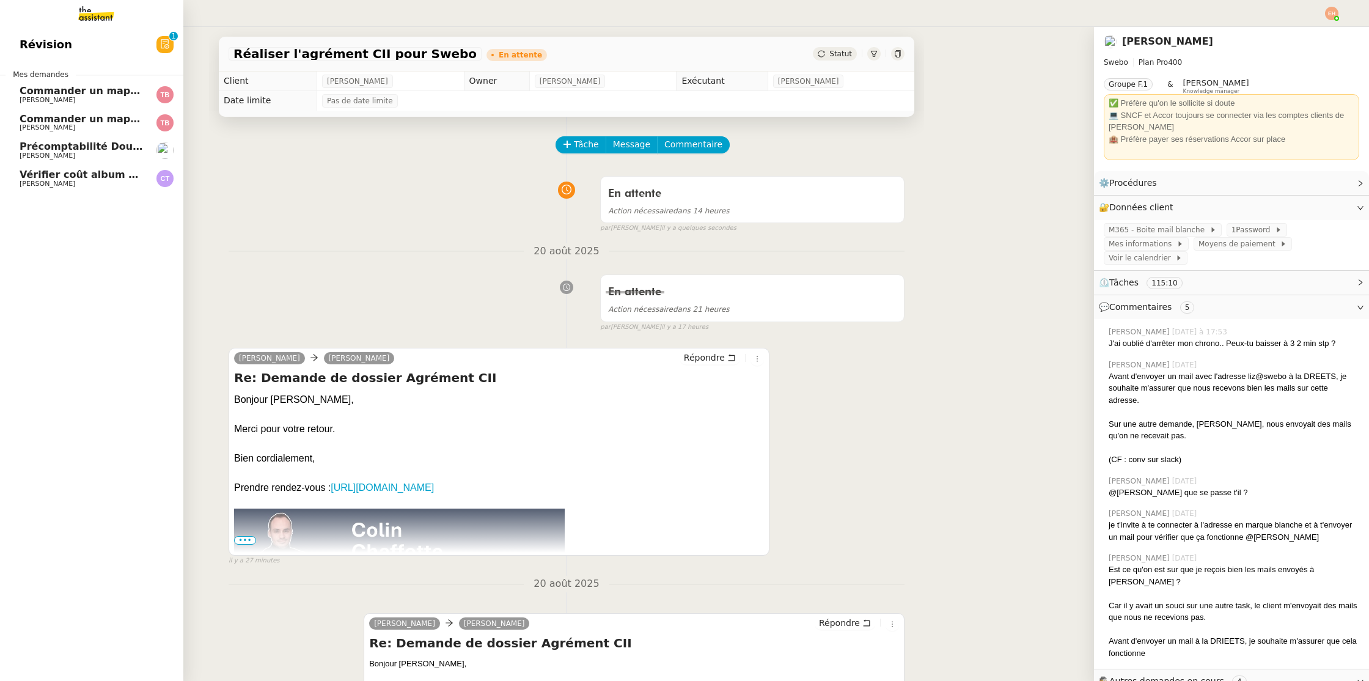
click at [75, 144] on span "Précomptabilité Dougs- août 2025" at bounding box center [114, 147] width 189 height 12
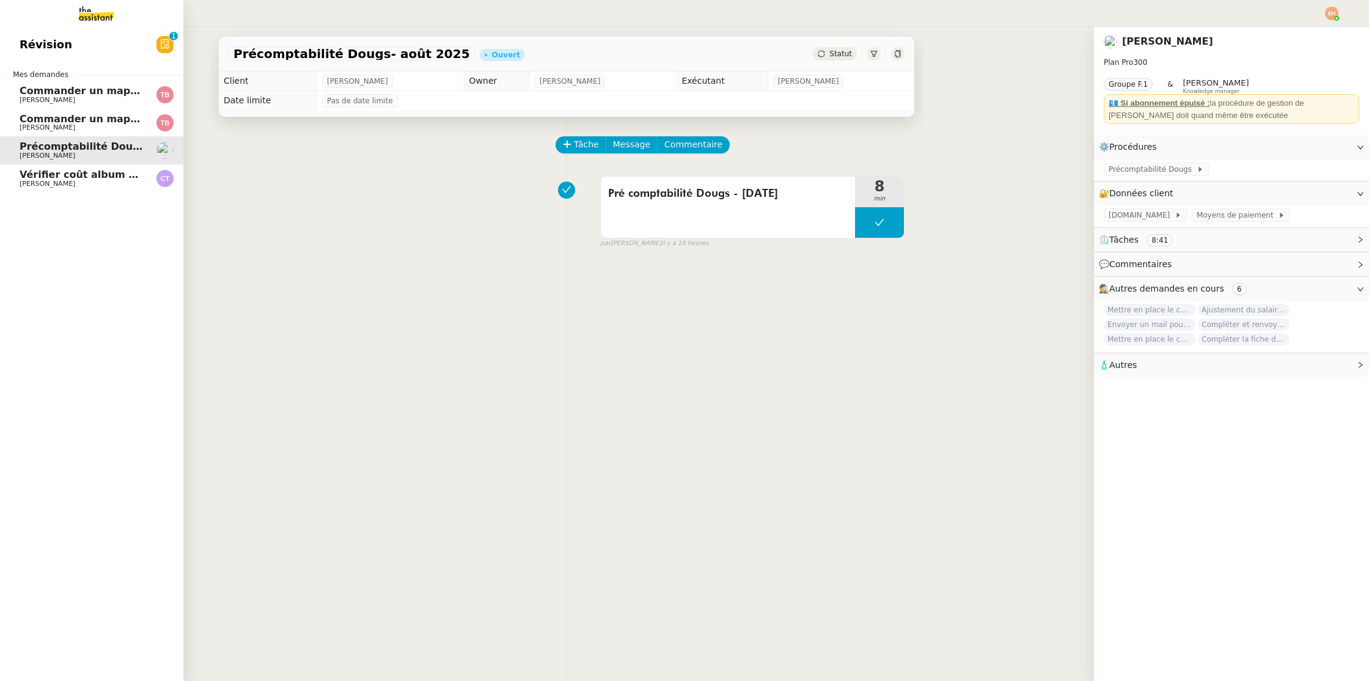
click at [93, 87] on span "Commander un mapping pour Afigec" at bounding box center [121, 91] width 202 height 12
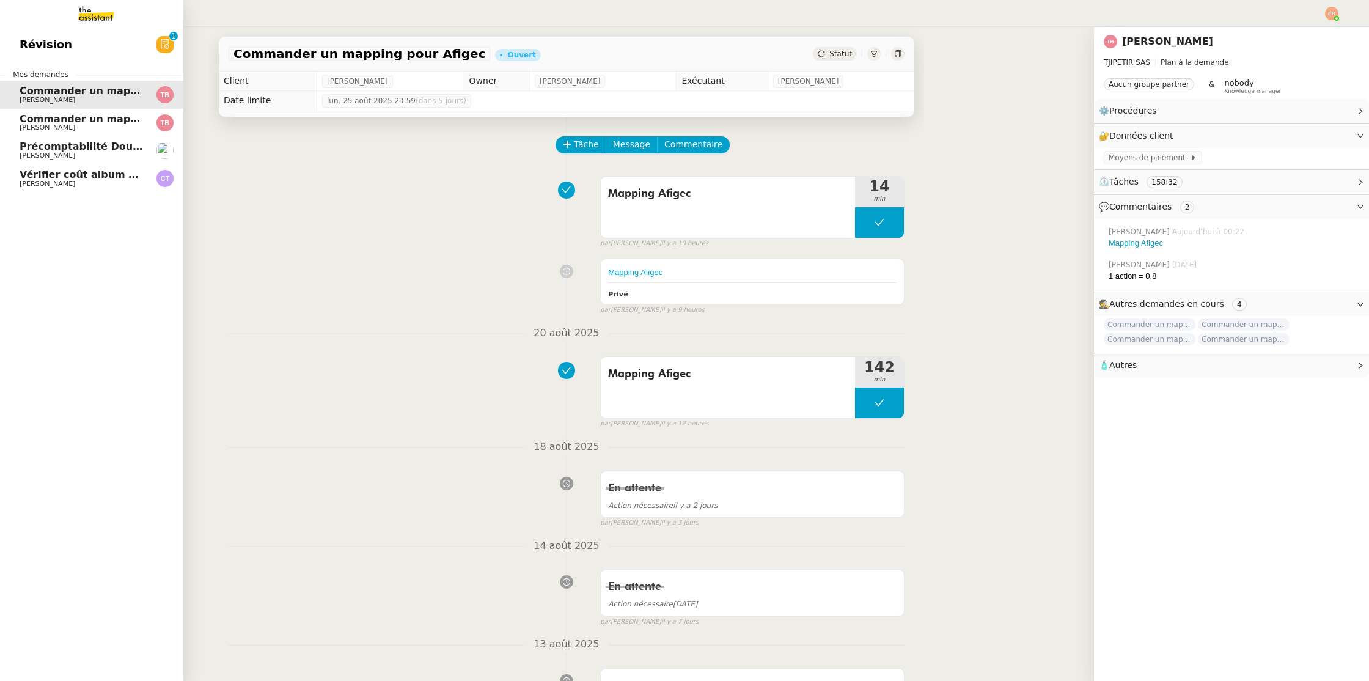
click at [91, 174] on span "Vérifier coût album photo Romane" at bounding box center [114, 175] width 189 height 12
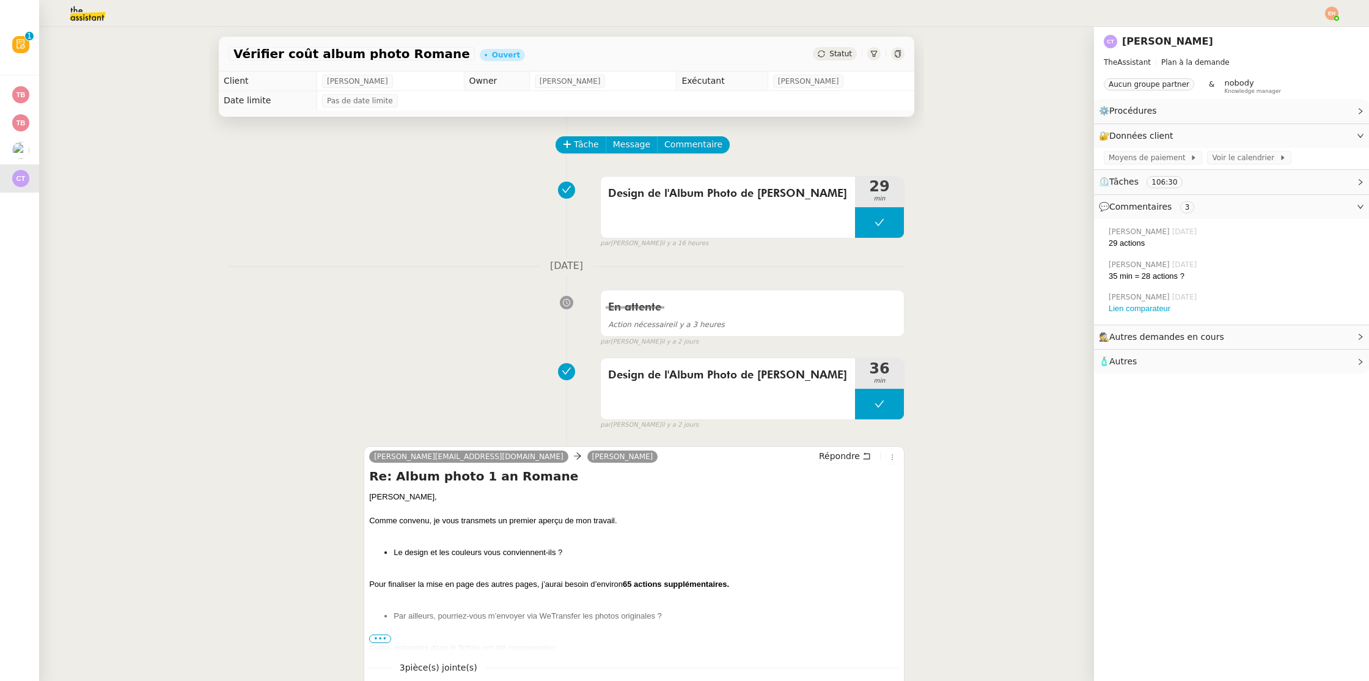
click at [1329, 13] on img at bounding box center [1331, 13] width 13 height 13
click at [1279, 37] on span "Suivi" at bounding box center [1281, 34] width 35 height 11
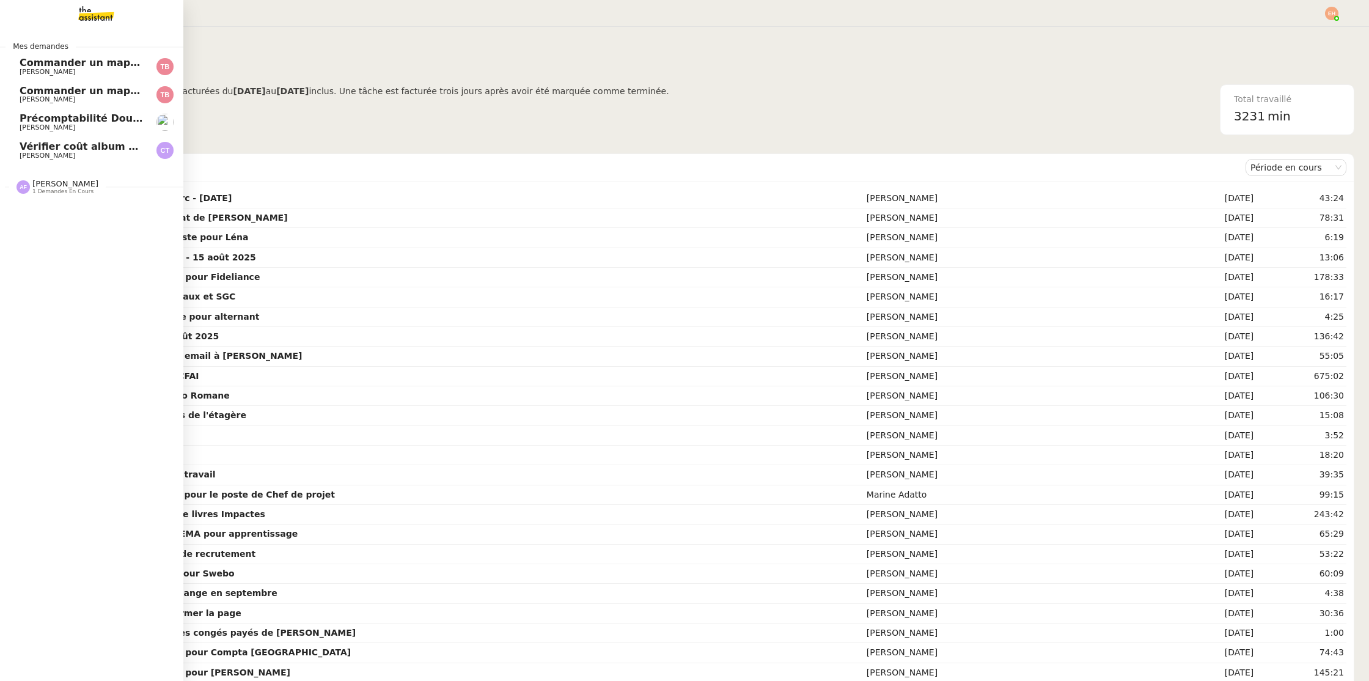
drag, startPoint x: 98, startPoint y: 72, endPoint x: 96, endPoint y: 45, distance: 27.0
click at [98, 72] on span "[PERSON_NAME]" at bounding box center [81, 71] width 123 height 7
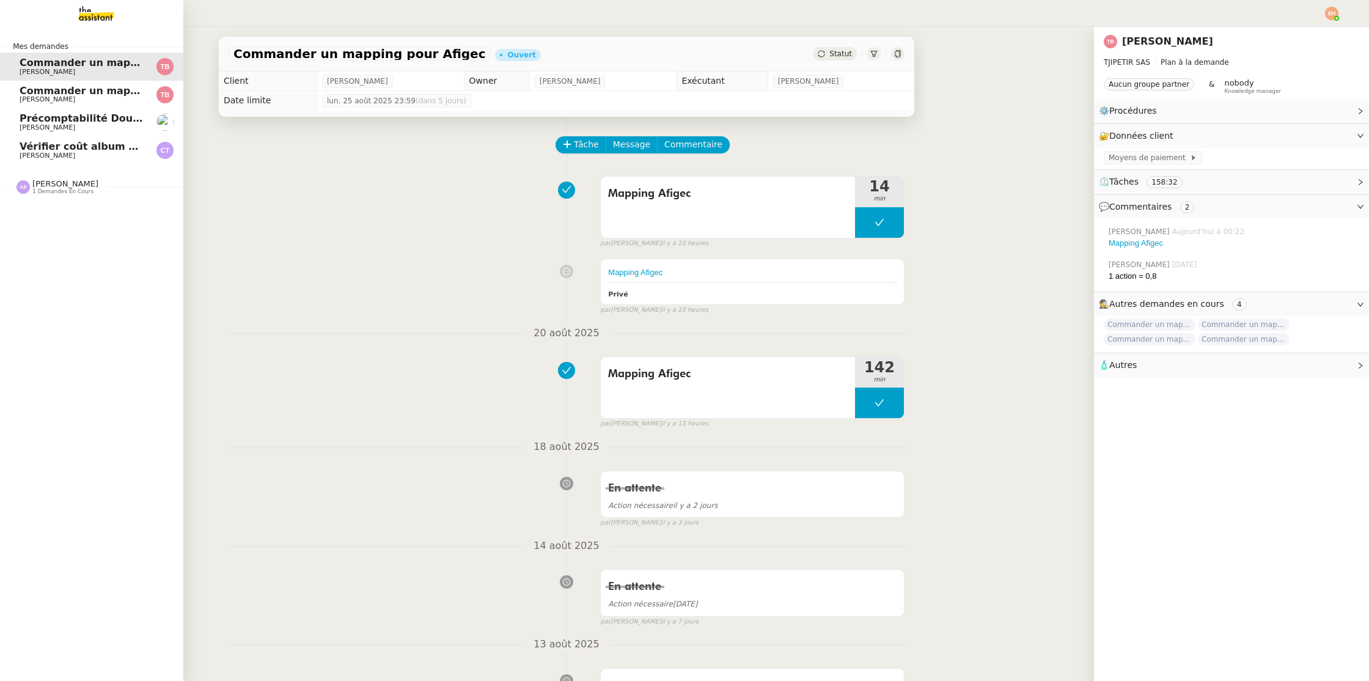
click at [96, 13] on img at bounding box center [86, 13] width 95 height 27
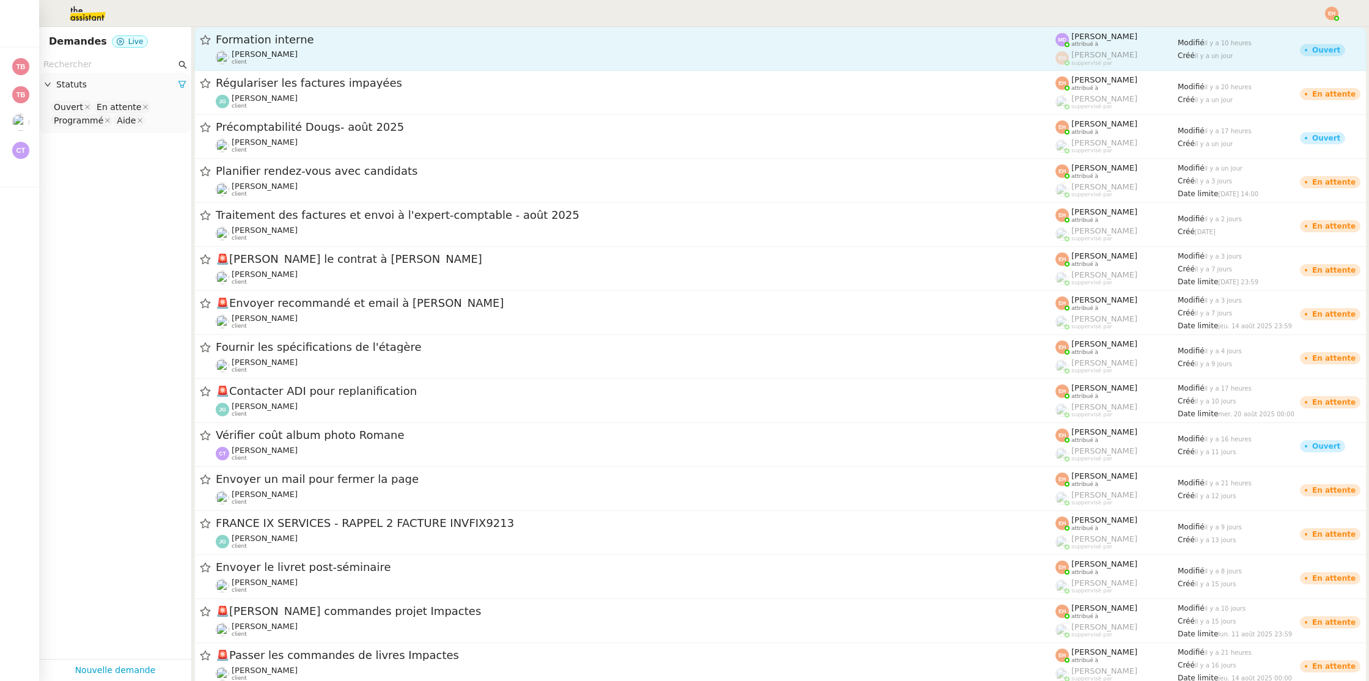
click at [337, 57] on div "[PERSON_NAME] client" at bounding box center [636, 58] width 840 height 16
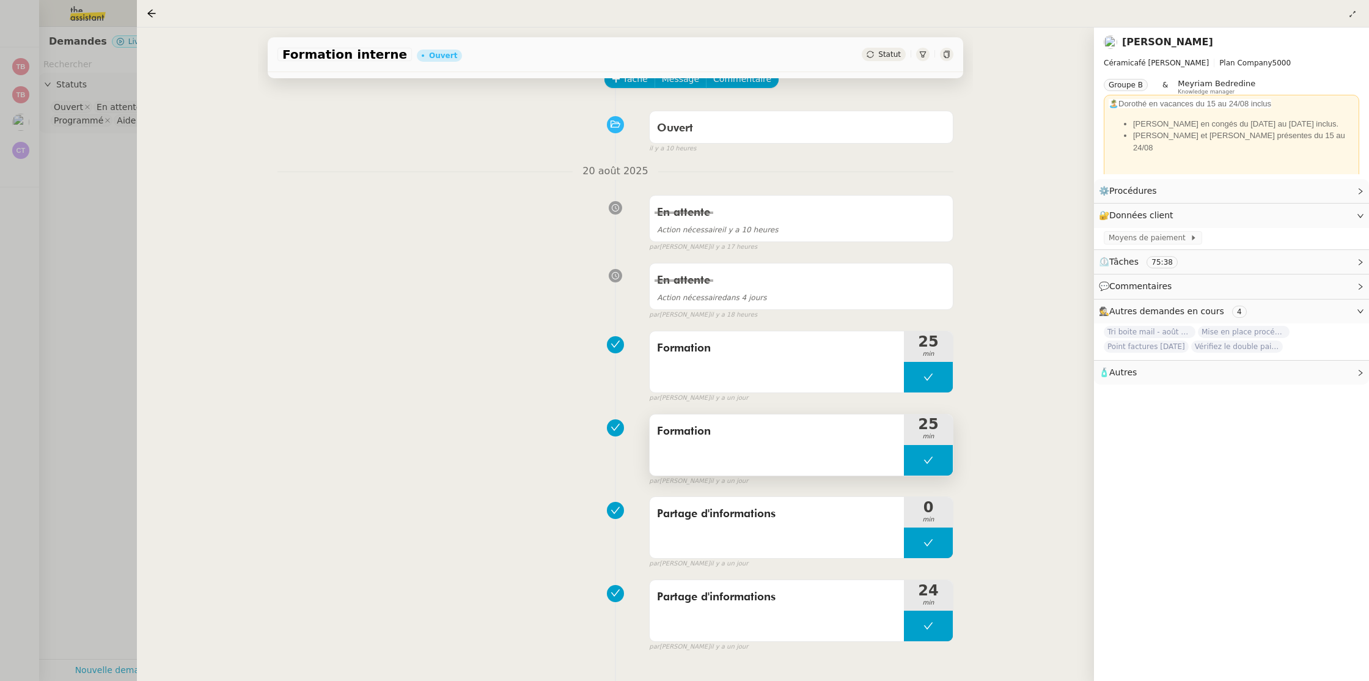
scroll to position [73, 0]
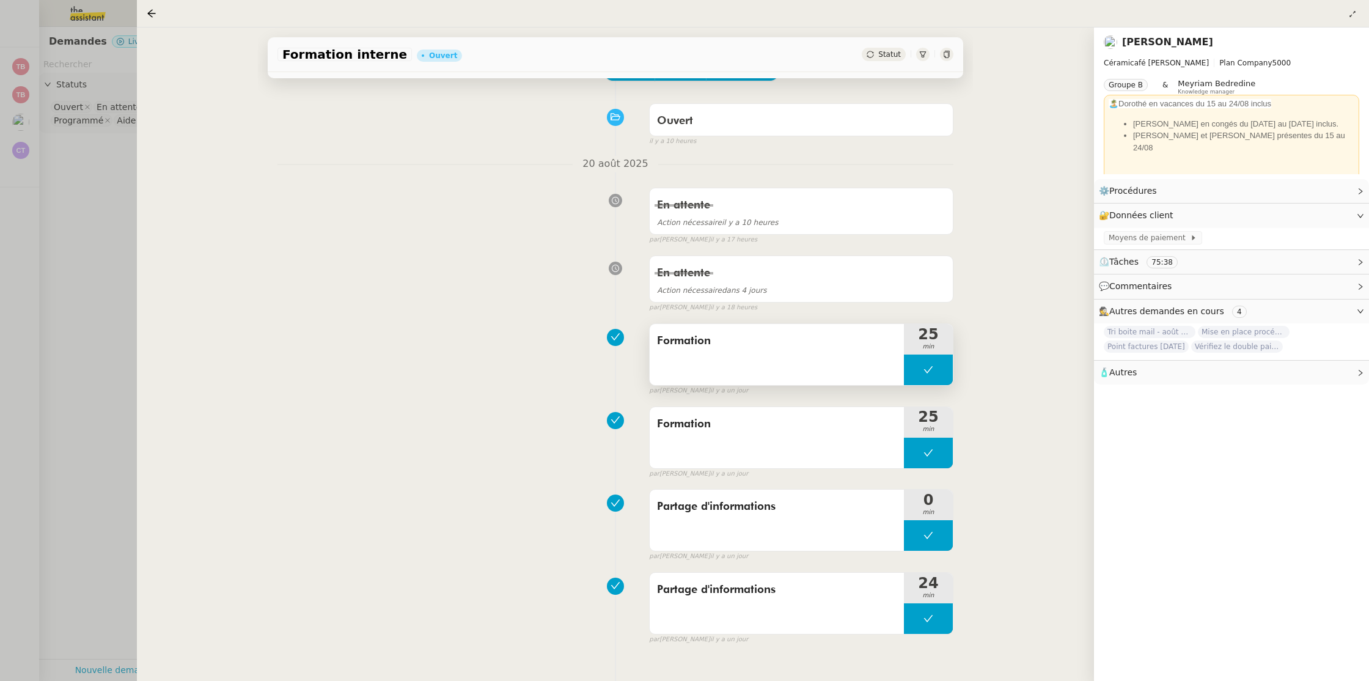
click at [736, 358] on div "Formation" at bounding box center [777, 354] width 254 height 61
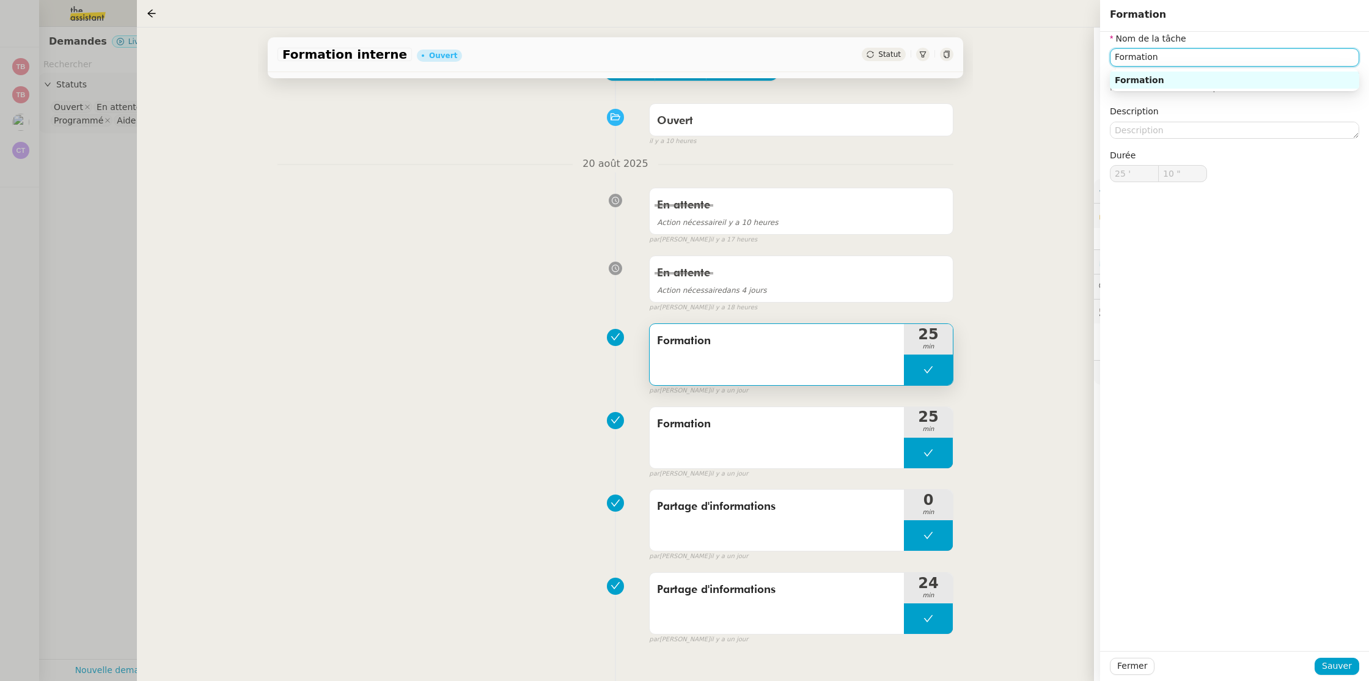
click at [1177, 56] on input "Formation" at bounding box center [1234, 57] width 249 height 18
click at [1146, 664] on button "Fermer" at bounding box center [1132, 666] width 45 height 17
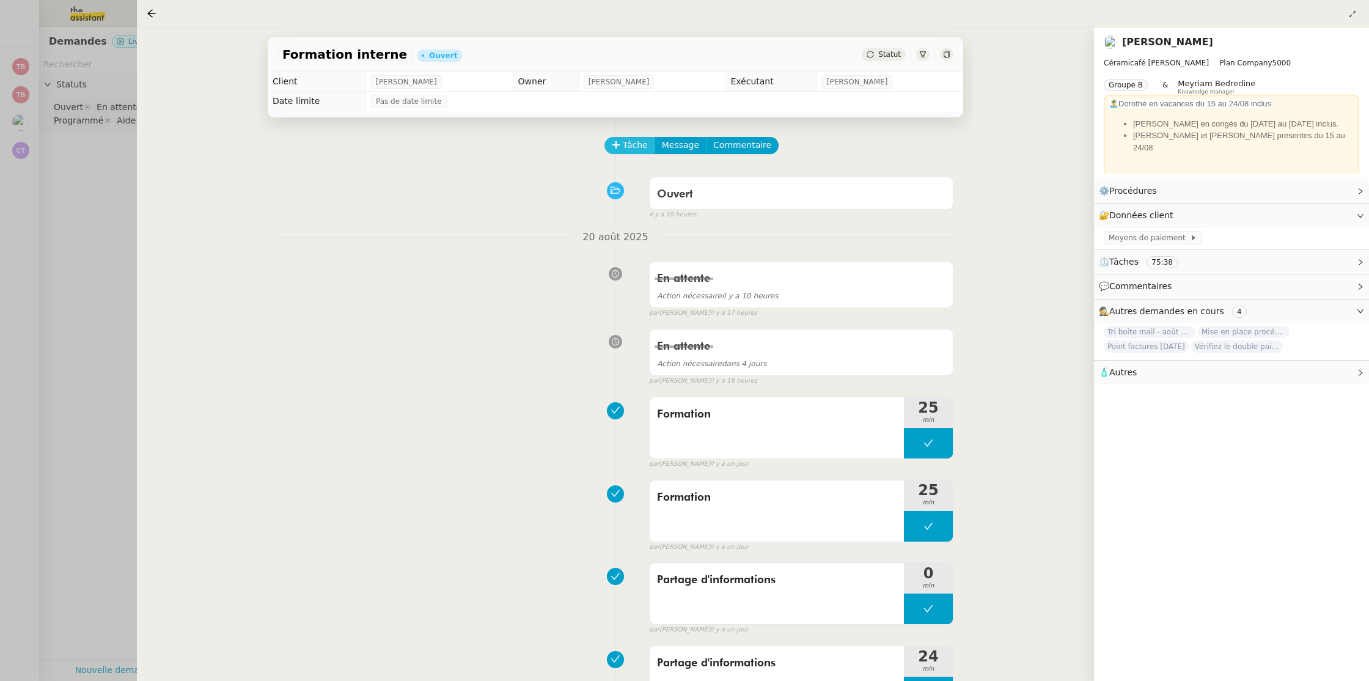
click at [633, 145] on span "Tâche" at bounding box center [635, 145] width 25 height 14
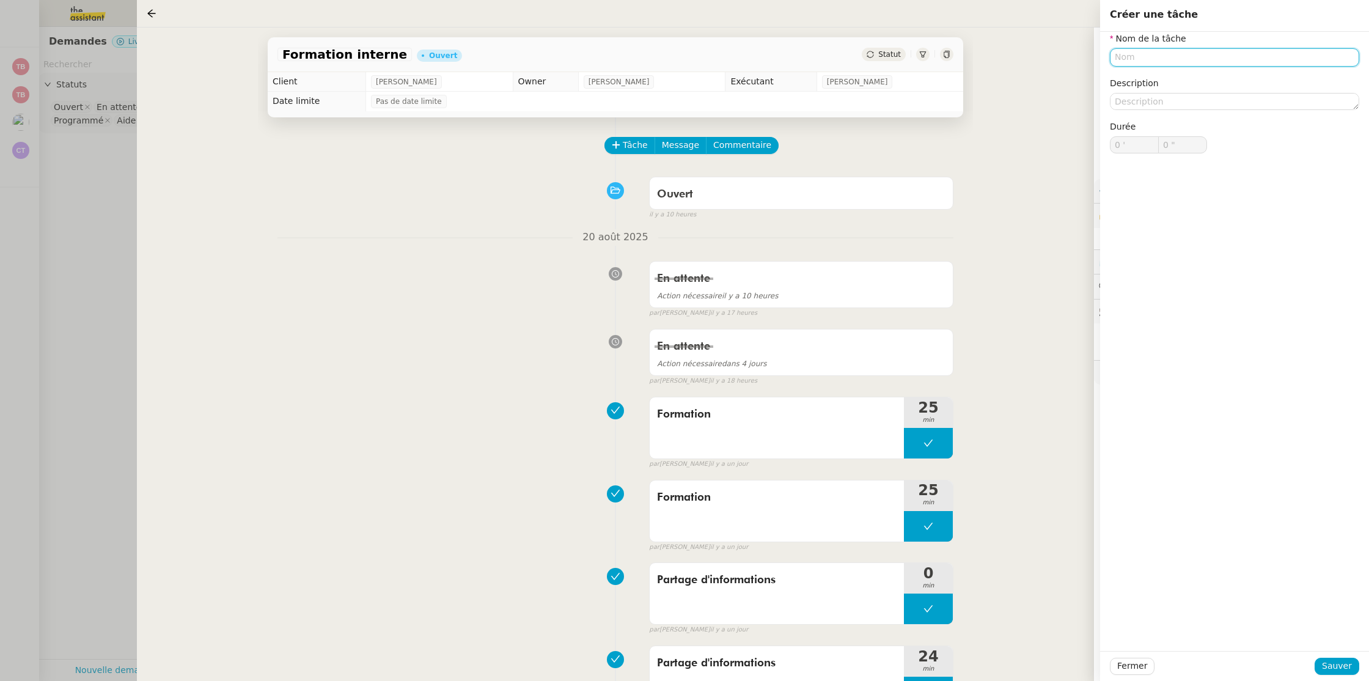
paste input "Formation"
type input "Formation"
click at [1353, 671] on button "Sauver" at bounding box center [1337, 666] width 45 height 17
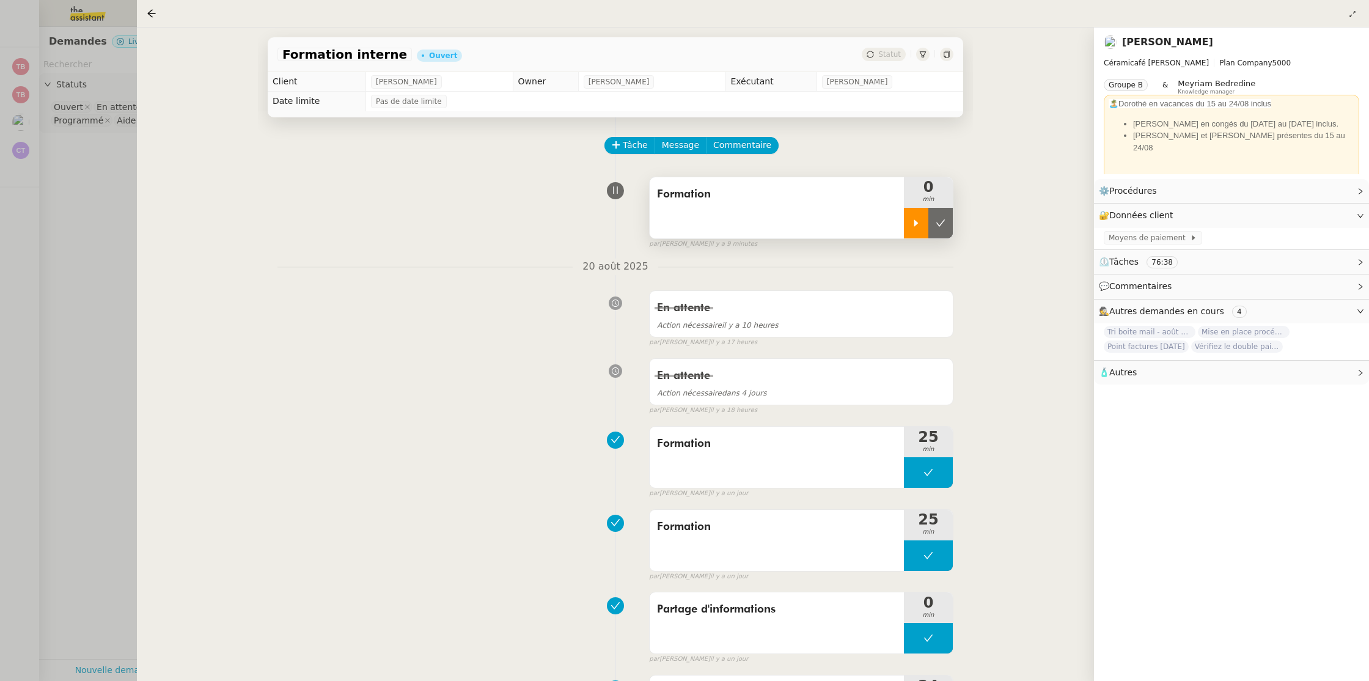
click at [908, 227] on div at bounding box center [916, 223] width 24 height 31
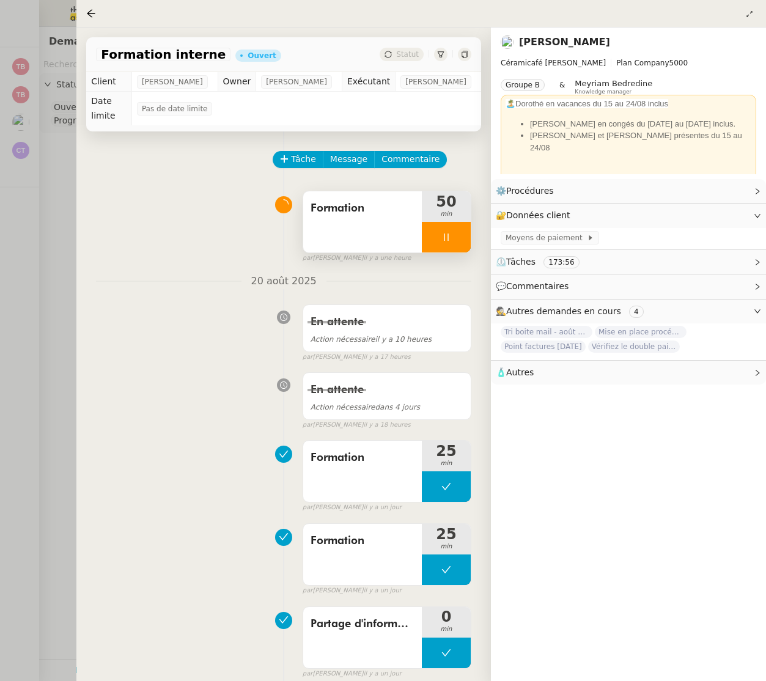
click at [438, 241] on div at bounding box center [446, 237] width 49 height 31
click at [468, 243] on button at bounding box center [458, 237] width 24 height 31
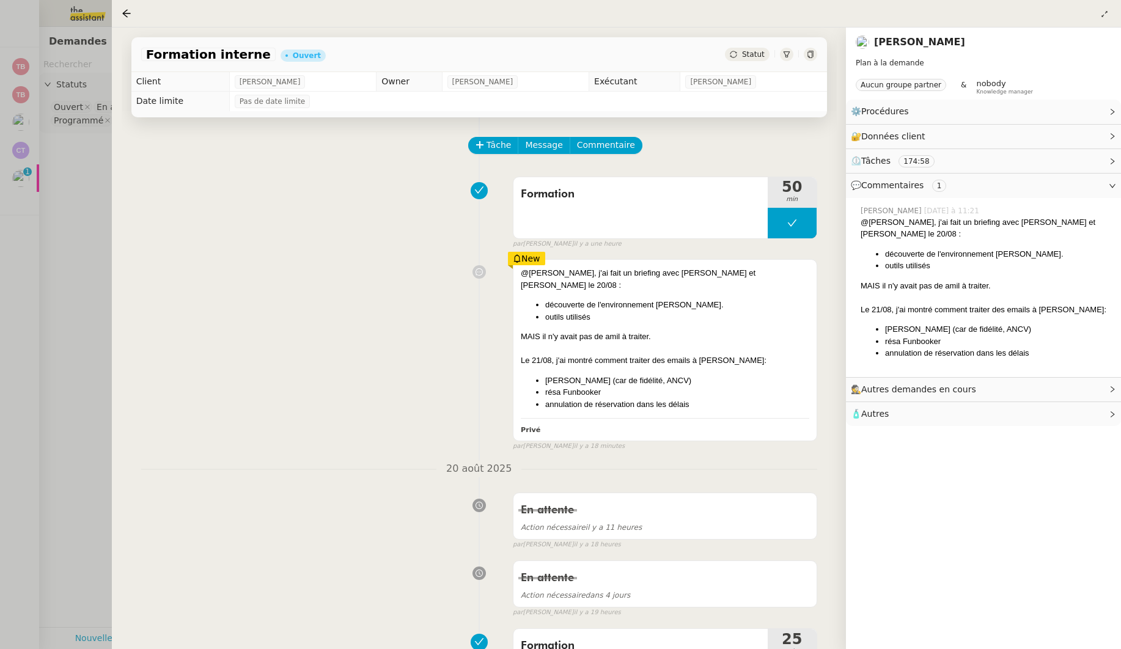
click at [32, 182] on div at bounding box center [560, 324] width 1121 height 649
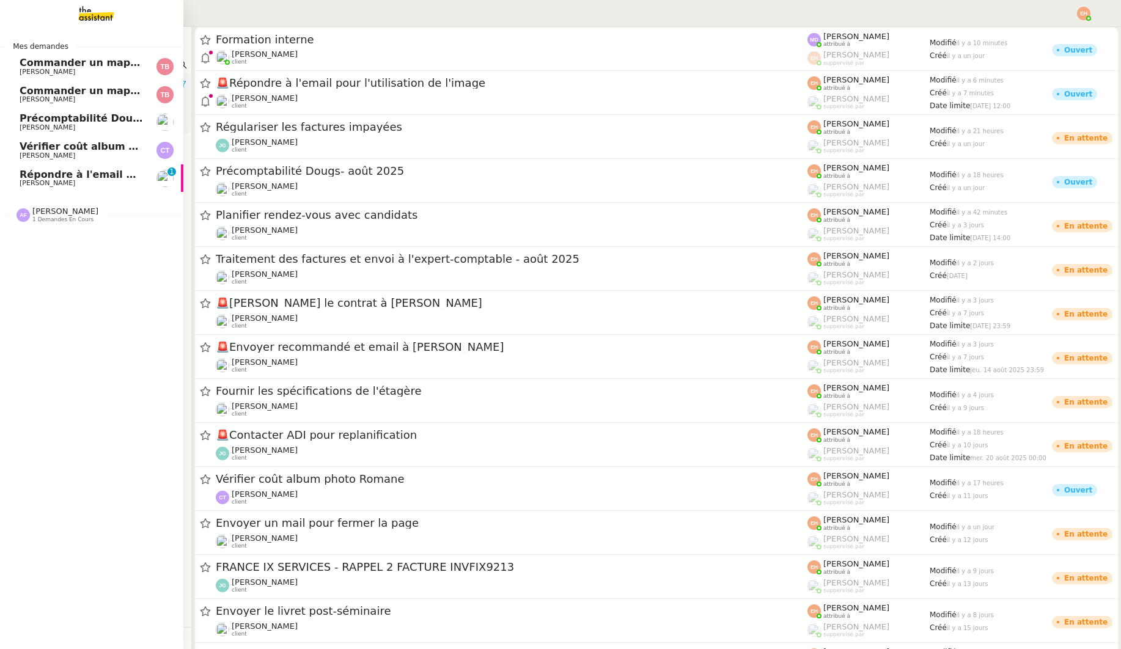
click at [24, 183] on span "[PERSON_NAME]" at bounding box center [48, 183] width 56 height 8
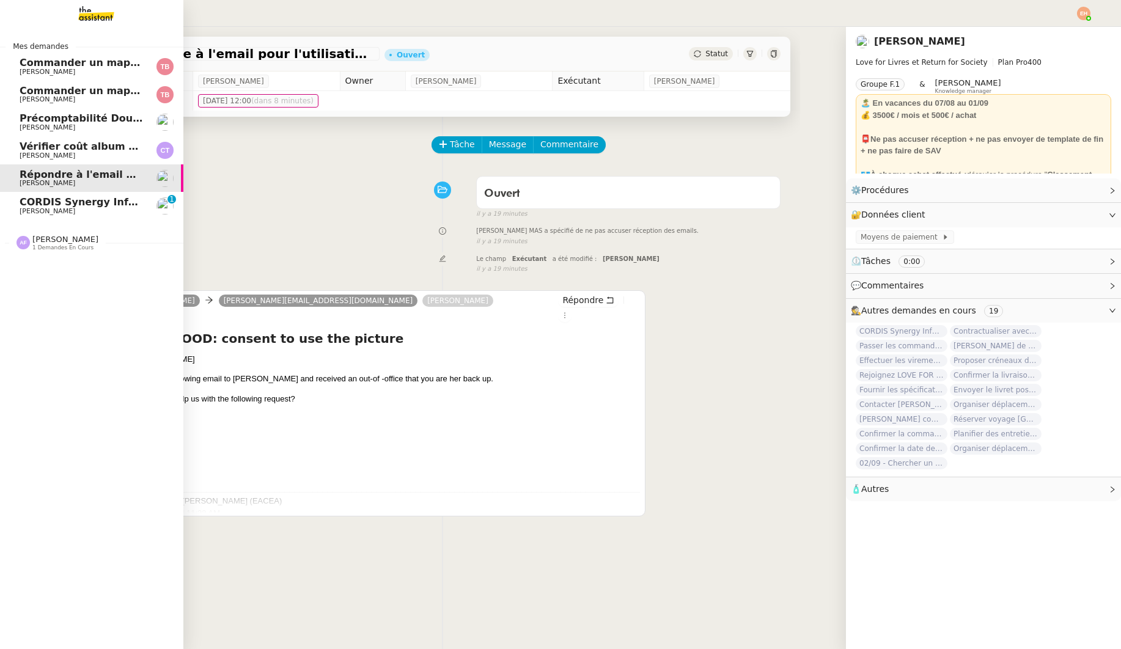
click at [18, 210] on link "CORDIS Synergy Info Pack – LOE for GOOD (101173933) – picture copyright clearan…" at bounding box center [91, 206] width 183 height 28
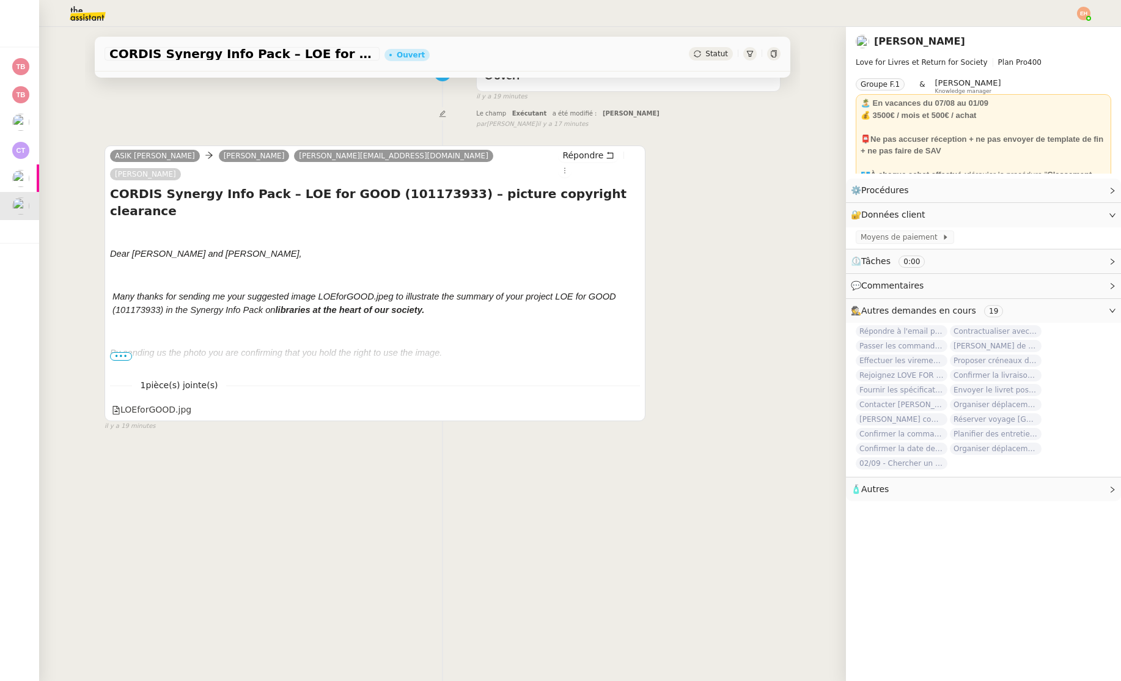
scroll to position [118, 0]
click at [117, 351] on span "•••" at bounding box center [121, 355] width 22 height 9
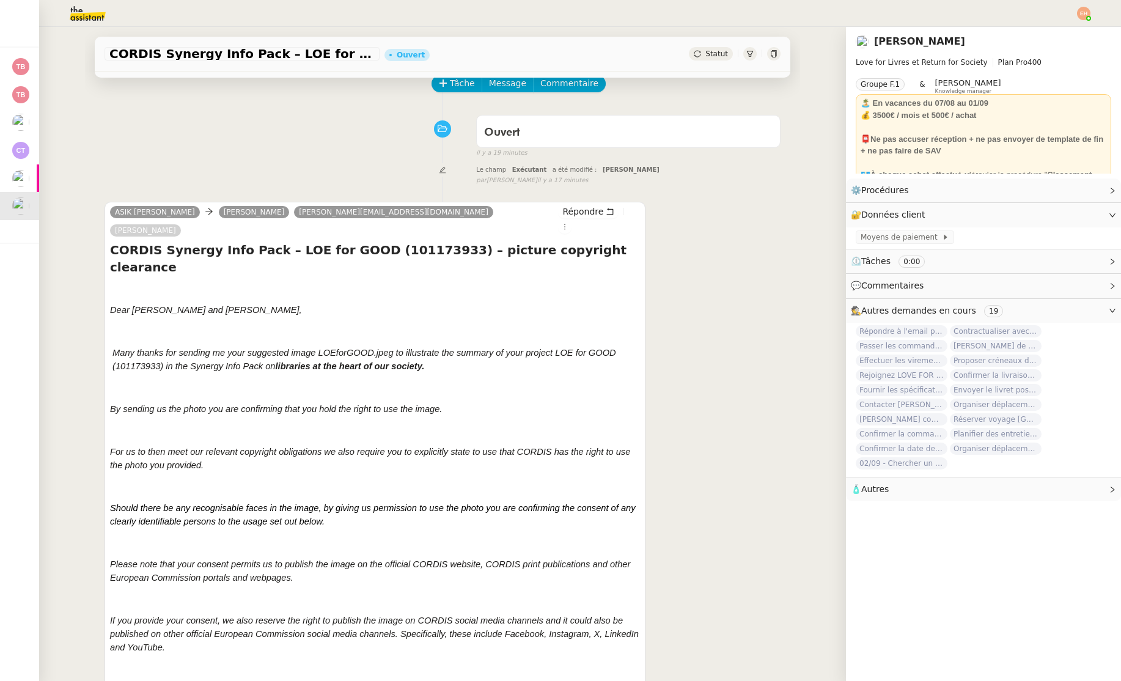
scroll to position [0, 0]
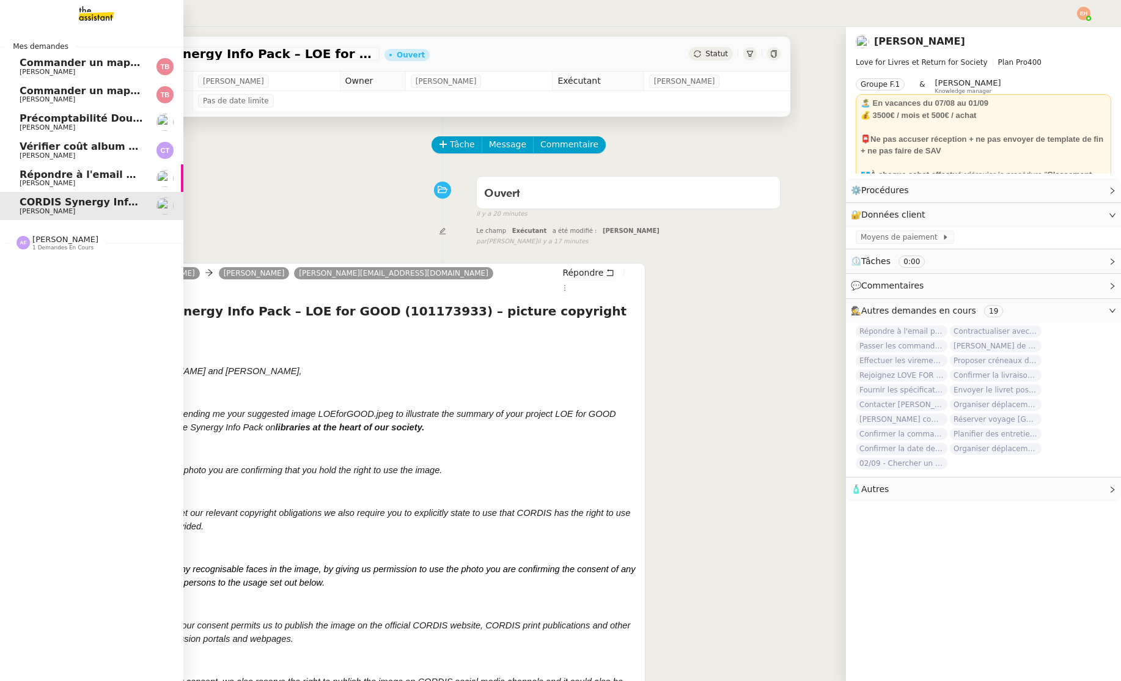
click at [79, 169] on span "Répondre à l'email pour l'utilisation de l'image" at bounding box center [149, 175] width 258 height 12
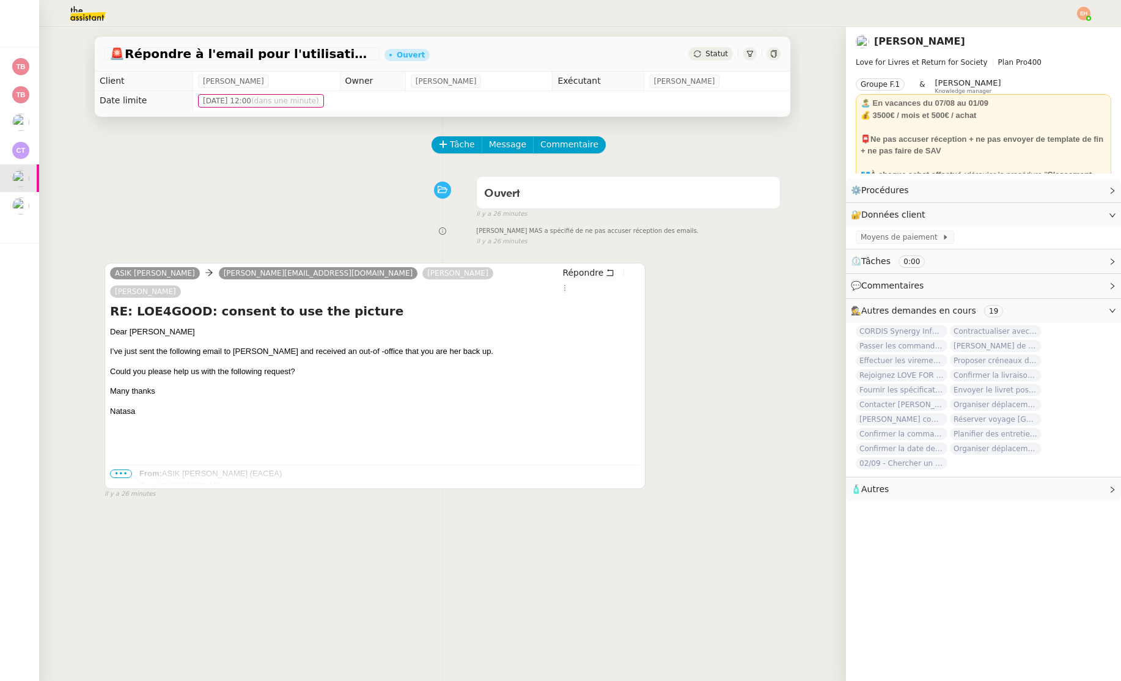
click at [117, 469] on span "•••" at bounding box center [121, 473] width 22 height 9
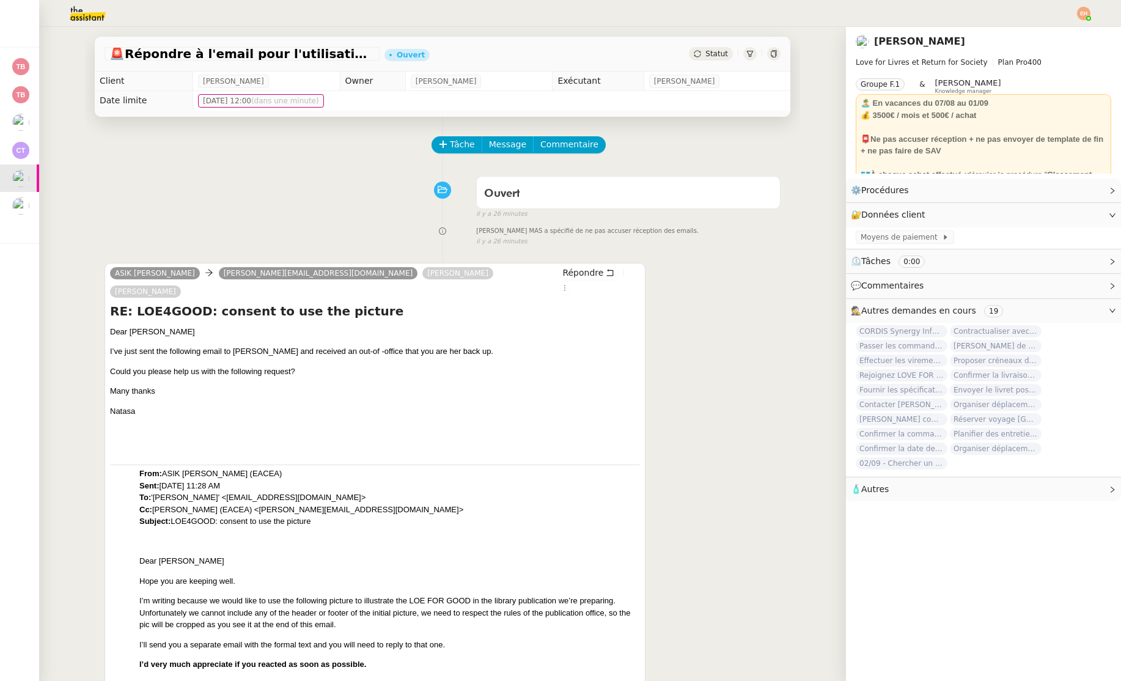
scroll to position [193, 0]
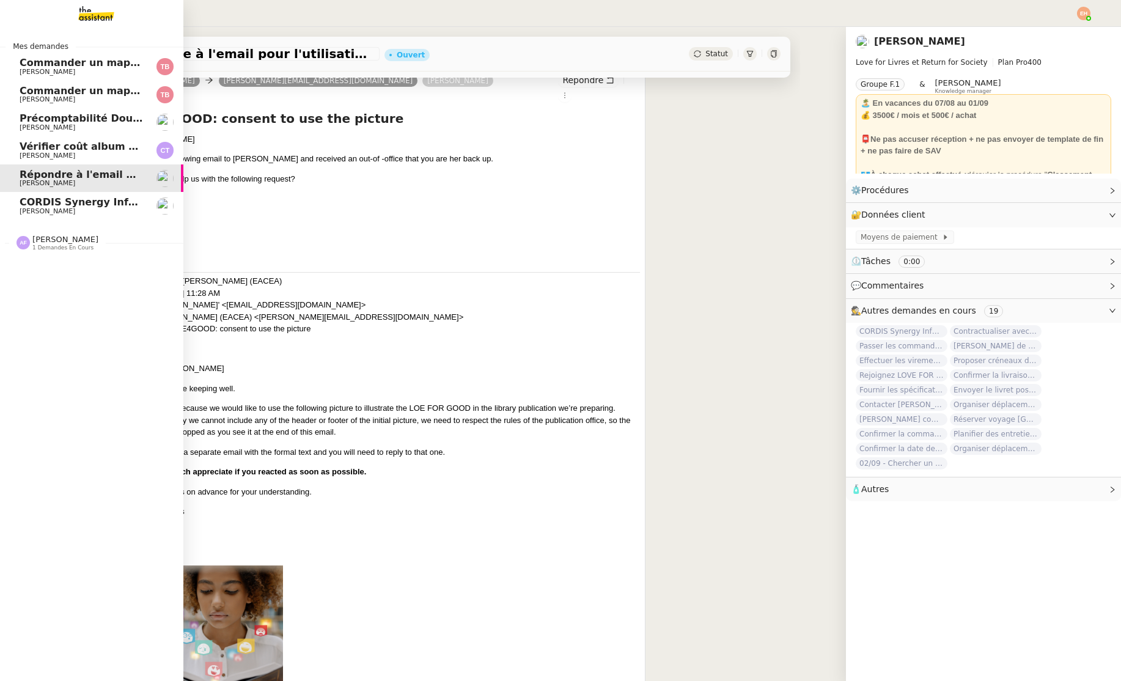
click at [27, 206] on span "CORDIS Synergy Info Pack – LOE for GOOD (101173933) – picture copyright clearan…" at bounding box center [255, 202] width 470 height 12
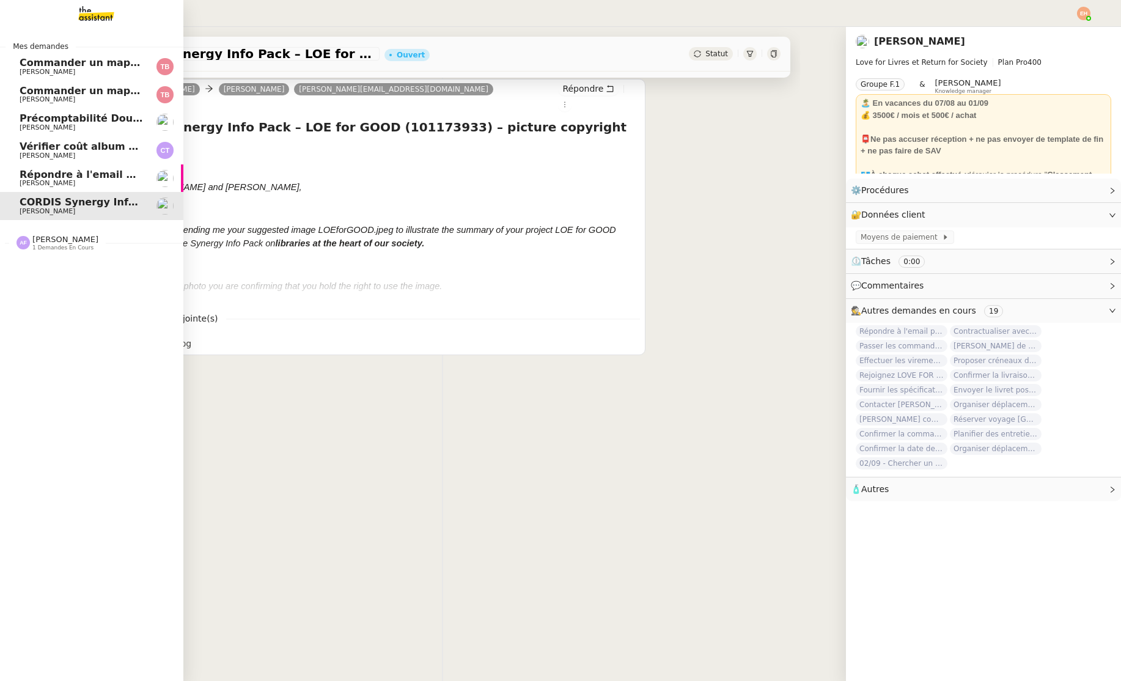
scroll to position [155, 0]
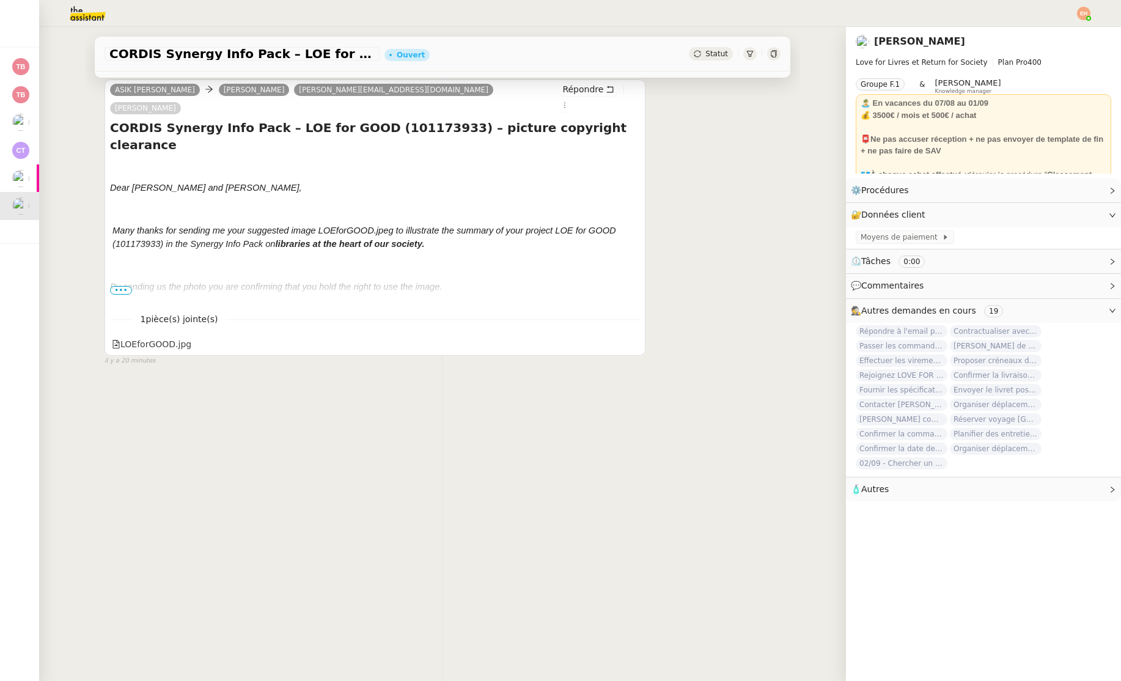
click at [127, 286] on span "•••" at bounding box center [121, 290] width 22 height 9
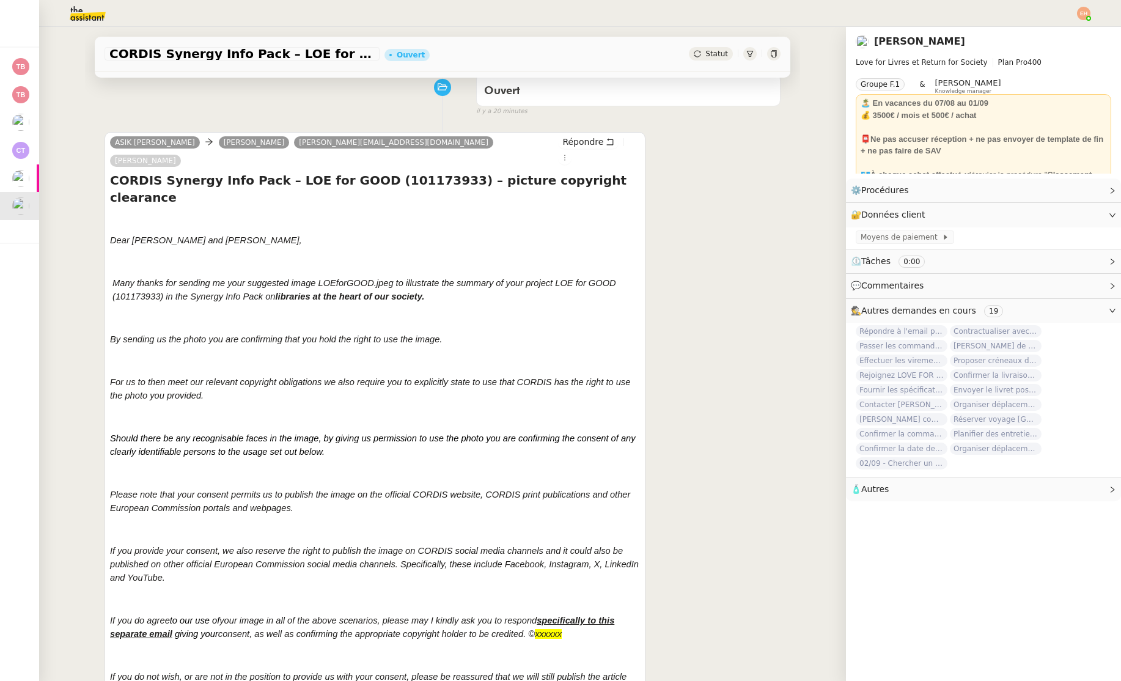
scroll to position [0, 0]
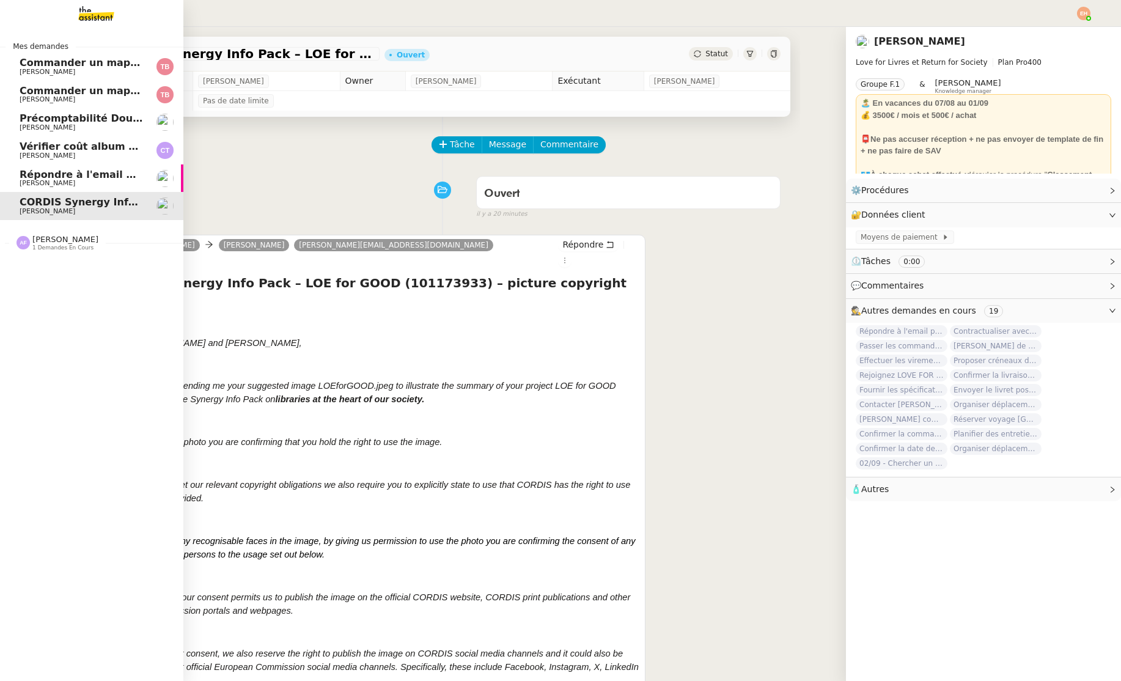
click at [29, 186] on span "[PERSON_NAME]" at bounding box center [48, 183] width 56 height 8
